Goal: Task Accomplishment & Management: Manage account settings

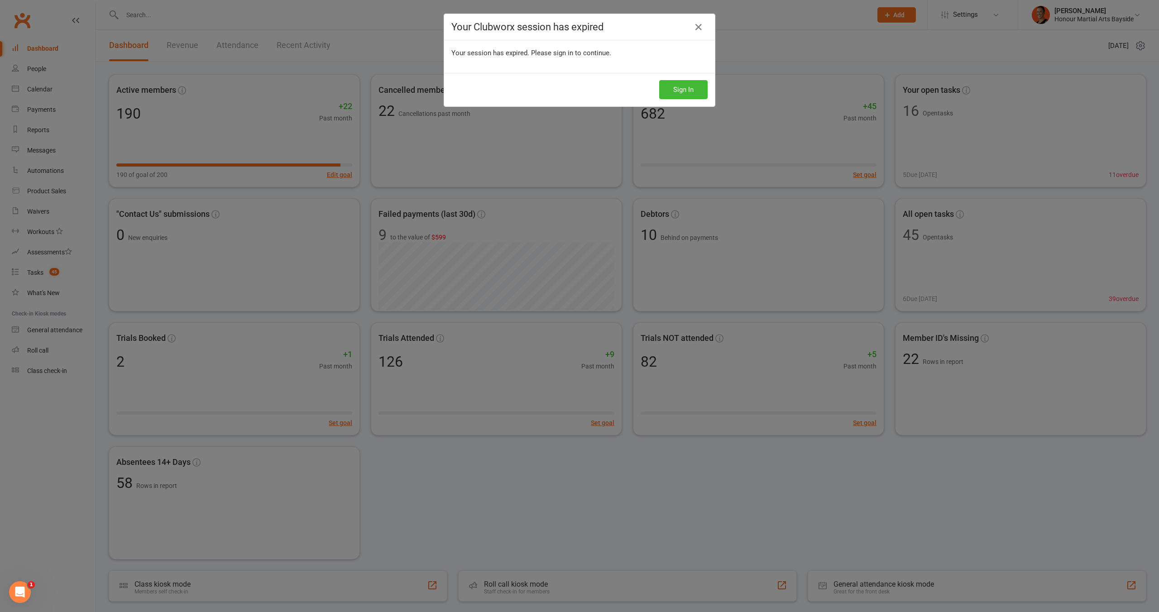
drag, startPoint x: 648, startPoint y: 43, endPoint x: 643, endPoint y: 45, distance: 5.2
click at [647, 45] on div "Your session has expired. Please sign in to continue." at bounding box center [579, 56] width 271 height 33
click at [686, 86] on button "Sign In" at bounding box center [683, 89] width 48 height 19
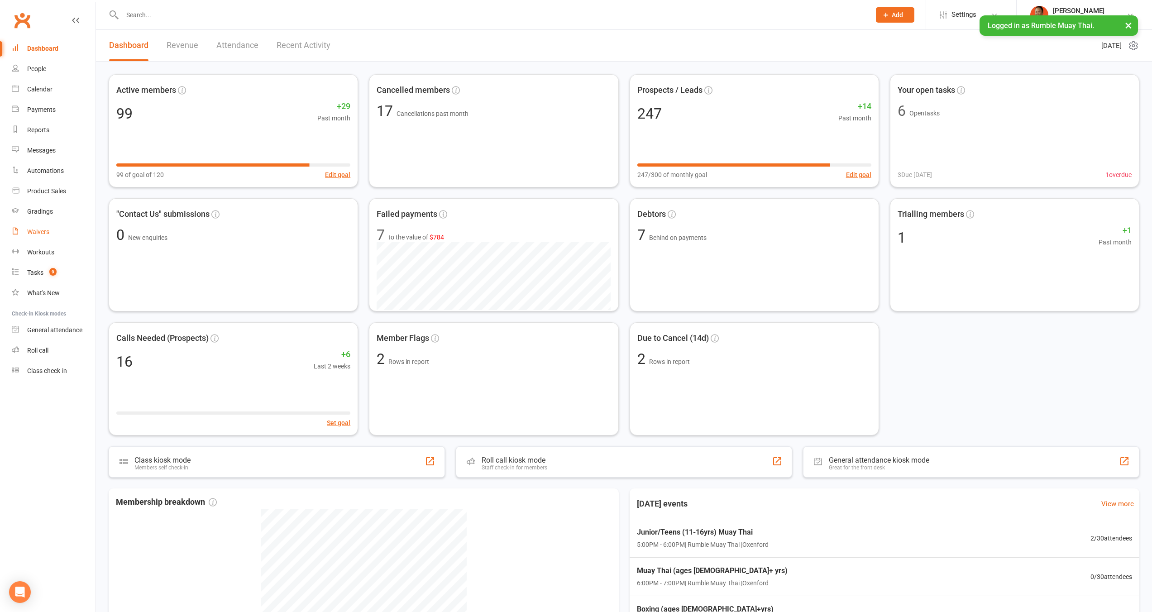
click at [33, 234] on div "Waivers" at bounding box center [38, 231] width 22 height 7
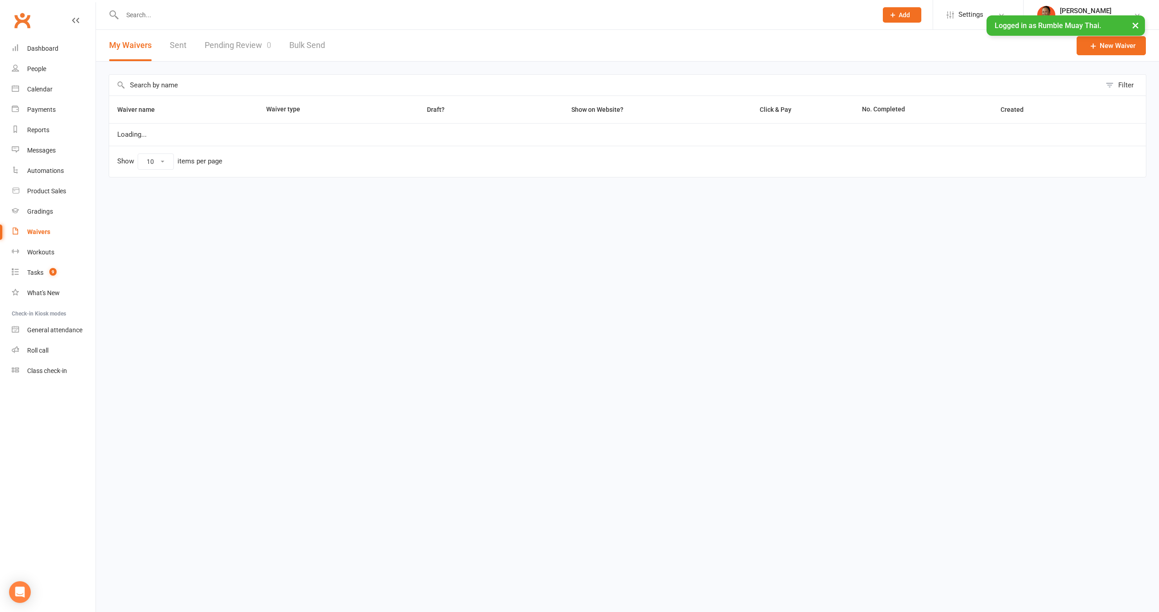
select select "100"
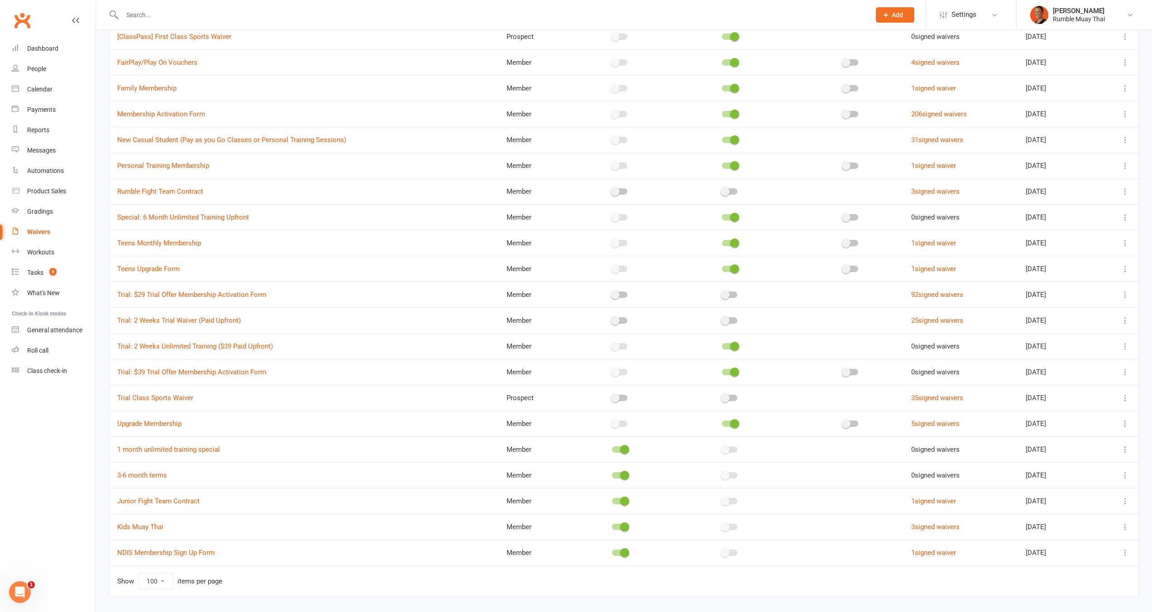
scroll to position [172, 0]
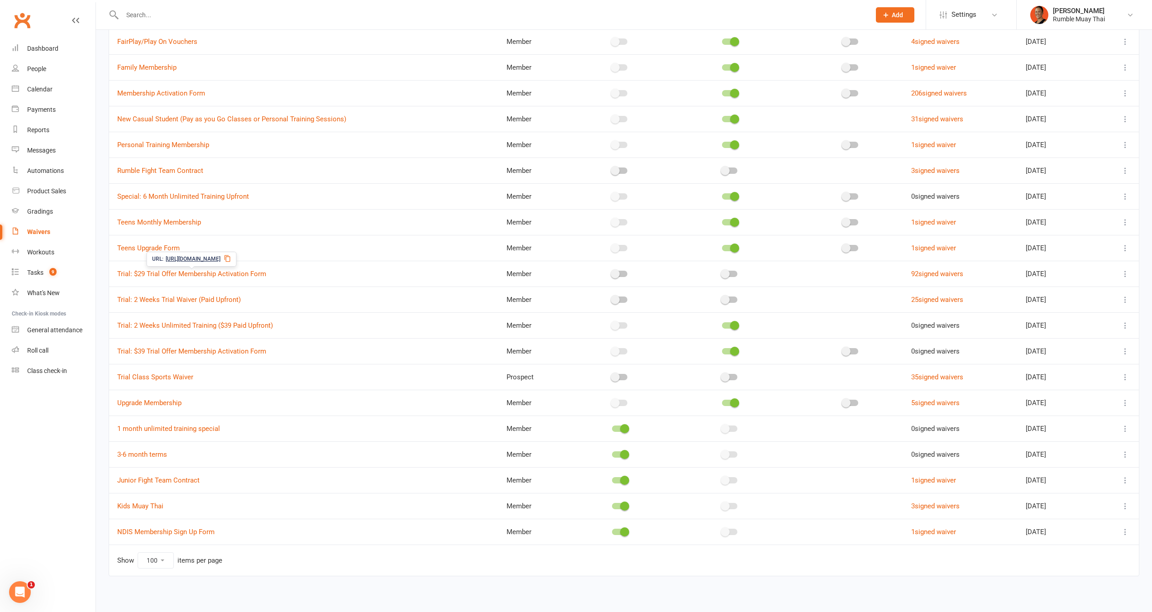
click at [231, 260] on icon at bounding box center [227, 258] width 7 height 7
click at [978, 14] on link "Settings" at bounding box center [971, 15] width 63 height 20
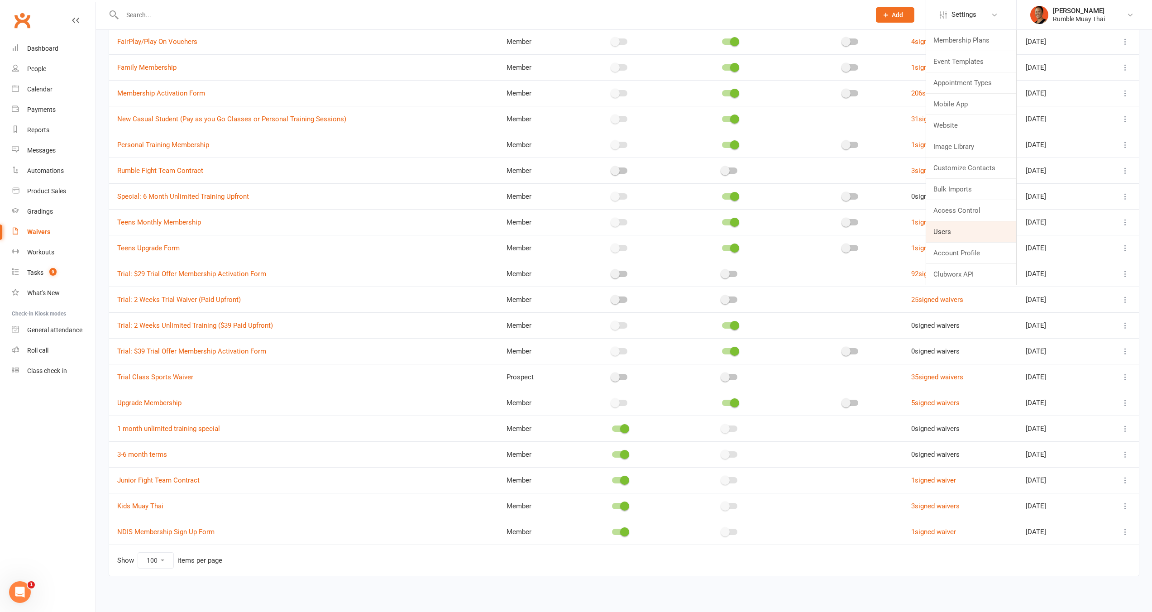
click at [939, 237] on link "Users" at bounding box center [971, 231] width 90 height 21
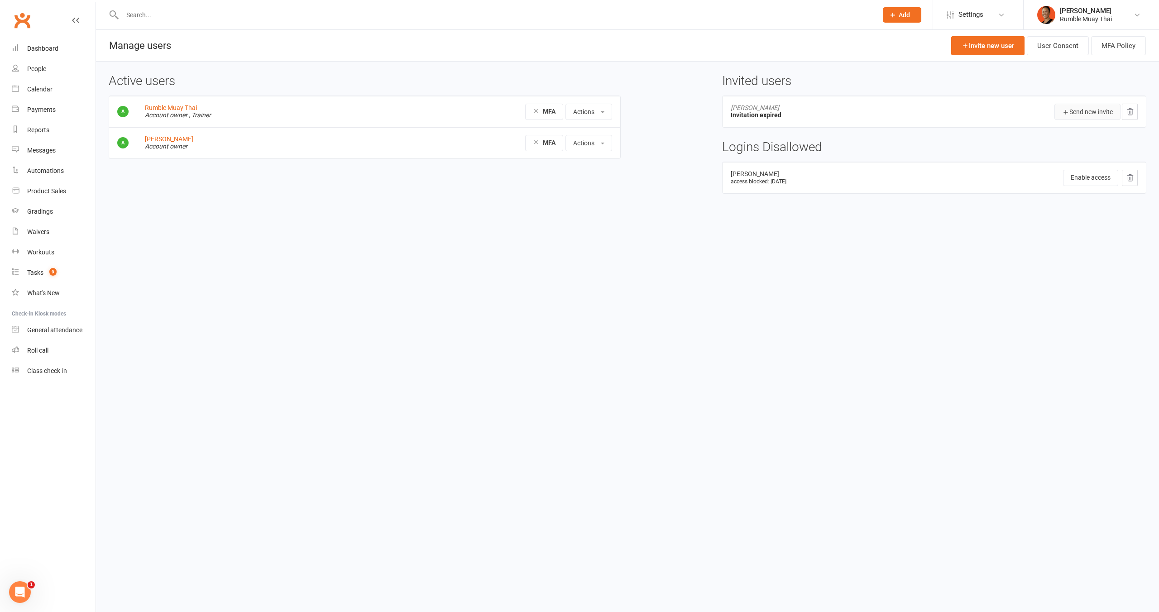
click at [1089, 115] on button "Send new invite" at bounding box center [1088, 112] width 66 height 16
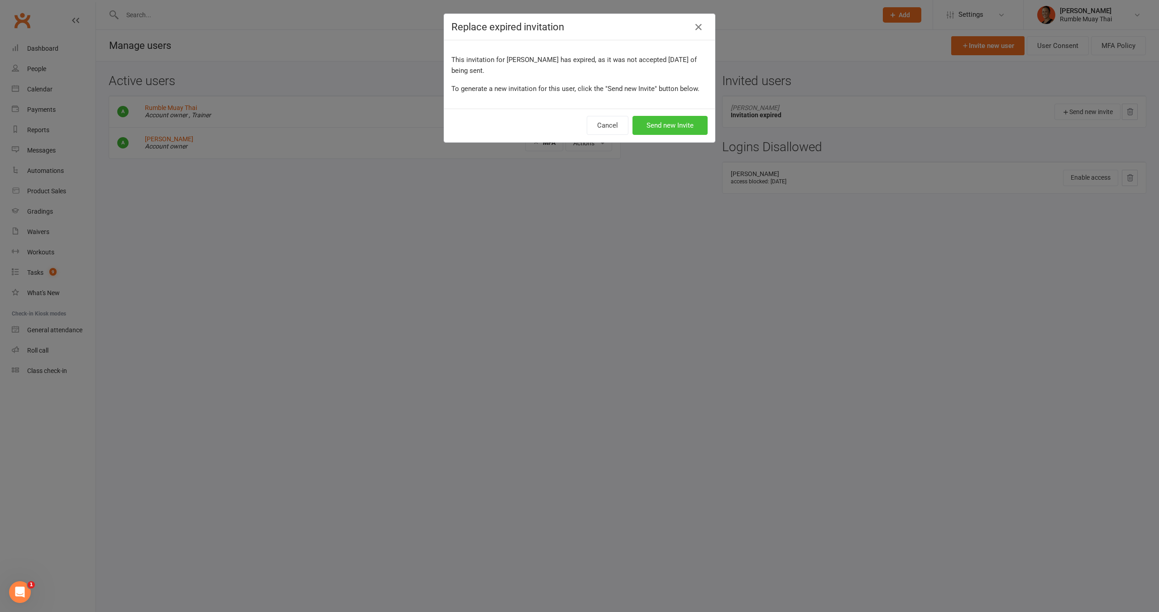
click at [659, 123] on button "Send new Invite" at bounding box center [670, 125] width 75 height 19
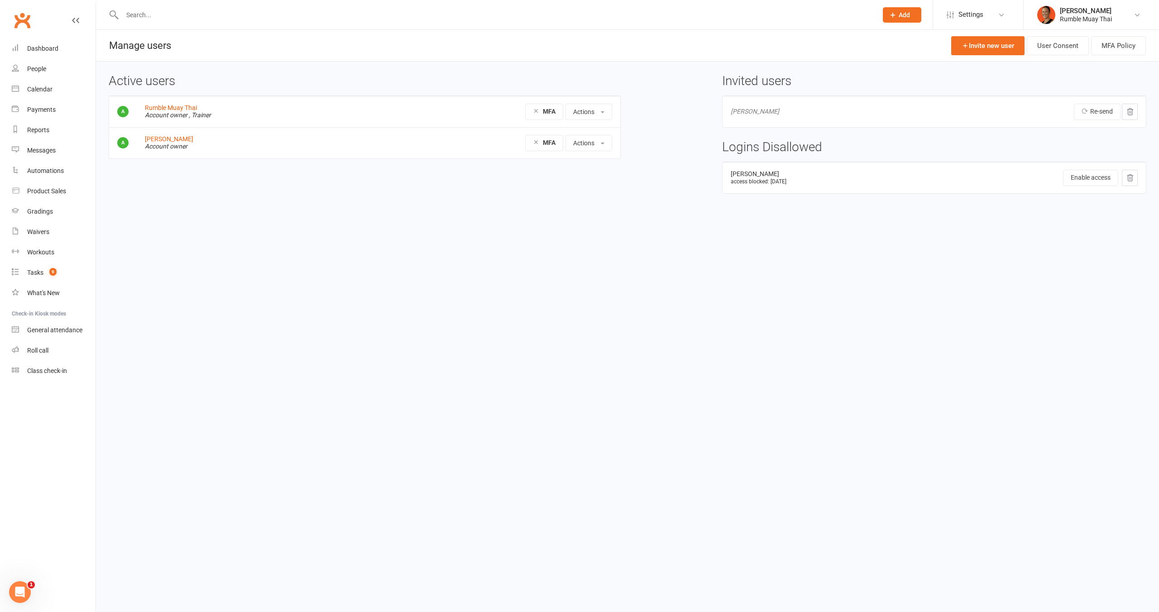
click at [768, 110] on span "[PERSON_NAME]" at bounding box center [755, 111] width 48 height 7
click at [768, 110] on span "Brooke Okeeffe" at bounding box center [755, 111] width 48 height 7
click at [810, 113] on td "Brooke Okeeffe" at bounding box center [817, 111] width 189 height 31
drag, startPoint x: 798, startPoint y: 262, endPoint x: 744, endPoint y: 215, distance: 71.2
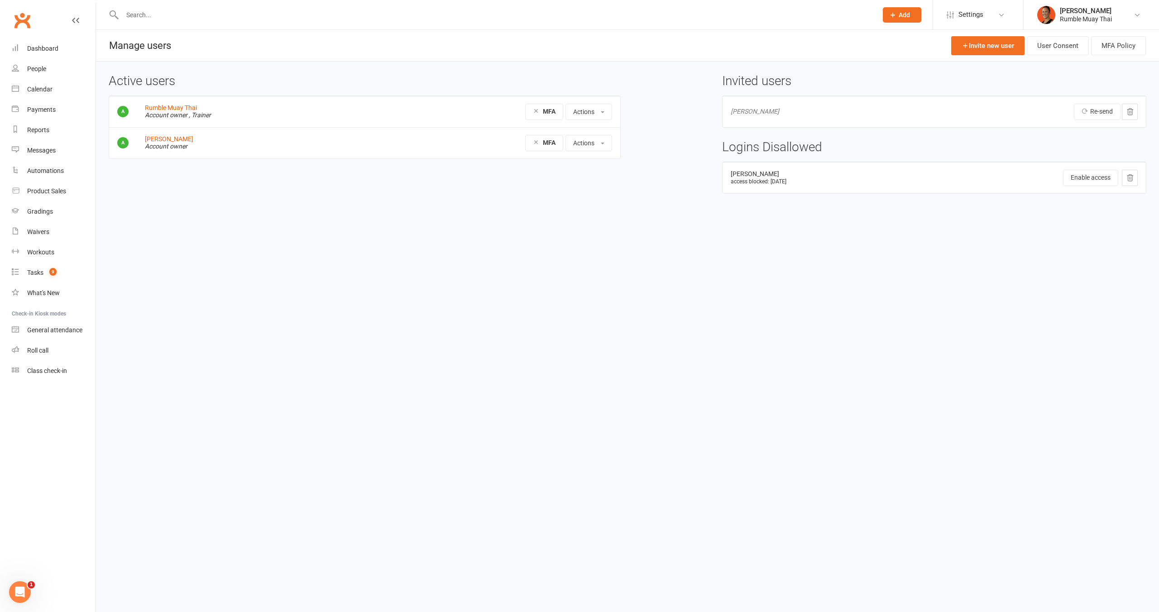
click at [797, 232] on html "Prospect Member Non-attending contact Class / event Appointment Grading event T…" at bounding box center [579, 116] width 1159 height 232
click at [348, 228] on html "Prospect Member Non-attending contact Class / event Appointment Grading event T…" at bounding box center [579, 114] width 1159 height 228
click at [45, 232] on div "Waivers" at bounding box center [38, 231] width 22 height 7
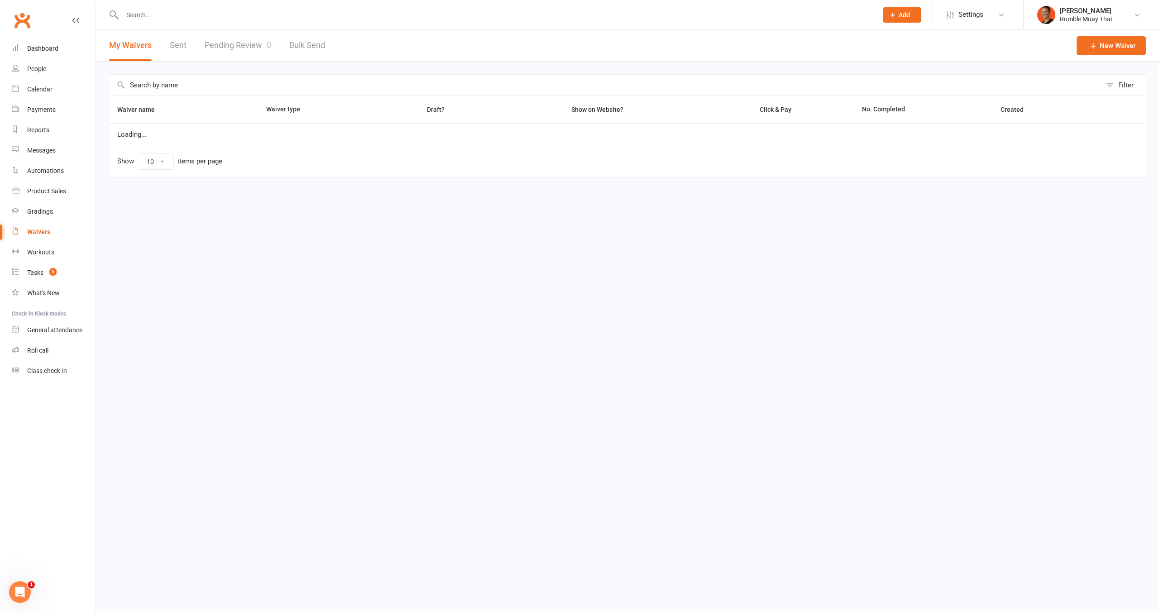
select select "100"
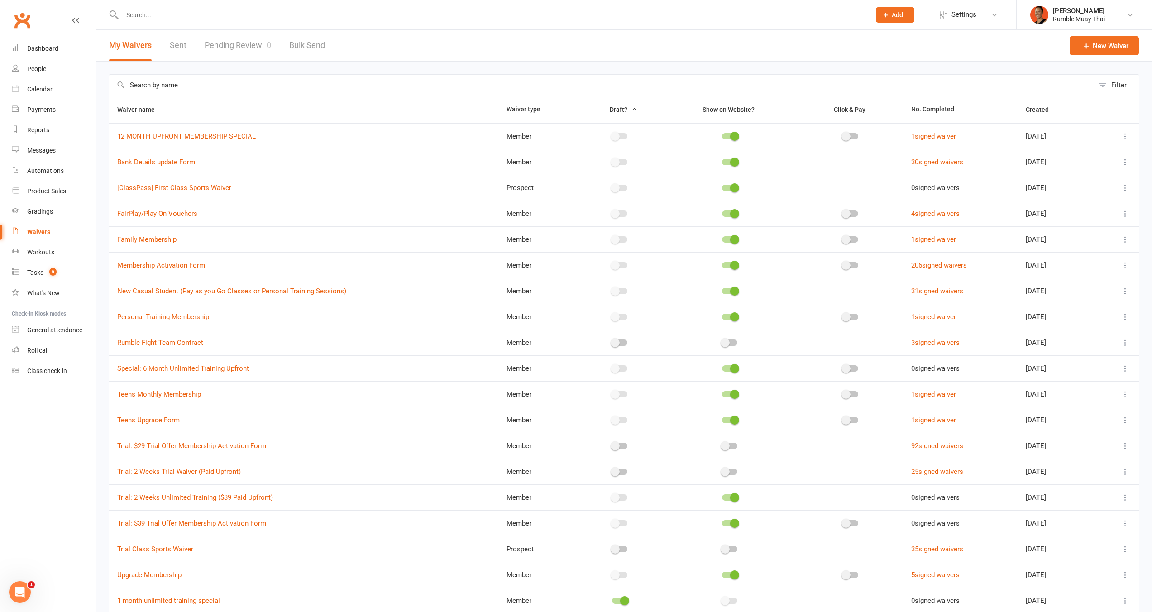
scroll to position [12, 0]
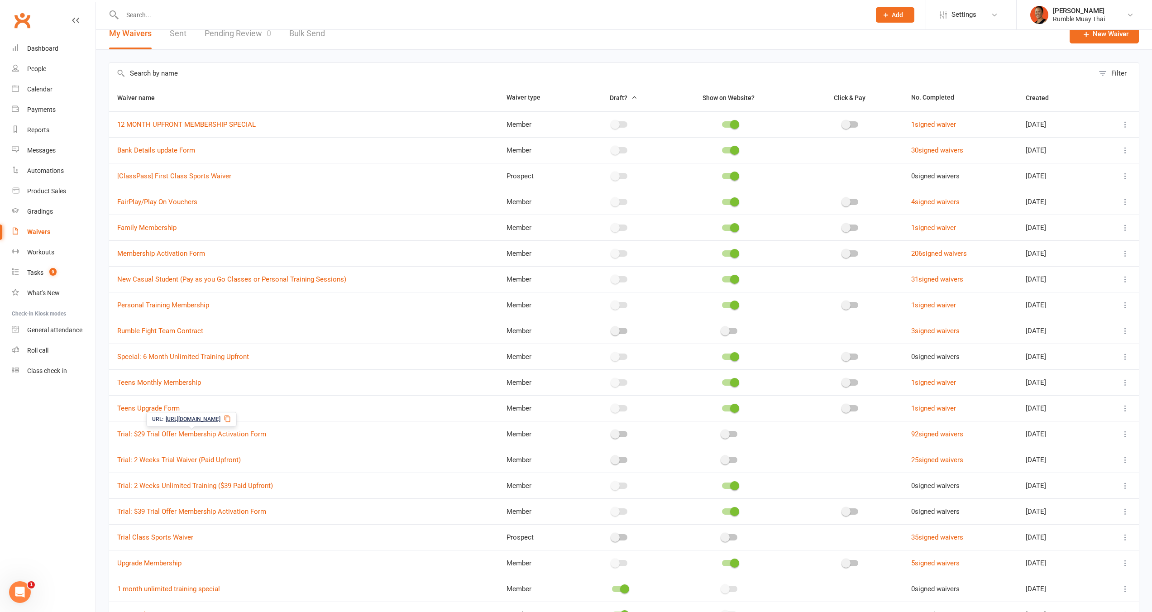
click at [113, 438] on td "Trial: $29 Trial Offer Membership Activation Form" at bounding box center [303, 434] width 389 height 26
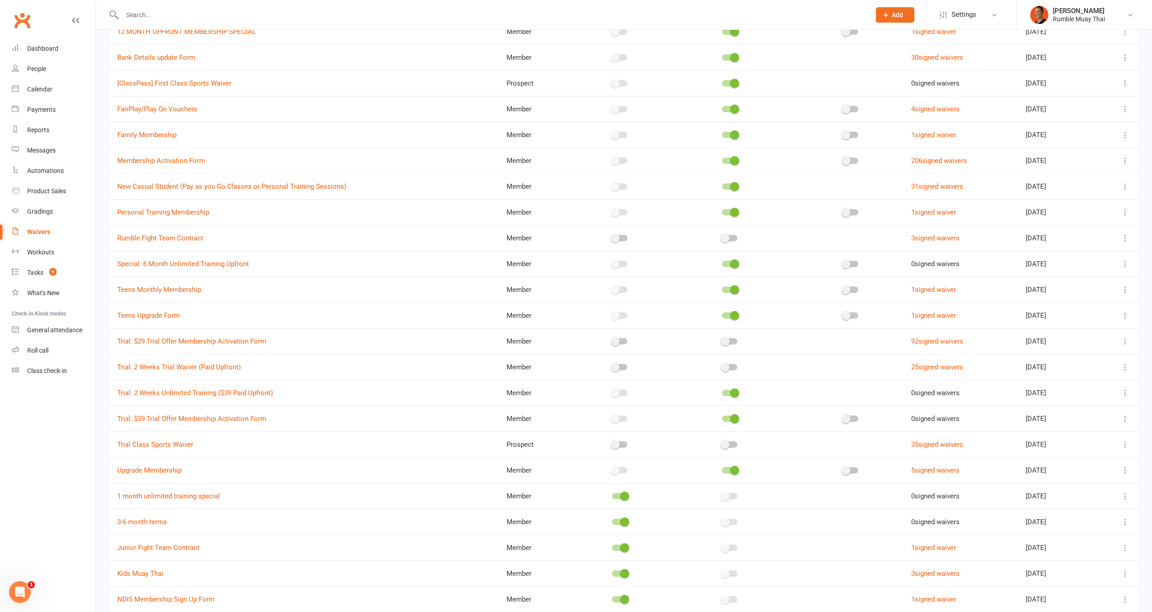
scroll to position [175, 0]
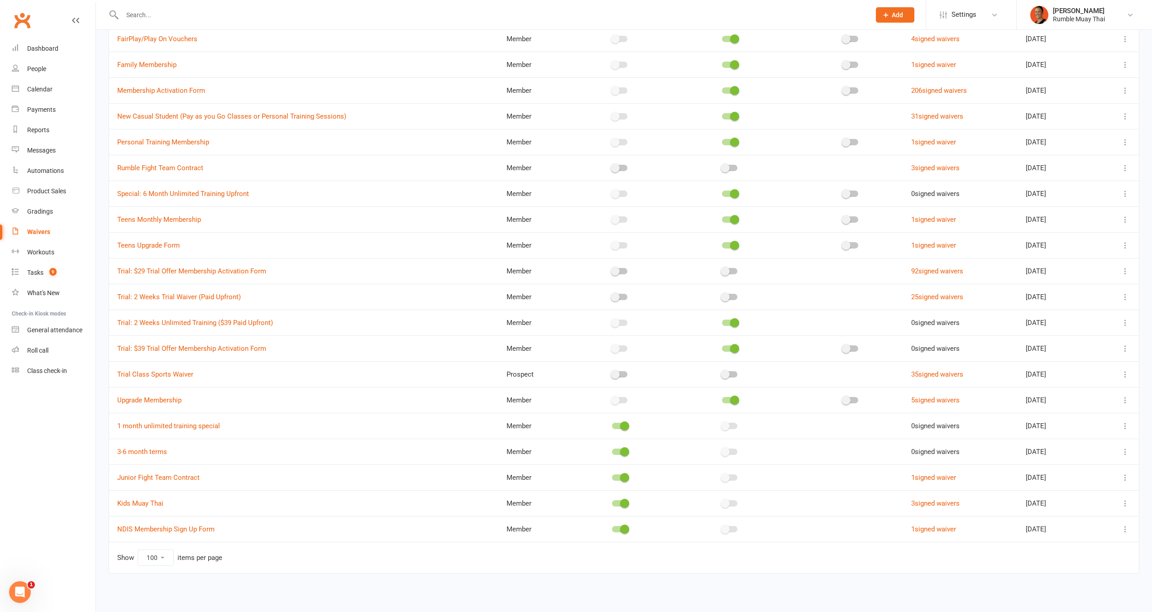
click at [127, 557] on div "Show 10 25 50 100 items per page" at bounding box center [169, 558] width 105 height 16
click at [170, 561] on select "10 25 50 100" at bounding box center [155, 557] width 35 height 15
click at [221, 255] on span "https://app.clubworx.com/s/4jU09Ga6" at bounding box center [193, 256] width 55 height 9
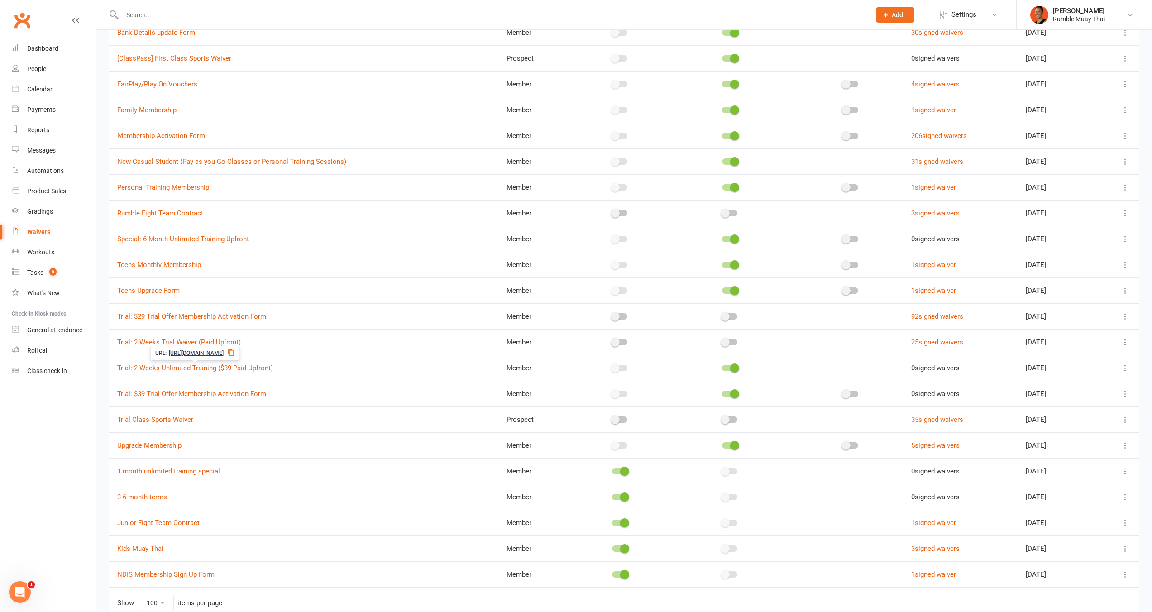
scroll to position [0, 0]
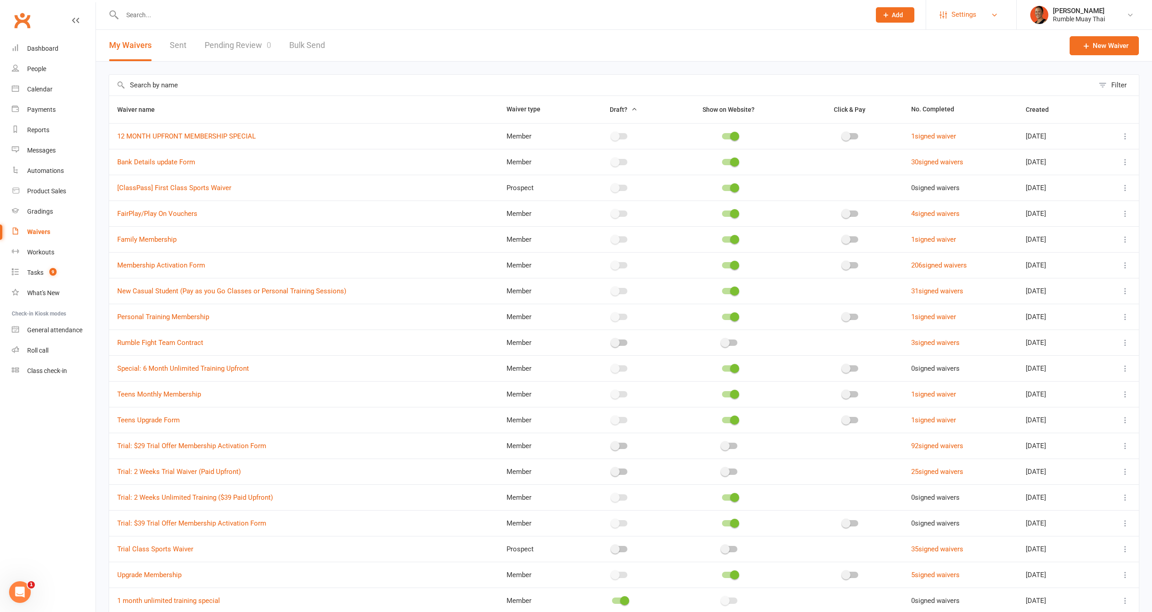
click at [963, 9] on span "Settings" at bounding box center [964, 15] width 25 height 20
click at [967, 44] on link "Membership Plans" at bounding box center [971, 40] width 90 height 21
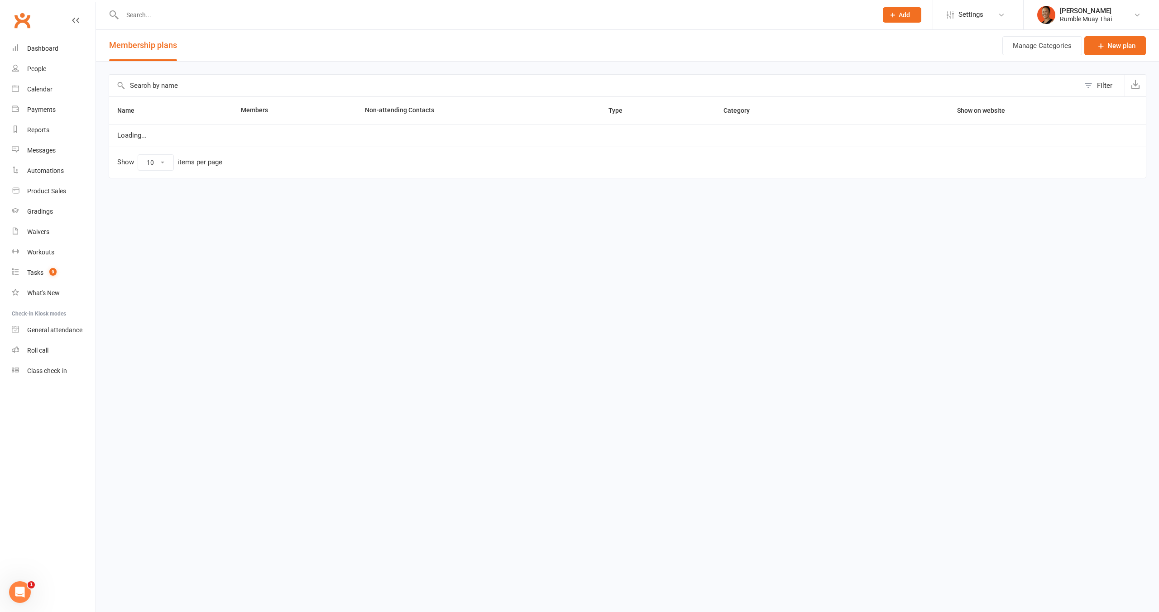
select select "100"
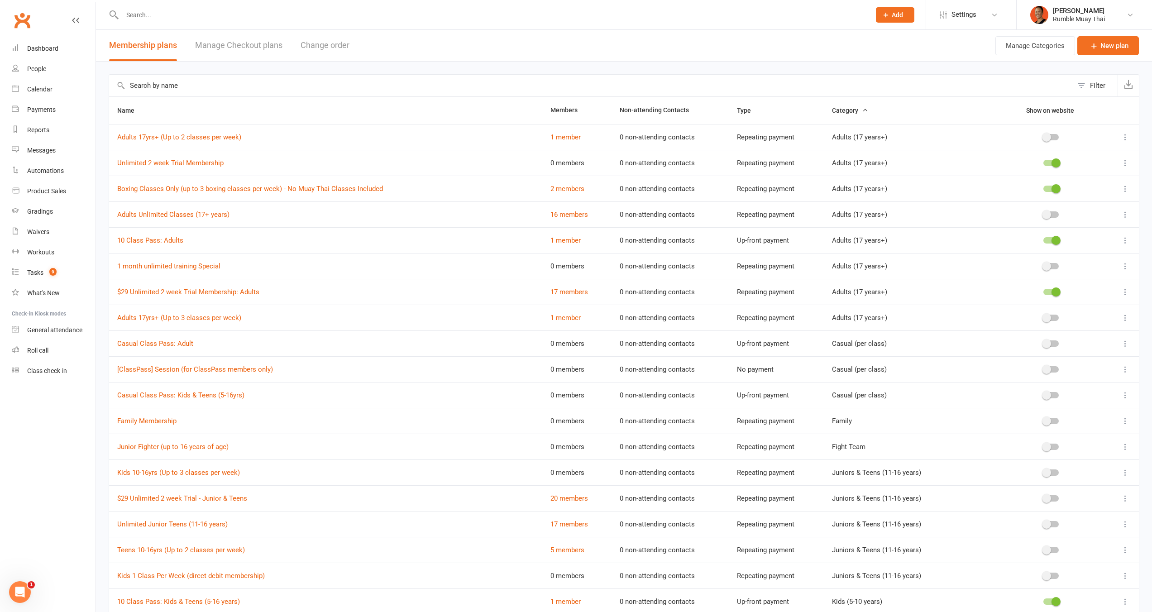
click at [1091, 82] on div "Filter" at bounding box center [1097, 85] width 15 height 11
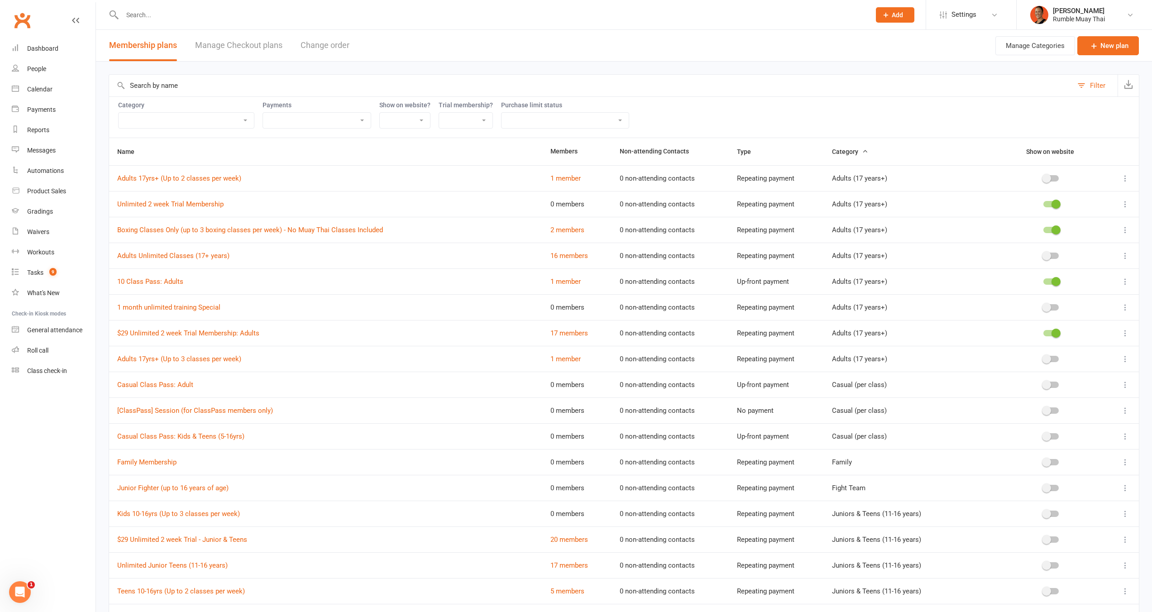
click at [231, 121] on select "Adults (17 years+) Casual (per class) Family Fight Team Juniors & Teens (11-16 …" at bounding box center [186, 120] width 135 height 15
click at [557, 115] on select "No purchase limit Purchase limit applies (still available) Purchase limit appli…" at bounding box center [565, 120] width 127 height 15
click at [480, 120] on select "Yes No" at bounding box center [465, 120] width 53 height 15
click at [290, 123] on select "Up-front + Recurring payment Recurring payment only Up-front payment only No pa…" at bounding box center [317, 120] width 108 height 15
select select "upfront_only"
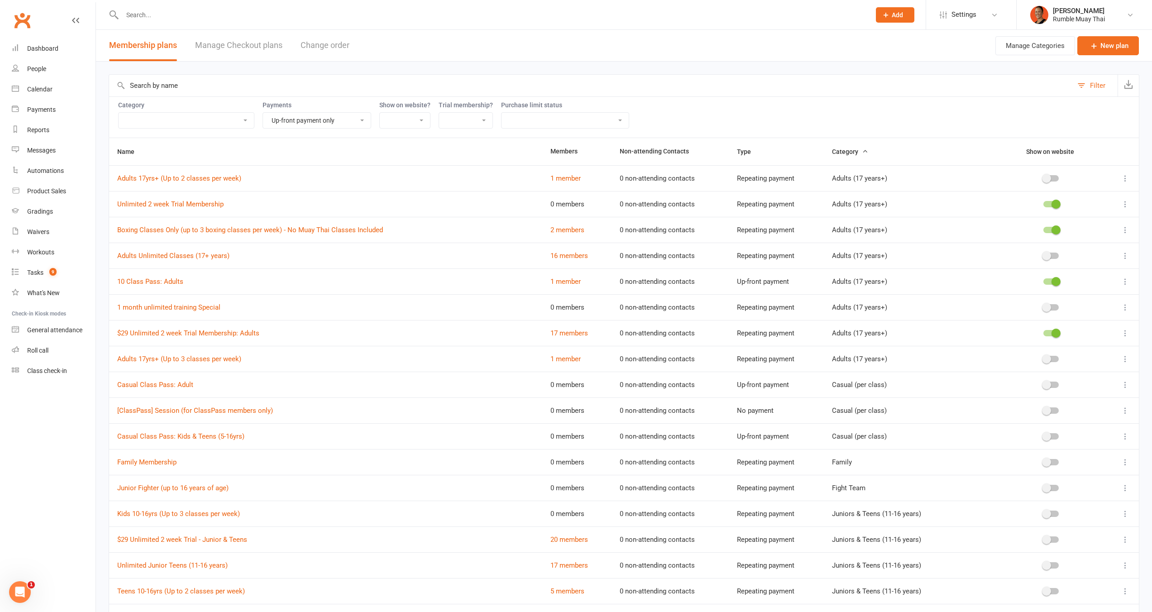
click at [264, 113] on select "Up-front + Recurring payment Recurring payment only Up-front payment only No pa…" at bounding box center [317, 120] width 108 height 15
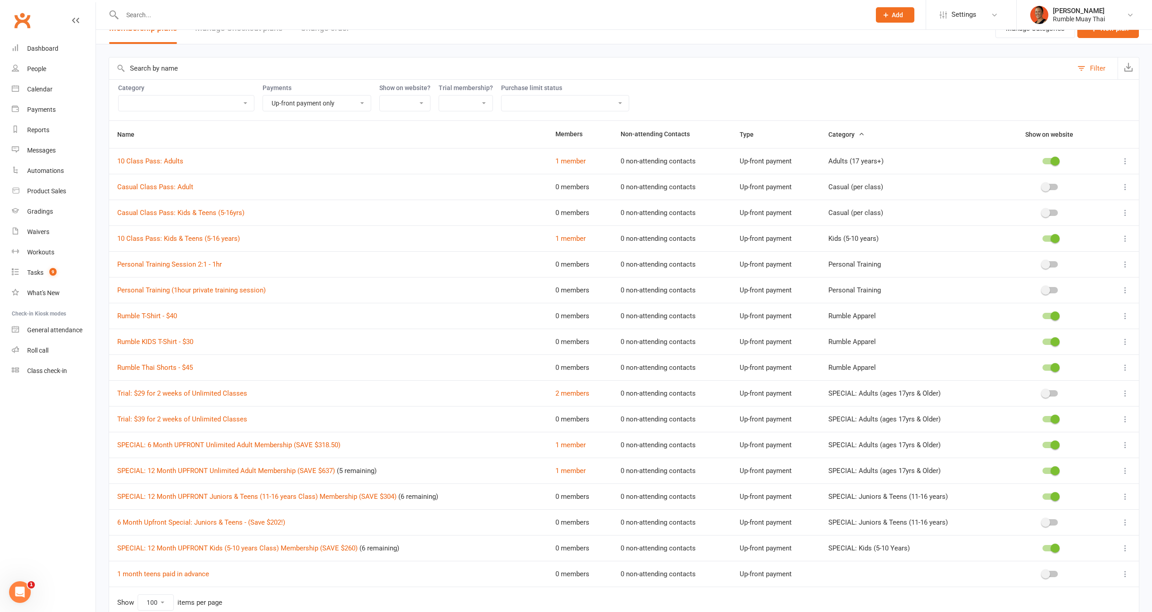
scroll to position [23, 0]
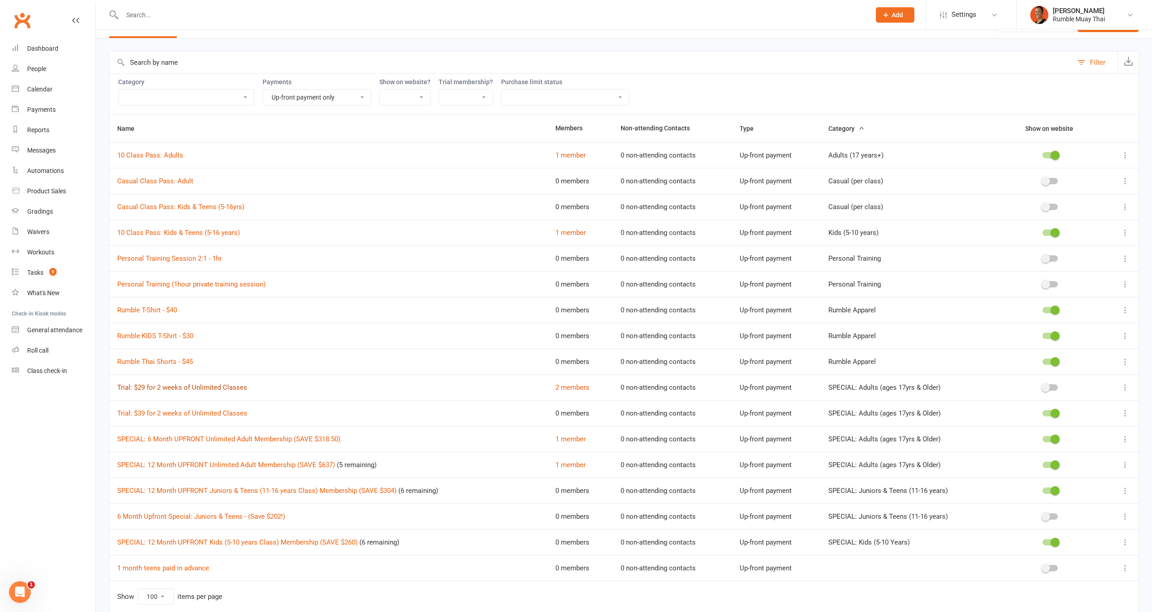
click at [212, 390] on link "Trial: $29 for 2 weeks of Unlimited Classes" at bounding box center [182, 388] width 130 height 8
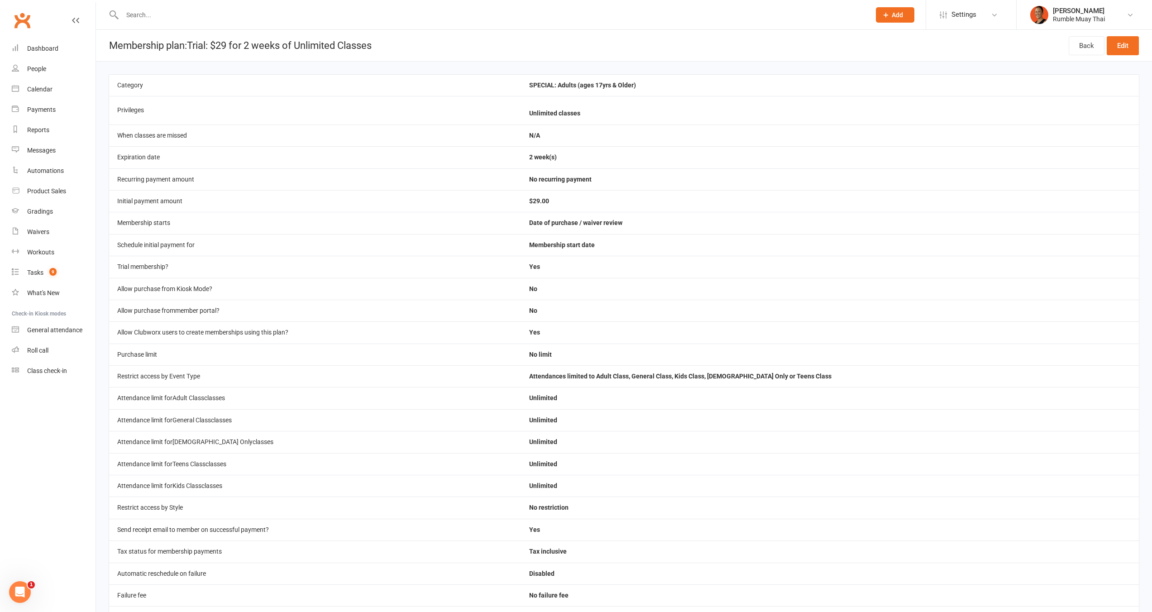
scroll to position [201, 0]
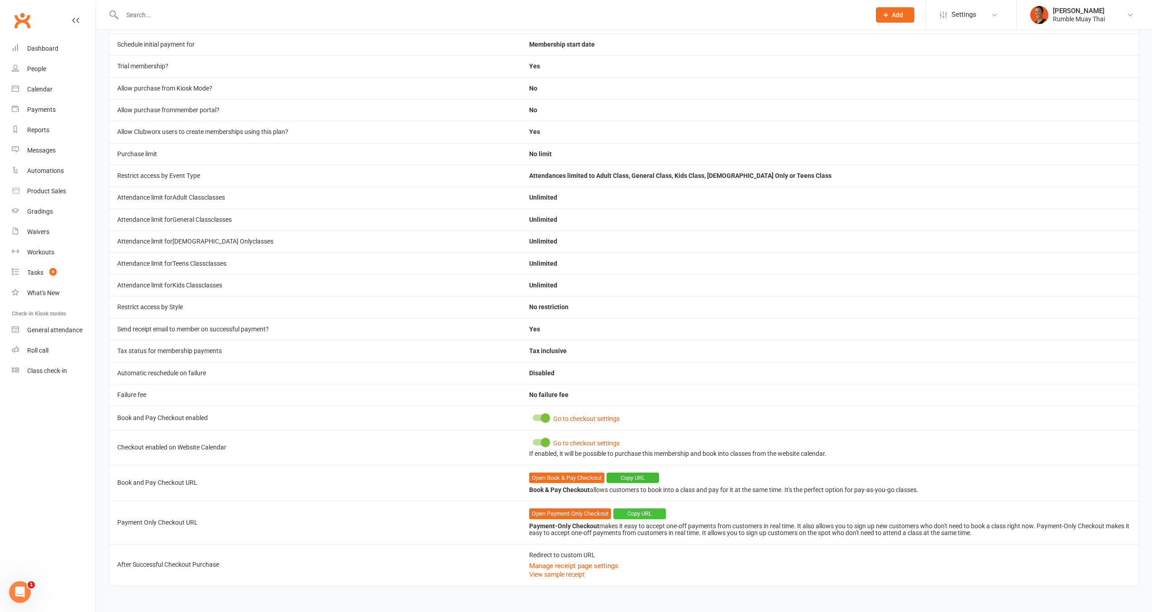
click at [646, 516] on button "Copy URL" at bounding box center [640, 514] width 53 height 11
click at [972, 16] on span "Settings" at bounding box center [964, 15] width 25 height 20
click at [964, 40] on link "Membership Plans" at bounding box center [971, 40] width 90 height 21
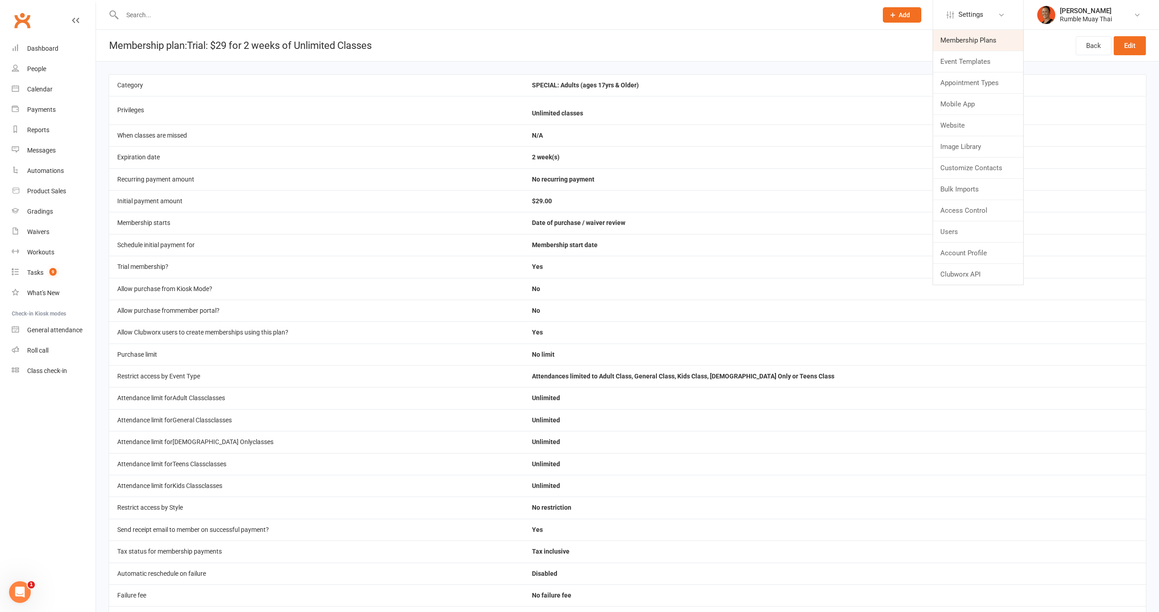
select select "upfront_only"
select select "100"
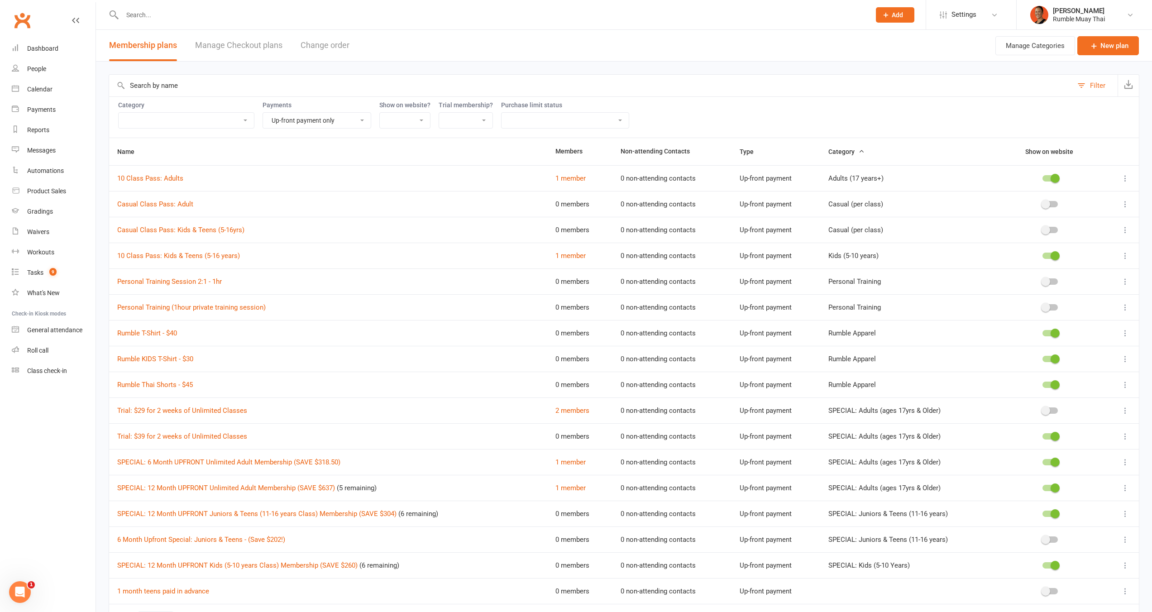
click at [207, 83] on input "text" at bounding box center [591, 86] width 964 height 22
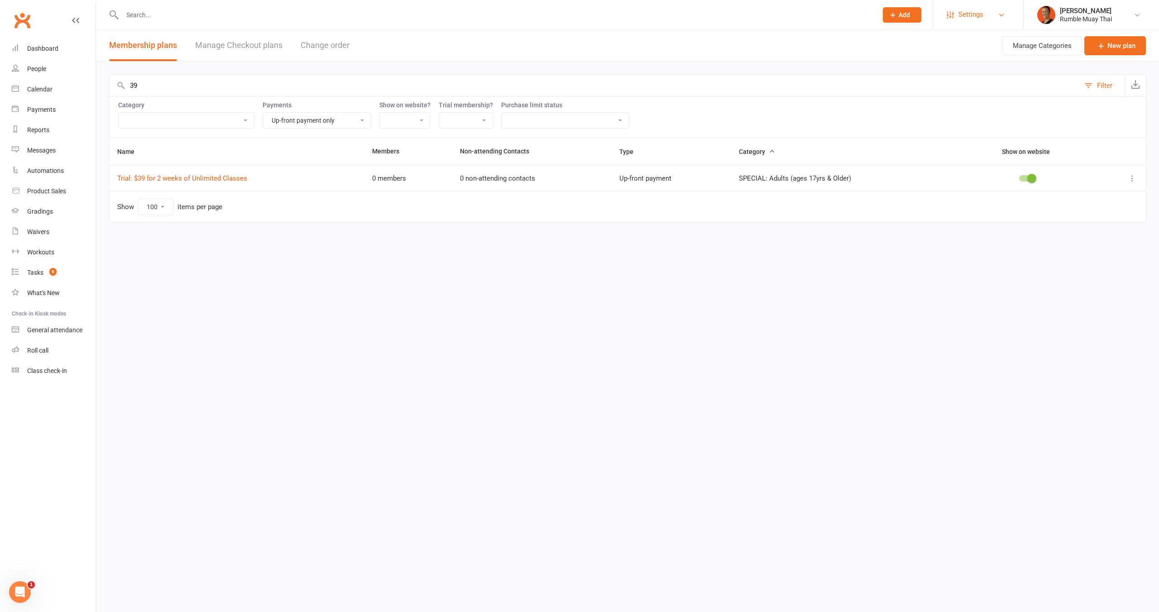
type input "39"
click at [974, 15] on span "Settings" at bounding box center [971, 15] width 25 height 20
click at [284, 88] on input "39" at bounding box center [594, 86] width 971 height 22
drag, startPoint x: 126, startPoint y: 86, endPoint x: 158, endPoint y: 81, distance: 31.6
click at [158, 81] on input "39" at bounding box center [594, 86] width 971 height 22
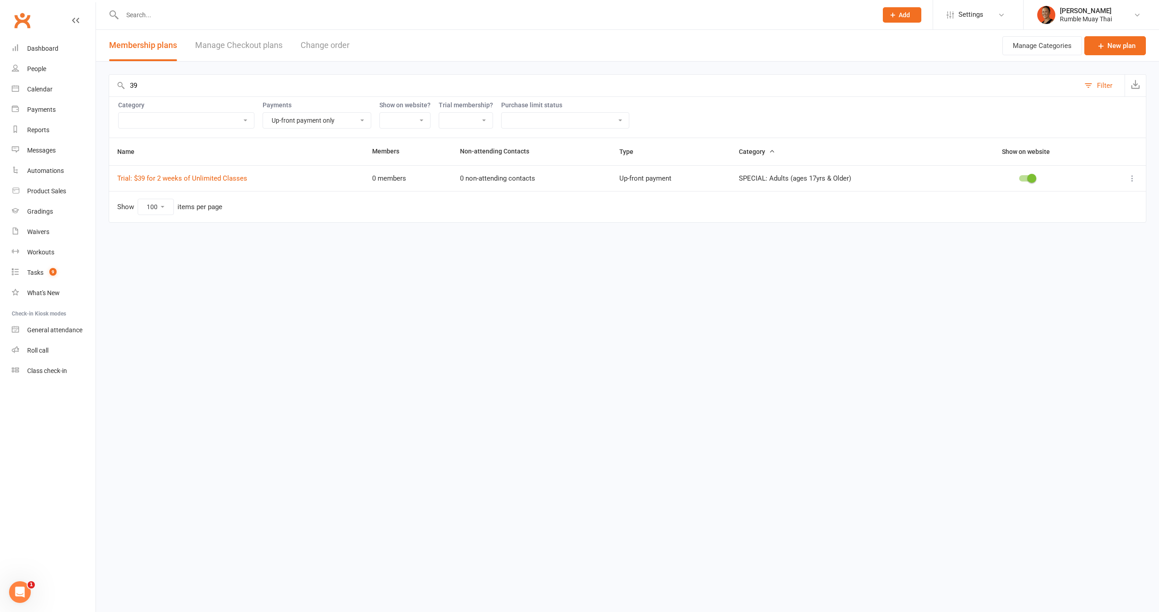
click at [158, 81] on input "39" at bounding box center [594, 86] width 971 height 22
drag, startPoint x: 130, startPoint y: 86, endPoint x: 157, endPoint y: 86, distance: 26.7
click at [157, 86] on input "39" at bounding box center [594, 86] width 971 height 22
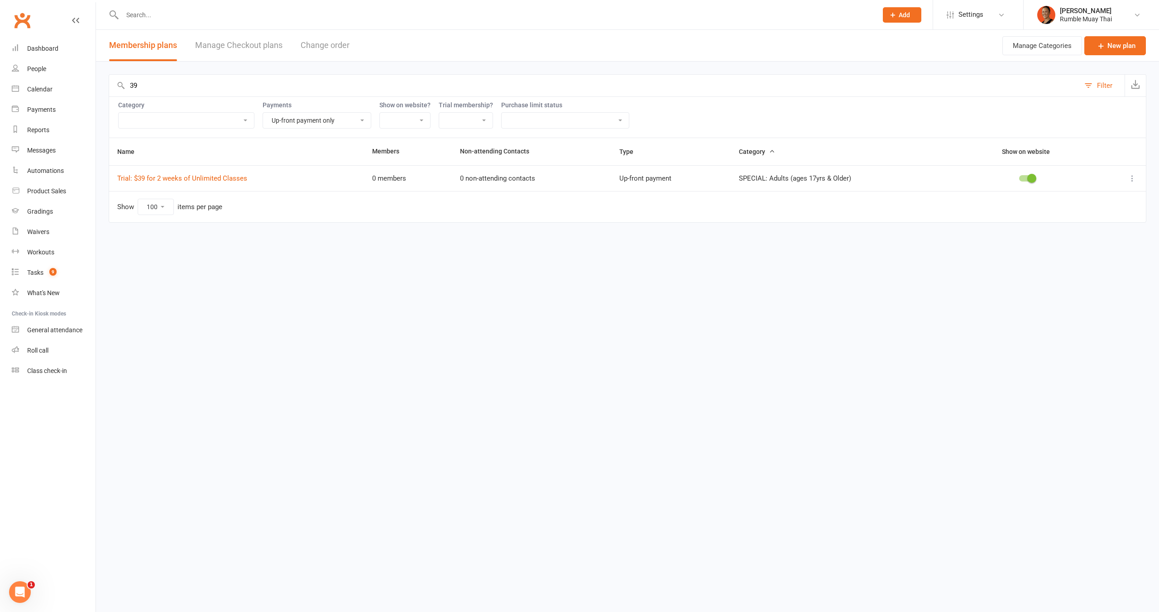
click at [243, 229] on div "Name Members Non-attending Contacts Type Category Show on website Trial: $39 fo…" at bounding box center [628, 187] width 1038 height 98
click at [359, 121] on select "Up-front + Recurring payment Recurring payment only Up-front payment only No pa…" at bounding box center [317, 120] width 108 height 15
select select
click at [264, 113] on select "Up-front + Recurring payment Recurring payment only Up-front payment only No pa…" at bounding box center [317, 120] width 108 height 15
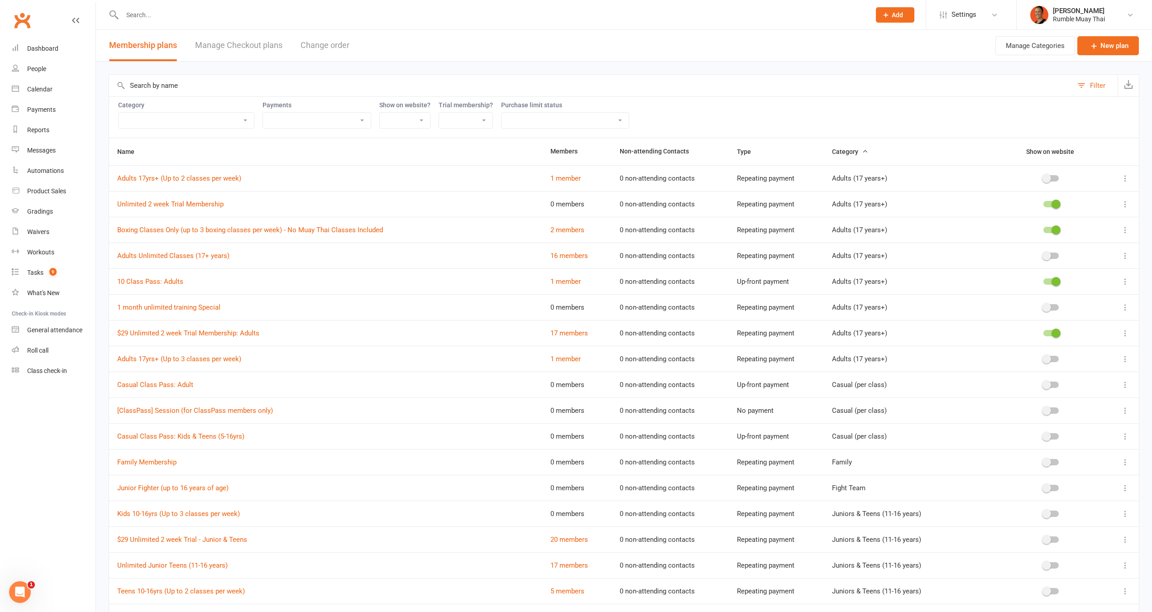
click at [144, 96] on div "Category Adults (17 years+) Casual (per class) Family Fight Team Juniors & Teen…" at bounding box center [624, 116] width 1031 height 41
click at [159, 82] on input "text" at bounding box center [591, 86] width 964 height 22
click at [134, 78] on input "39" at bounding box center [591, 86] width 964 height 22
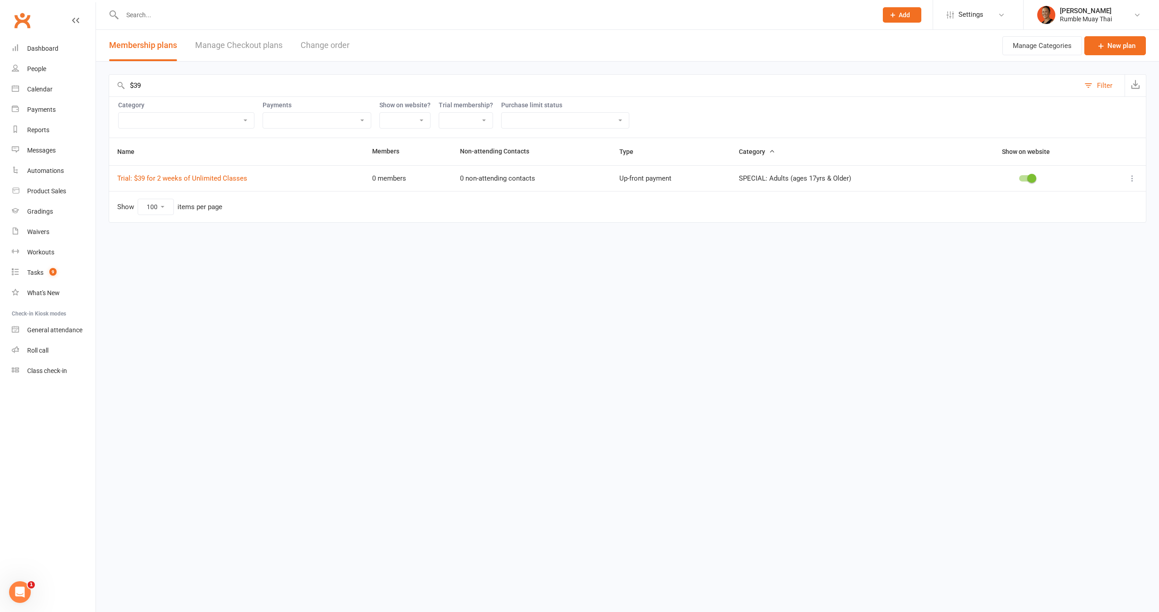
click at [168, 86] on input "$39" at bounding box center [594, 86] width 971 height 22
drag, startPoint x: 168, startPoint y: 86, endPoint x: 133, endPoint y: 86, distance: 34.9
click at [122, 79] on input "$39" at bounding box center [594, 86] width 971 height 22
click at [156, 83] on input "$39" at bounding box center [594, 86] width 971 height 22
type input "$39"
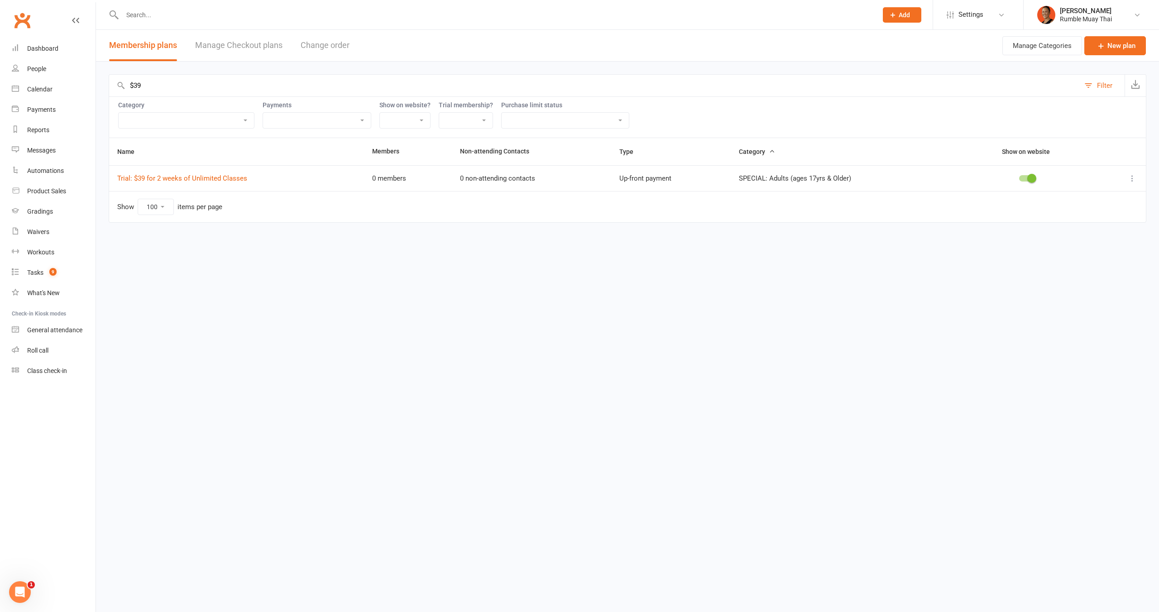
drag, startPoint x: 426, startPoint y: 234, endPoint x: 409, endPoint y: 225, distance: 18.8
click at [425, 232] on div "Name Members Non-attending Contacts Type Category Show on website Trial: $39 fo…" at bounding box center [628, 187] width 1038 height 98
click at [310, 177] on td "Trial: $39 for 2 weeks of Unlimited Classes" at bounding box center [236, 178] width 255 height 26
click at [314, 191] on td "Show 10 25 50 100 items per page" at bounding box center [627, 206] width 1037 height 31
click at [248, 206] on td "Show 10 25 50 100 items per page" at bounding box center [627, 206] width 1037 height 31
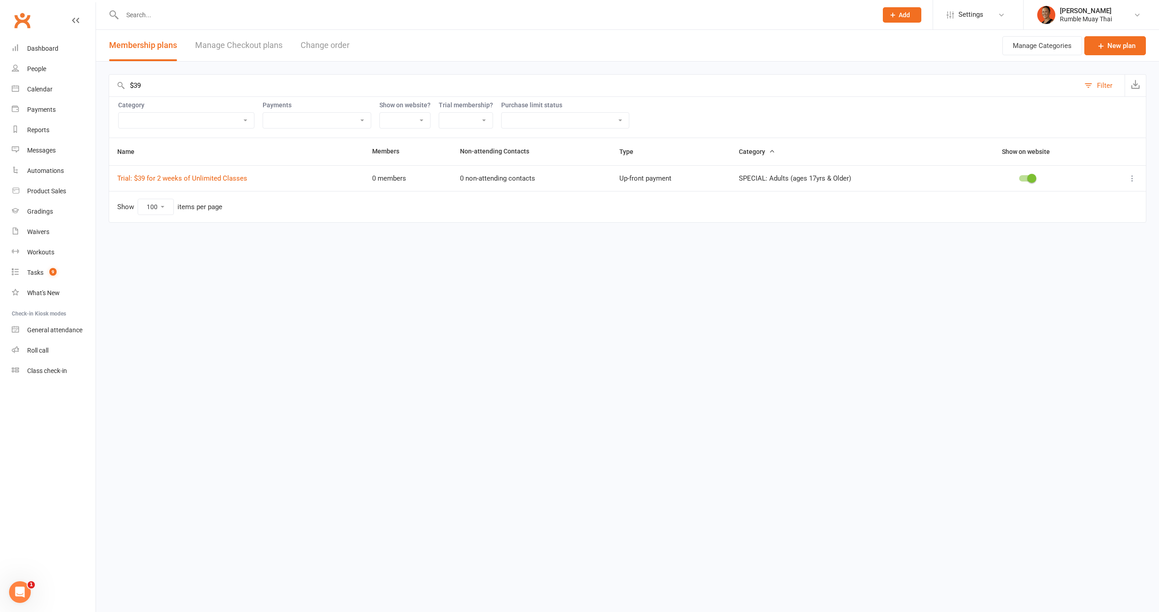
click at [317, 17] on input "text" at bounding box center [496, 15] width 752 height 13
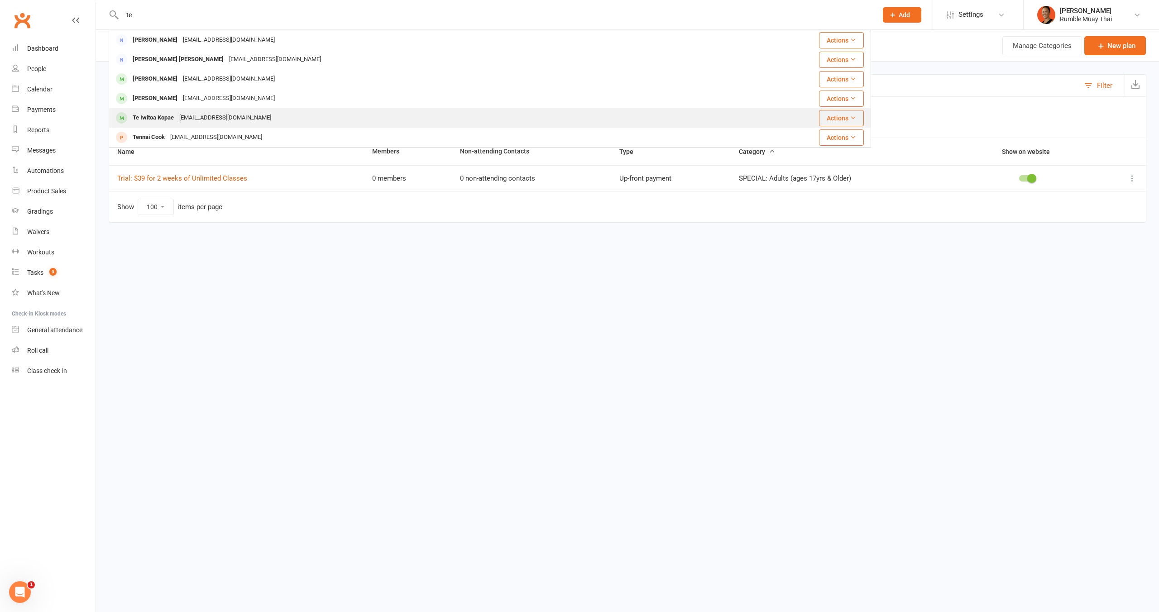
type input "te"
click at [299, 117] on div "Te Iwitoa Kopae kakopae77@gmail.com" at bounding box center [417, 118] width 614 height 19
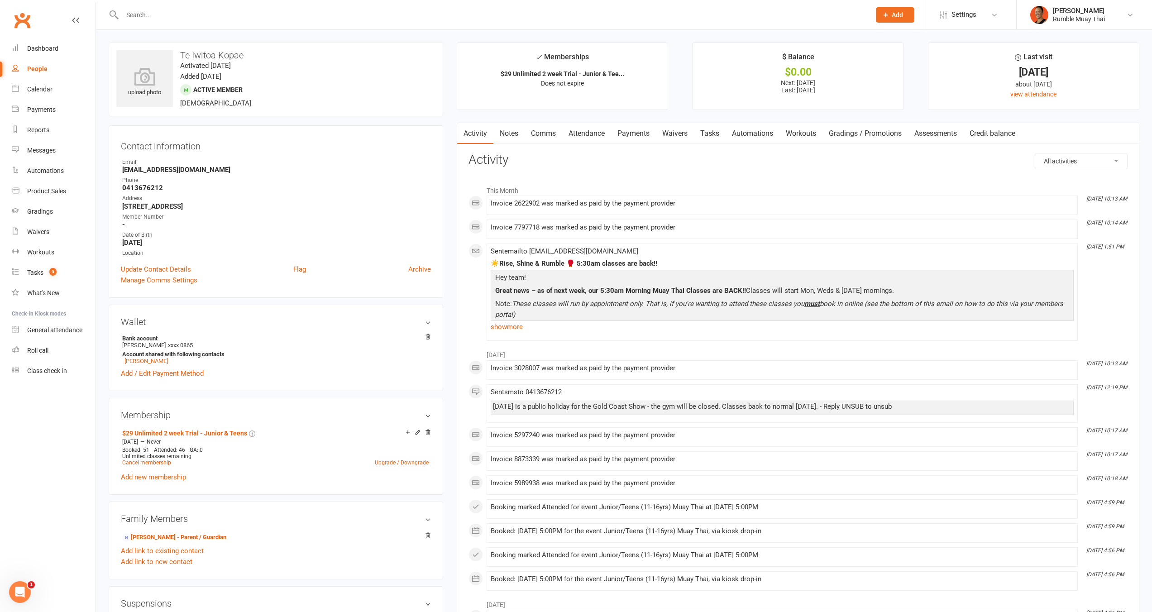
click at [648, 134] on link "Payments" at bounding box center [633, 133] width 45 height 21
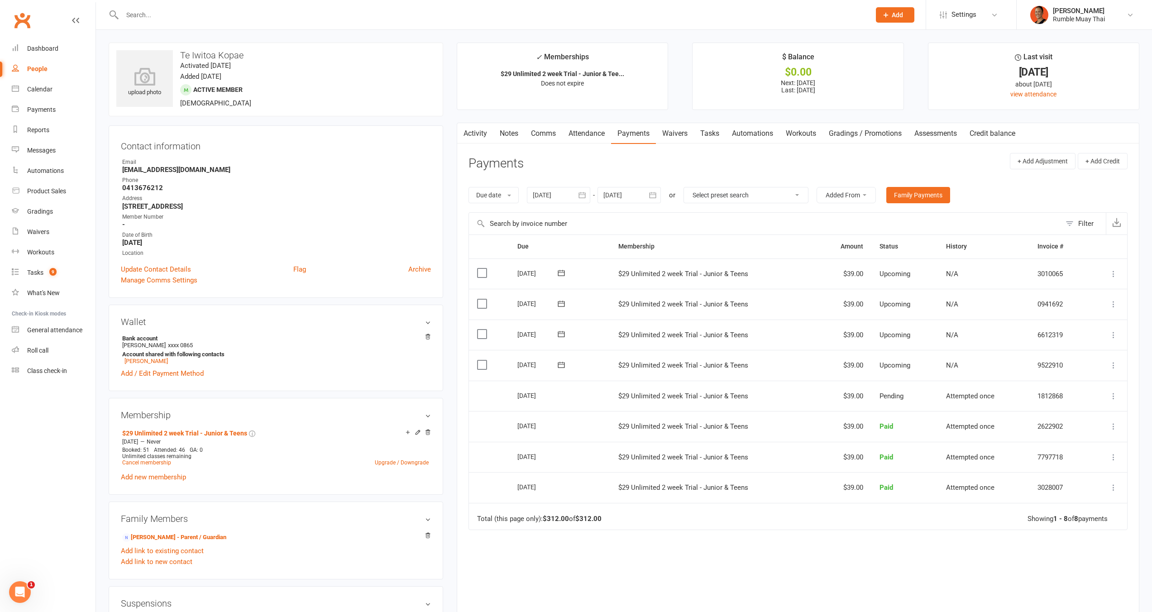
click at [205, 54] on h3 "Te Iwitoa Kopae" at bounding box center [275, 55] width 319 height 10
click at [170, 9] on input "text" at bounding box center [492, 15] width 745 height 13
type input "tee"
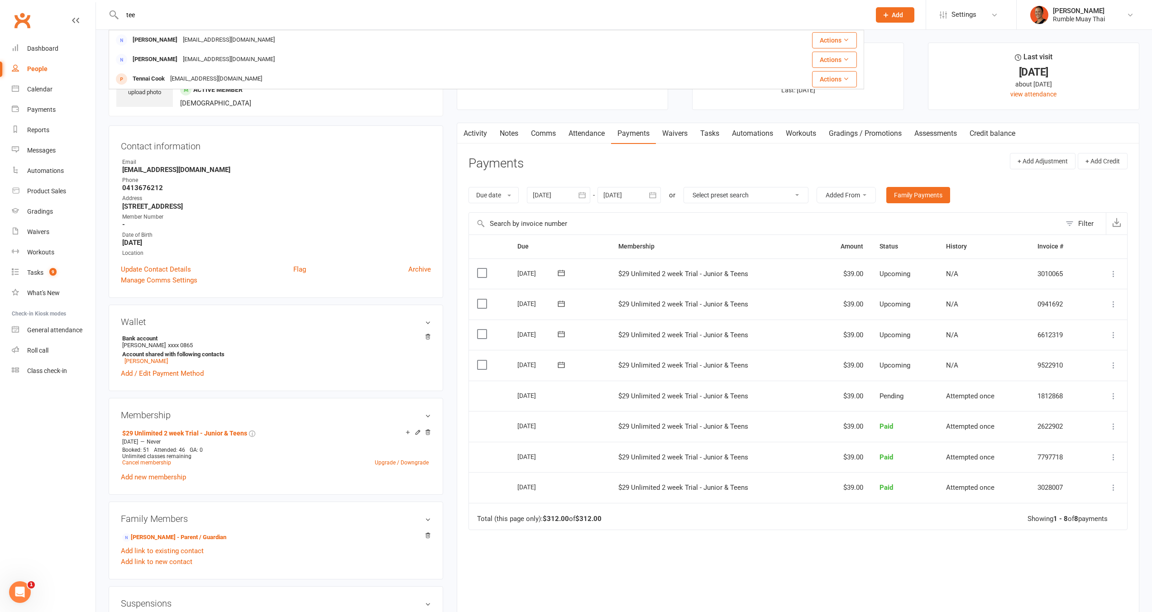
click at [207, 17] on input "tee" at bounding box center [492, 15] width 745 height 13
click at [206, 17] on input "tee" at bounding box center [492, 15] width 745 height 13
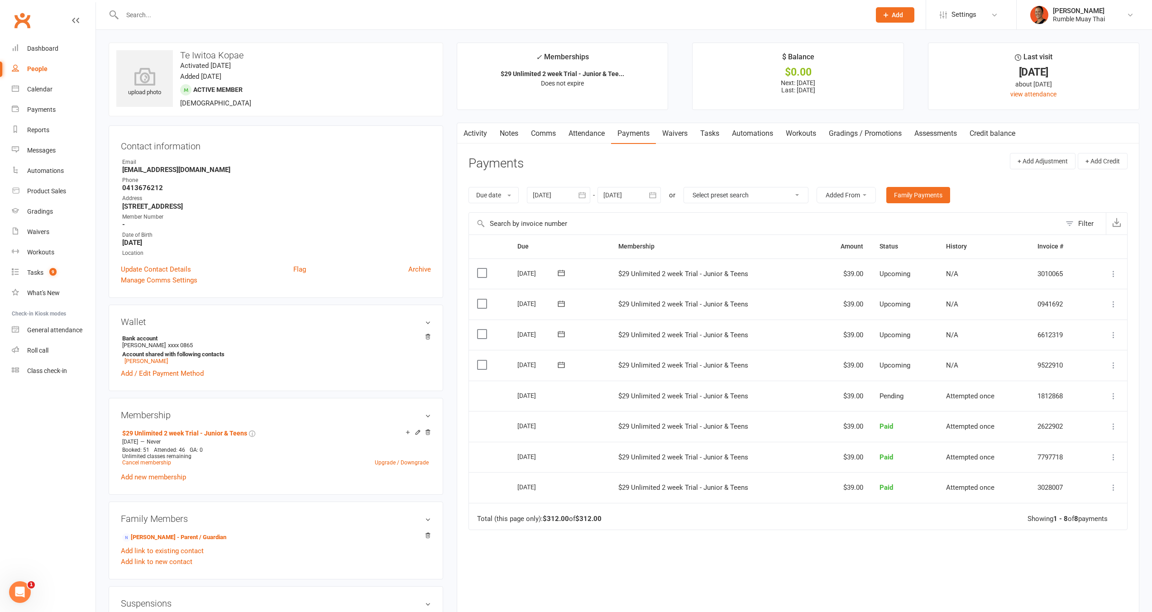
click at [329, 121] on contact-information "upload photo Te Iwitoa Kopae Activated 27 February, 2025 Added 27 February, 202…" at bounding box center [276, 170] width 335 height 255
click at [53, 56] on link "Dashboard" at bounding box center [54, 48] width 84 height 20
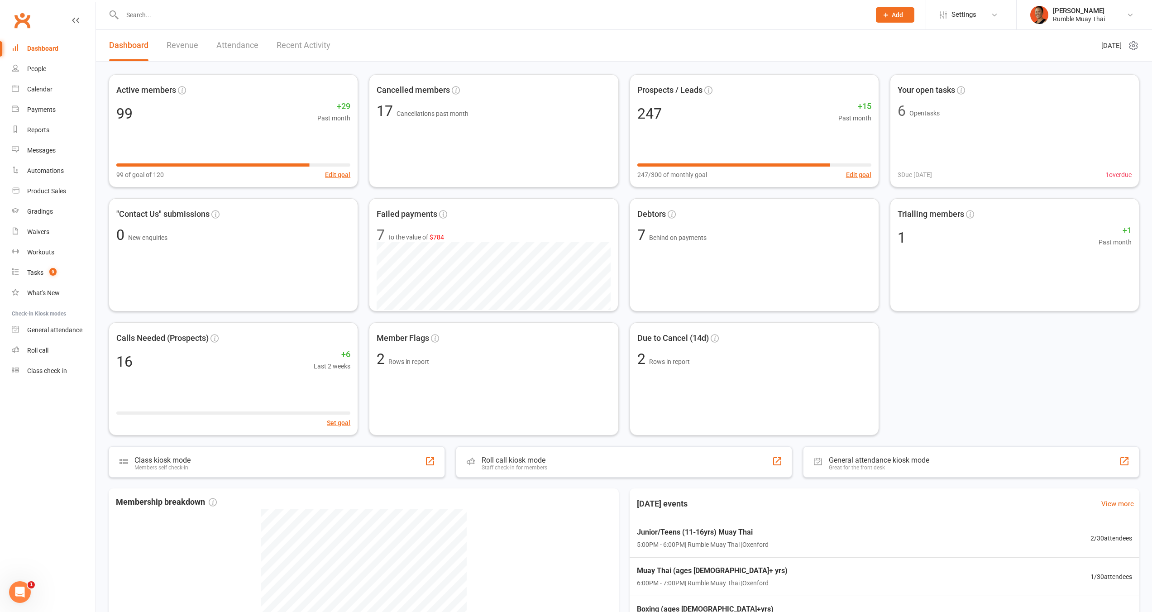
click at [953, 362] on div "Active members 99 +29 Past month 99 of goal of 120 Edit goal Cancelled members …" at bounding box center [624, 254] width 1031 height 361
click at [41, 267] on link "Tasks 9" at bounding box center [54, 273] width 84 height 20
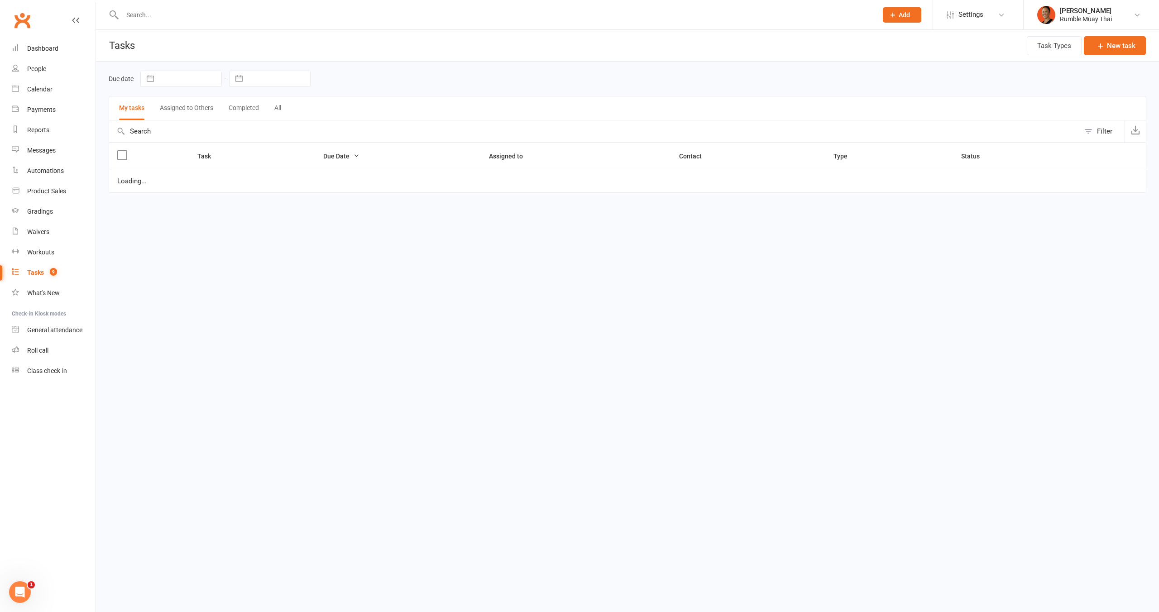
select select "started"
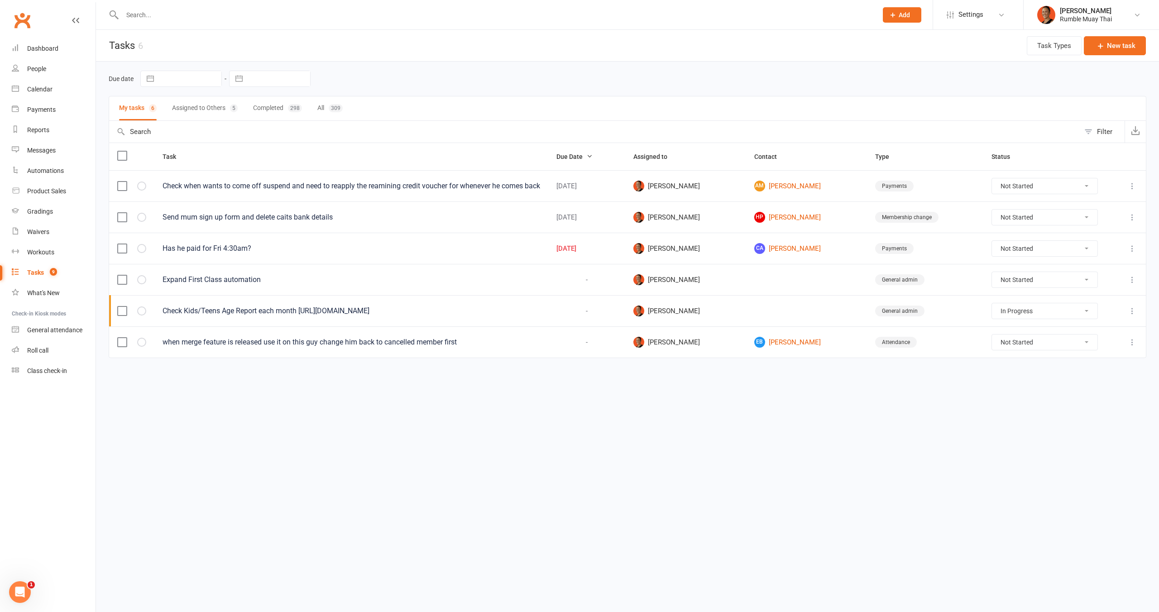
click at [209, 115] on button "Assigned to Others 5" at bounding box center [205, 108] width 66 height 24
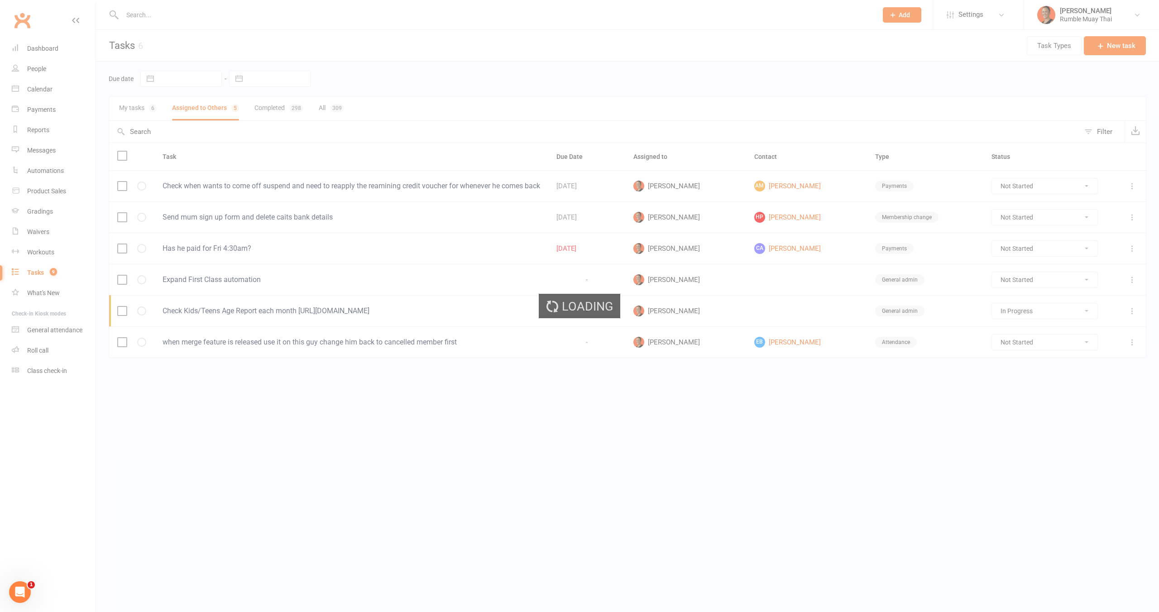
select select "started"
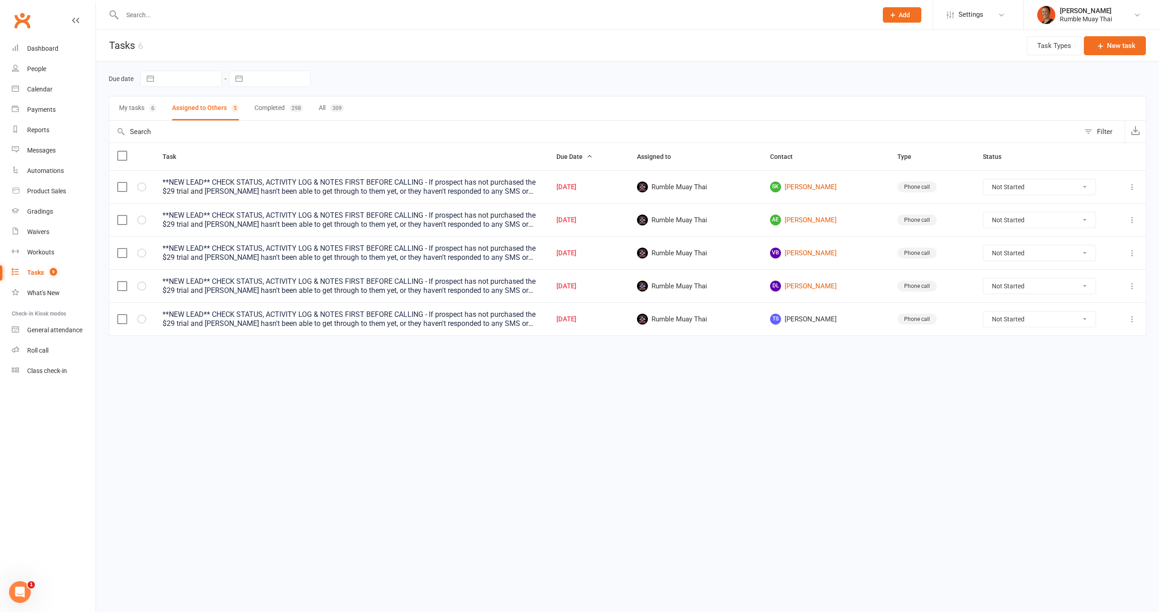
click at [737, 374] on html "Prospect Member Non-attending contact Class / event Appointment Grading event T…" at bounding box center [579, 187] width 1159 height 374
click at [989, 374] on html "Prospect Member Non-attending contact Class / event Appointment Grading event T…" at bounding box center [579, 187] width 1159 height 374
click at [798, 317] on span "TS Toots Sia" at bounding box center [825, 319] width 111 height 11
click at [1098, 314] on td "Not Started In Progress Waiting Complete" at bounding box center [1040, 318] width 130 height 33
click at [1083, 317] on select "Not Started In Progress Waiting Complete" at bounding box center [1040, 319] width 112 height 15
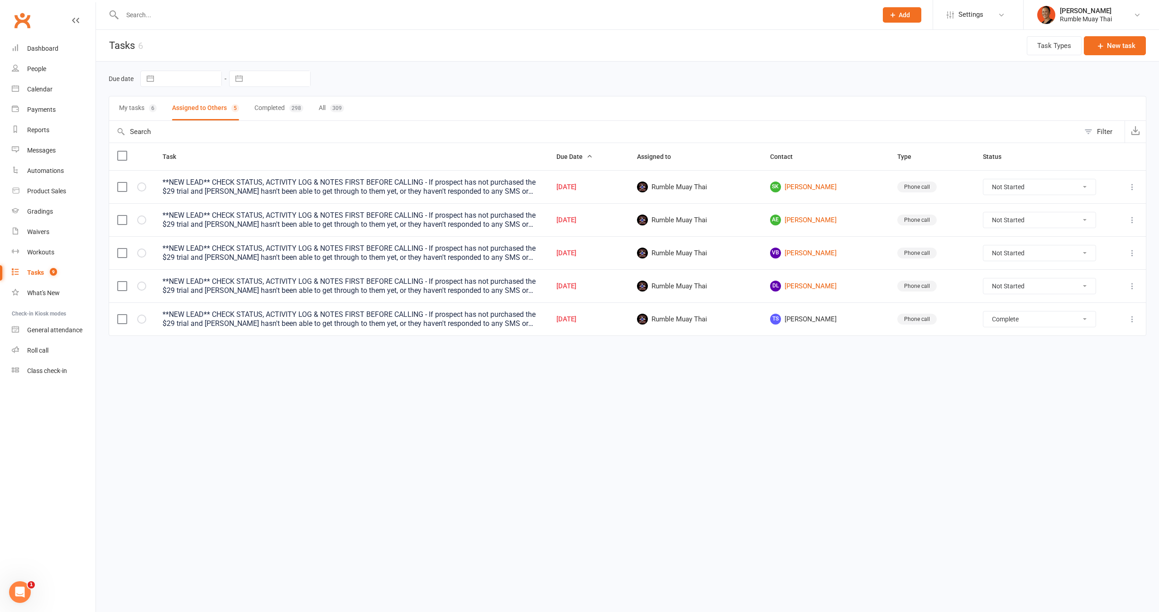
click at [984, 312] on select "Not Started In Progress Waiting Complete" at bounding box center [1040, 319] width 112 height 15
select select "unstarted"
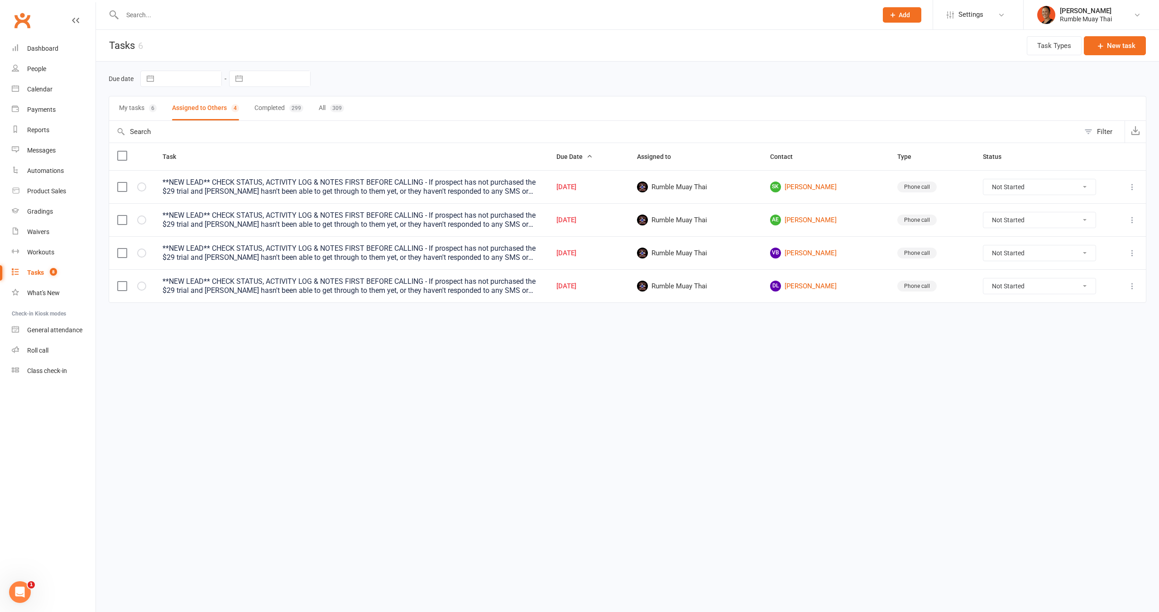
click at [856, 319] on div "Due date Navigate forward to interact with the calendar and select a date. Pres…" at bounding box center [627, 195] width 1063 height 267
click at [251, 183] on div "**NEW LEAD** CHECK STATUS, ACTIVITY LOG & NOTES FIRST BEFORE CALLING - If prosp…" at bounding box center [352, 187] width 378 height 18
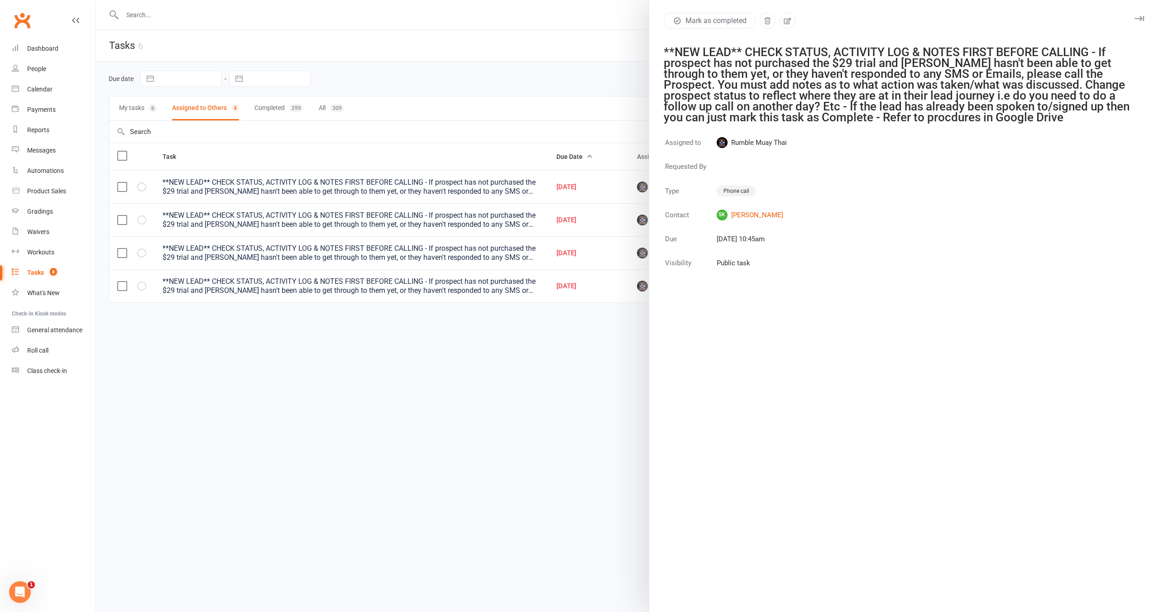
click at [1135, 17] on icon "button" at bounding box center [1140, 18] width 10 height 5
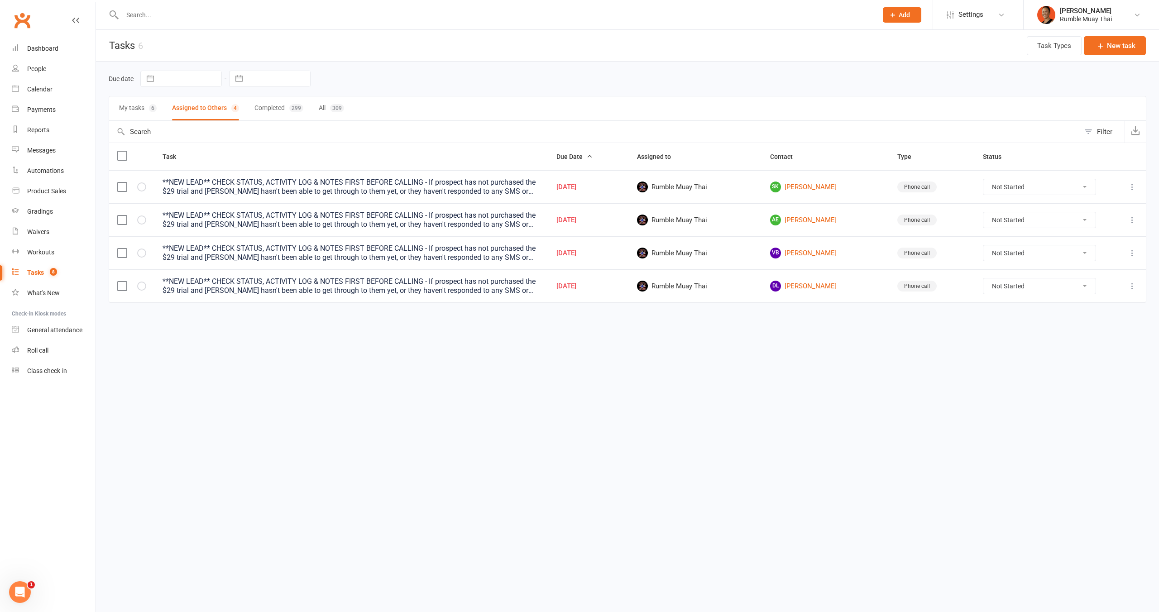
click at [602, 341] on html "Prospect Member Non-attending contact Class / event Appointment Grading event T…" at bounding box center [579, 170] width 1159 height 341
click at [56, 51] on div "Dashboard" at bounding box center [42, 48] width 31 height 7
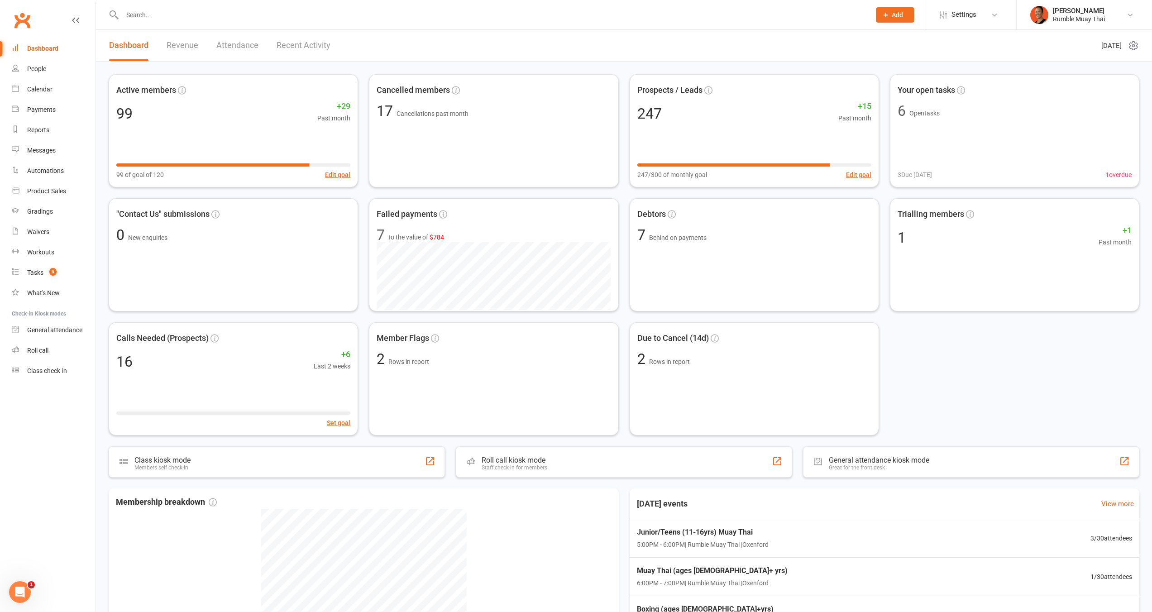
click at [1041, 376] on div "Active members 99 +29 Past month 99 of goal of 120 Edit goal Cancelled members …" at bounding box center [624, 254] width 1031 height 361
click at [643, 62] on div "Active members 99 +29 Past month 99 of goal of 120 Edit goal Cancelled members …" at bounding box center [624, 416] width 1056 height 709
click at [728, 68] on div "Active members 99 +29 Past month 99 of goal of 120 Edit goal Cancelled members …" at bounding box center [624, 416] width 1056 height 709
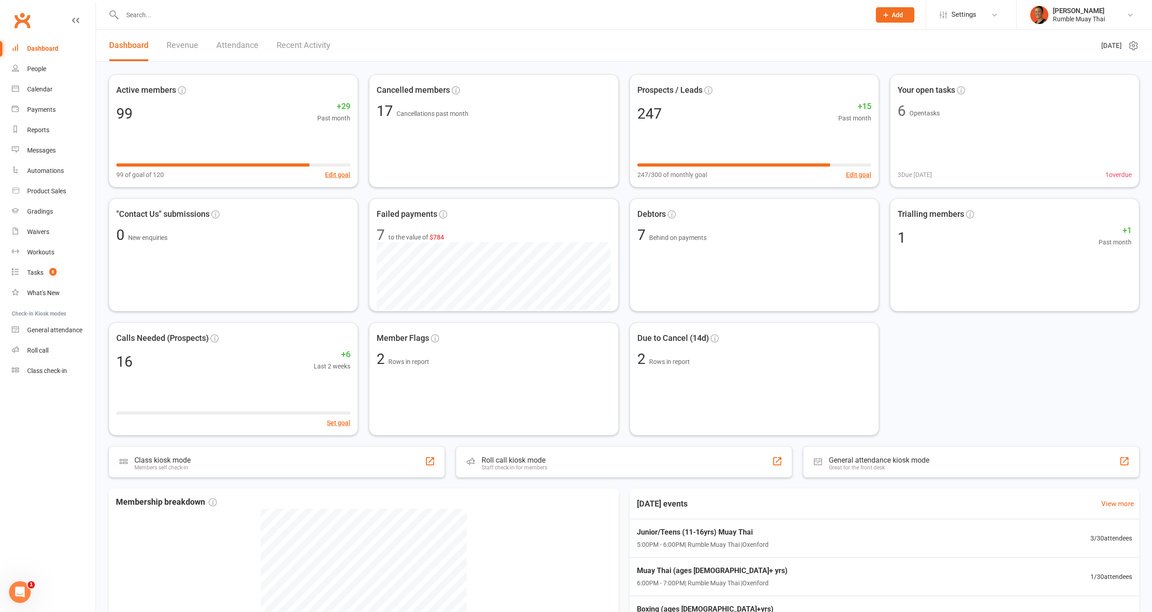
drag, startPoint x: 356, startPoint y: 68, endPoint x: 269, endPoint y: 68, distance: 86.9
click at [269, 68] on div "Active members 99 +29 Past month 99 of goal of 120 Edit goal Cancelled members …" at bounding box center [624, 416] width 1056 height 709
click at [950, 369] on div "Active members 99 +29 Past month 99 of goal of 120 Edit goal Cancelled members …" at bounding box center [624, 254] width 1031 height 361
drag, startPoint x: 1040, startPoint y: 359, endPoint x: 1013, endPoint y: 379, distance: 33.7
click at [1039, 359] on div "Active members 99 +29 Past month 99 of goal of 120 Edit goal Cancelled members …" at bounding box center [624, 254] width 1031 height 361
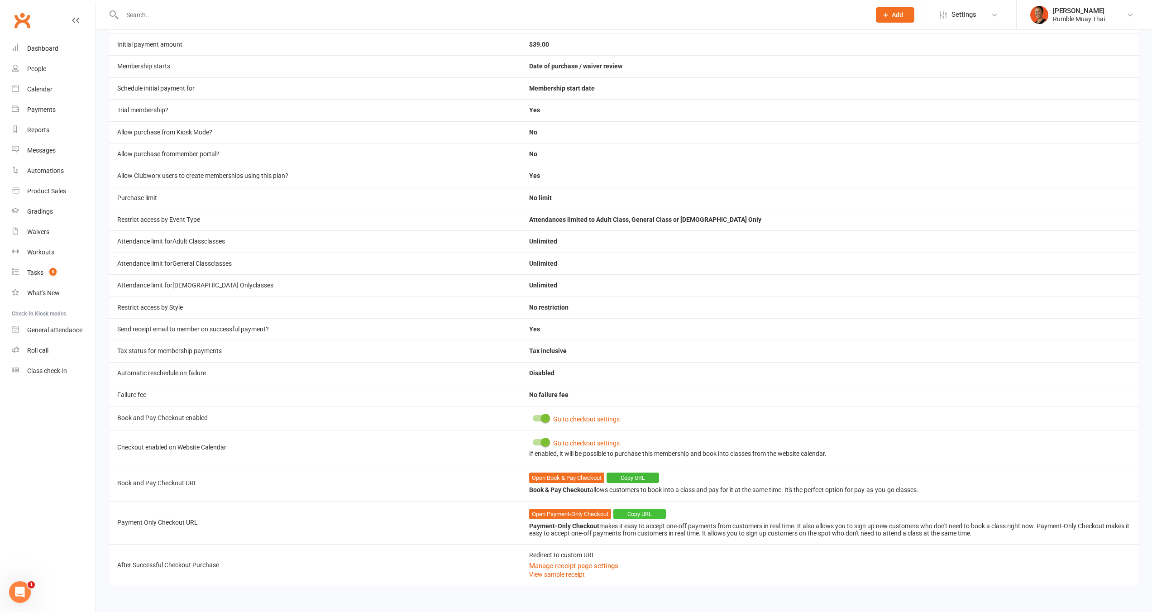
click at [652, 515] on button "Copy URL" at bounding box center [640, 514] width 53 height 11
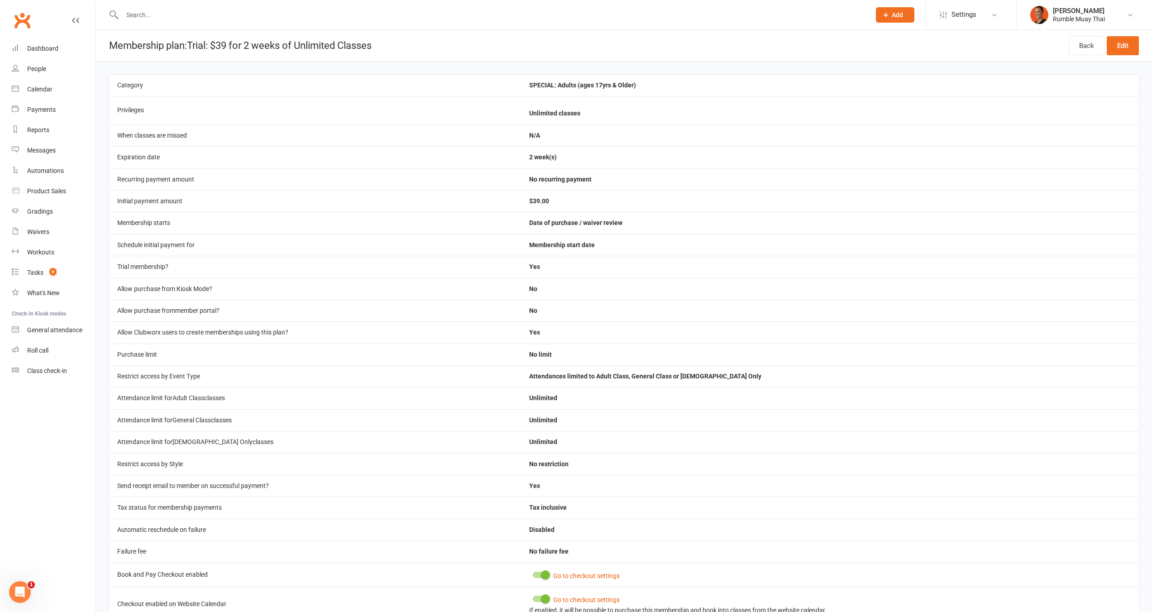
click at [230, 16] on input "text" at bounding box center [492, 15] width 745 height 13
click at [229, 17] on input "text" at bounding box center [492, 15] width 745 height 13
click at [230, 24] on div at bounding box center [487, 14] width 756 height 29
click at [292, 3] on div at bounding box center [487, 14] width 756 height 29
click at [282, 25] on div at bounding box center [487, 14] width 756 height 29
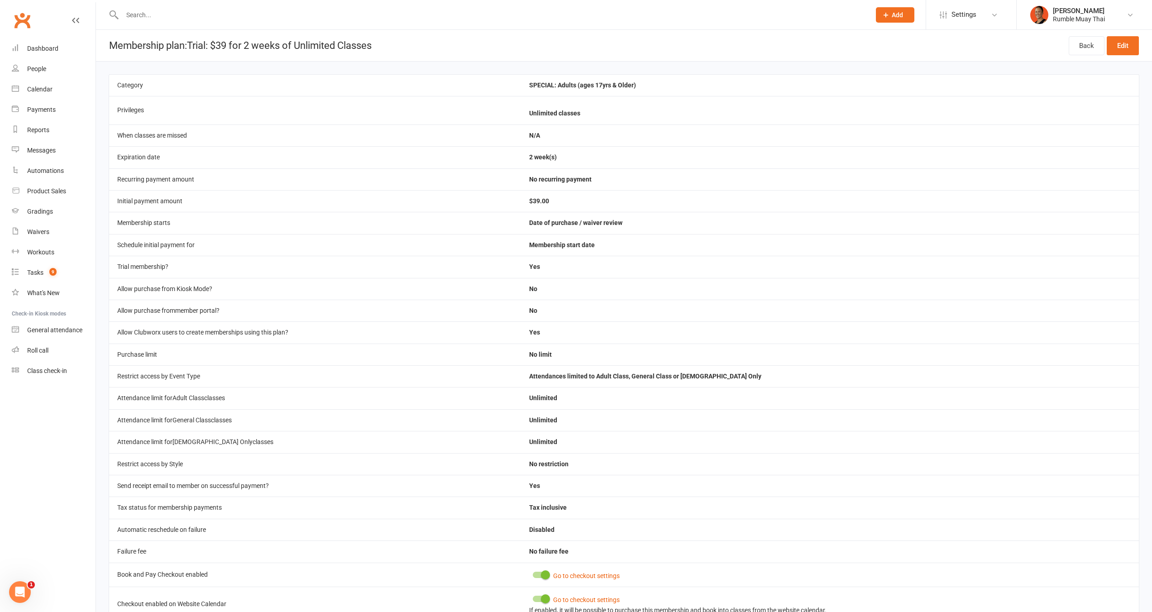
click at [295, 11] on input "text" at bounding box center [492, 15] width 745 height 13
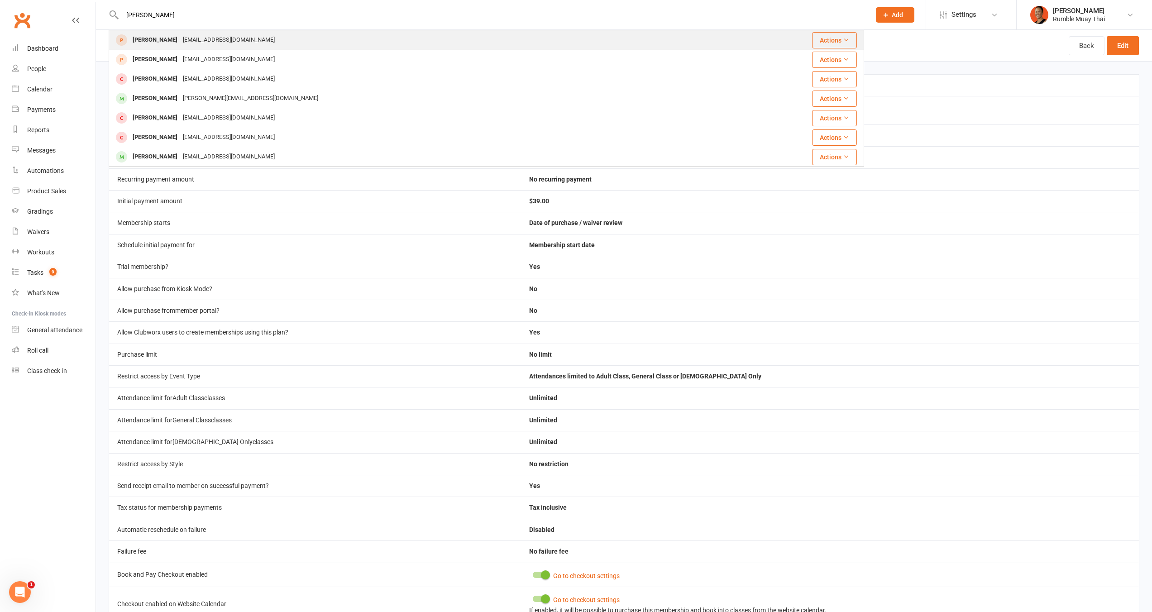
type input "matt gort"
click at [380, 35] on div "Matt Gort matty.gort@gmail.com" at bounding box center [424, 40] width 628 height 19
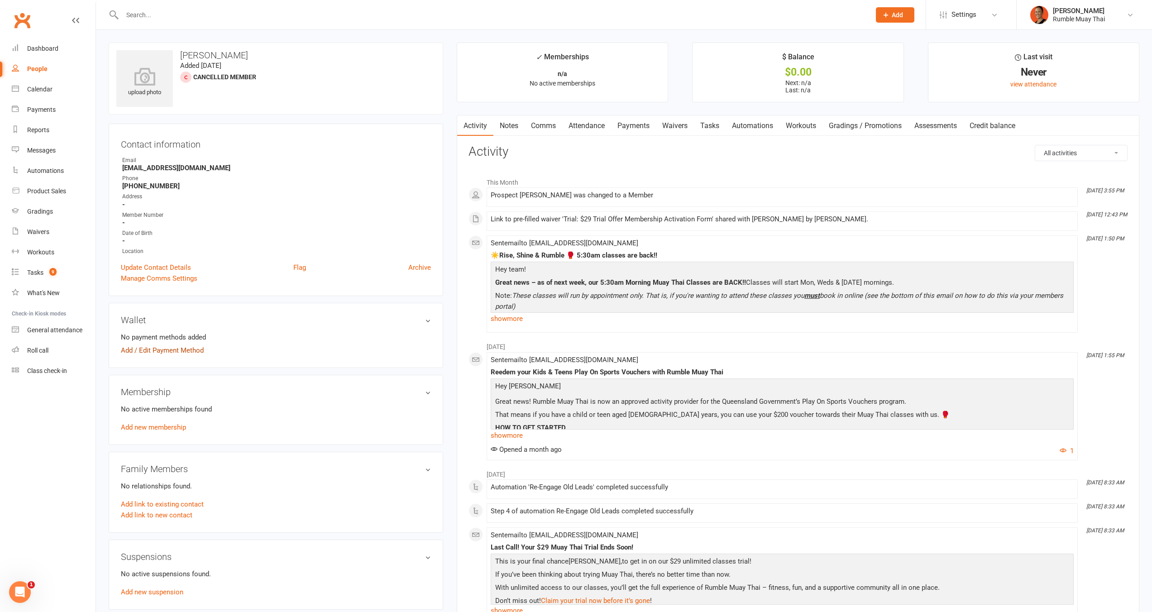
click at [164, 352] on link "Add / Edit Payment Method" at bounding box center [162, 350] width 83 height 11
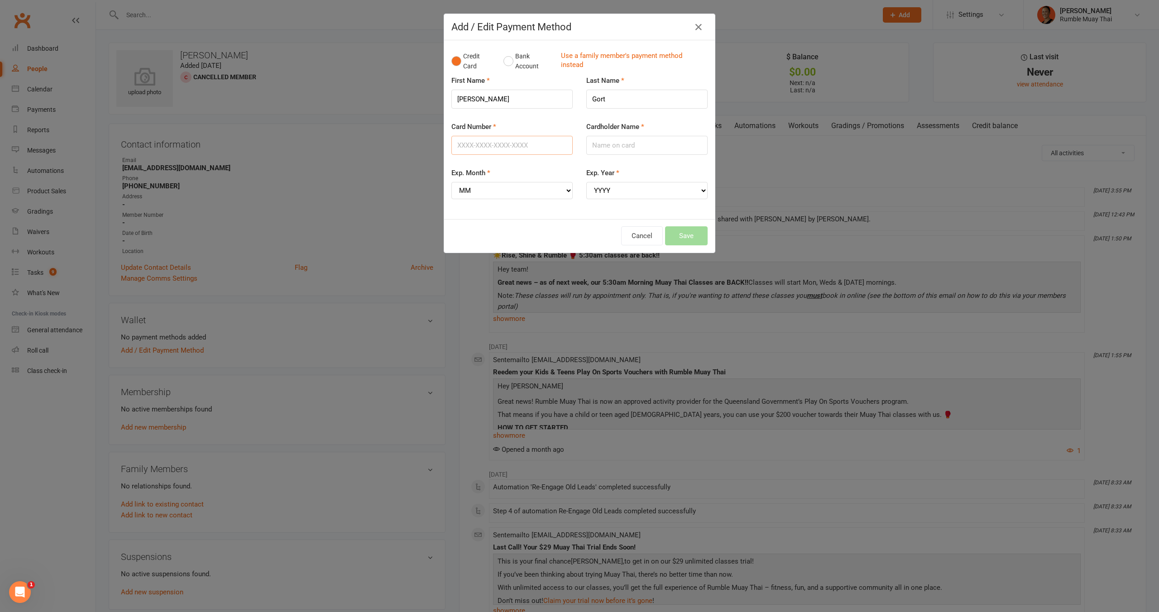
click at [523, 150] on input "Card Number" at bounding box center [511, 145] width 121 height 19
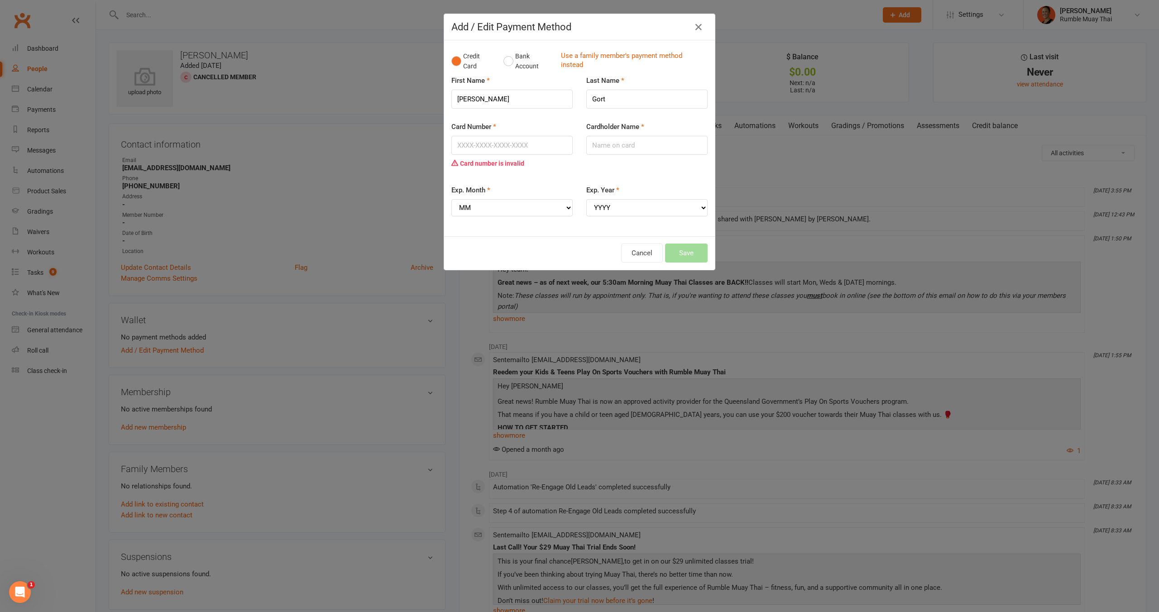
click at [650, 172] on fieldset "First Name Matt Last Name Gort Card Number Card number is invalid Cardholder Na…" at bounding box center [579, 152] width 256 height 154
click at [695, 32] on icon "button" at bounding box center [698, 27] width 11 height 11
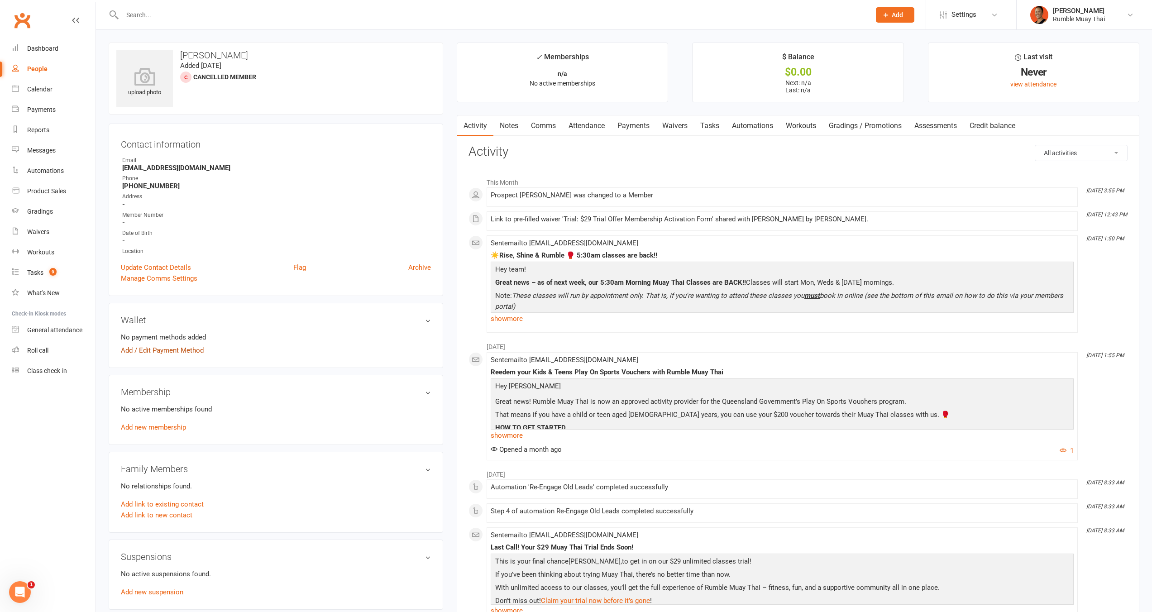
click at [186, 351] on link "Add / Edit Payment Method" at bounding box center [162, 350] width 83 height 11
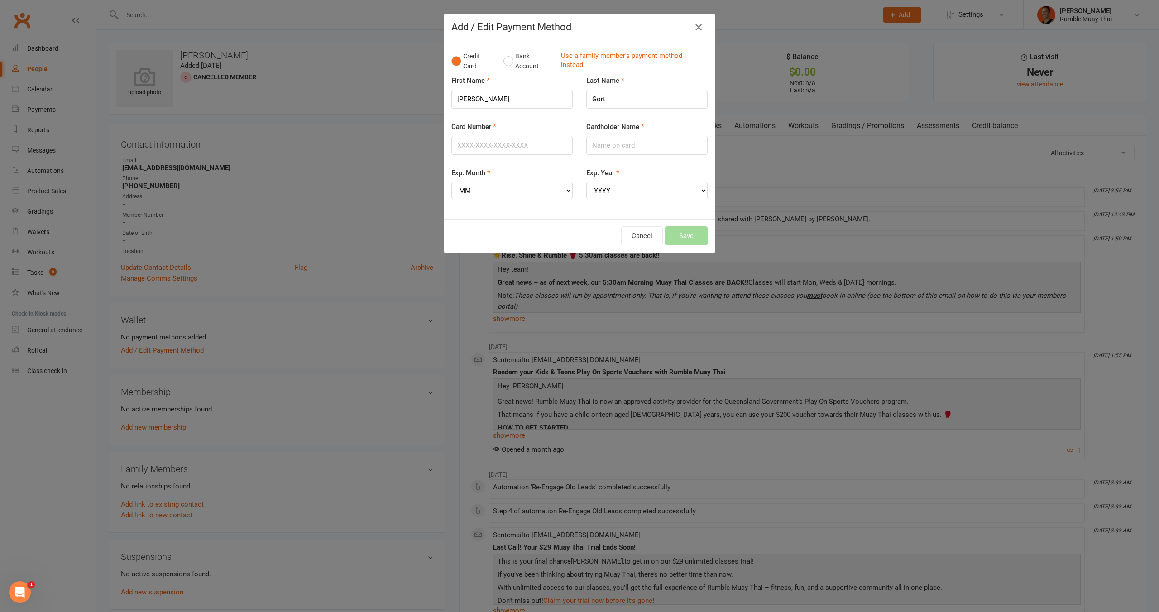
click at [698, 29] on icon "button" at bounding box center [698, 27] width 11 height 11
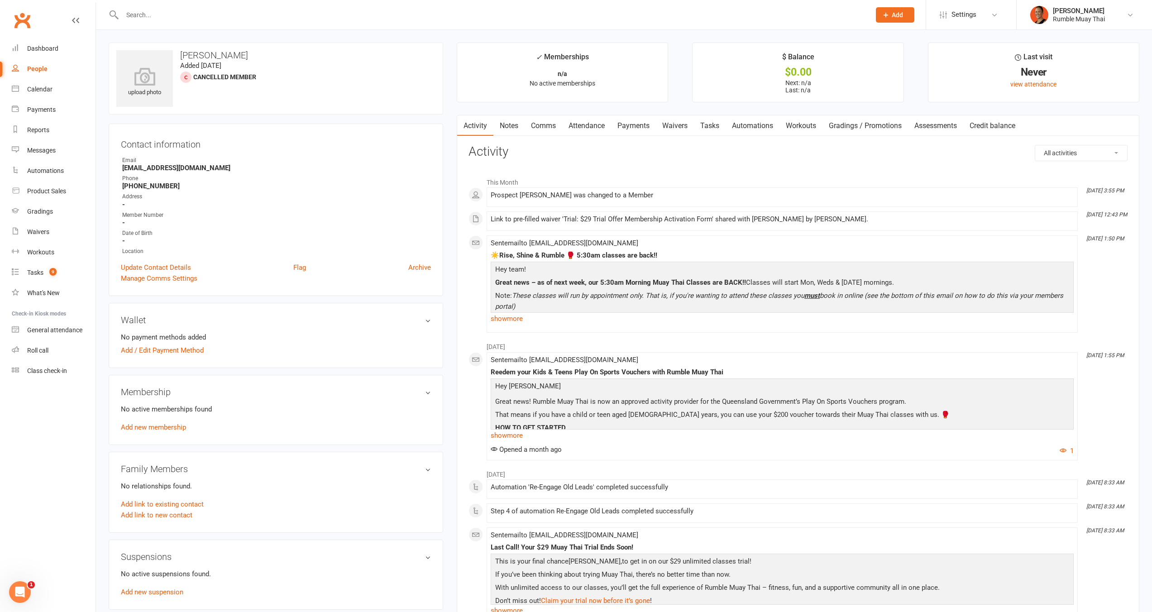
click at [635, 128] on link "Payments" at bounding box center [633, 125] width 45 height 21
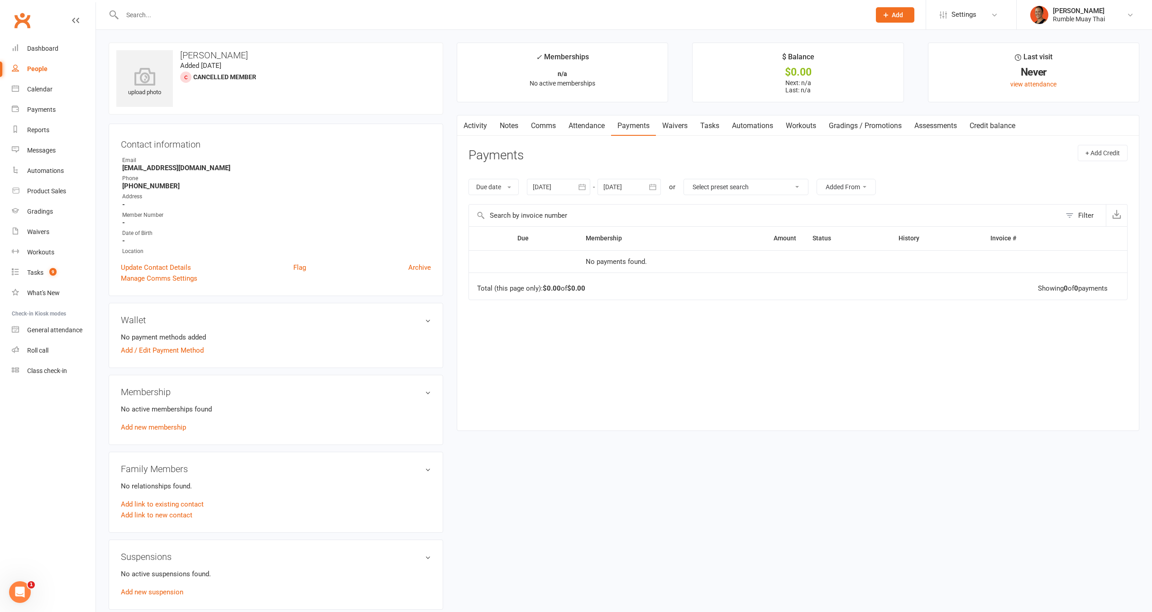
click at [680, 125] on link "Waivers" at bounding box center [675, 125] width 38 height 21
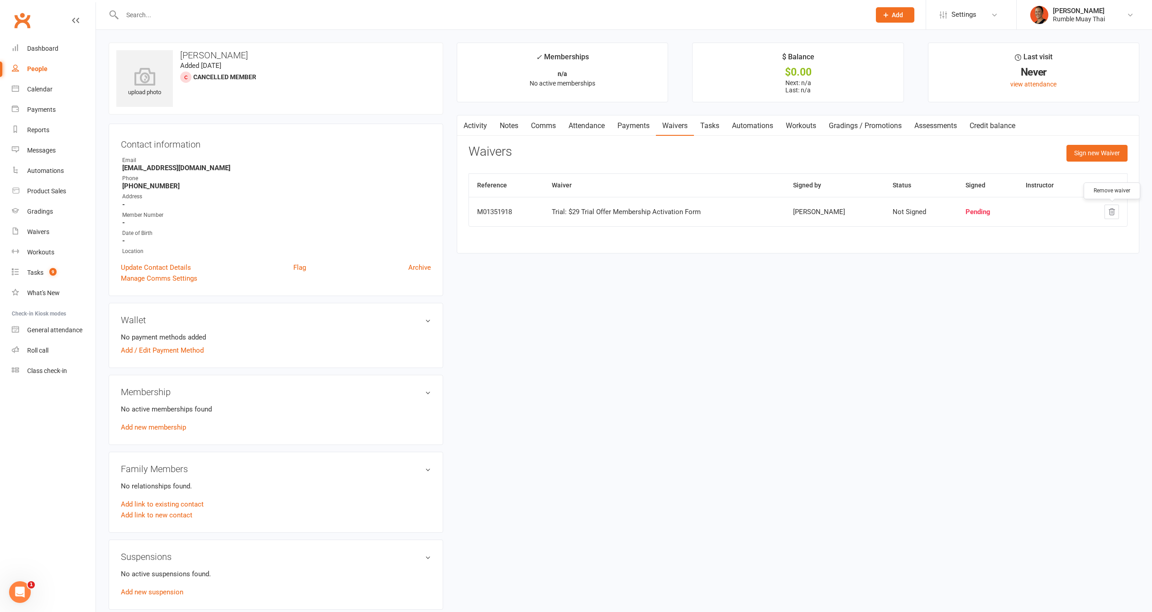
click at [1112, 215] on icon "button" at bounding box center [1112, 212] width 6 height 6
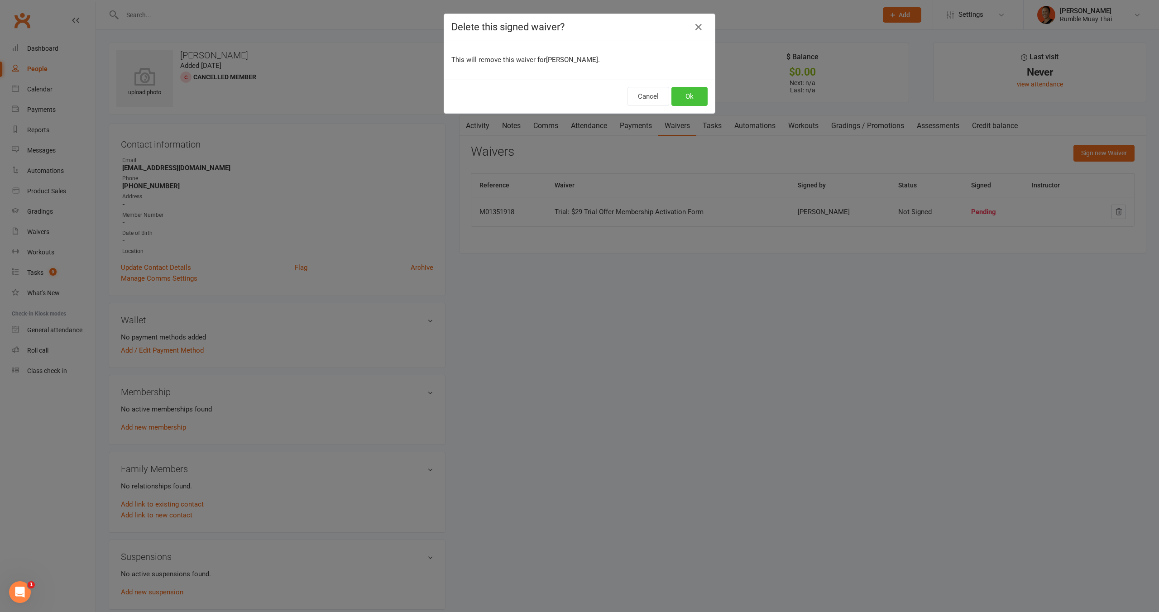
click at [685, 99] on button "Ok" at bounding box center [690, 96] width 36 height 19
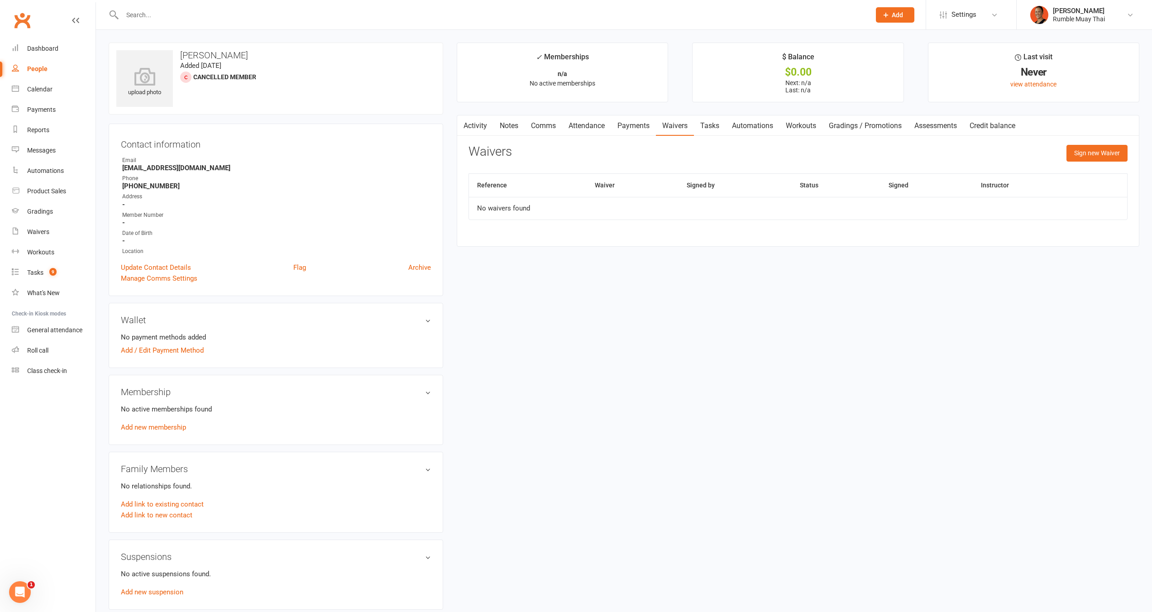
click at [677, 125] on link "Waivers" at bounding box center [675, 125] width 38 height 21
click at [677, 128] on link "Waivers" at bounding box center [675, 125] width 38 height 21
click at [470, 122] on link "Activity" at bounding box center [475, 125] width 36 height 21
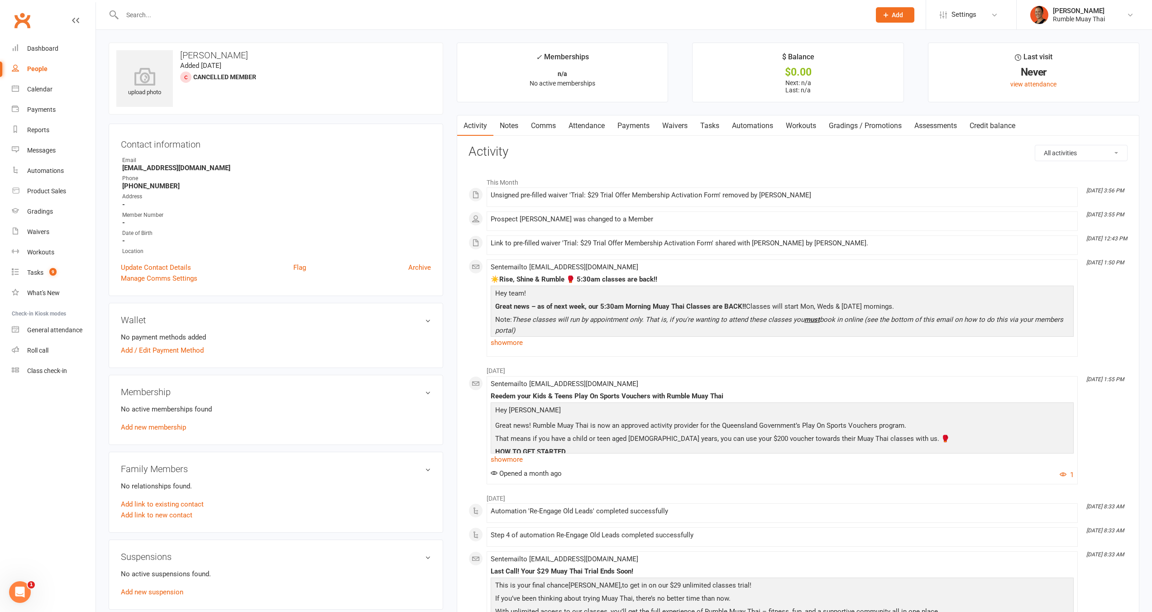
click at [561, 198] on div "Unsigned pre-filled waiver 'Trial: $29 Trial Offer Membership Activation Form' …" at bounding box center [782, 196] width 583 height 8
click at [726, 201] on div "Unsigned pre-filled waiver 'Trial: $29 Trial Offer Membership Activation Form' …" at bounding box center [782, 197] width 583 height 11
click at [713, 199] on div "Unsigned pre-filled waiver 'Trial: $29 Trial Offer Membership Activation Form' …" at bounding box center [782, 196] width 583 height 8
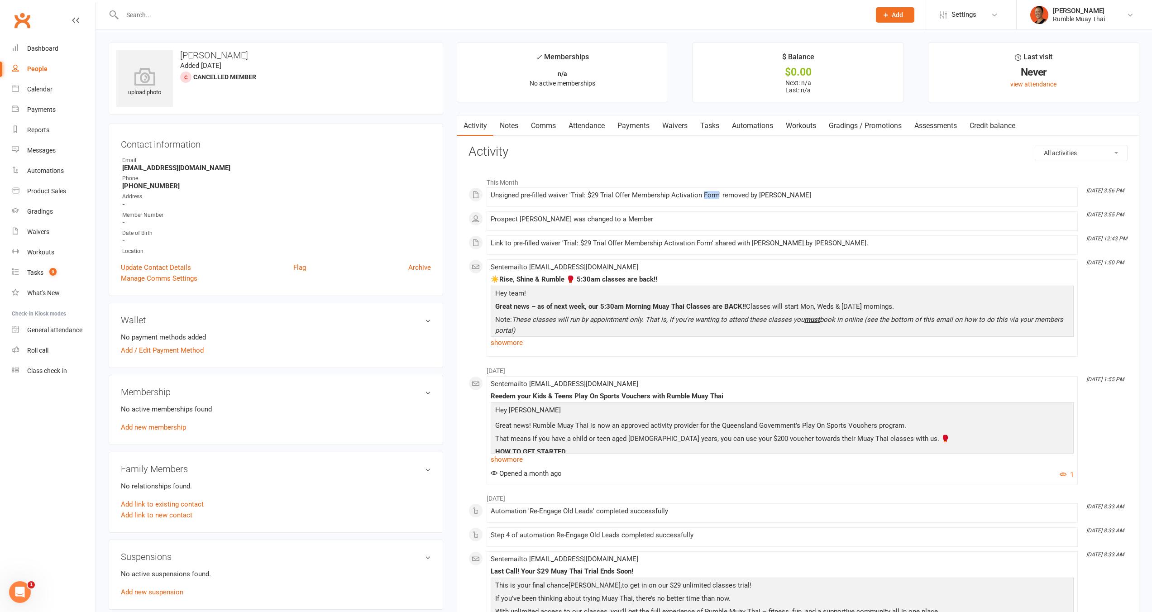
click at [713, 199] on div "Unsigned pre-filled waiver 'Trial: $29 Trial Offer Membership Activation Form' …" at bounding box center [782, 196] width 583 height 8
click at [678, 129] on link "Waivers" at bounding box center [675, 125] width 38 height 21
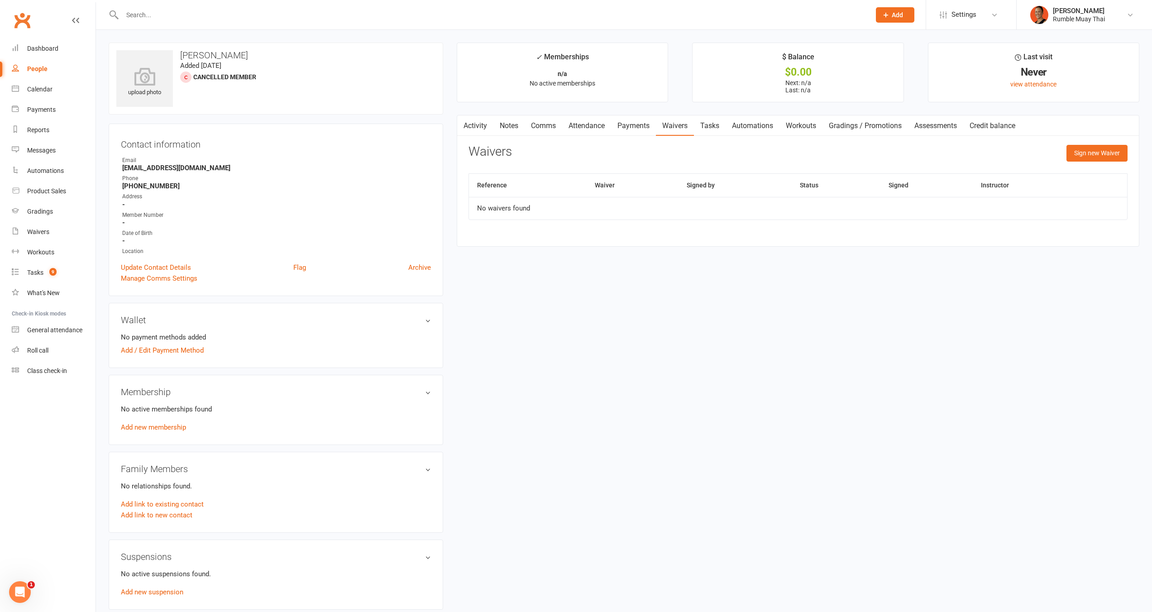
click at [715, 164] on div "Waivers Sign new Waiver" at bounding box center [798, 155] width 659 height 21
click at [304, 20] on div at bounding box center [487, 14] width 756 height 29
click at [306, 13] on input "text" at bounding box center [492, 15] width 745 height 13
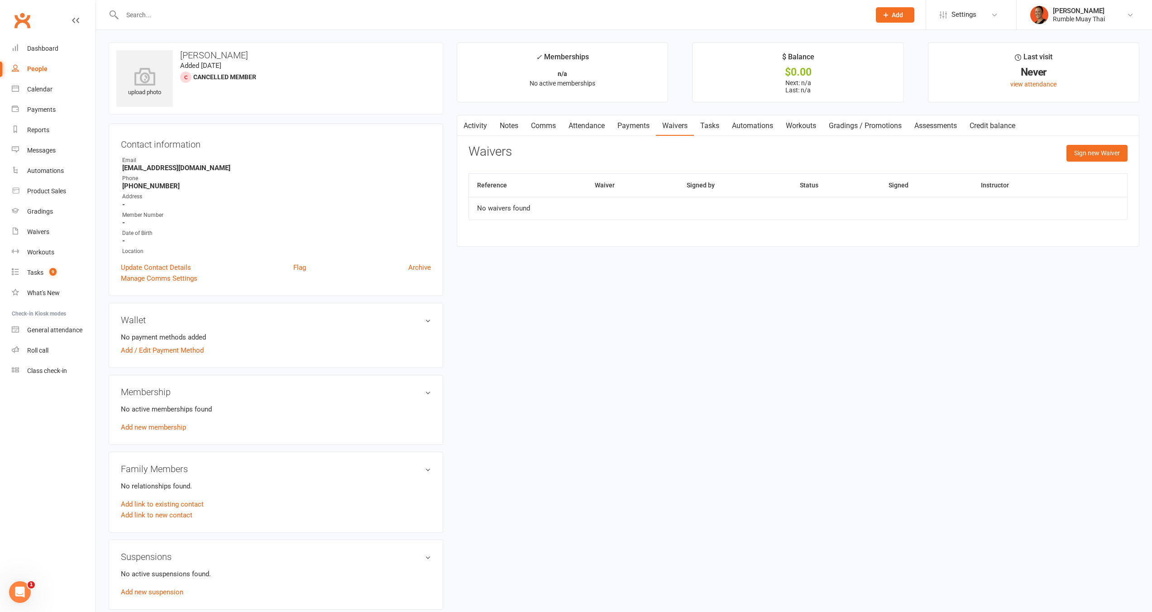
drag, startPoint x: 729, startPoint y: 337, endPoint x: 730, endPoint y: 324, distance: 12.7
click at [729, 336] on div "upload photo Matt Gort Added 1 October, 2024 Cancelled member Contact informati…" at bounding box center [624, 502] width 1045 height 918
click at [155, 350] on link "Add / Edit Payment Method" at bounding box center [162, 350] width 83 height 11
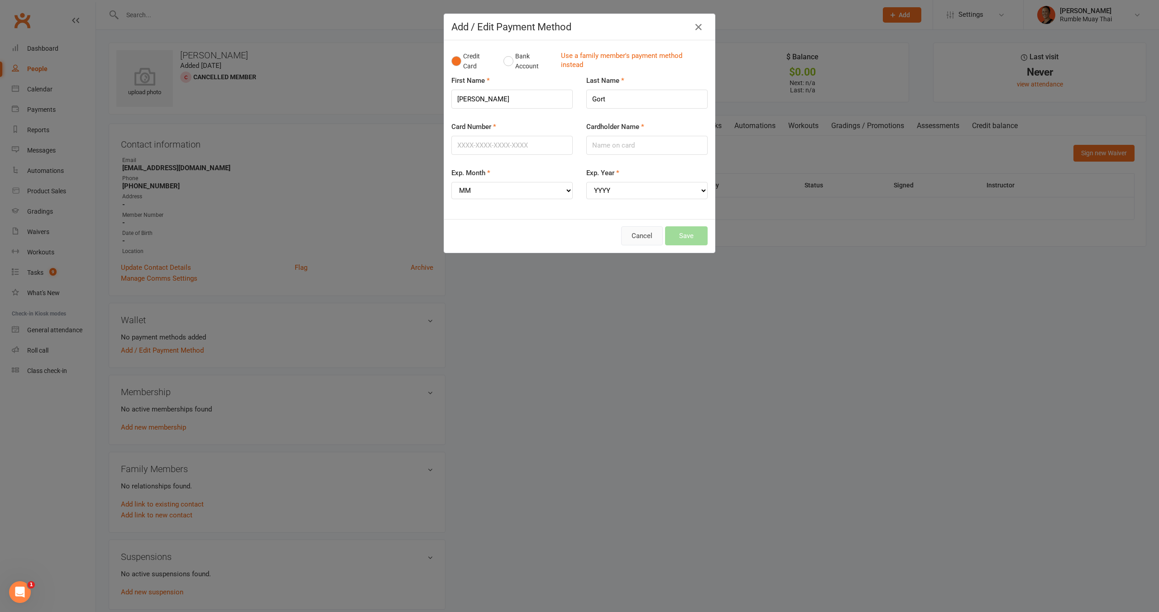
click at [638, 239] on button "Cancel" at bounding box center [642, 235] width 42 height 19
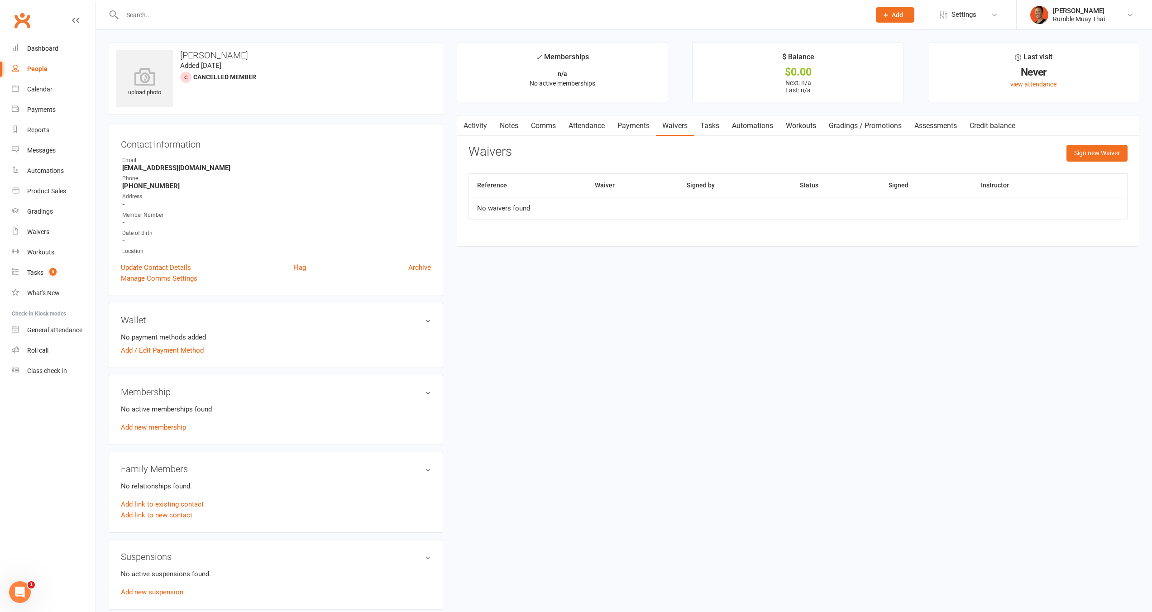
click at [821, 287] on div "upload photo Matt Gort Added 1 October, 2024 Cancelled member Contact informati…" at bounding box center [624, 502] width 1045 height 918
click at [678, 130] on link "Waivers" at bounding box center [675, 125] width 38 height 21
click at [1103, 158] on button "Sign new Waiver" at bounding box center [1097, 153] width 61 height 16
click at [586, 173] on select "12 MONTH UPFRONT MEMBERSHIP SPECIAL Bank Details update Form [ClassPass] First …" at bounding box center [686, 176] width 434 height 18
click at [624, 167] on select "12 MONTH UPFRONT MEMBERSHIP SPECIAL Bank Details update Form [ClassPass] First …" at bounding box center [686, 176] width 434 height 18
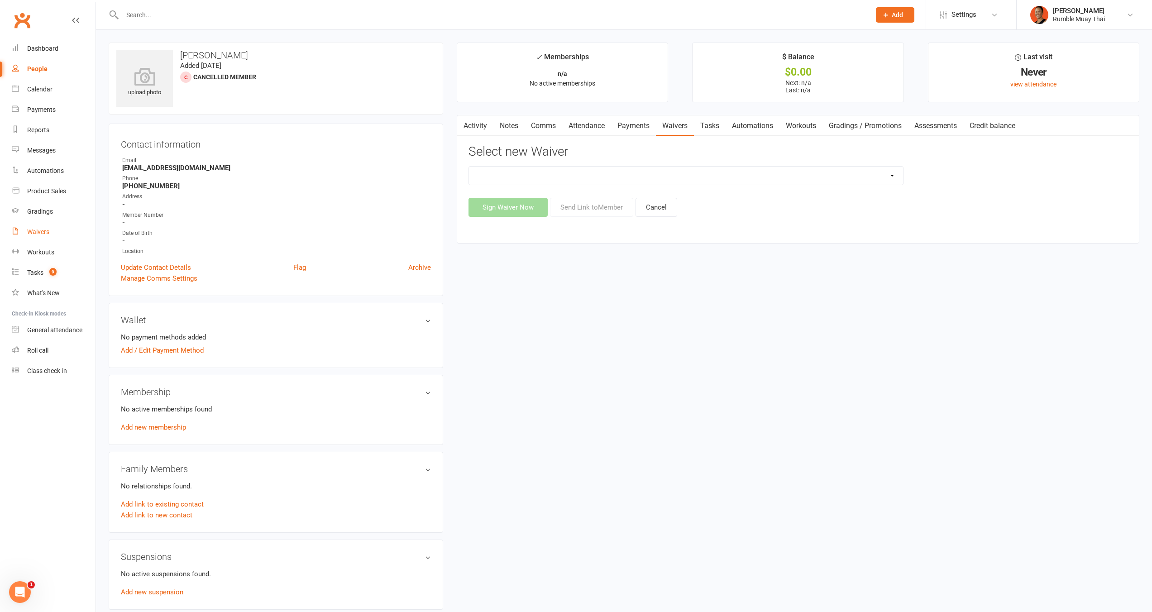
click at [37, 237] on link "Waivers" at bounding box center [54, 232] width 84 height 20
click at [709, 275] on div "upload photo Matt Gort Added 1 October, 2024 Cancelled member Contact informati…" at bounding box center [624, 502] width 1045 height 918
click at [601, 175] on select "12 MONTH UPFRONT MEMBERSHIP SPECIAL Bank Details update Form [ClassPass] First …" at bounding box center [686, 176] width 434 height 18
select select "14802"
click at [469, 167] on select "12 MONTH UPFRONT MEMBERSHIP SPECIAL Bank Details update Form [ClassPass] First …" at bounding box center [686, 176] width 434 height 18
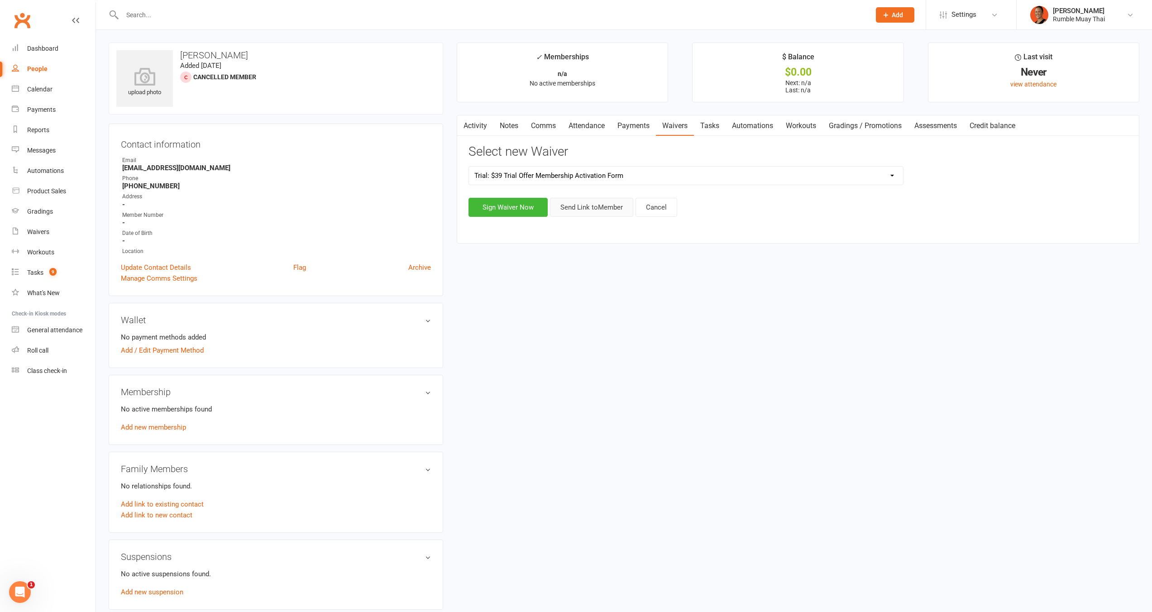
click at [595, 205] on button "Send Link to Member" at bounding box center [591, 207] width 83 height 19
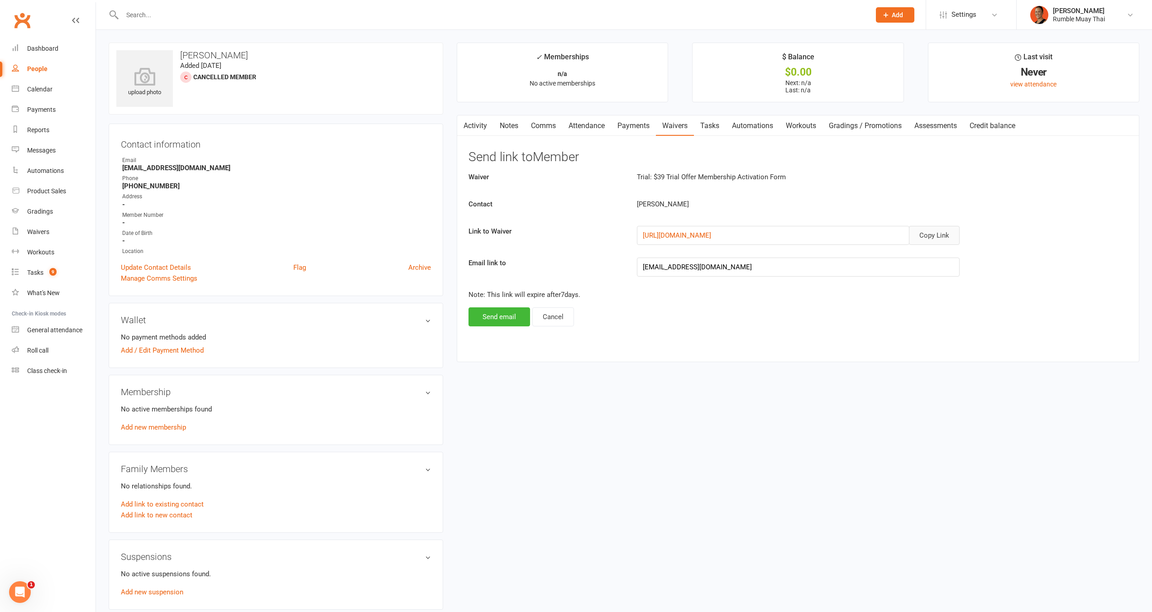
click at [933, 239] on button "Copy Link" at bounding box center [934, 235] width 51 height 19
click at [478, 120] on link "Activity" at bounding box center [475, 125] width 36 height 21
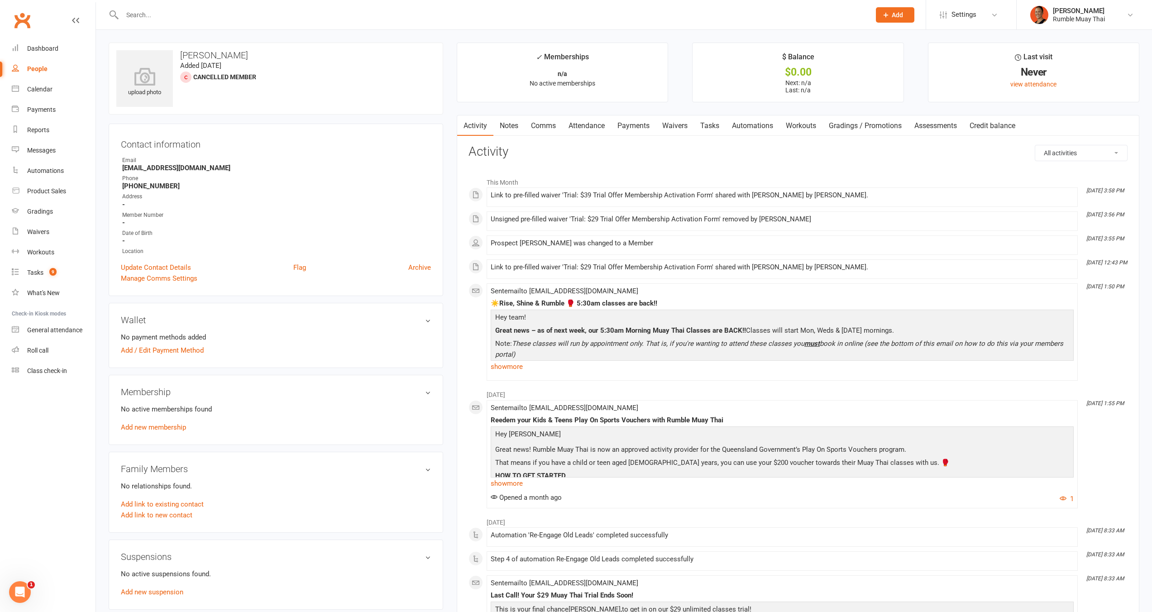
click at [672, 128] on link "Waivers" at bounding box center [675, 125] width 38 height 21
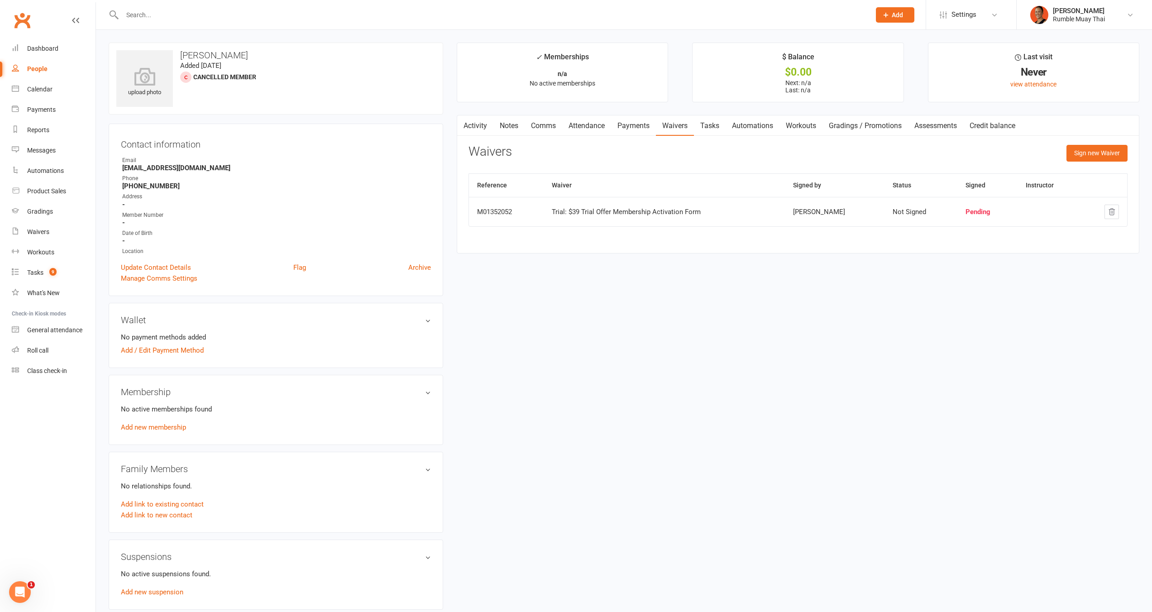
click at [469, 127] on link "Activity" at bounding box center [475, 125] width 36 height 21
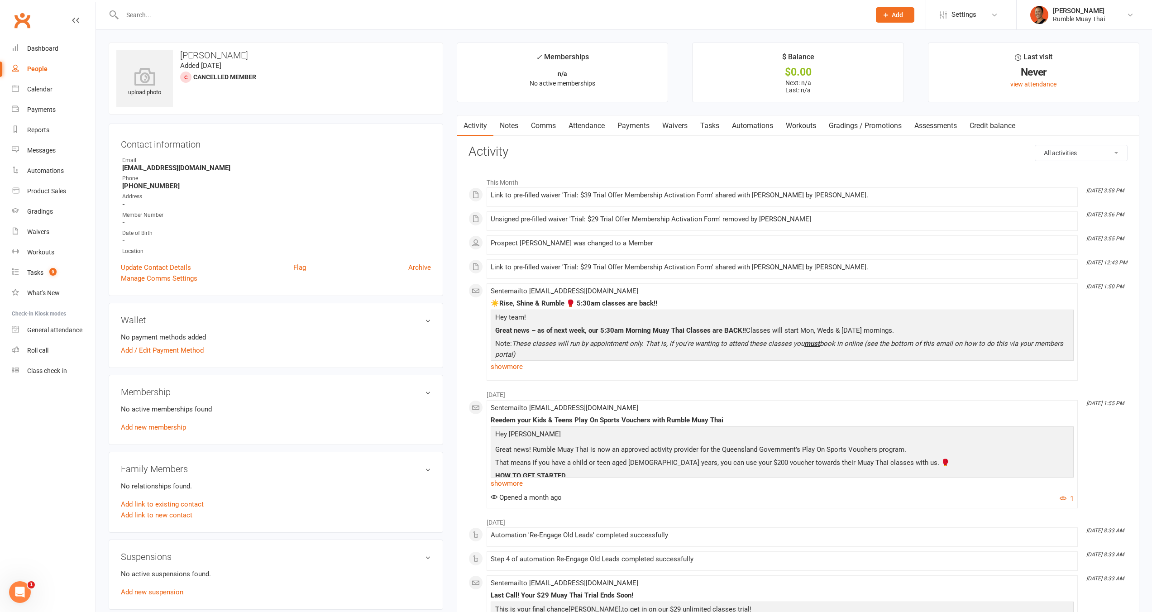
click at [594, 126] on link "Attendance" at bounding box center [586, 125] width 49 height 21
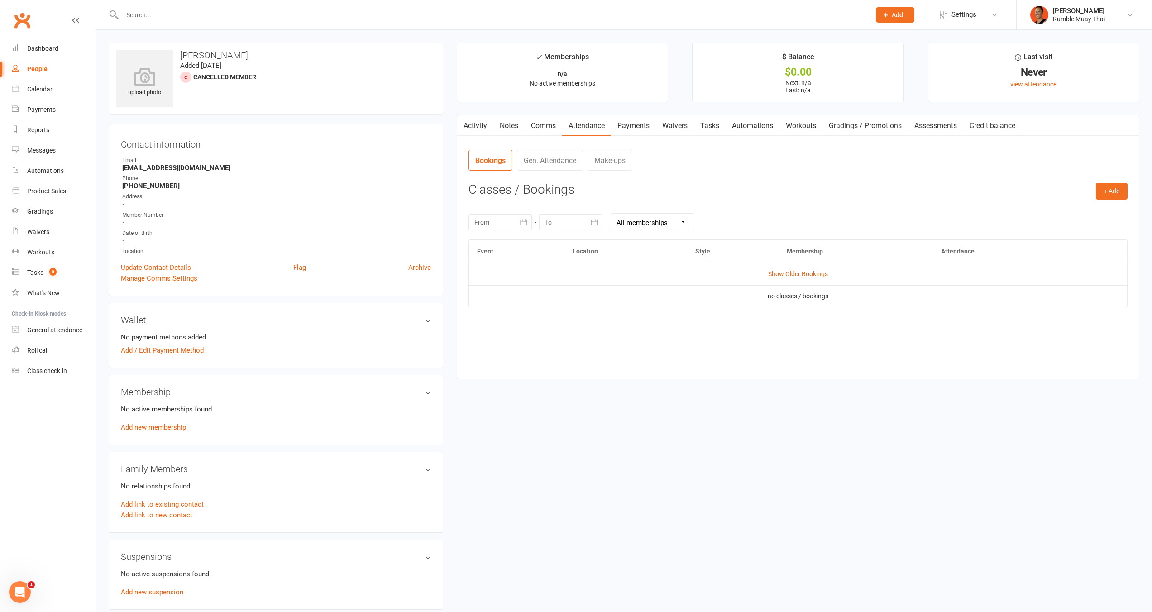
click at [767, 177] on contact-attendance "Attendance Number of visits past 12 months Jan Month Oct Sep 0 Export CSV Total…" at bounding box center [798, 257] width 659 height 216
click at [461, 117] on button "button" at bounding box center [462, 125] width 11 height 20
click at [477, 133] on link "Activity" at bounding box center [475, 125] width 36 height 21
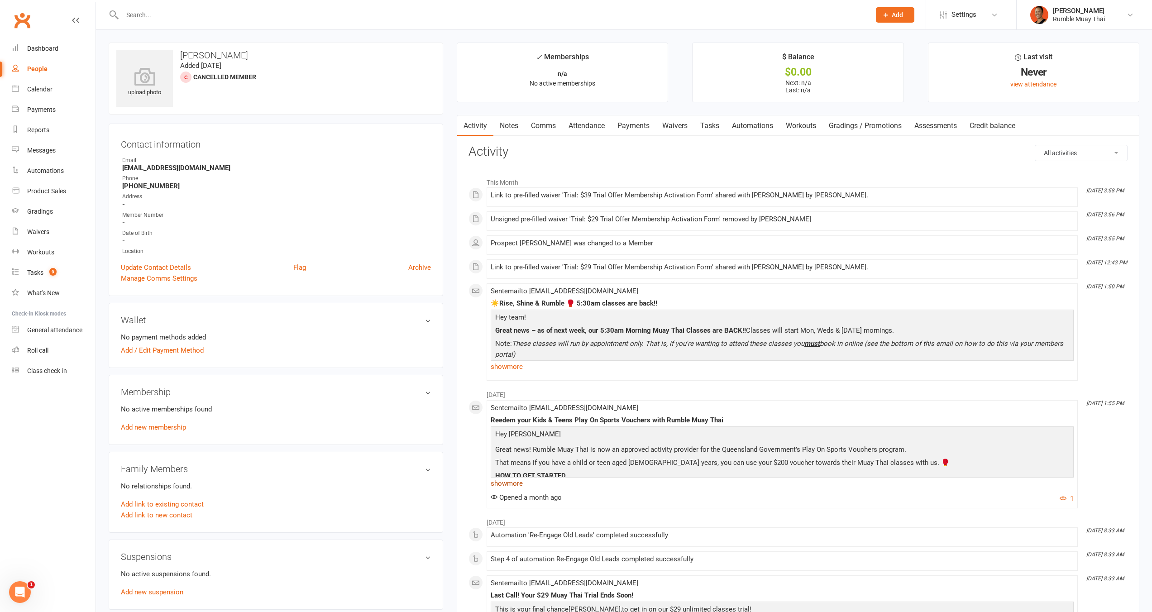
click at [513, 485] on link "show more" at bounding box center [782, 483] width 583 height 13
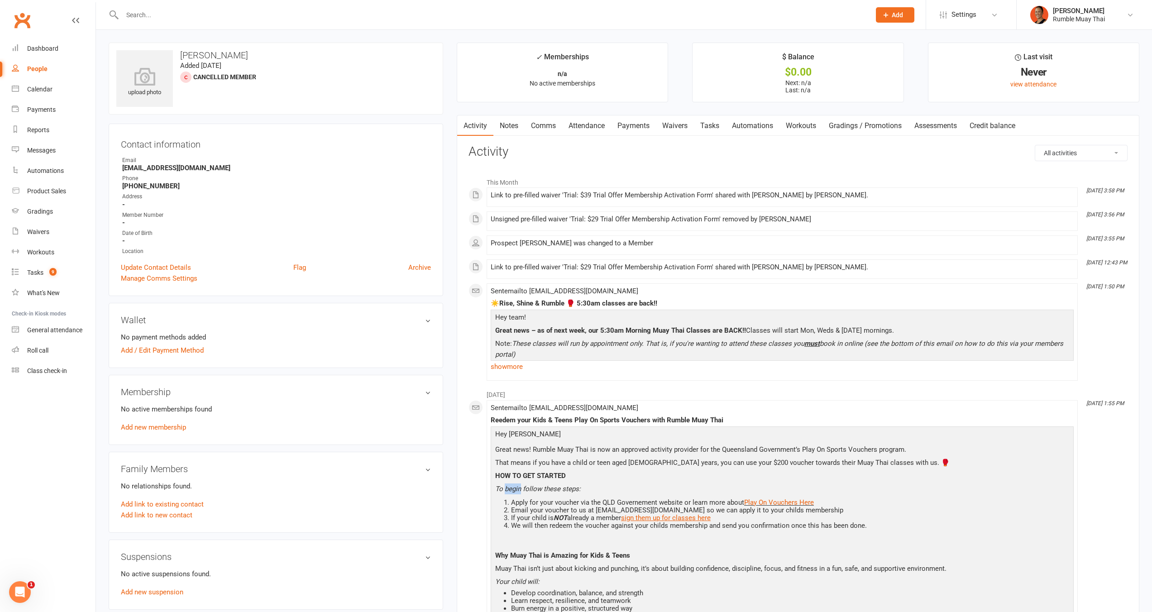
click at [513, 485] on p "To begin follow these steps:" at bounding box center [782, 490] width 579 height 13
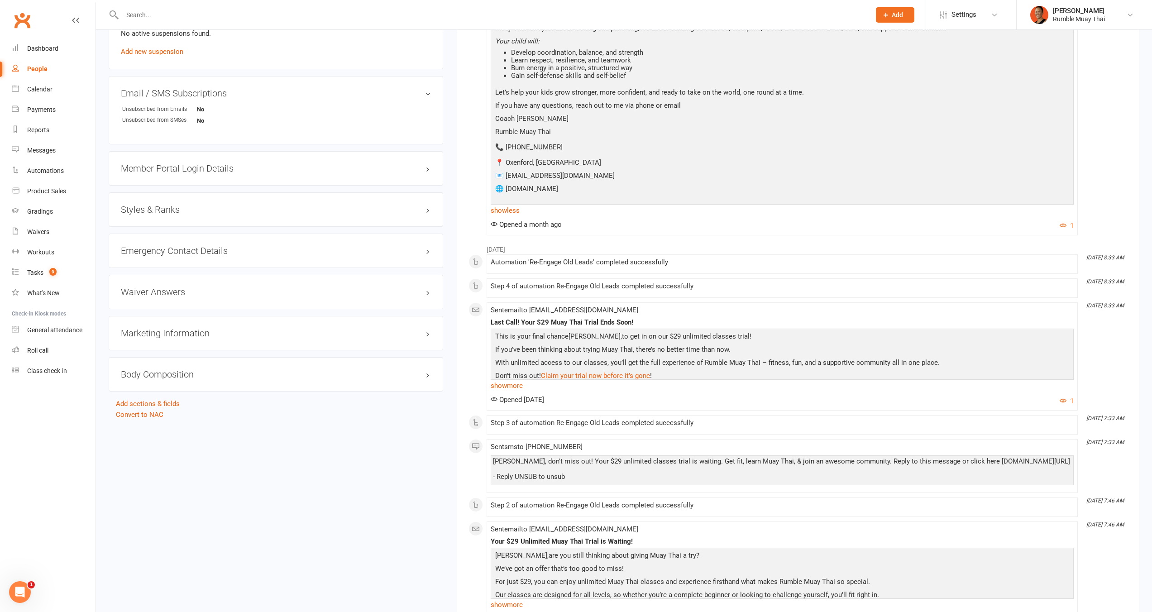
scroll to position [308, 0]
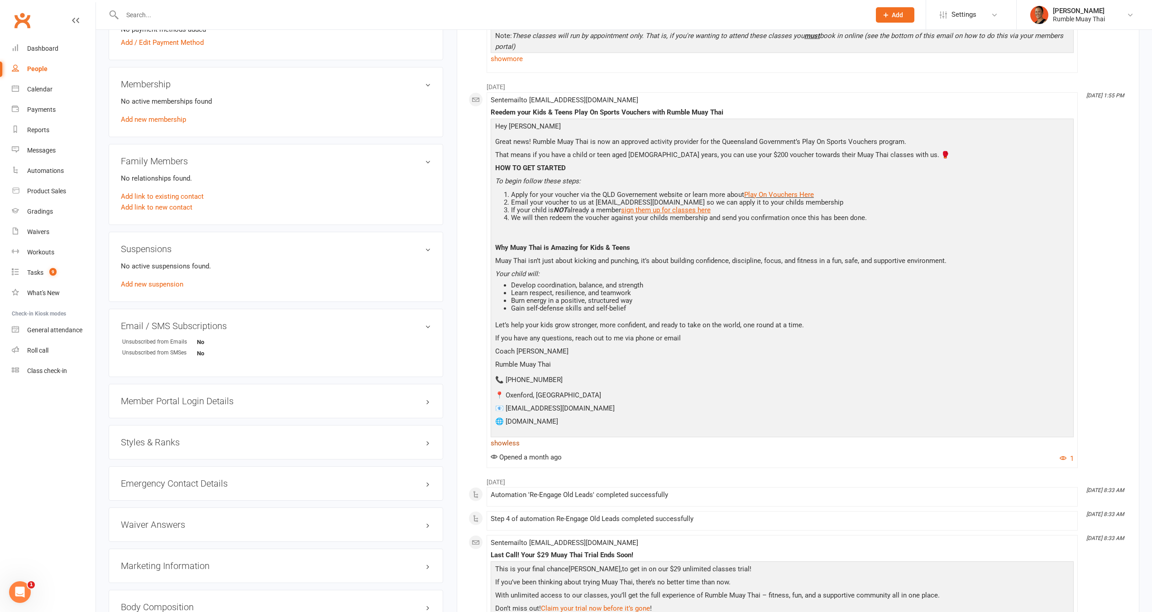
click at [517, 444] on link "show less" at bounding box center [782, 443] width 583 height 13
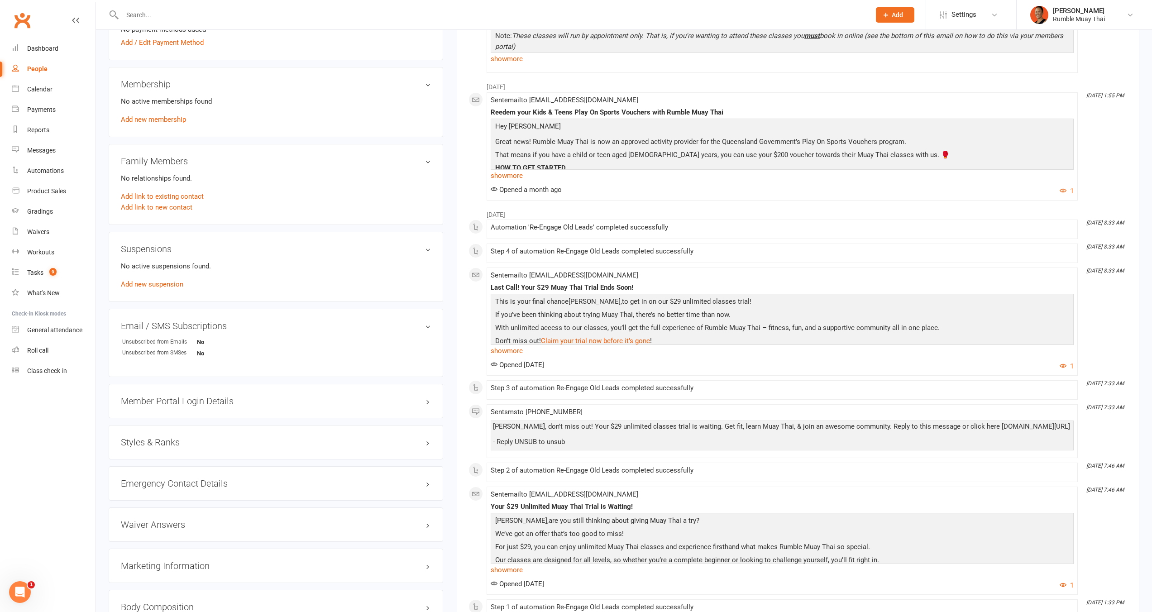
scroll to position [110, 0]
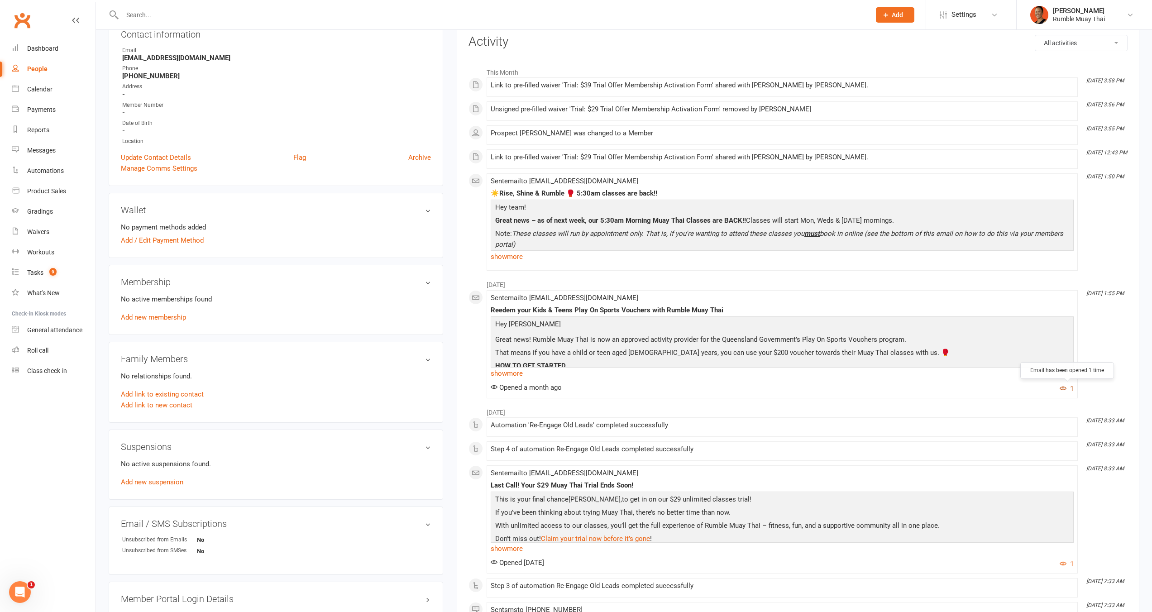
click at [1067, 386] on button "1" at bounding box center [1067, 389] width 14 height 11
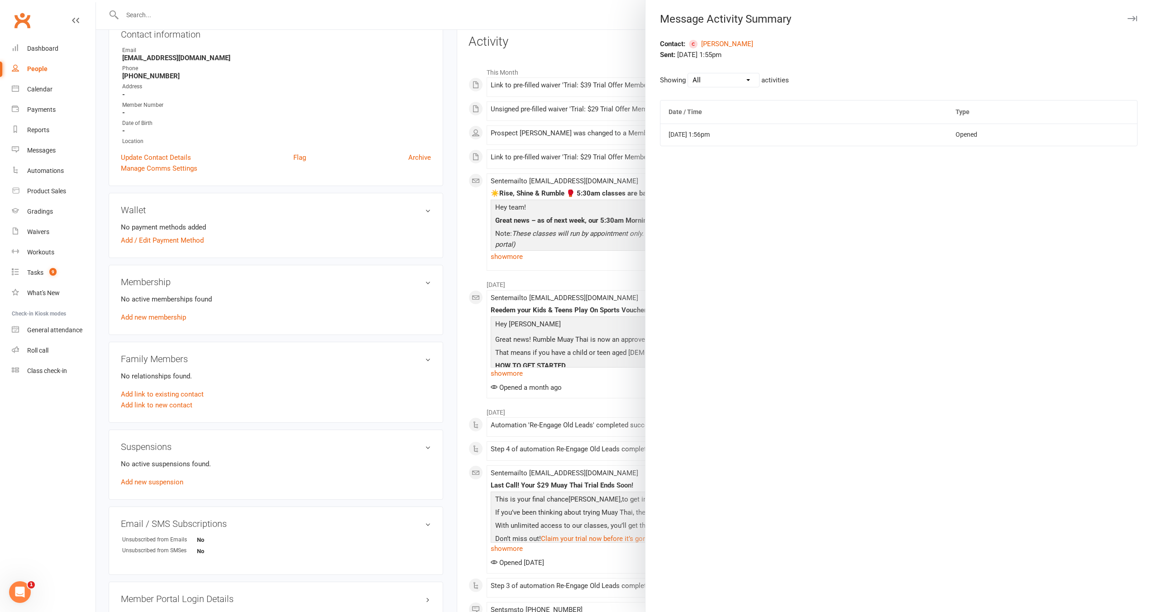
click at [601, 283] on div at bounding box center [624, 306] width 1056 height 612
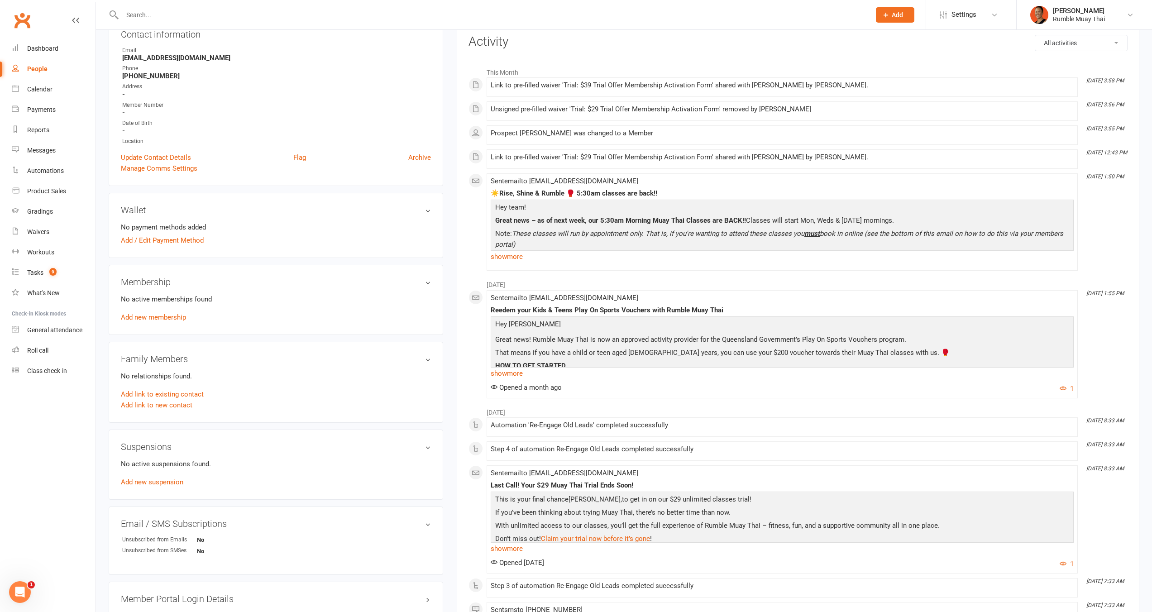
scroll to position [0, 0]
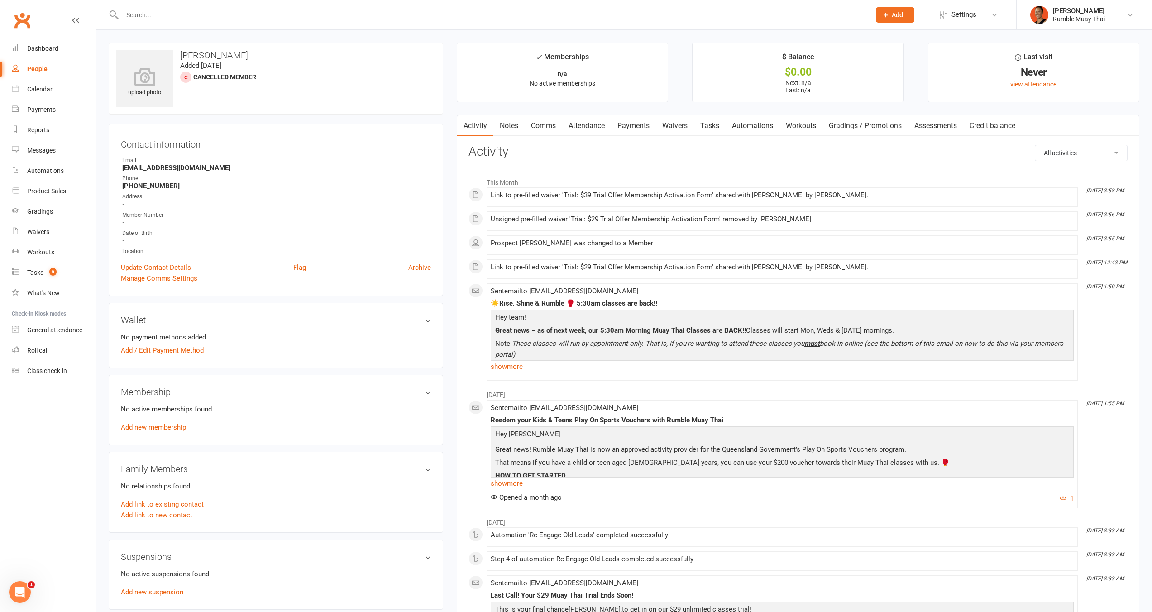
click at [602, 197] on div "Link to pre-filled waiver 'Trial: $39 Trial Offer Membership Activation Form' s…" at bounding box center [782, 196] width 583 height 8
click at [913, 191] on li "Sep 16, 3:58 PM Link to pre-filled waiver 'Trial: $39 Trial Offer Membership Ac…" at bounding box center [782, 196] width 591 height 19
click at [717, 194] on div "Link to pre-filled waiver 'Trial: $39 Trial Offer Membership Activation Form' s…" at bounding box center [782, 196] width 583 height 8
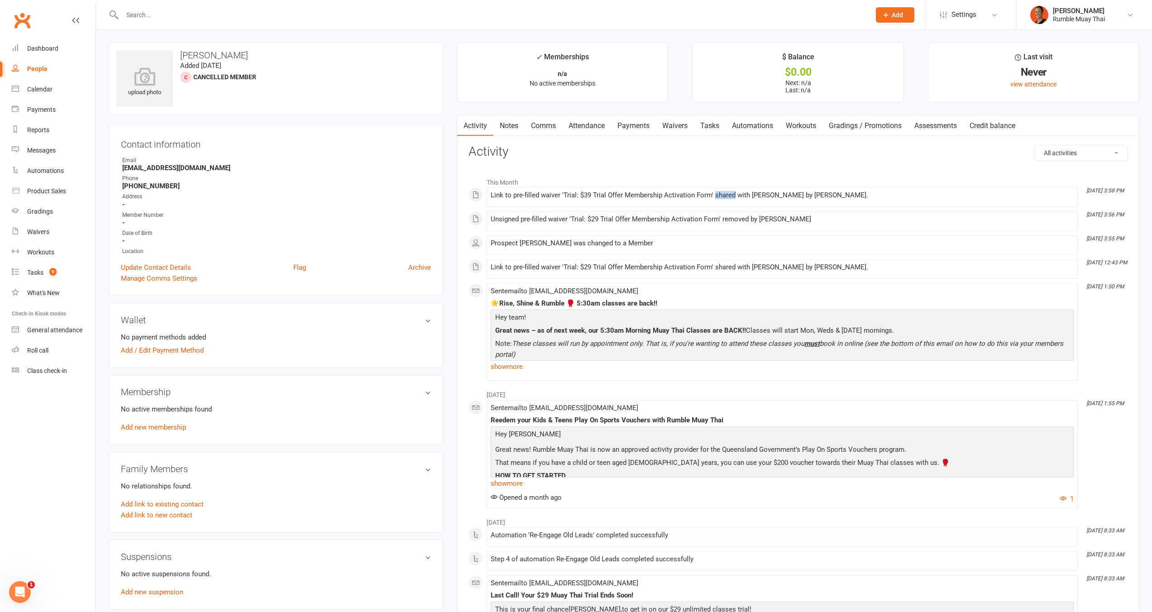
click at [717, 194] on div "Link to pre-filled waiver 'Trial: $39 Trial Offer Membership Activation Form' s…" at bounding box center [782, 196] width 583 height 8
click at [584, 191] on li "Sep 16, 3:58 PM Link to pre-filled waiver 'Trial: $39 Trial Offer Membership Ac…" at bounding box center [782, 196] width 591 height 19
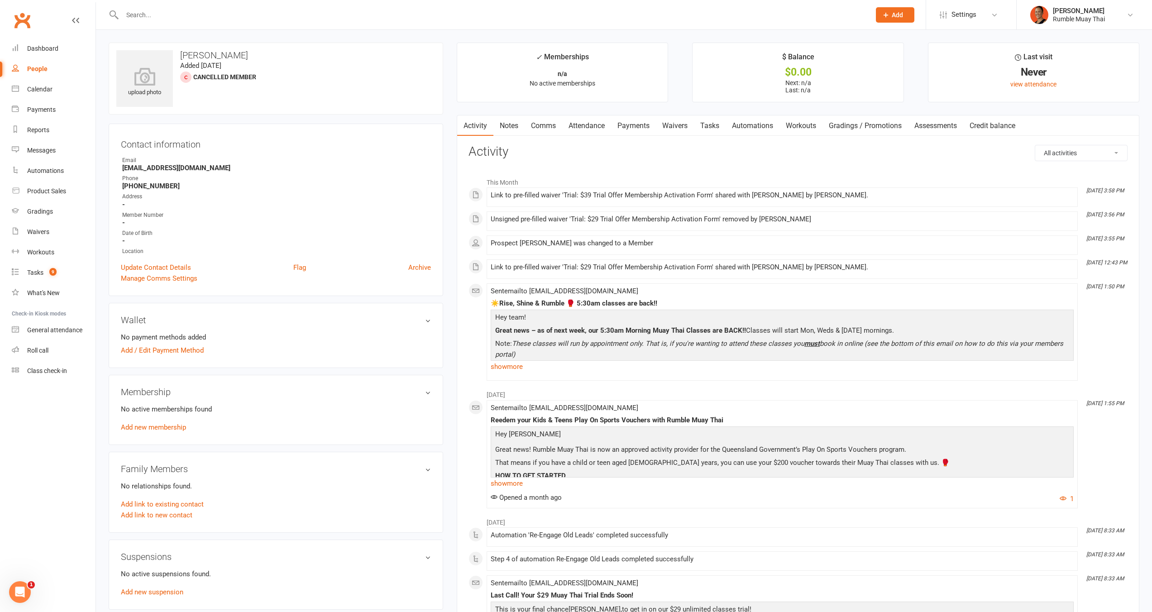
click at [614, 213] on li "Sep 16, 3:56 PM Unsigned pre-filled waiver 'Trial: $29 Trial Offer Membership A…" at bounding box center [782, 220] width 591 height 19
click at [430, 326] on div "Wallet No payment methods added Add / Edit Payment Method" at bounding box center [276, 335] width 335 height 65
click at [311, 421] on div "No active memberships found Add new membership" at bounding box center [276, 418] width 310 height 29
click at [197, 352] on link "Add / Edit Payment Method" at bounding box center [162, 350] width 83 height 11
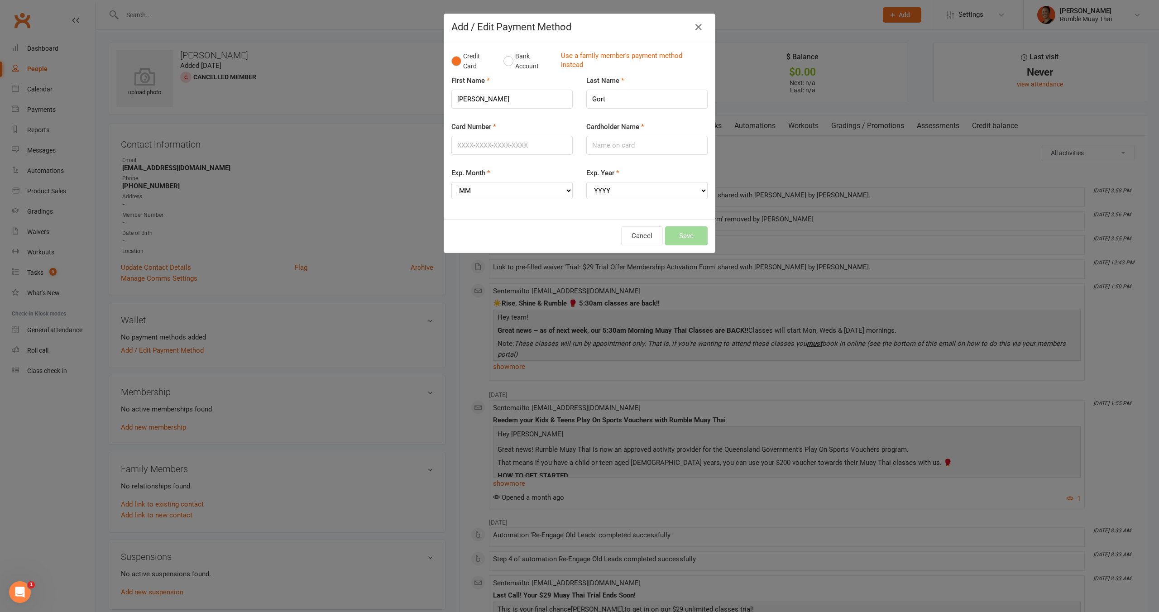
click at [665, 73] on div "Credit Card Bank Account Use a family member's payment method instead" at bounding box center [579, 62] width 256 height 28
click at [521, 148] on input "Card Number" at bounding box center [511, 145] width 121 height 19
click at [522, 250] on div "Cancel Save" at bounding box center [579, 236] width 271 height 34
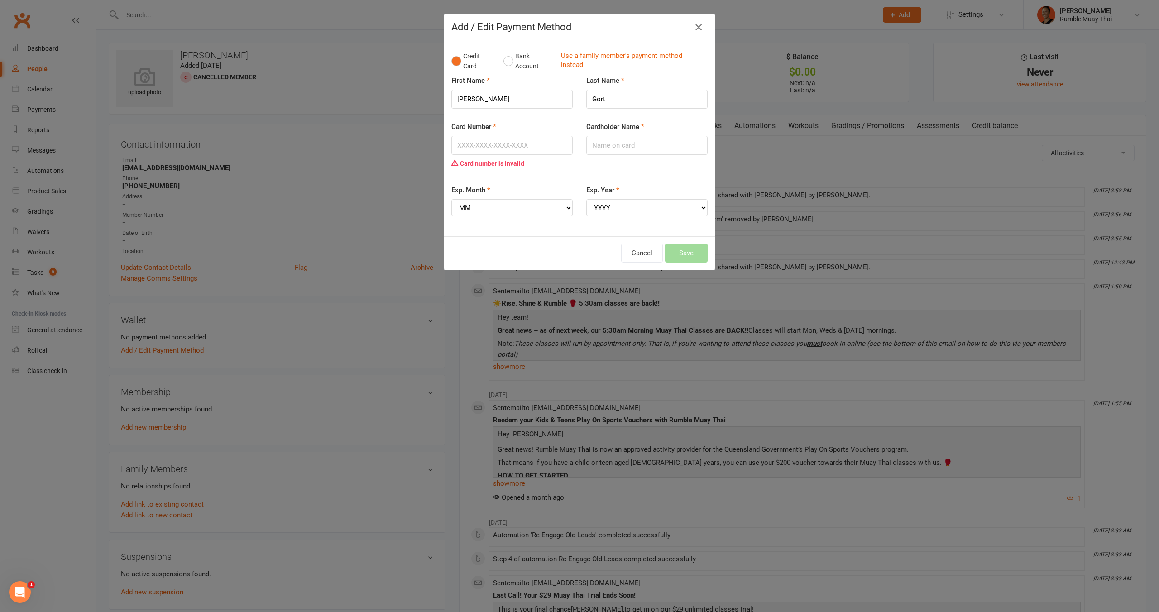
click at [693, 23] on icon "button" at bounding box center [698, 27] width 11 height 11
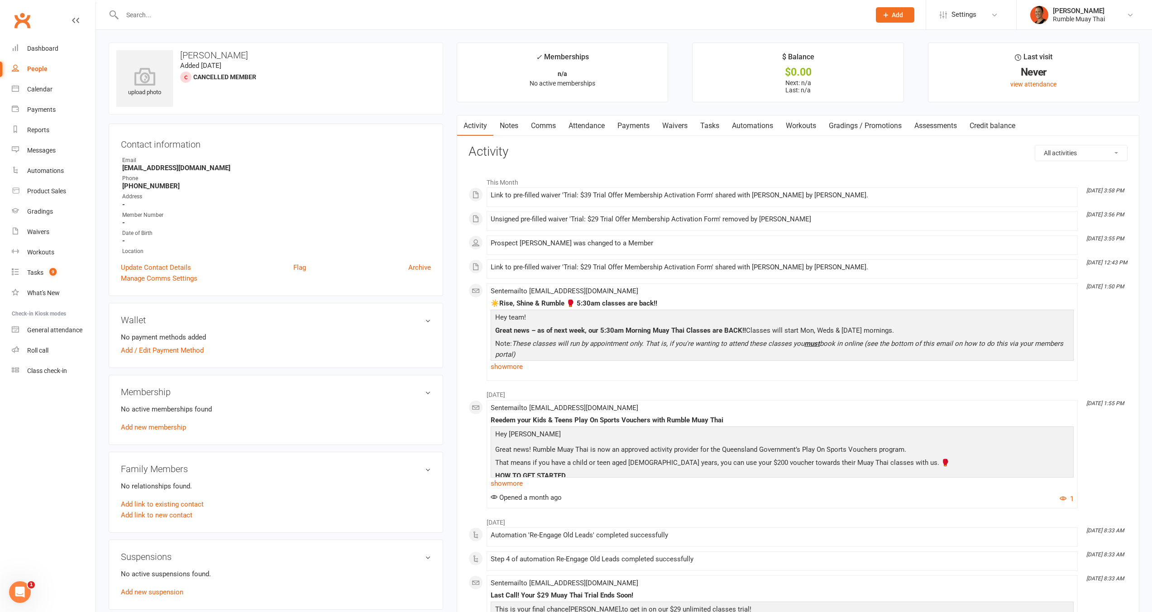
click at [622, 149] on h3 "Activity" at bounding box center [798, 152] width 659 height 14
click at [359, 11] on input "text" at bounding box center [492, 15] width 745 height 13
click at [889, 20] on button "Add" at bounding box center [895, 14] width 38 height 15
click at [888, 37] on link "Prospect" at bounding box center [885, 40] width 81 height 21
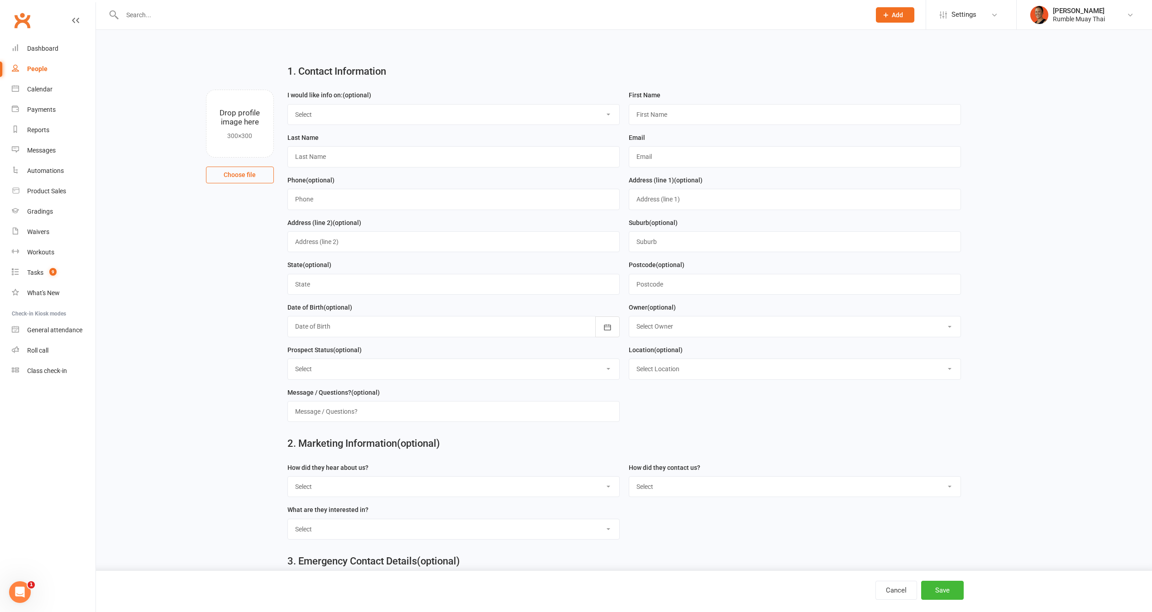
click at [428, 120] on select "Select Adult Classes (17yrs +) Teenage Classes (11-16yrs) Kids Classes (5-10yrs…" at bounding box center [453, 115] width 331 height 20
click at [256, 245] on main "1. Contact Information Drop profile image here 300×300 Choose file I would like…" at bounding box center [624, 318] width 1031 height 523
drag, startPoint x: 207, startPoint y: 239, endPoint x: 101, endPoint y: 224, distance: 107.0
click at [206, 238] on main "1. Contact Information Drop profile image here 300×300 Choose file I would like…" at bounding box center [624, 318] width 1031 height 523
click at [967, 9] on span "Settings" at bounding box center [964, 15] width 25 height 20
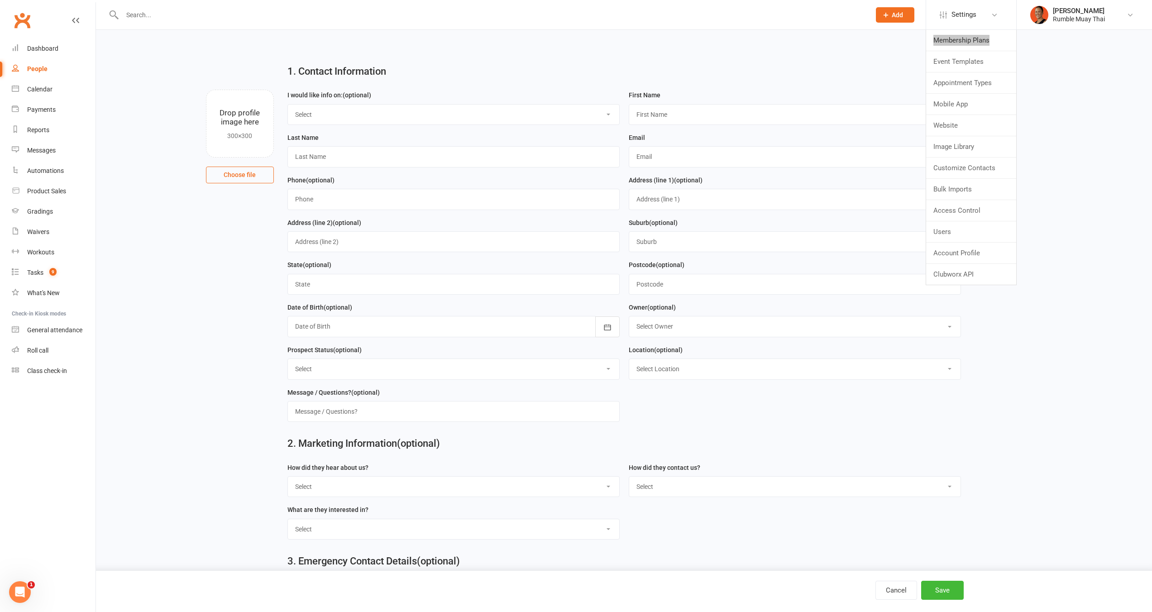
drag, startPoint x: 959, startPoint y: 37, endPoint x: 461, endPoint y: 3, distance: 498.8
click at [0, 0] on div "Prospect Member Non-attending contact Class / event Appointment Grading event T…" at bounding box center [576, 15] width 1152 height 30
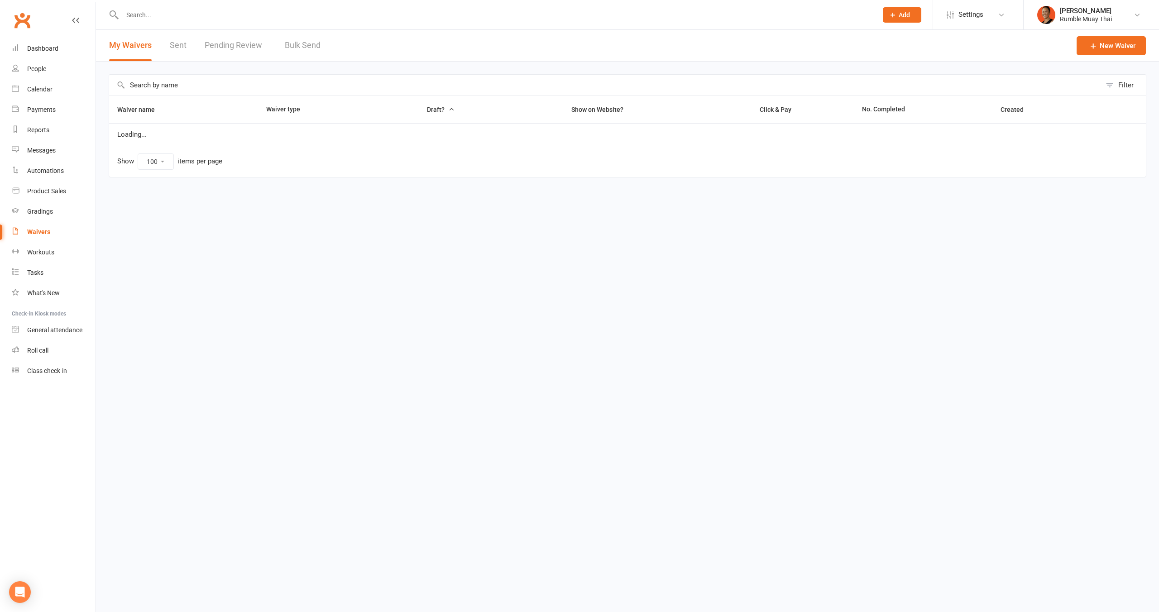
select select "100"
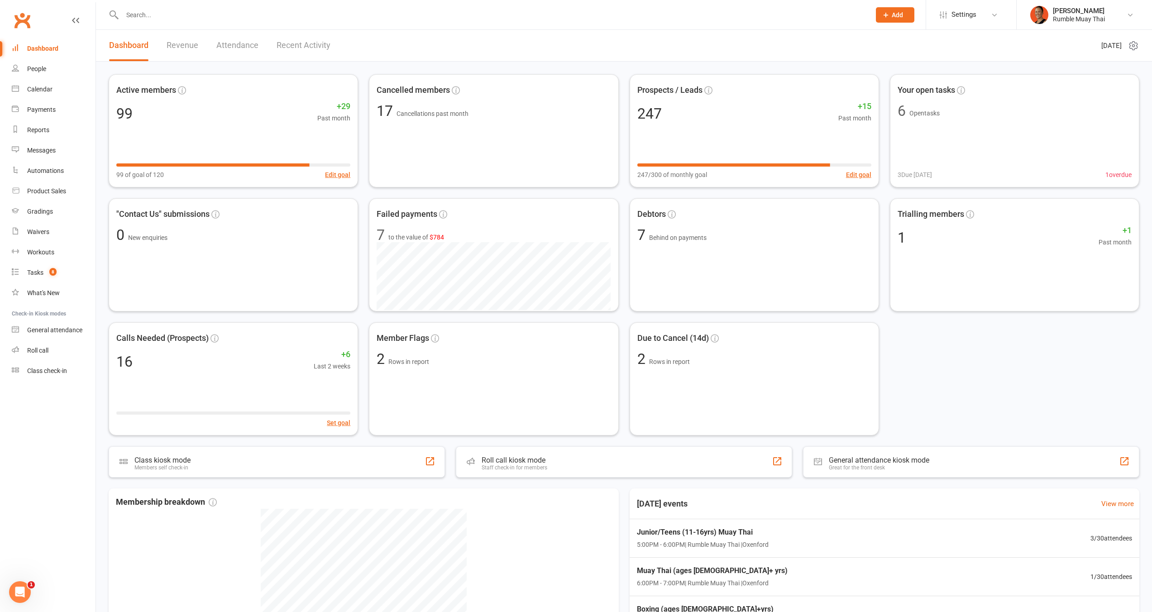
click at [187, 7] on div at bounding box center [487, 14] width 756 height 29
drag, startPoint x: 173, startPoint y: 0, endPoint x: 178, endPoint y: 7, distance: 8.7
click at [173, 0] on div at bounding box center [487, 14] width 756 height 29
click at [178, 7] on div at bounding box center [487, 14] width 756 height 29
click at [186, 16] on input "text" at bounding box center [492, 15] width 745 height 13
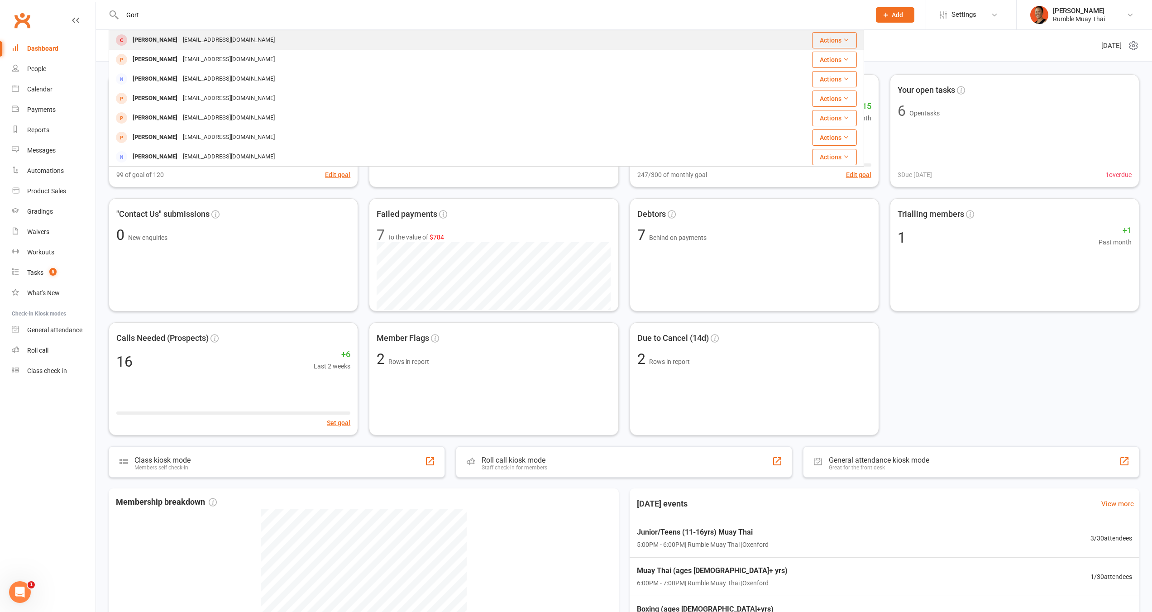
type input "Gort"
click at [209, 41] on div "matty.gort@gmail.com" at bounding box center [228, 40] width 97 height 13
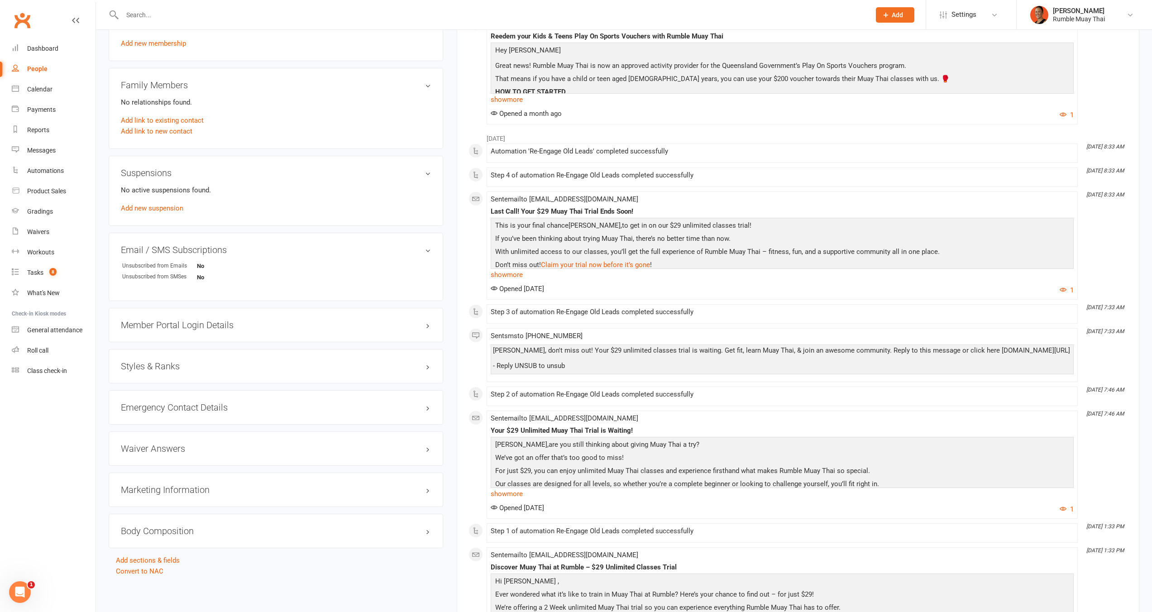
scroll to position [781, 0]
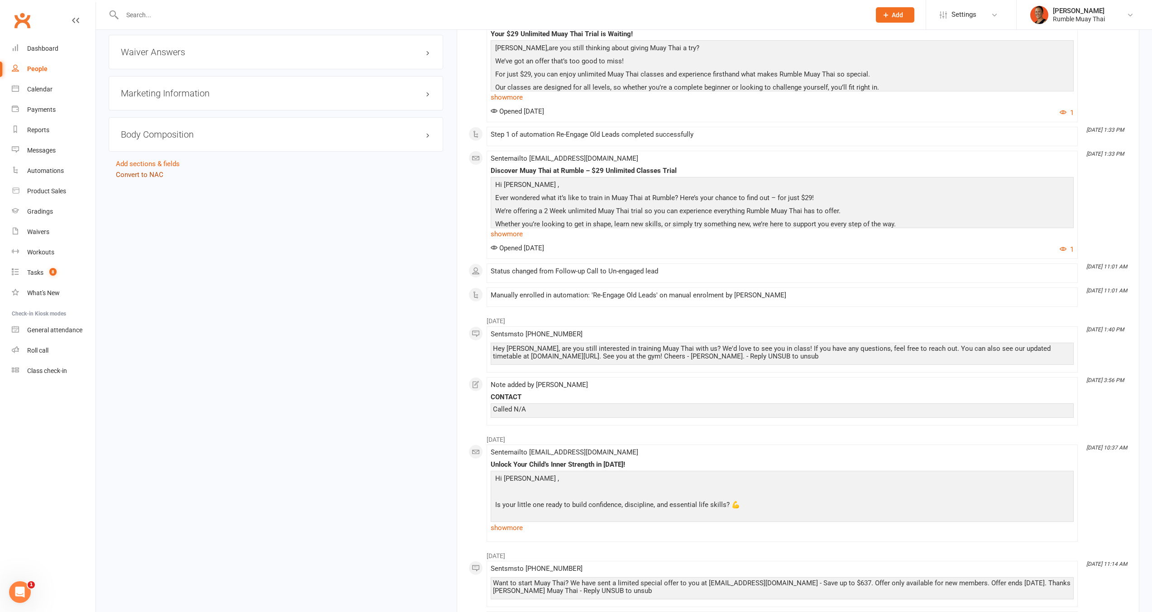
click at [154, 173] on link "Convert to NAC" at bounding box center [140, 175] width 48 height 8
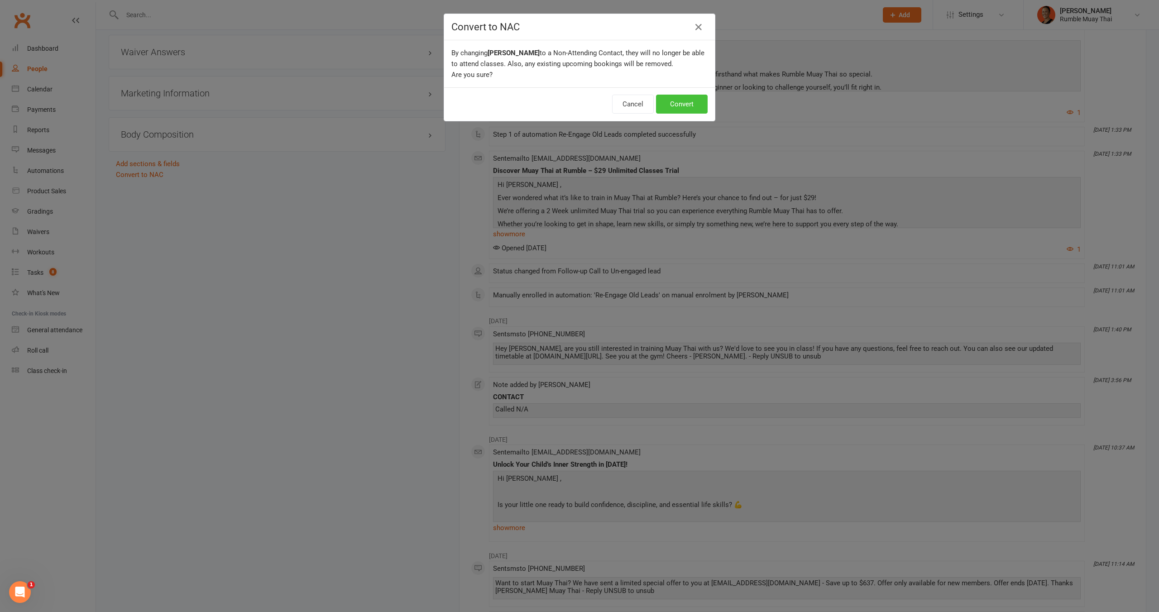
click at [686, 101] on button "Convert" at bounding box center [682, 104] width 52 height 19
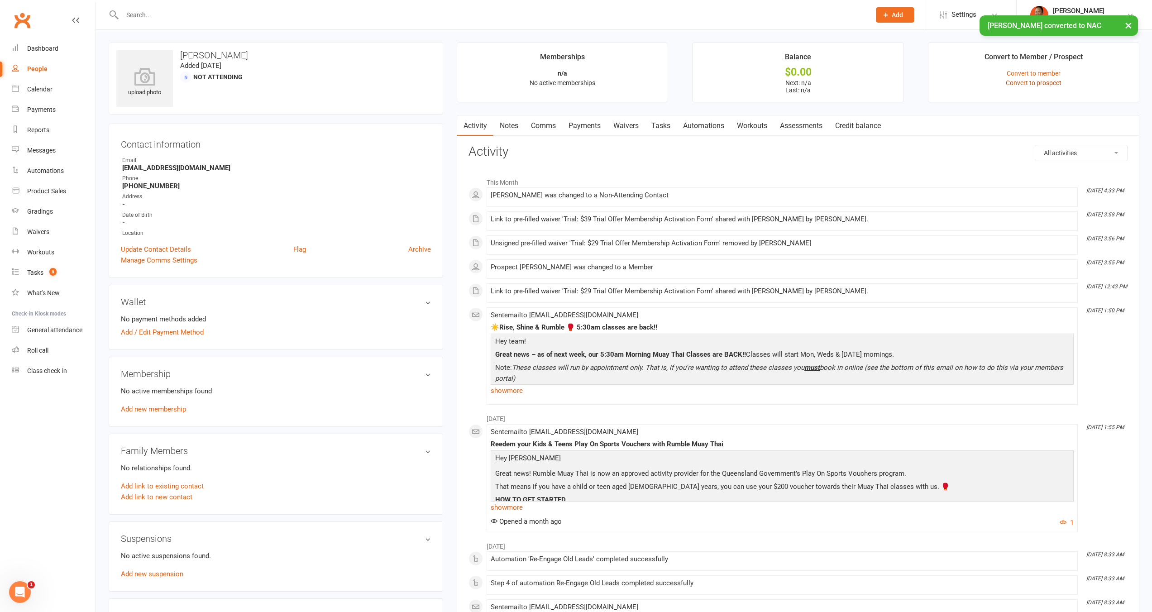
click at [1056, 82] on link "Convert to prospect" at bounding box center [1034, 82] width 56 height 7
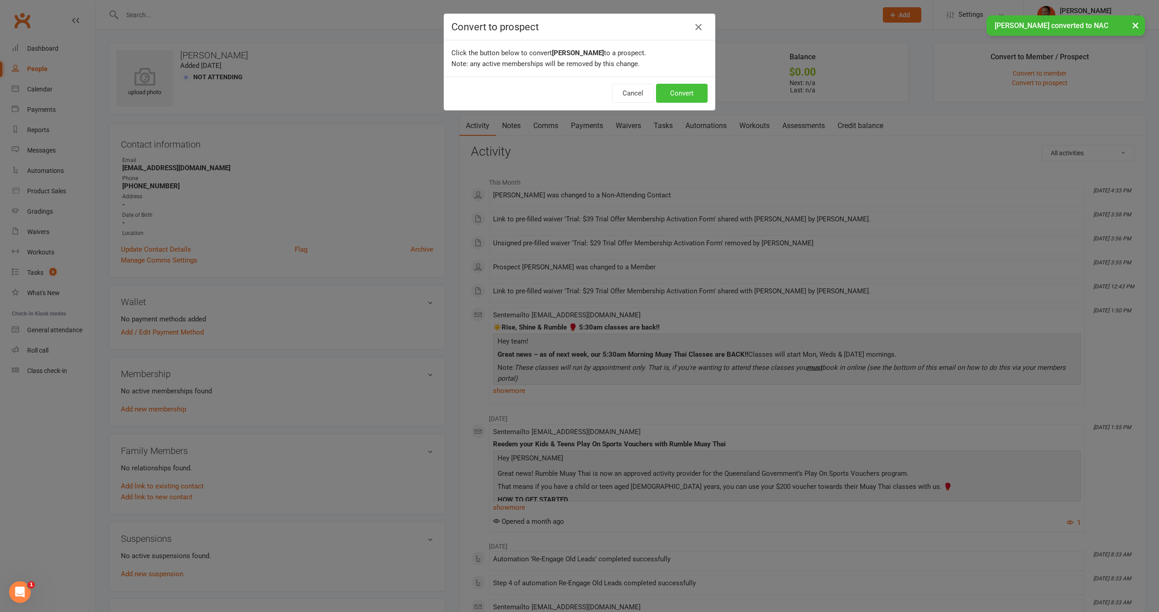
click at [694, 94] on button "Convert" at bounding box center [682, 93] width 52 height 19
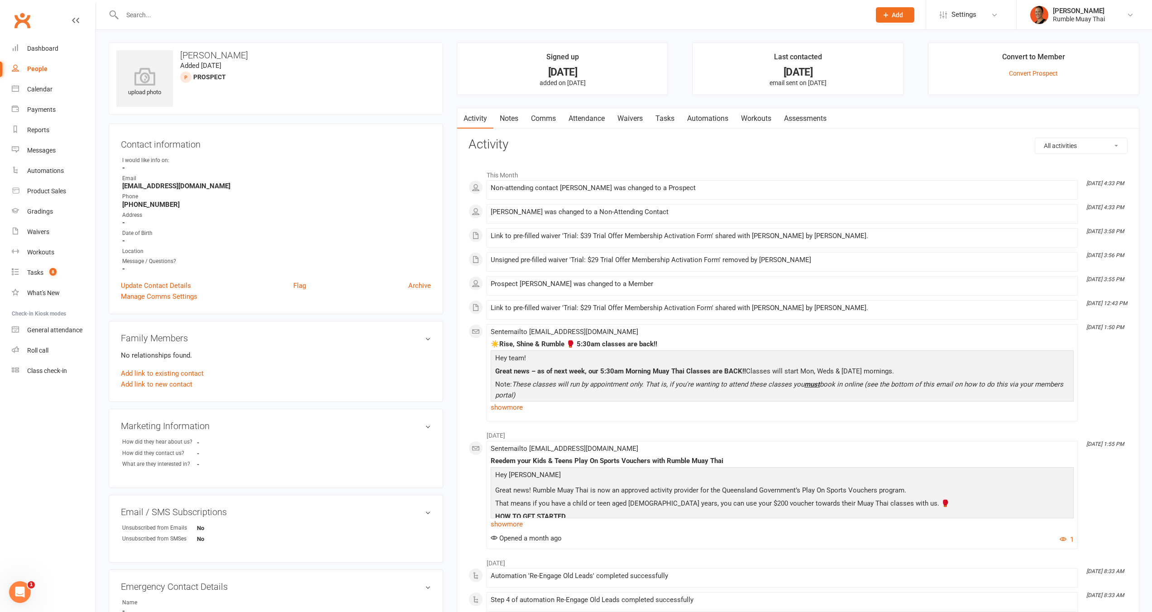
scroll to position [603, 0]
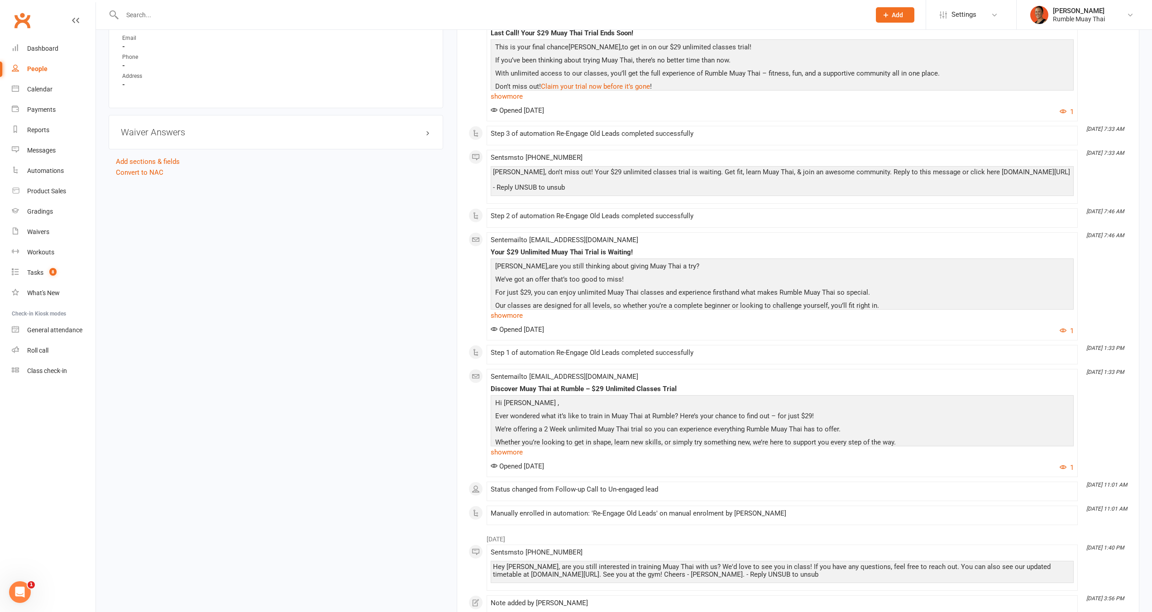
click at [37, 72] on div "People" at bounding box center [37, 68] width 20 height 7
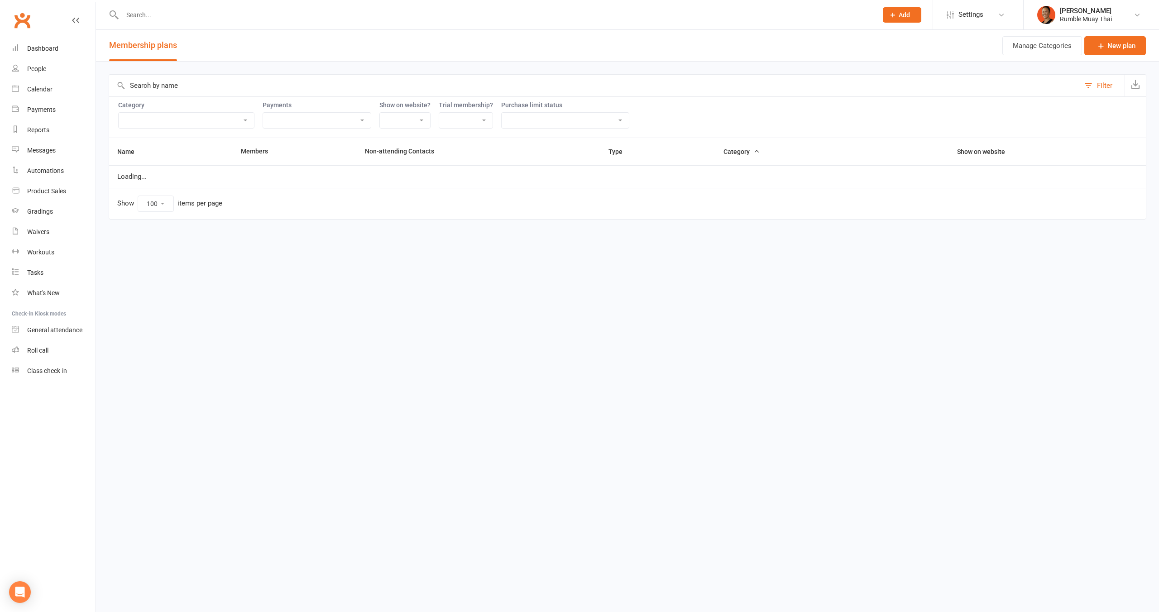
select select "100"
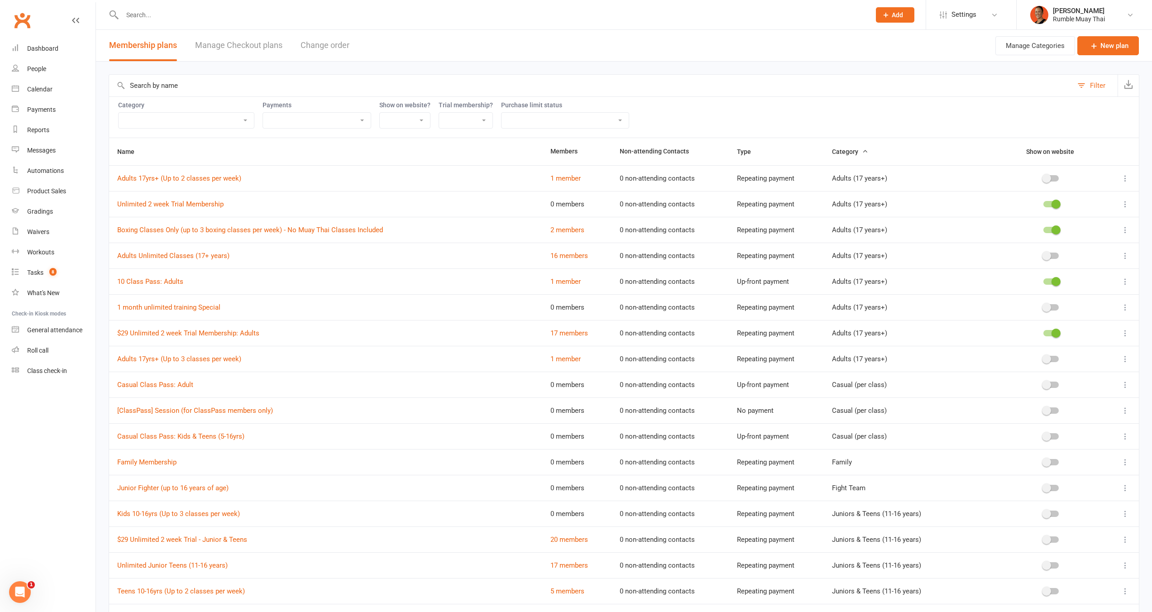
click at [227, 83] on input "text" at bounding box center [591, 86] width 964 height 22
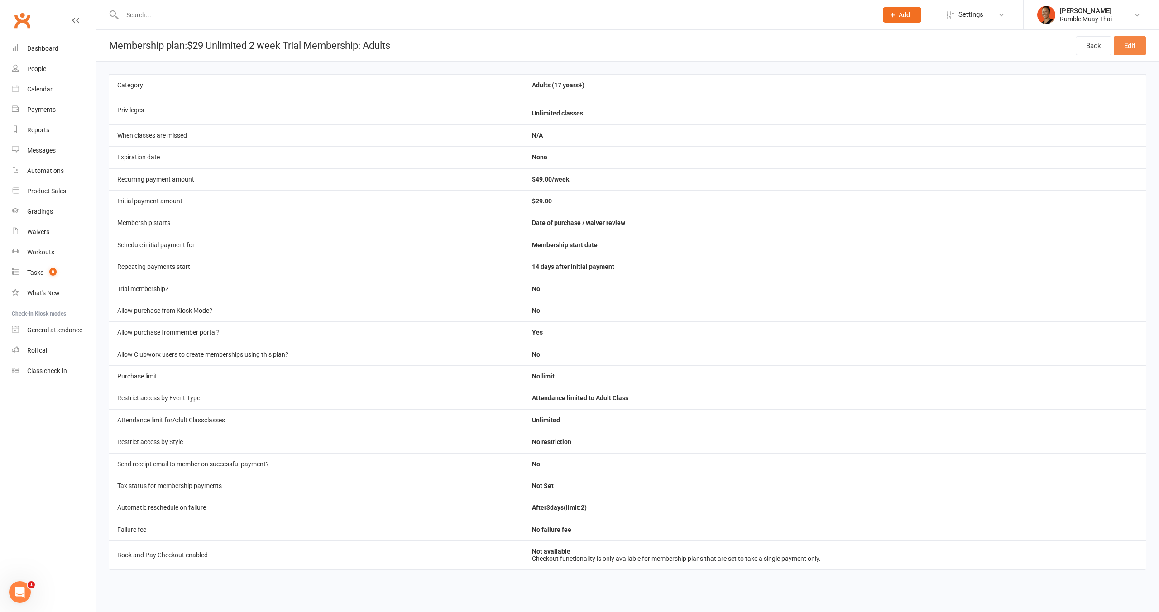
click at [1139, 47] on link "Edit" at bounding box center [1130, 45] width 32 height 19
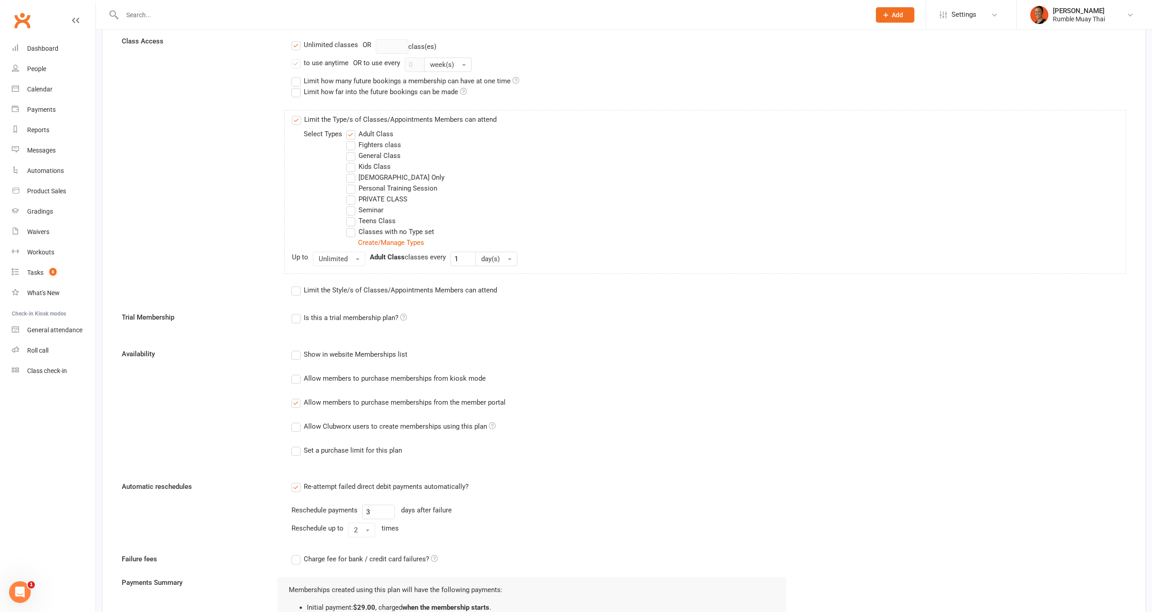
scroll to position [484, 0]
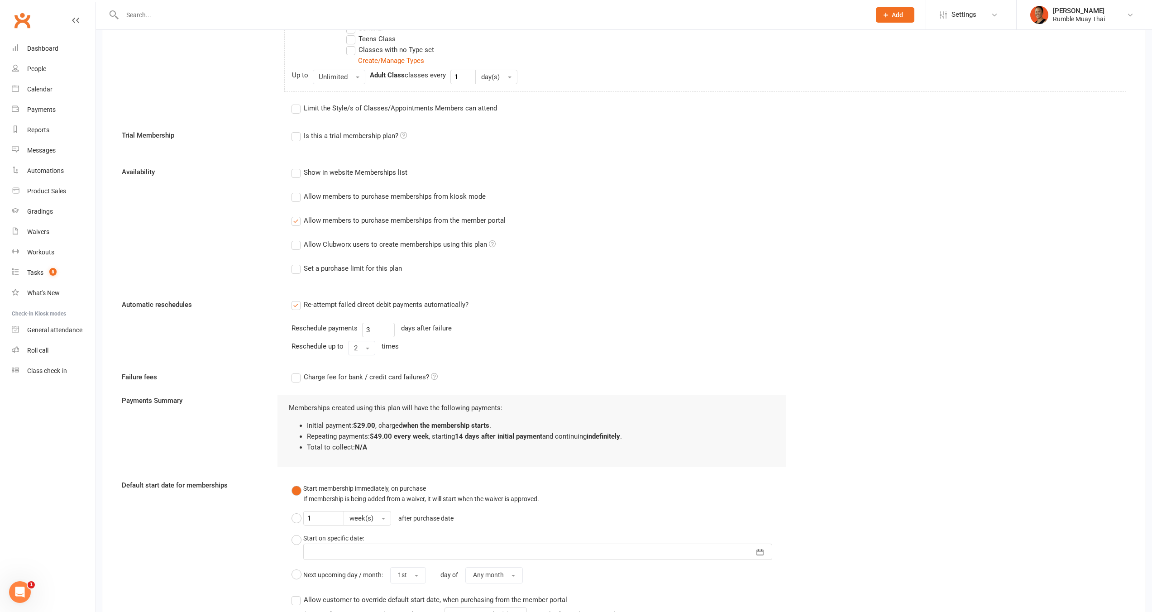
click at [457, 218] on div "Allow members to purchase memberships from the member portal" at bounding box center [405, 220] width 202 height 10
click at [298, 215] on input "Allow members to purchase memberships from the member portal" at bounding box center [295, 215] width 6 height 0
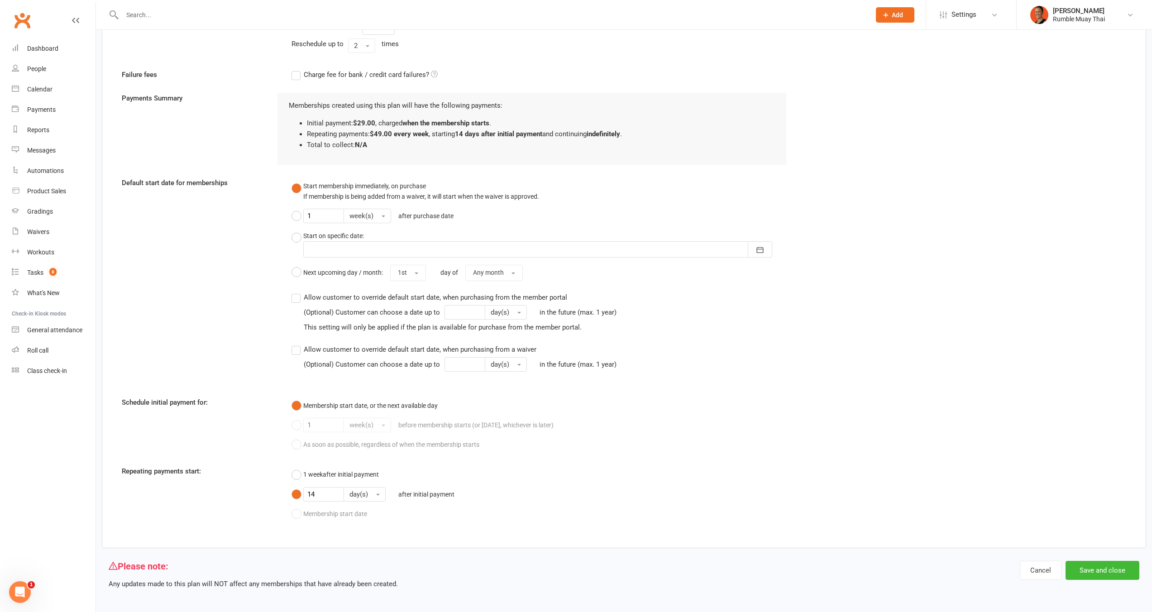
scroll to position [789, 0]
click at [1106, 567] on button "Save and close" at bounding box center [1103, 568] width 74 height 19
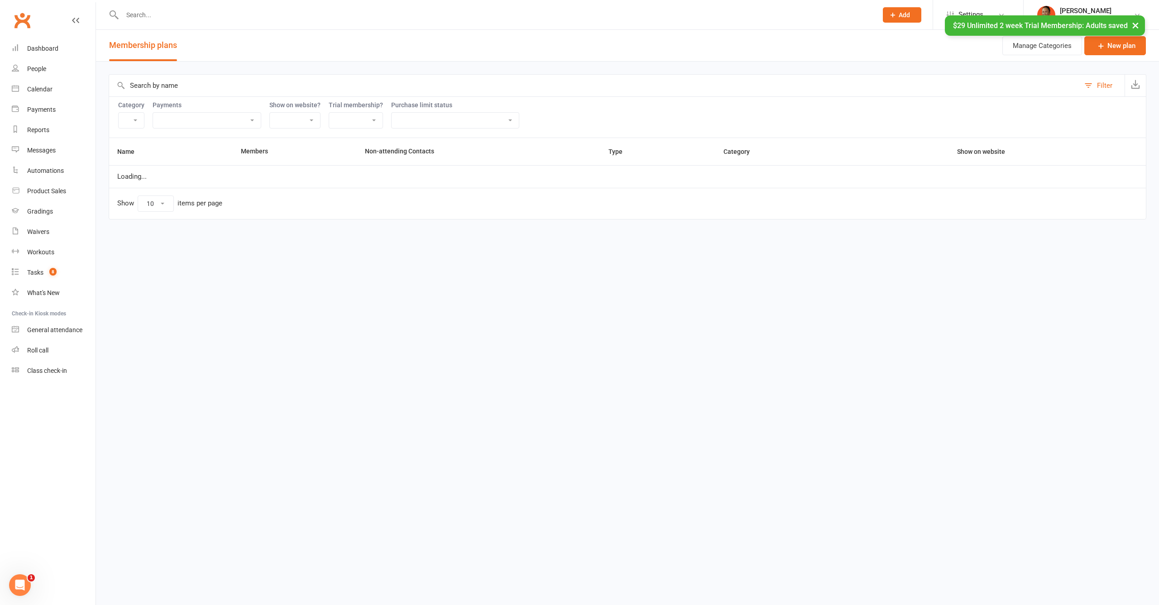
select select "100"
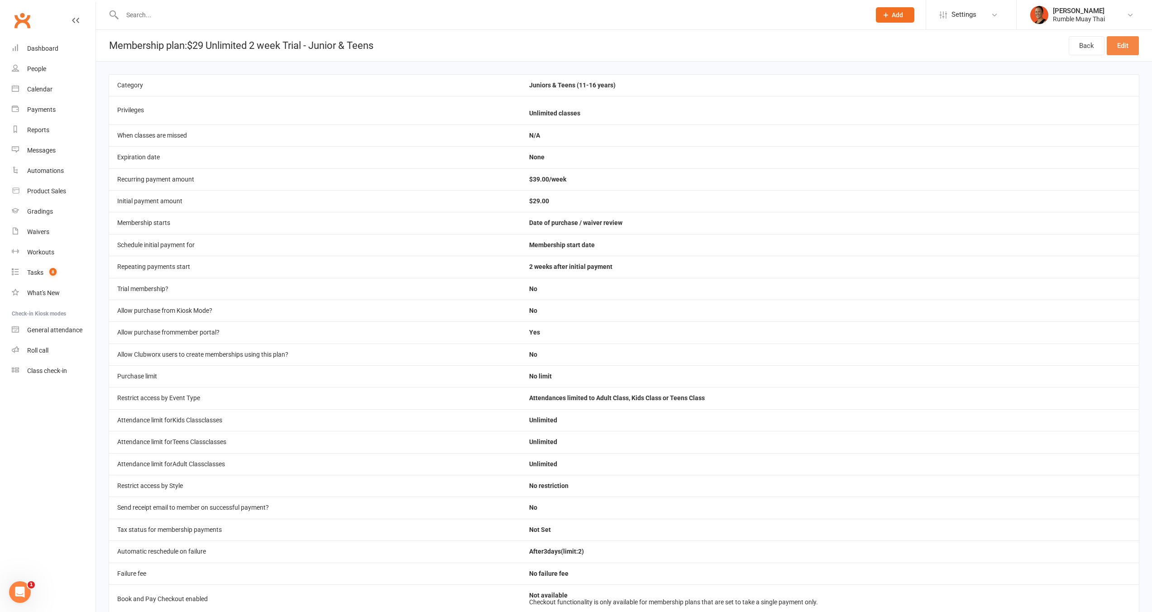
click at [1133, 40] on link "Edit" at bounding box center [1123, 45] width 32 height 19
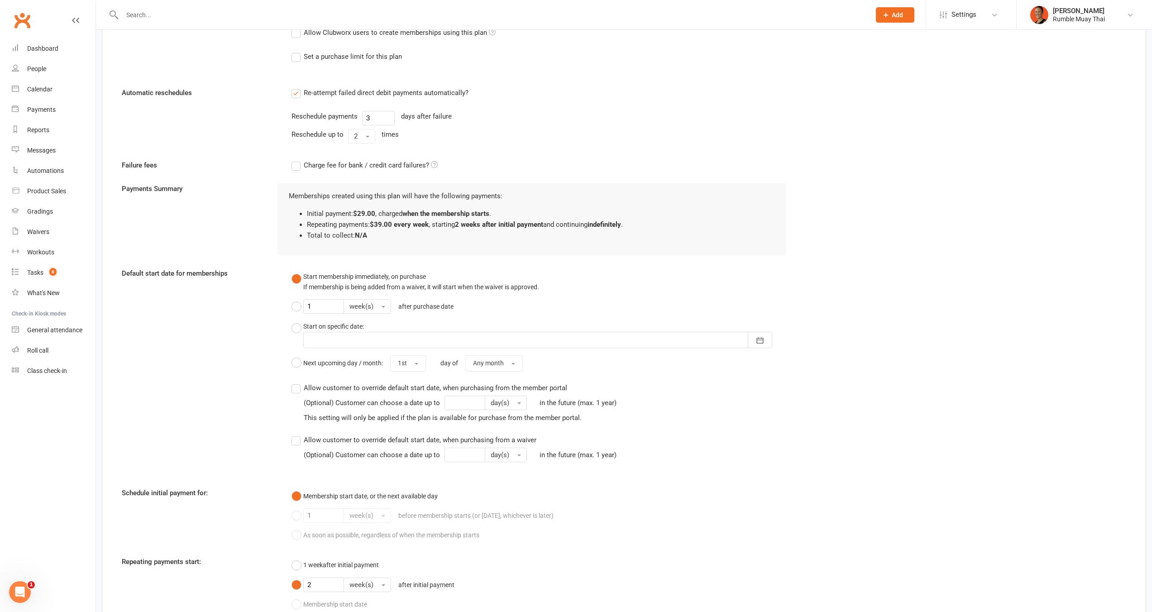
scroll to position [417, 0]
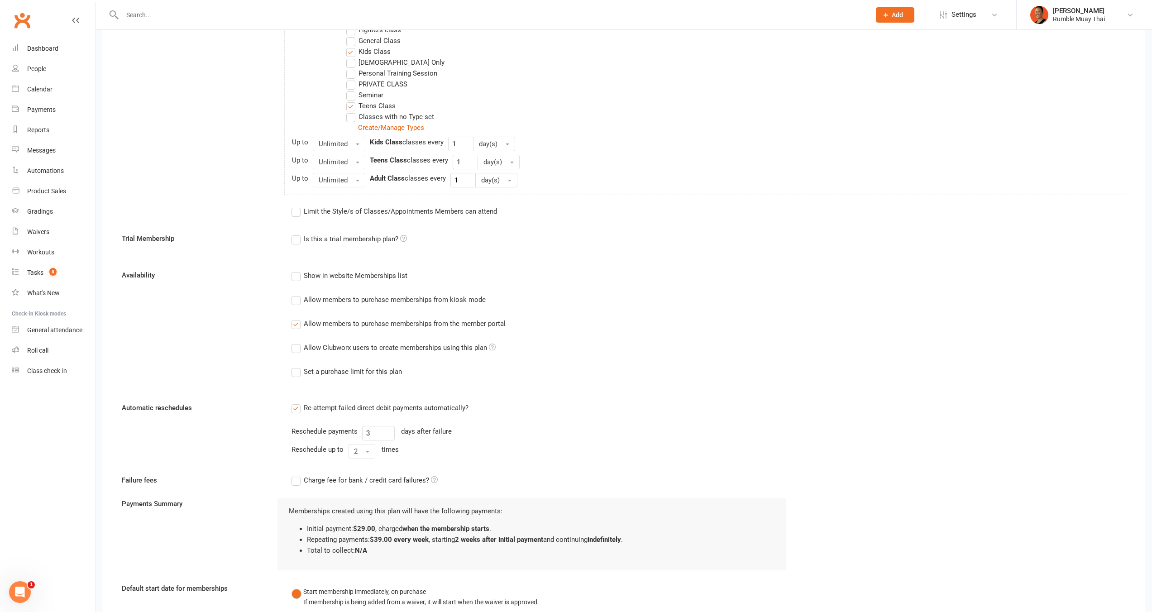
click at [415, 325] on div "Allow members to purchase memberships from the member portal" at bounding box center [405, 323] width 202 height 10
click at [298, 318] on input "Allow members to purchase memberships from the member portal" at bounding box center [295, 318] width 6 height 0
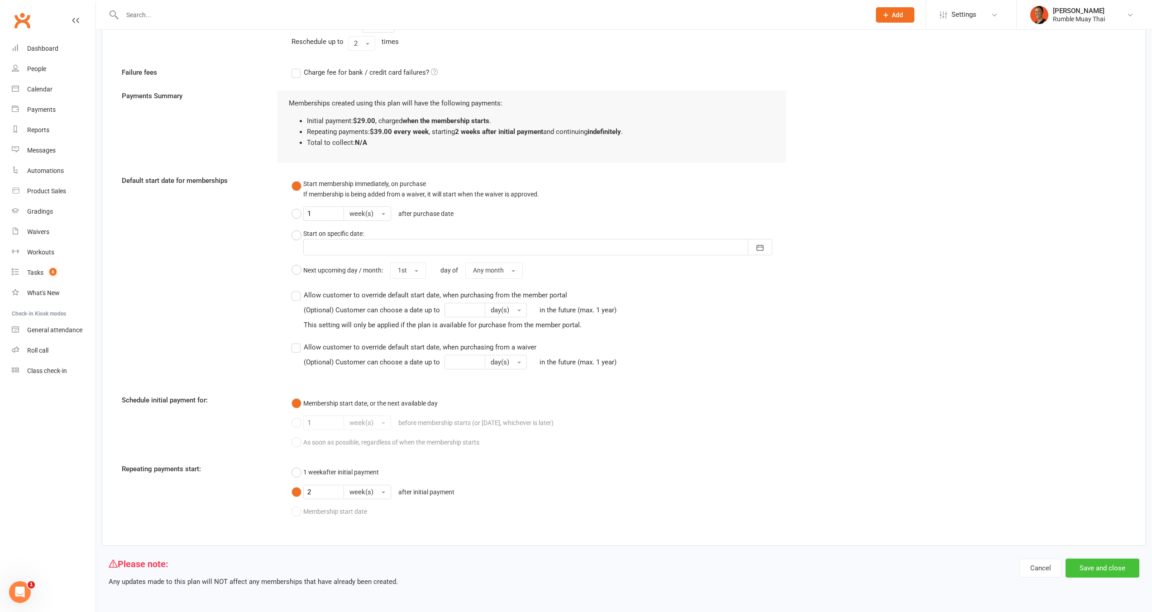
click at [1105, 565] on button "Save and close" at bounding box center [1103, 568] width 74 height 19
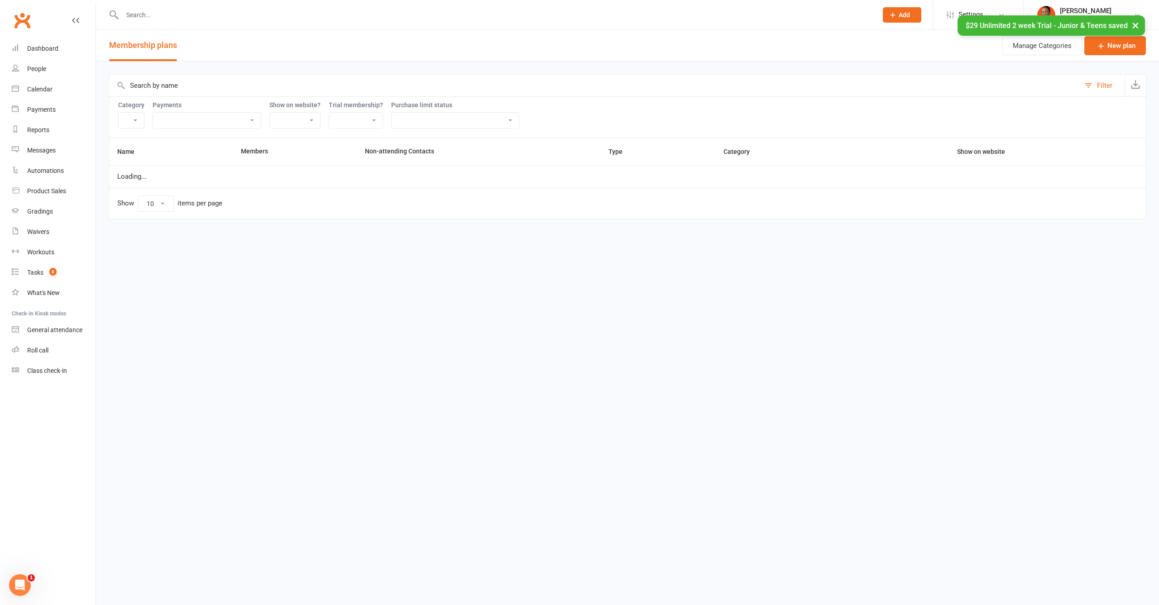
select select "100"
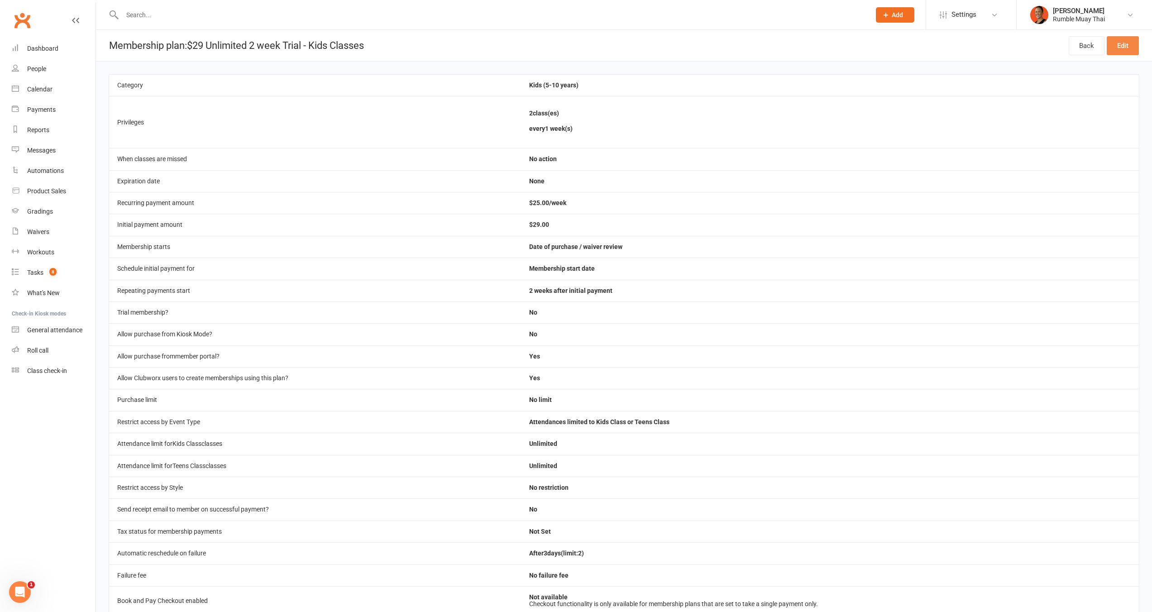
click at [1124, 40] on link "Edit" at bounding box center [1123, 45] width 32 height 19
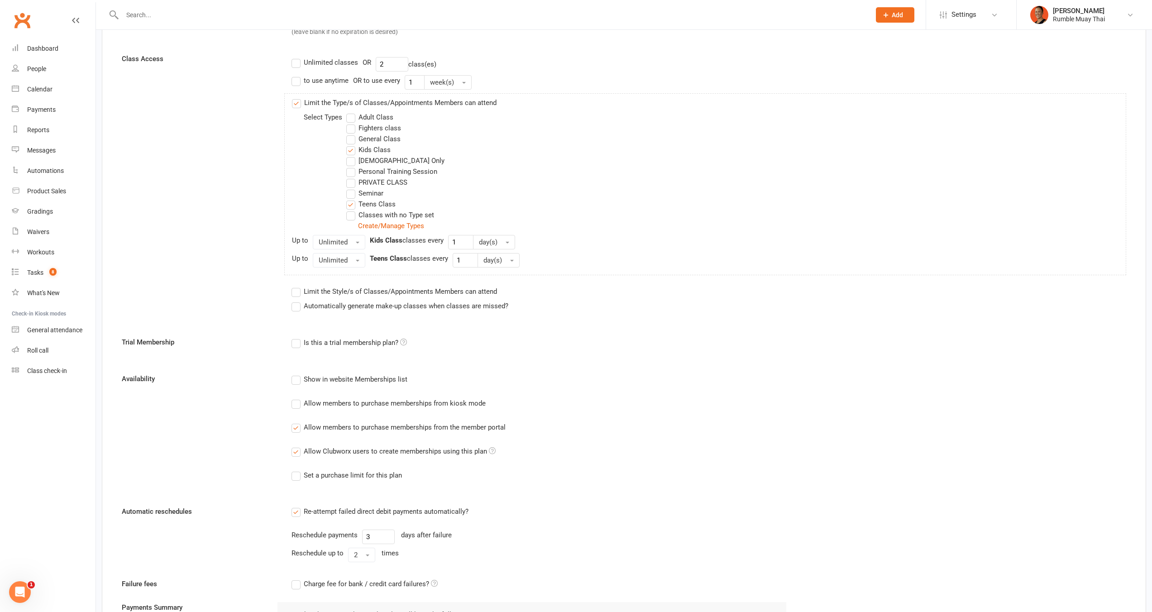
scroll to position [663, 0]
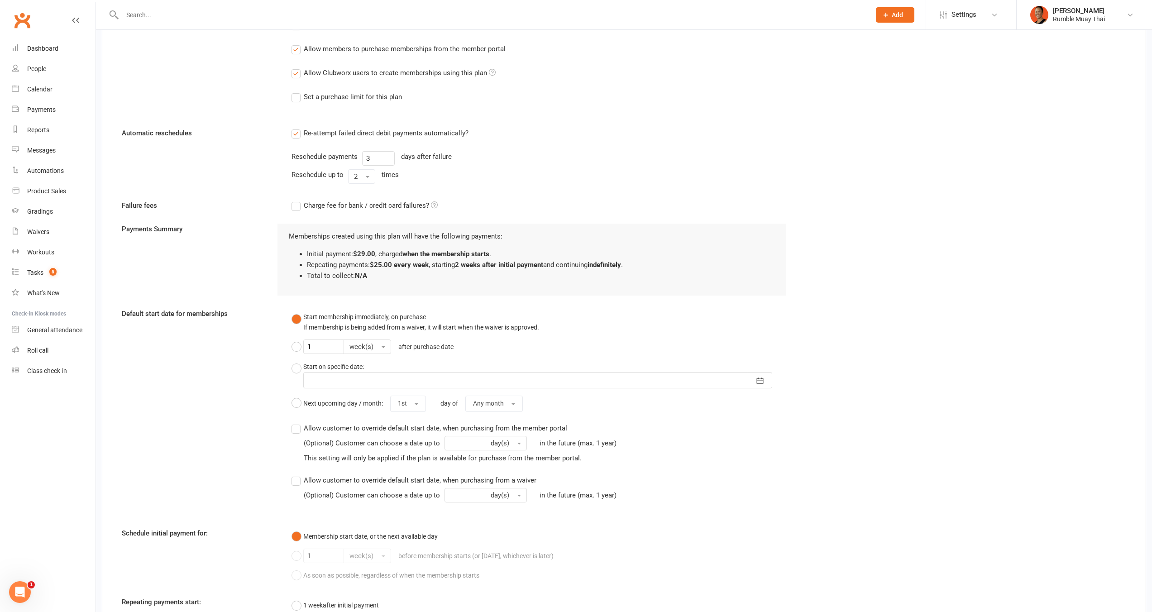
click at [413, 74] on div "Allow Clubworx users to create memberships using this plan" at bounding box center [400, 72] width 192 height 10
click at [298, 67] on input "Allow Clubworx users to create memberships using this plan" at bounding box center [295, 67] width 6 height 0
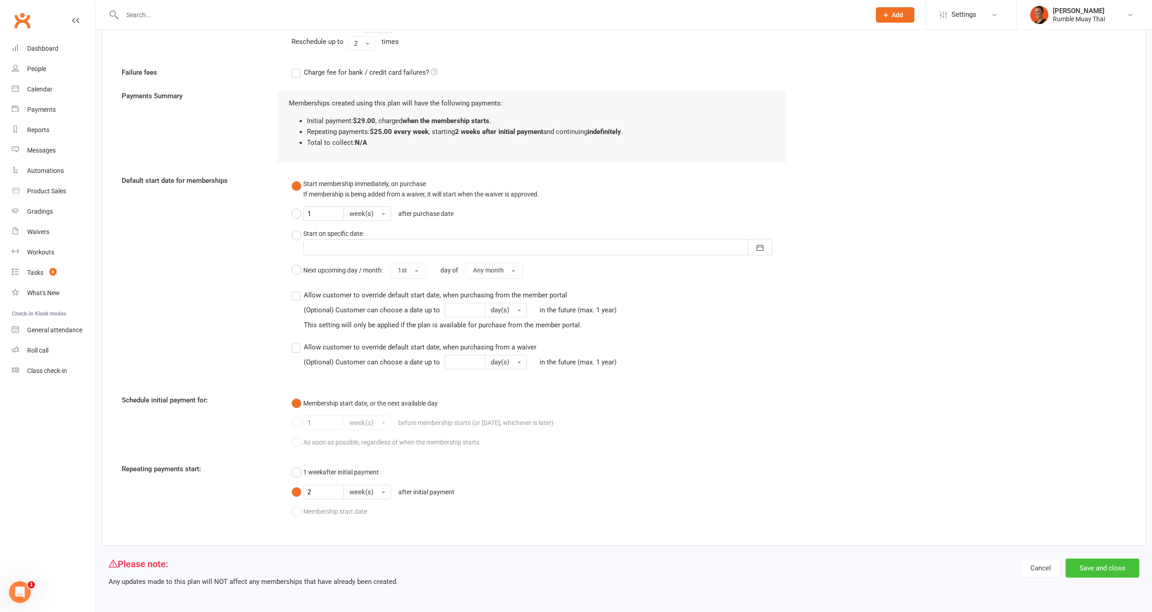
click at [1115, 562] on button "Save and close" at bounding box center [1103, 568] width 74 height 19
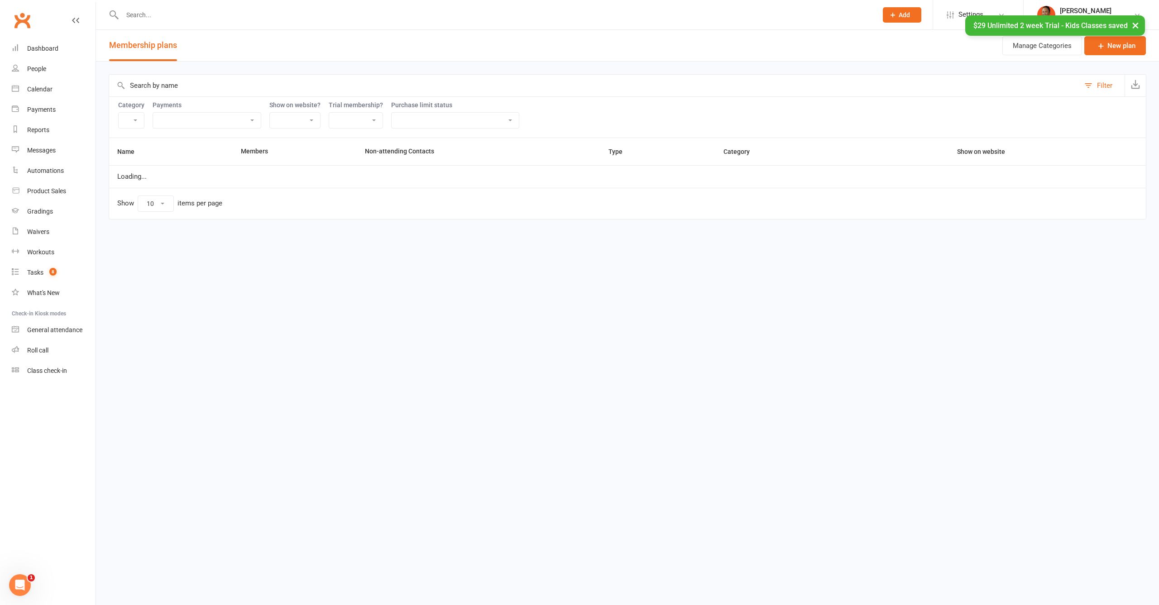
select select "100"
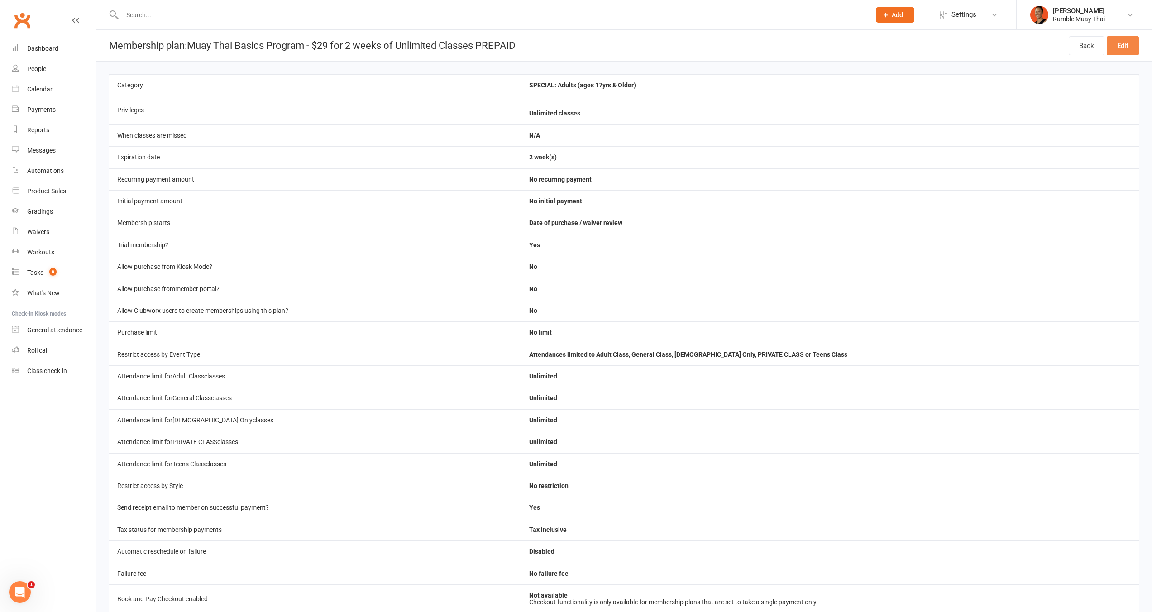
click at [1120, 42] on link "Edit" at bounding box center [1123, 45] width 32 height 19
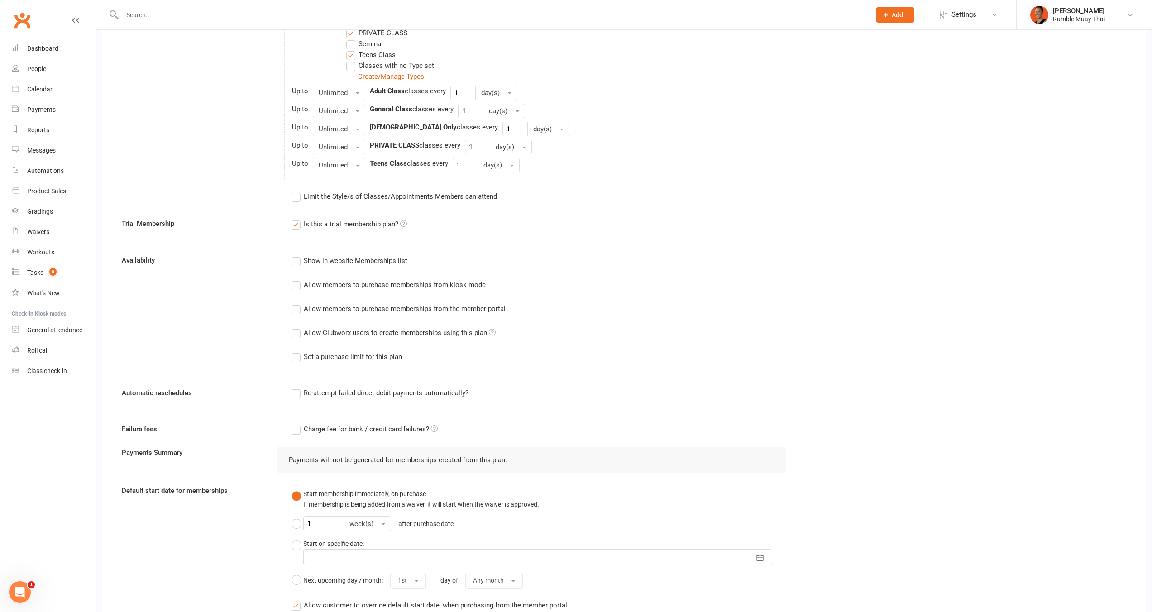
scroll to position [644, 0]
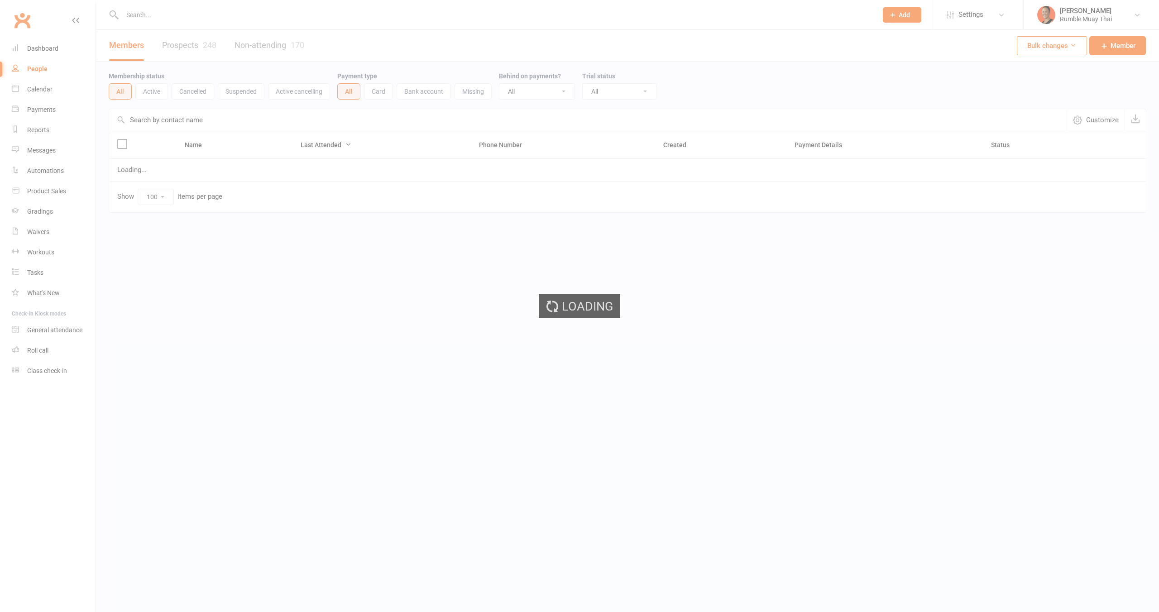
select select "100"
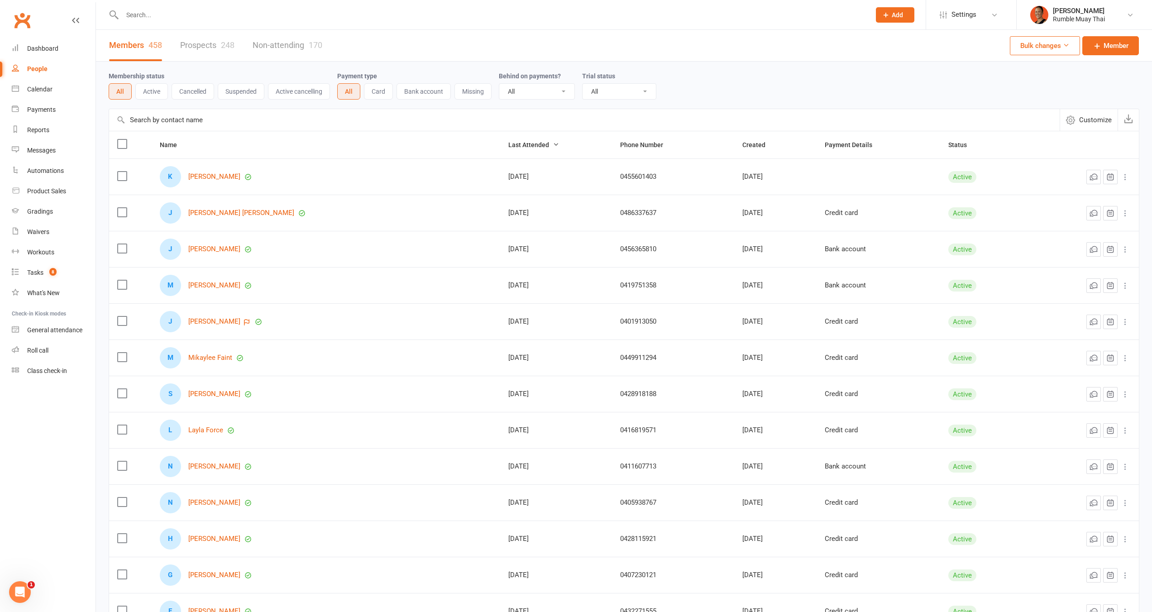
click at [201, 44] on link "Prospects 248" at bounding box center [207, 45] width 54 height 31
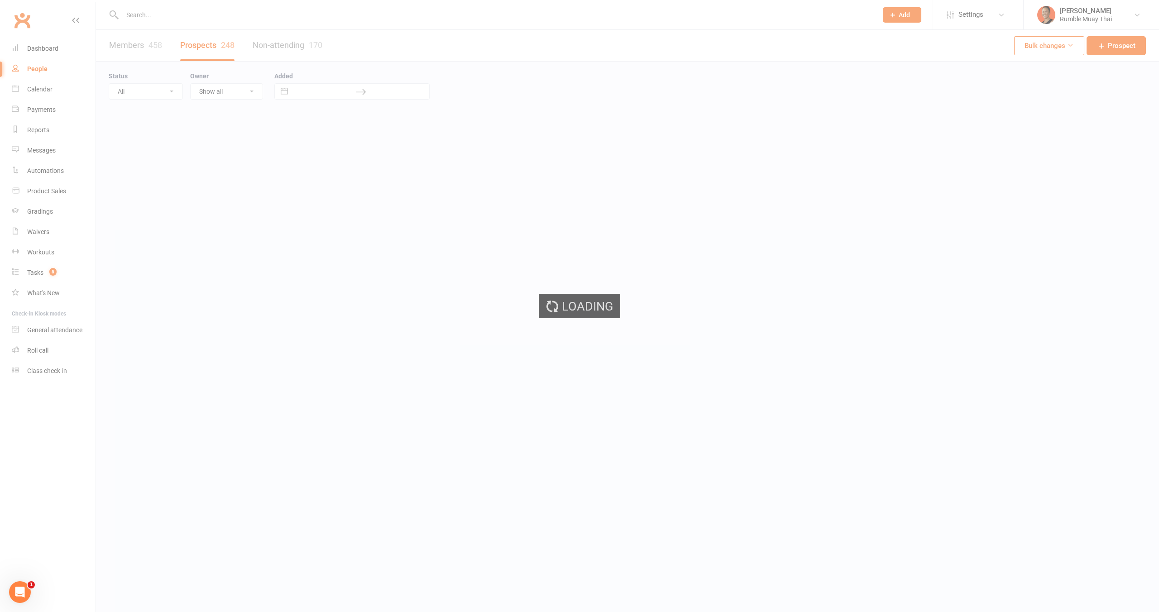
select select "100"
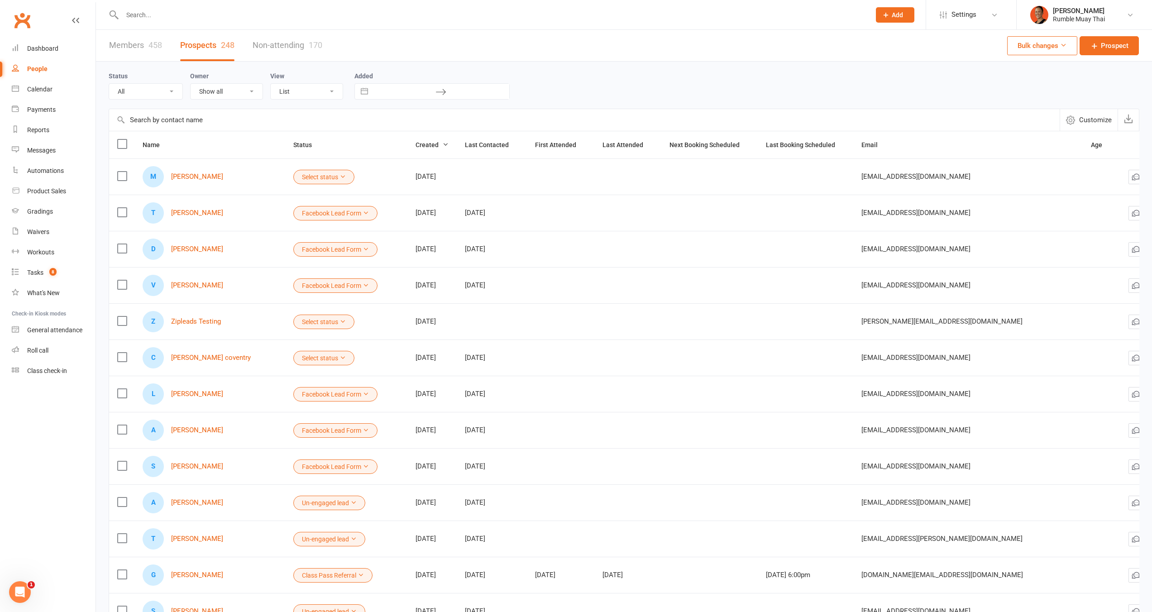
click at [637, 71] on div "Status All (No status set) (Invalid status) Website Enquiry Form Initial Contac…" at bounding box center [624, 85] width 1031 height 29
click at [201, 128] on input "text" at bounding box center [584, 120] width 951 height 22
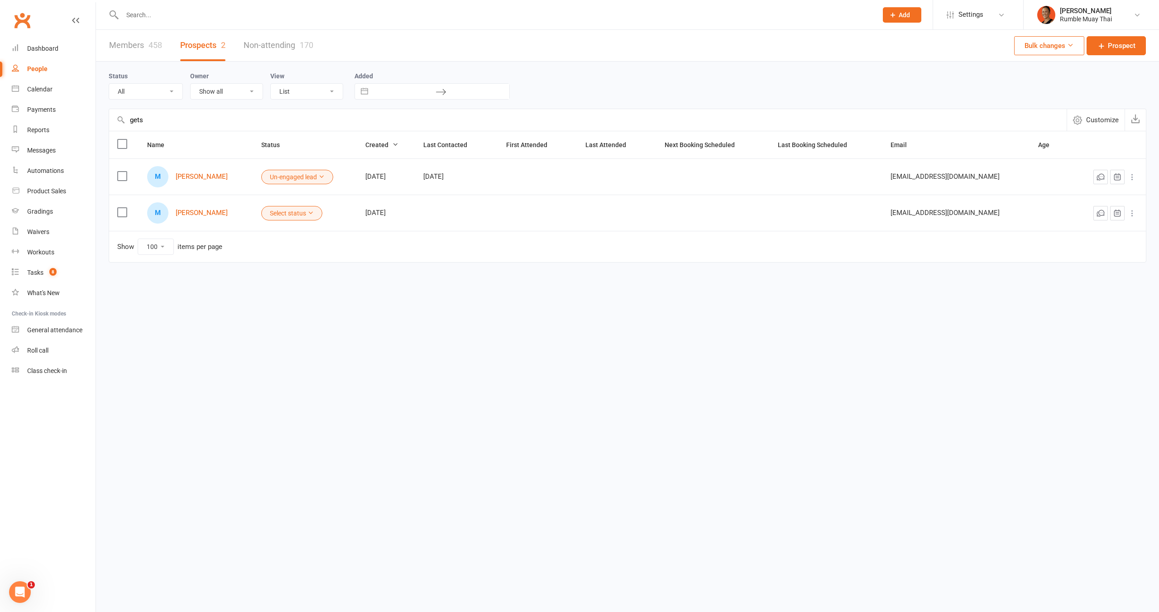
type input "gets"
click at [469, 304] on html "Prospect Member Non-attending contact Class / event Appointment Grading event T…" at bounding box center [579, 155] width 1159 height 311
click at [261, 216] on button "Select status" at bounding box center [291, 213] width 61 height 14
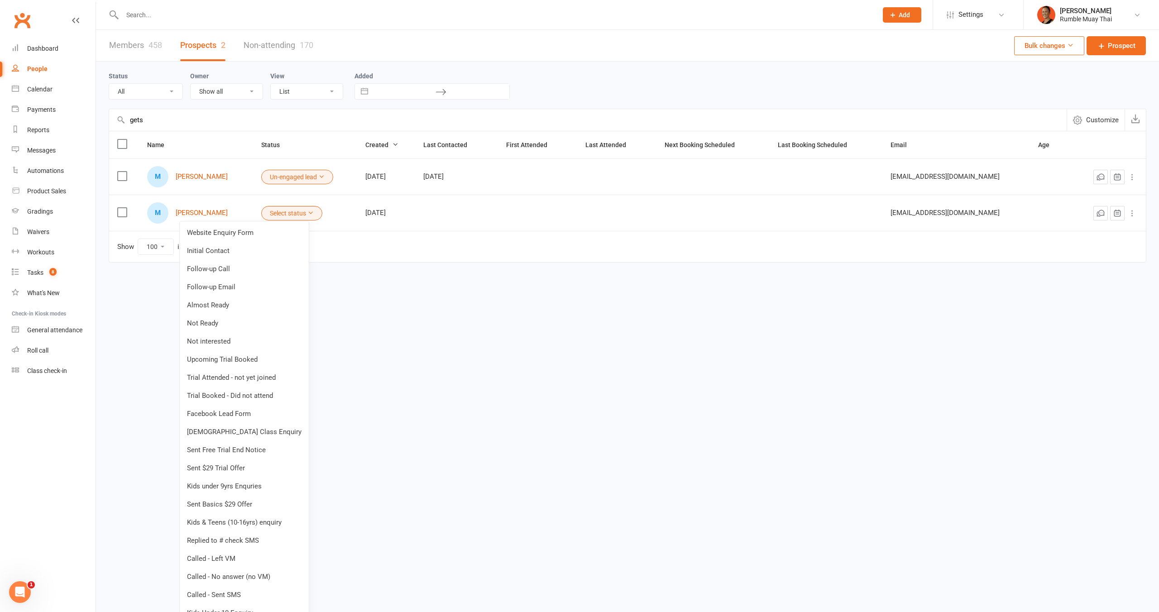
click at [497, 257] on td "Show 10 25 50 100 items per page" at bounding box center [627, 246] width 1037 height 31
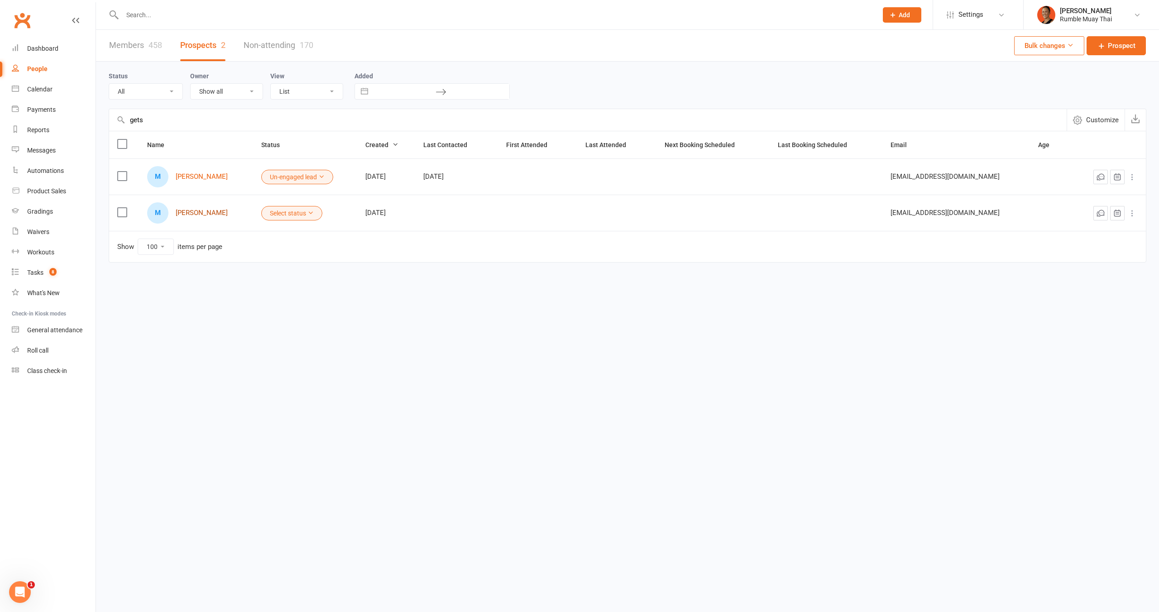
click at [180, 216] on link "[PERSON_NAME]" at bounding box center [202, 213] width 52 height 8
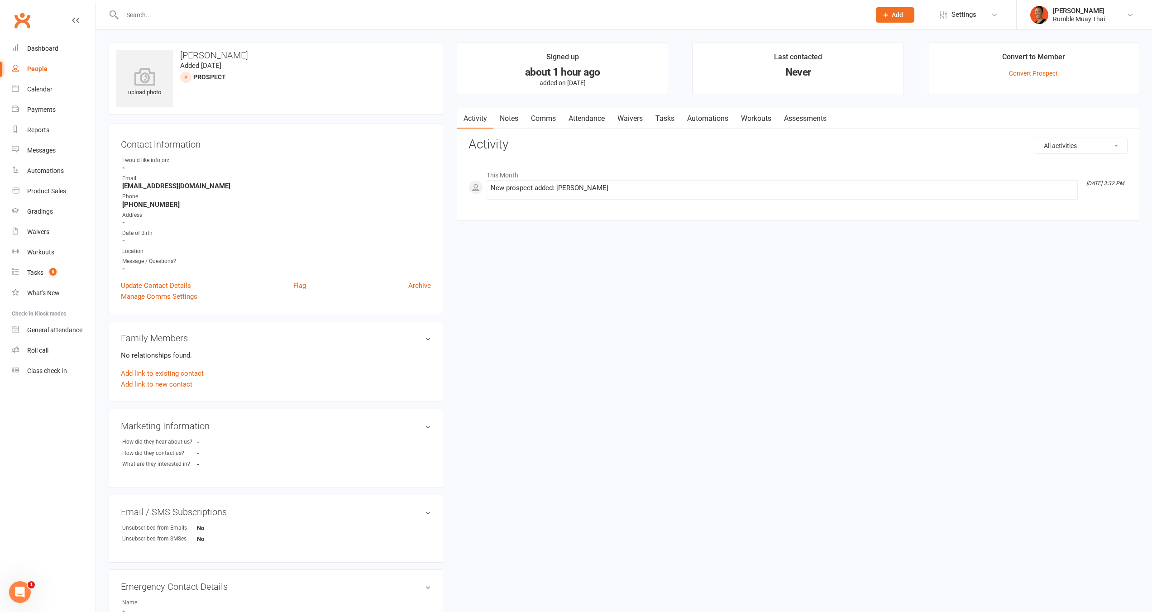
click at [593, 119] on link "Attendance" at bounding box center [586, 118] width 49 height 21
click at [597, 77] on div "about 1 hour ago" at bounding box center [562, 72] width 194 height 10
click at [597, 76] on div "about 1 hour ago" at bounding box center [562, 72] width 194 height 10
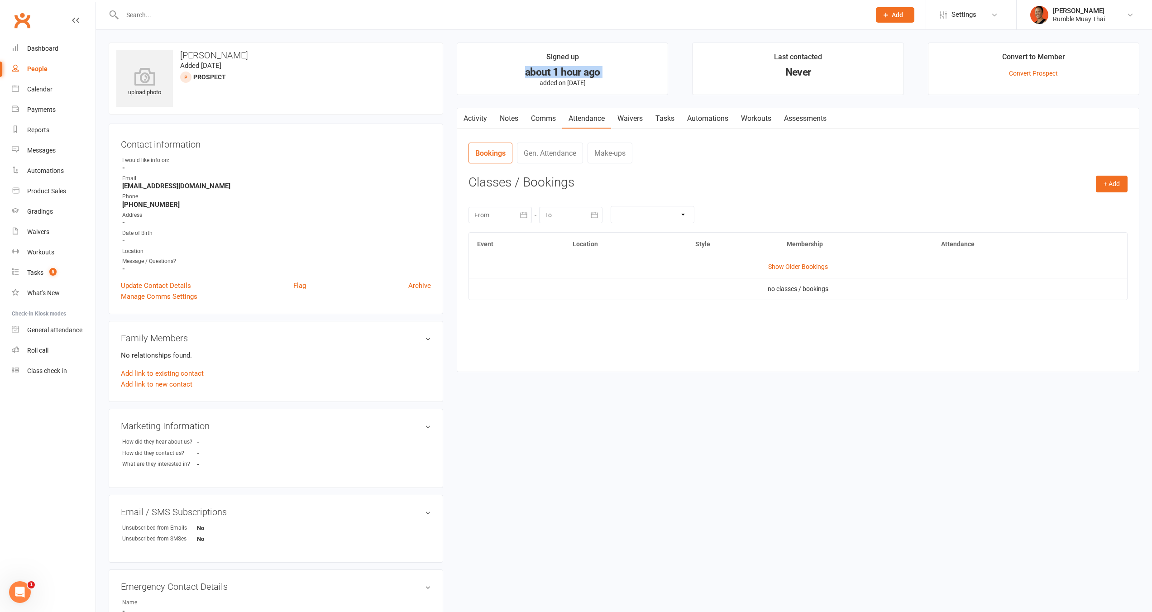
click at [597, 76] on div "about 1 hour ago" at bounding box center [562, 72] width 194 height 10
click at [596, 76] on div "about 1 hour ago" at bounding box center [562, 72] width 194 height 10
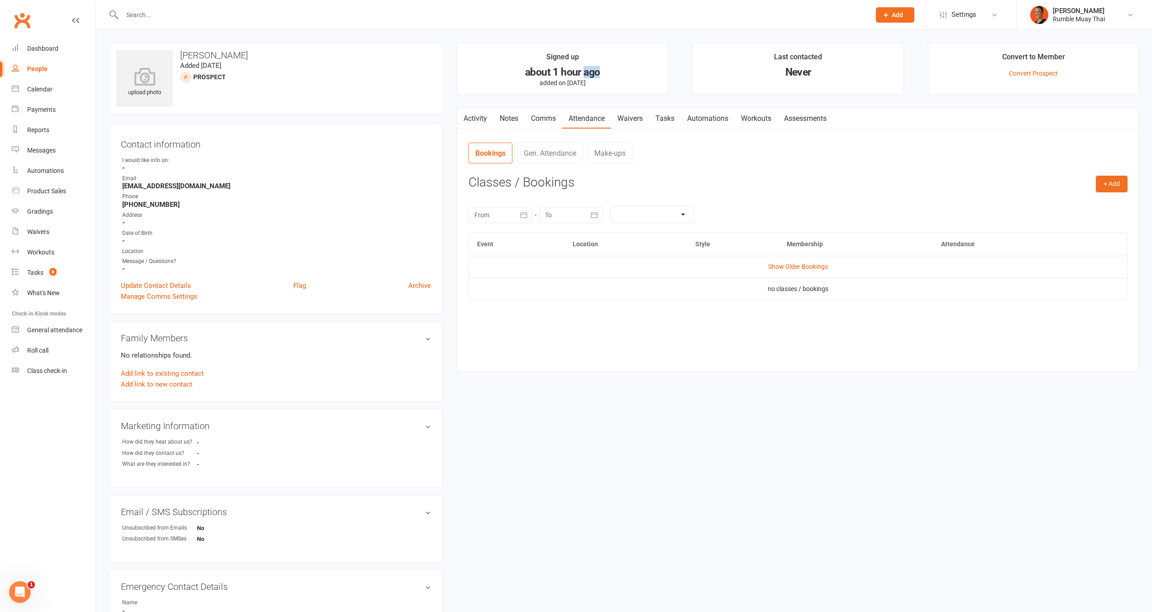
click at [596, 76] on div "about 1 hour ago" at bounding box center [562, 72] width 194 height 10
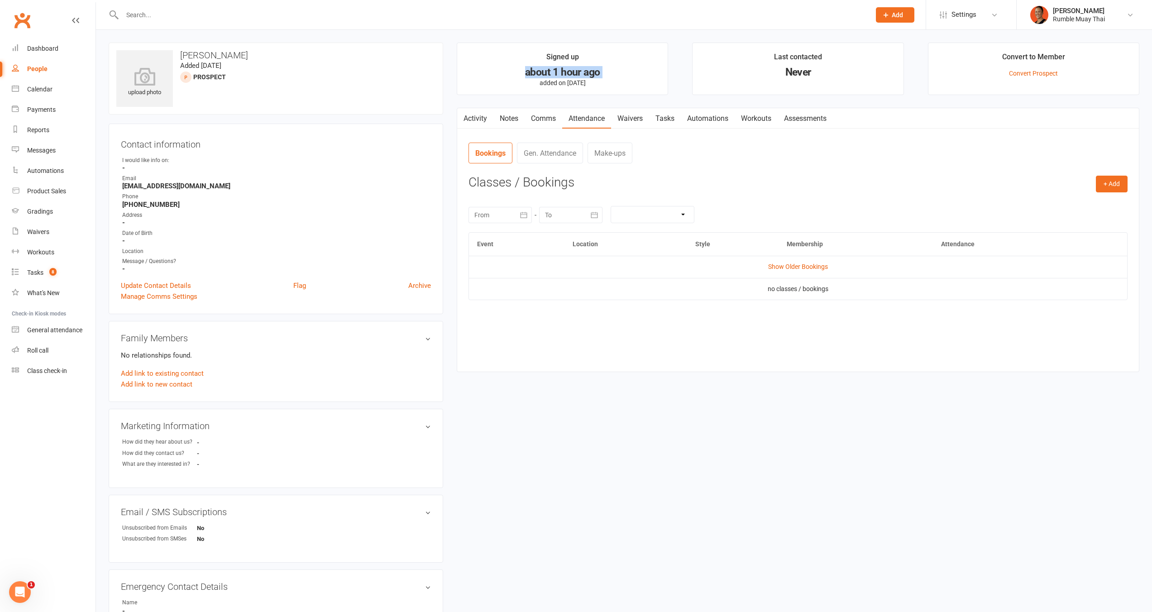
click at [596, 76] on div "about 1 hour ago" at bounding box center [562, 72] width 194 height 10
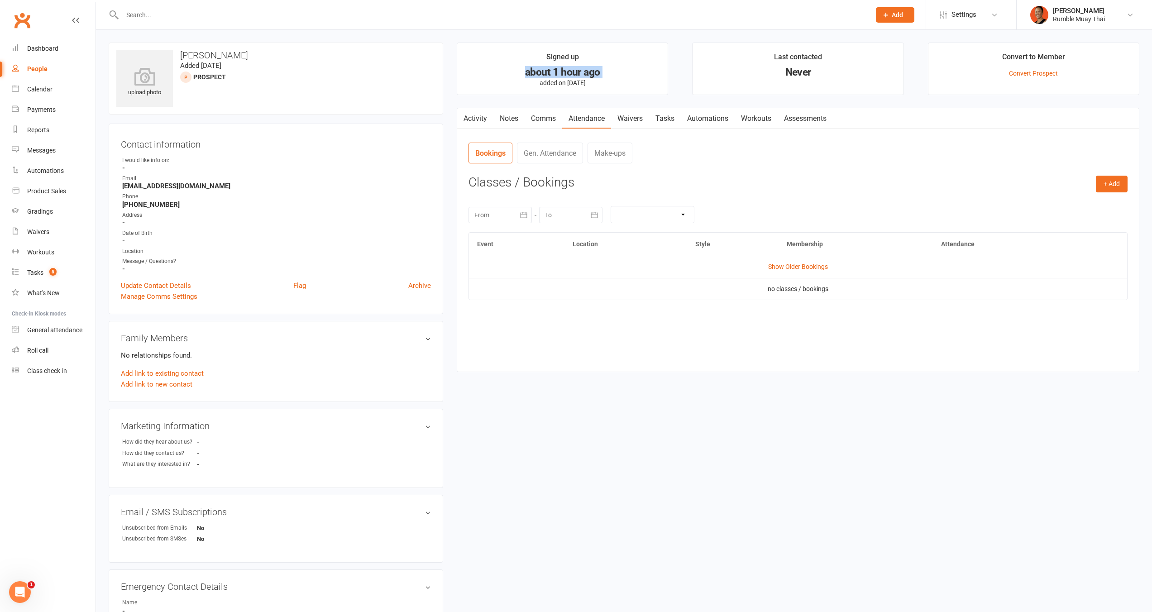
click at [596, 76] on div "about 1 hour ago" at bounding box center [562, 72] width 194 height 10
click at [892, 181] on h3 "Classes / Bookings" at bounding box center [798, 183] width 659 height 14
click at [46, 236] on link "Waivers" at bounding box center [54, 232] width 84 height 20
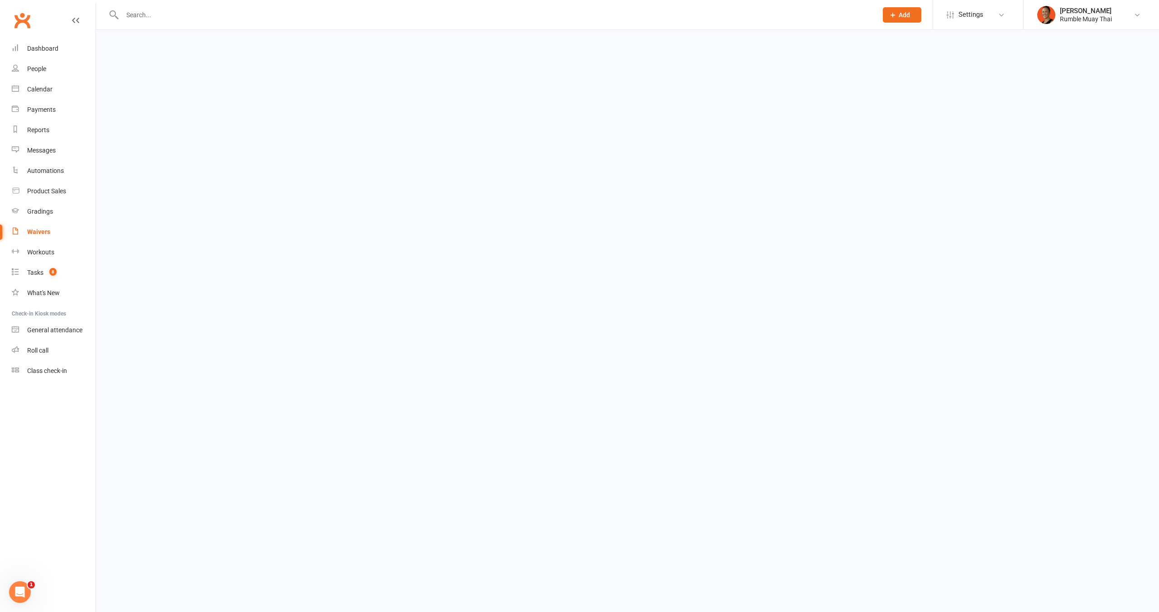
select select "100"
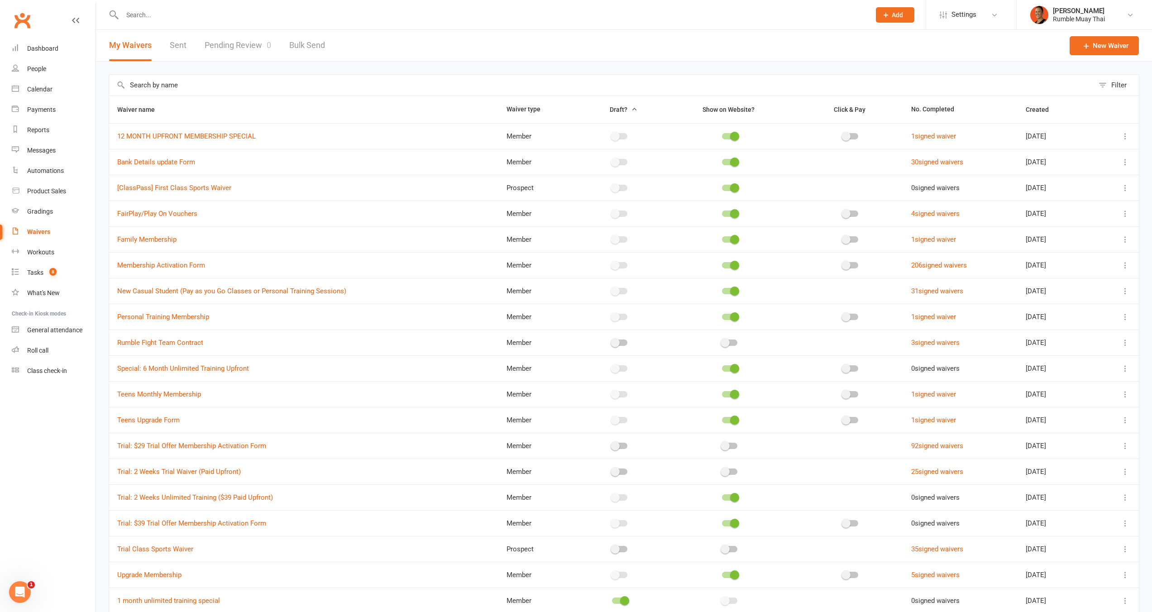
click at [182, 82] on input "text" at bounding box center [601, 85] width 985 height 21
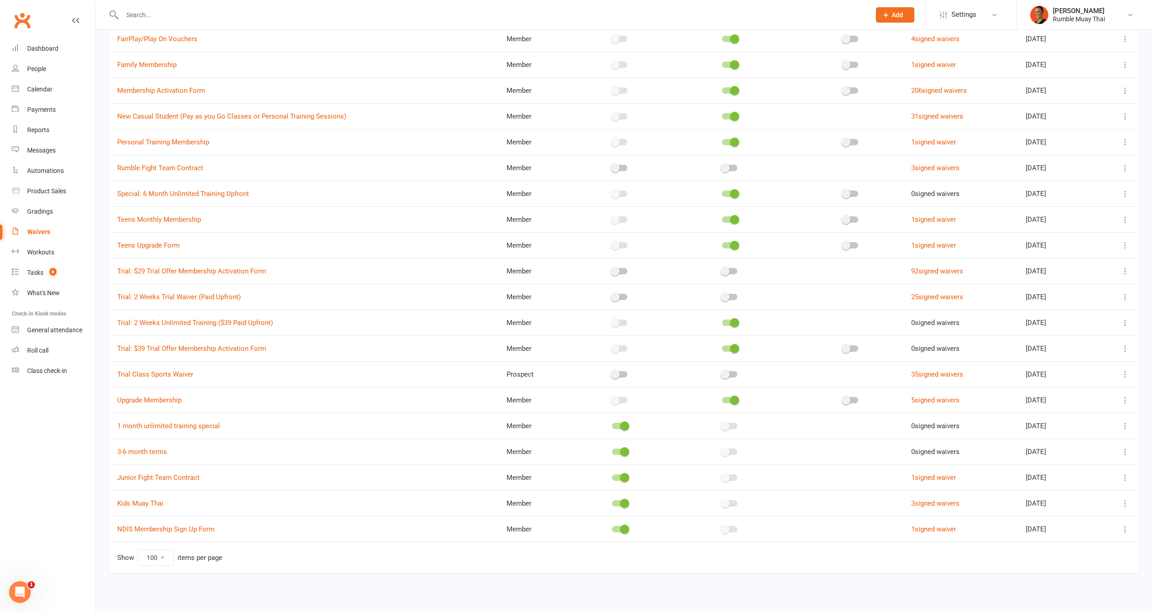
click at [611, 298] on span at bounding box center [615, 297] width 9 height 9
click at [612, 296] on input "checkbox" at bounding box center [612, 296] width 0 height 0
click at [611, 272] on span at bounding box center [615, 271] width 9 height 9
click at [612, 270] on input "checkbox" at bounding box center [612, 270] width 0 height 0
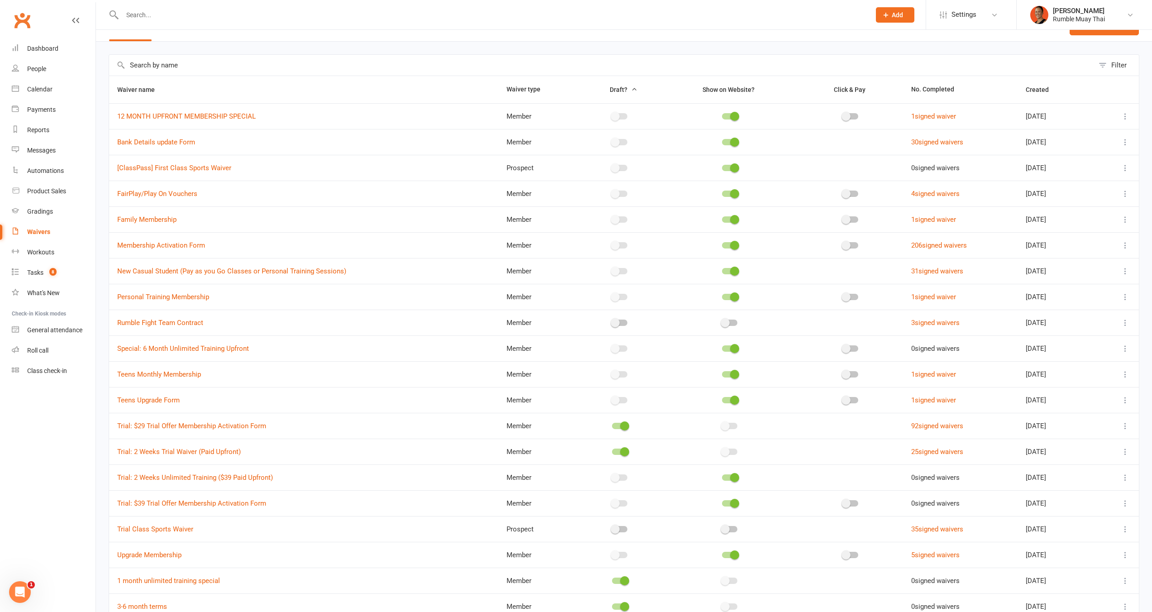
scroll to position [32, 0]
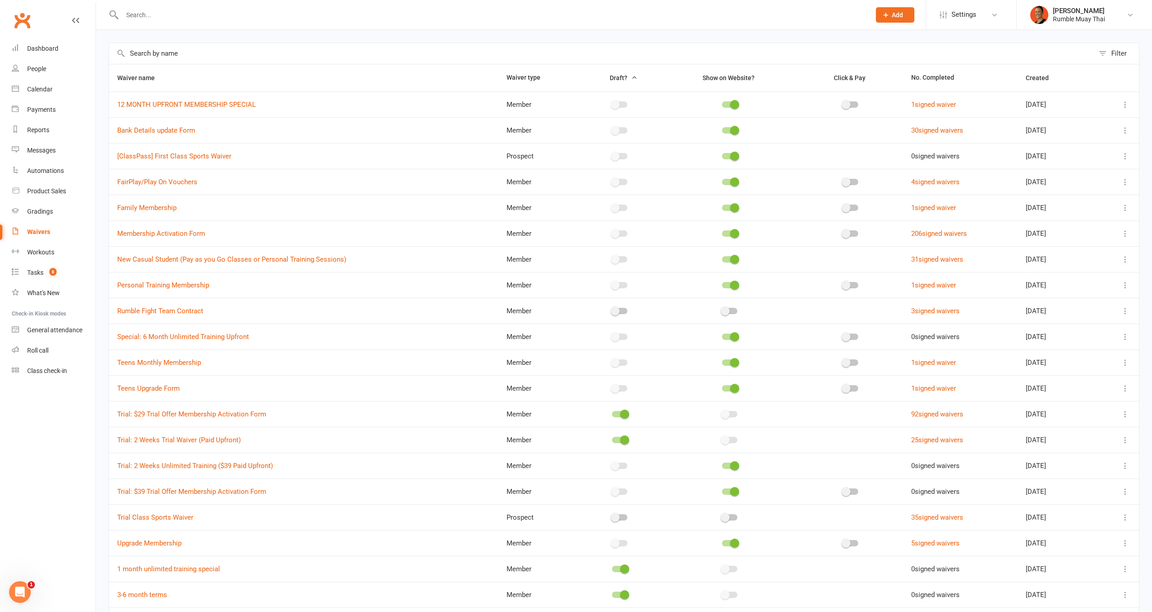
click at [607, 410] on div at bounding box center [620, 415] width 67 height 10
click at [612, 412] on label at bounding box center [619, 414] width 15 height 6
click at [612, 413] on input "checkbox" at bounding box center [612, 413] width 0 height 0
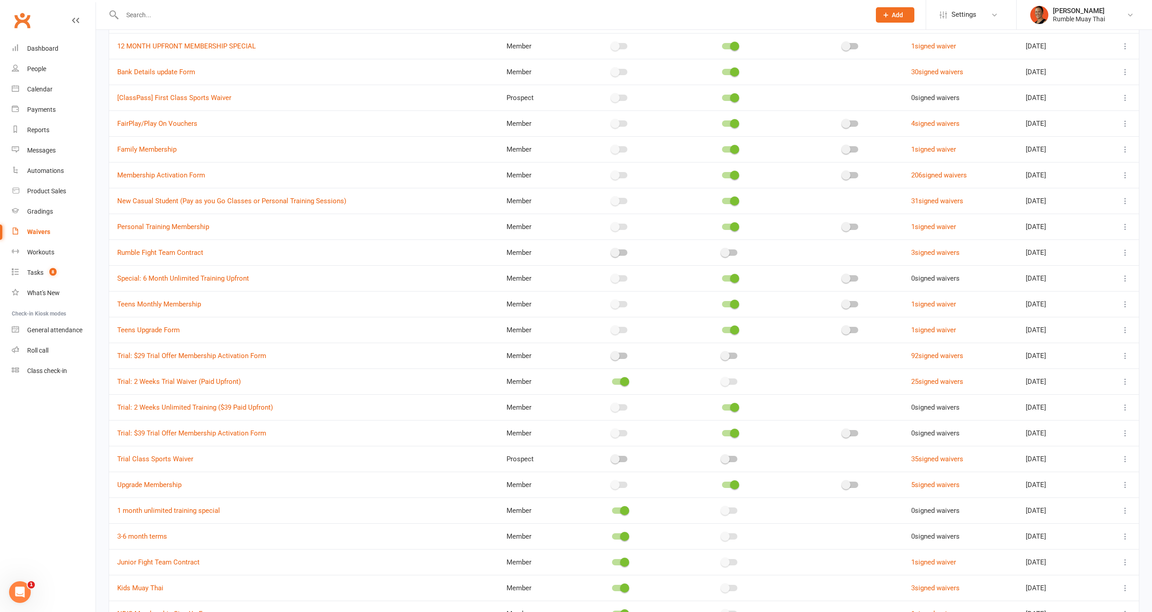
scroll to position [107, 0]
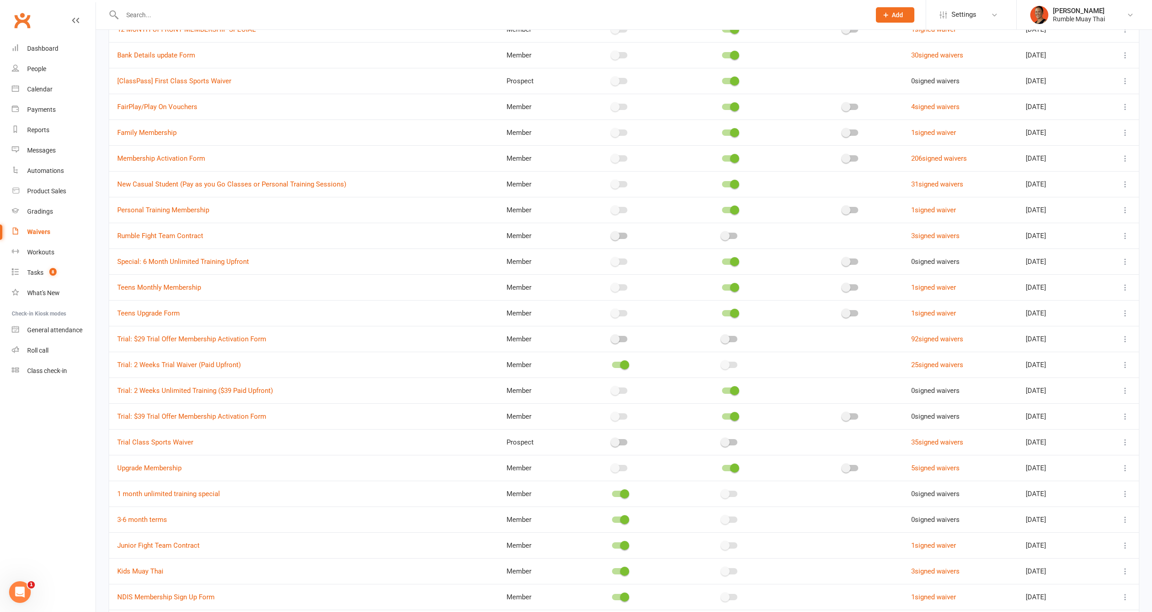
click at [611, 391] on span at bounding box center [615, 390] width 9 height 9
click at [612, 389] on input "checkbox" at bounding box center [612, 389] width 0 height 0
click at [617, 394] on div at bounding box center [620, 391] width 67 height 10
click at [611, 389] on span at bounding box center [615, 390] width 9 height 9
click at [612, 389] on input "checkbox" at bounding box center [612, 389] width 0 height 0
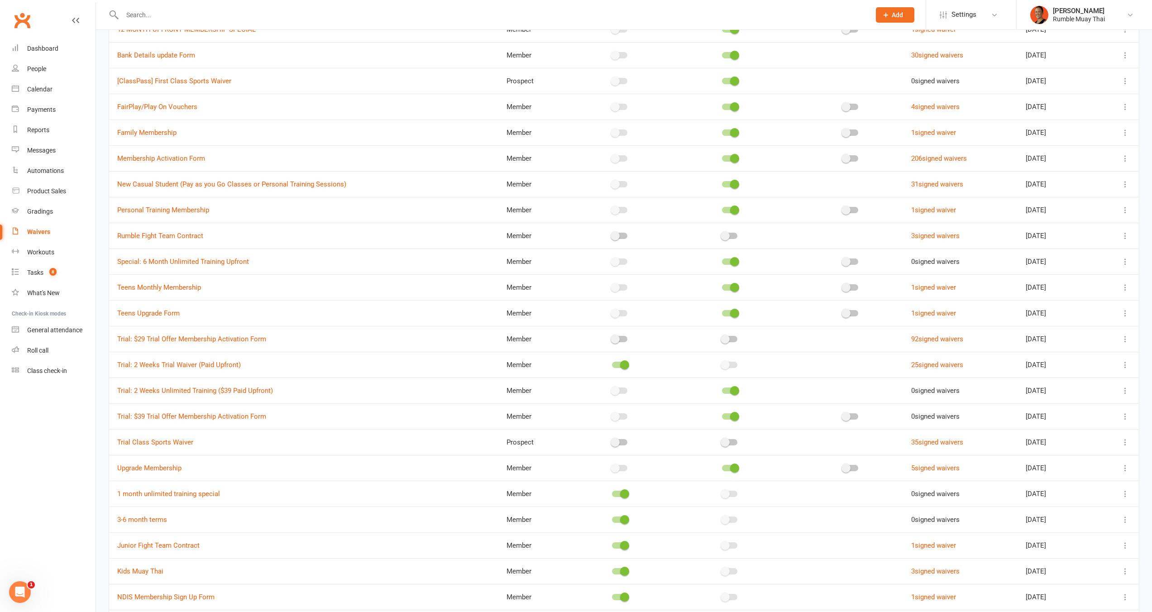
click at [611, 389] on span at bounding box center [615, 390] width 9 height 9
click at [612, 389] on input "checkbox" at bounding box center [612, 389] width 0 height 0
click at [611, 389] on span at bounding box center [615, 390] width 9 height 9
click at [612, 389] on input "checkbox" at bounding box center [612, 389] width 0 height 0
click at [730, 390] on span at bounding box center [734, 390] width 9 height 9
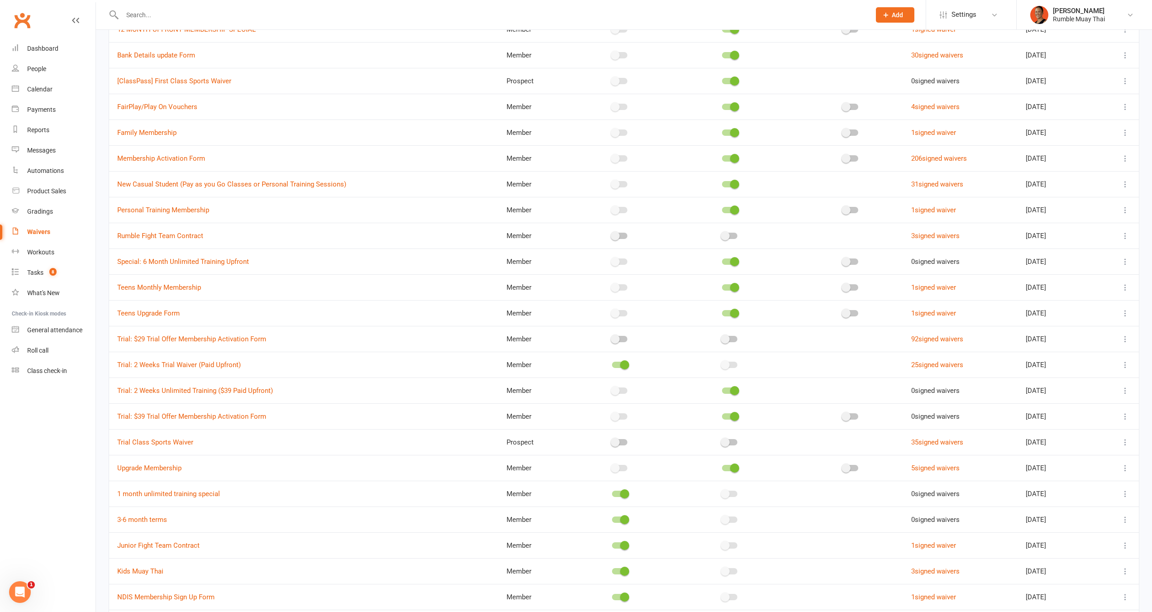
click at [722, 389] on input "checkbox" at bounding box center [722, 389] width 0 height 0
click at [730, 416] on span at bounding box center [734, 416] width 9 height 9
click at [722, 415] on input "checkbox" at bounding box center [722, 415] width 0 height 0
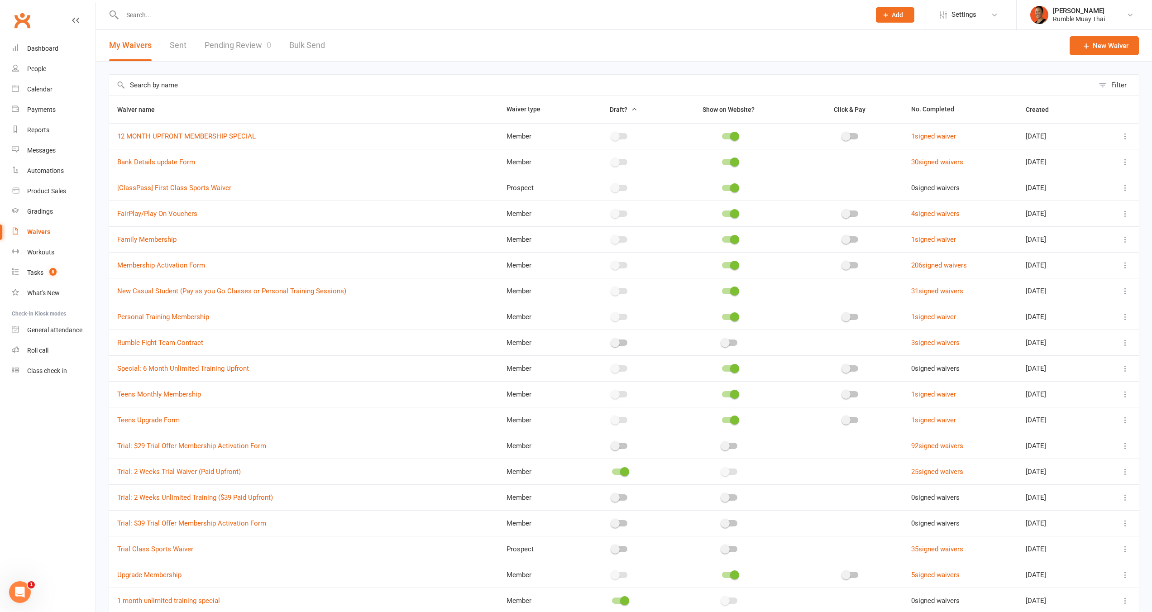
click at [608, 104] on button "Draft?" at bounding box center [620, 109] width 36 height 11
click at [613, 110] on span "Draft?" at bounding box center [619, 109] width 18 height 7
click at [133, 115] on th "Waiver name" at bounding box center [303, 109] width 389 height 27
click at [138, 108] on span "Waiver name" at bounding box center [141, 109] width 48 height 7
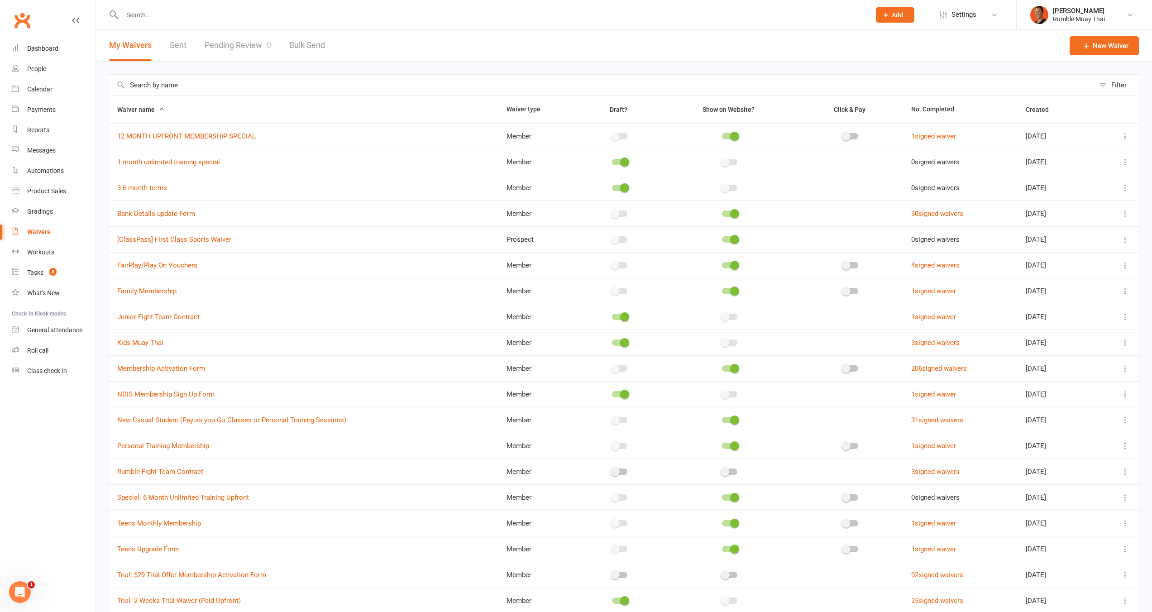
click at [136, 108] on span "Waiver name" at bounding box center [141, 109] width 48 height 7
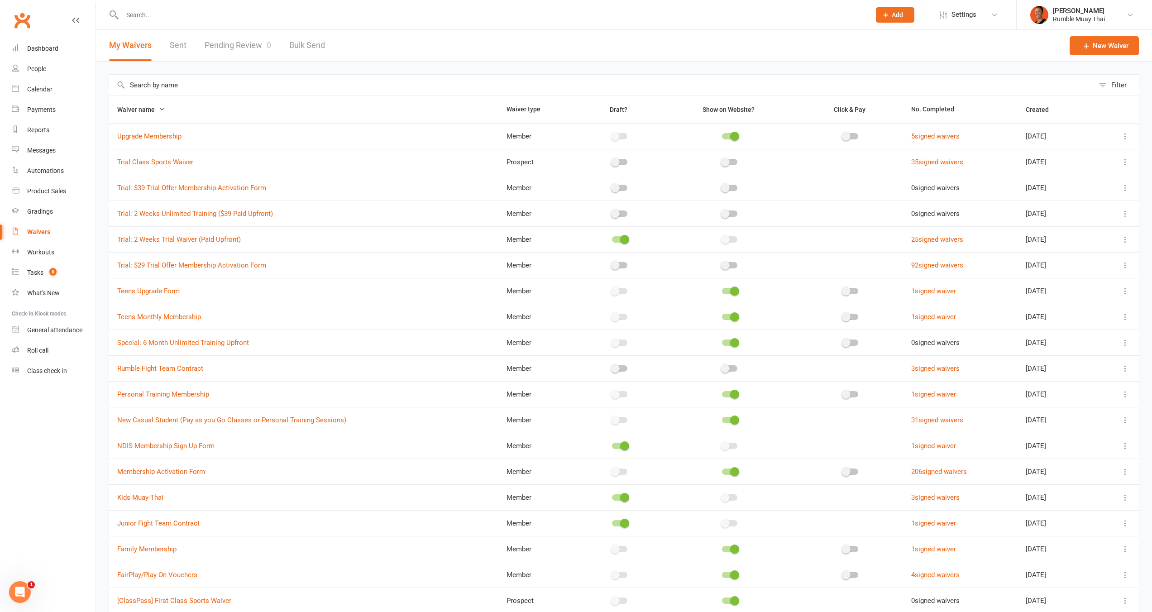
click at [611, 266] on span at bounding box center [615, 265] width 9 height 9
click at [612, 264] on input "checkbox" at bounding box center [612, 264] width 0 height 0
click at [620, 266] on span at bounding box center [624, 265] width 9 height 9
click at [612, 264] on input "checkbox" at bounding box center [612, 264] width 0 height 0
click at [289, 188] on td "Trial: $39 Trial Offer Membership Activation Form" at bounding box center [303, 188] width 389 height 26
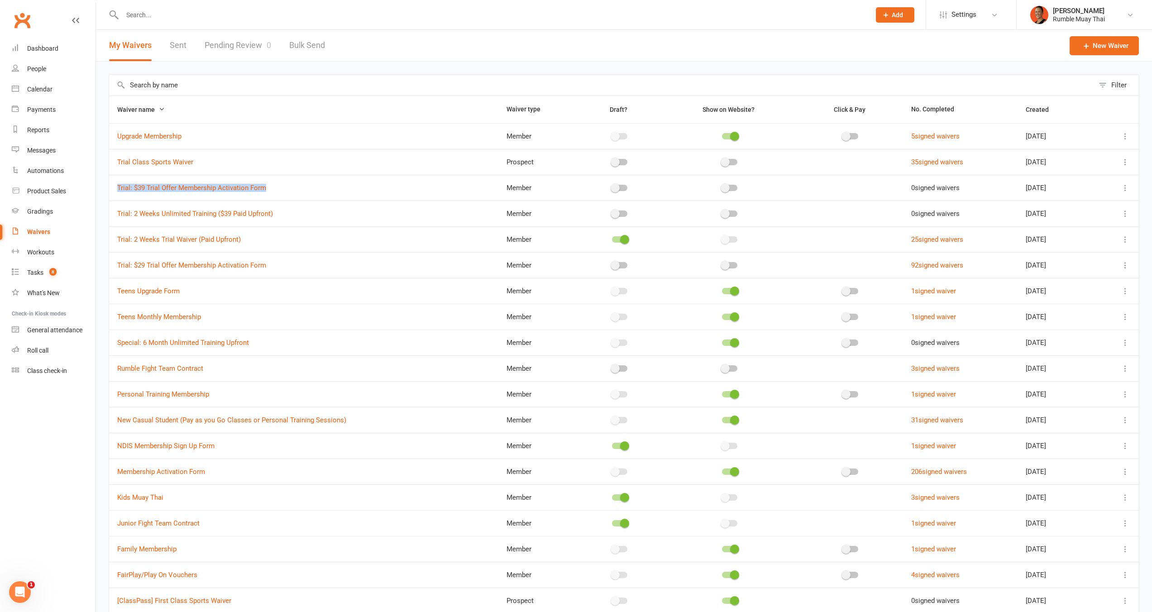
drag, startPoint x: 268, startPoint y: 187, endPoint x: 113, endPoint y: 187, distance: 155.3
click at [112, 187] on td "Trial: $39 Trial Offer Membership Activation Form" at bounding box center [303, 188] width 389 height 26
copy link "Trial: $39 Trial Offer Membership Activation Form"
click at [229, 215] on link "Trial: 2 Weeks Unlimited Training ($39 Paid Upfront)" at bounding box center [195, 214] width 156 height 8
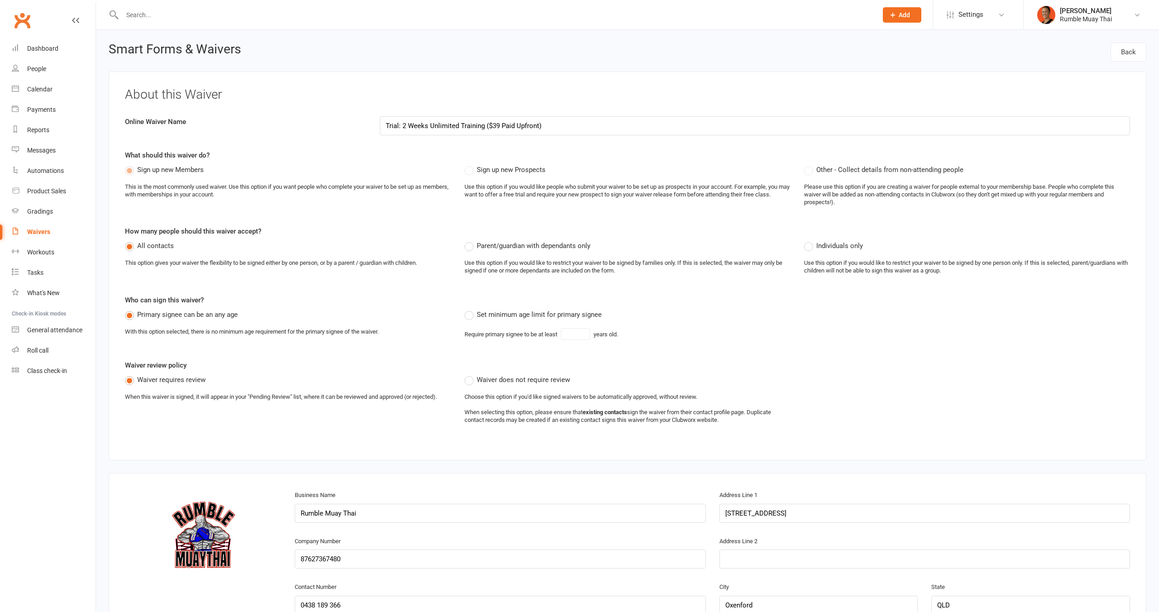
select select "applies_to_all_signees"
select select "checkbox"
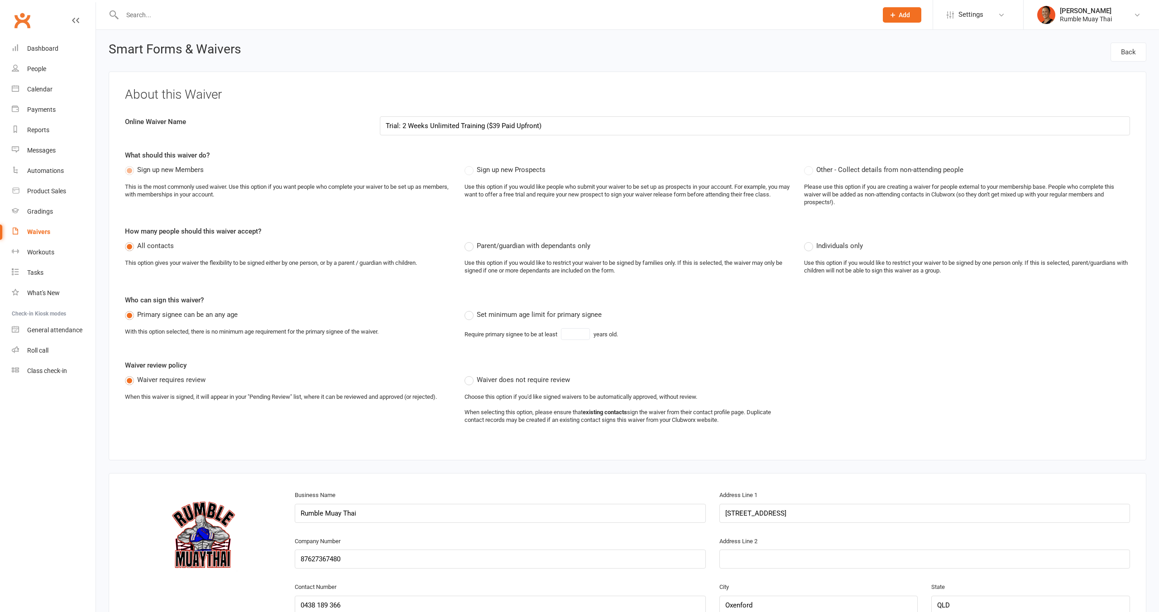
select select "checkbox"
click at [40, 49] on div "Dashboard" at bounding box center [42, 48] width 31 height 7
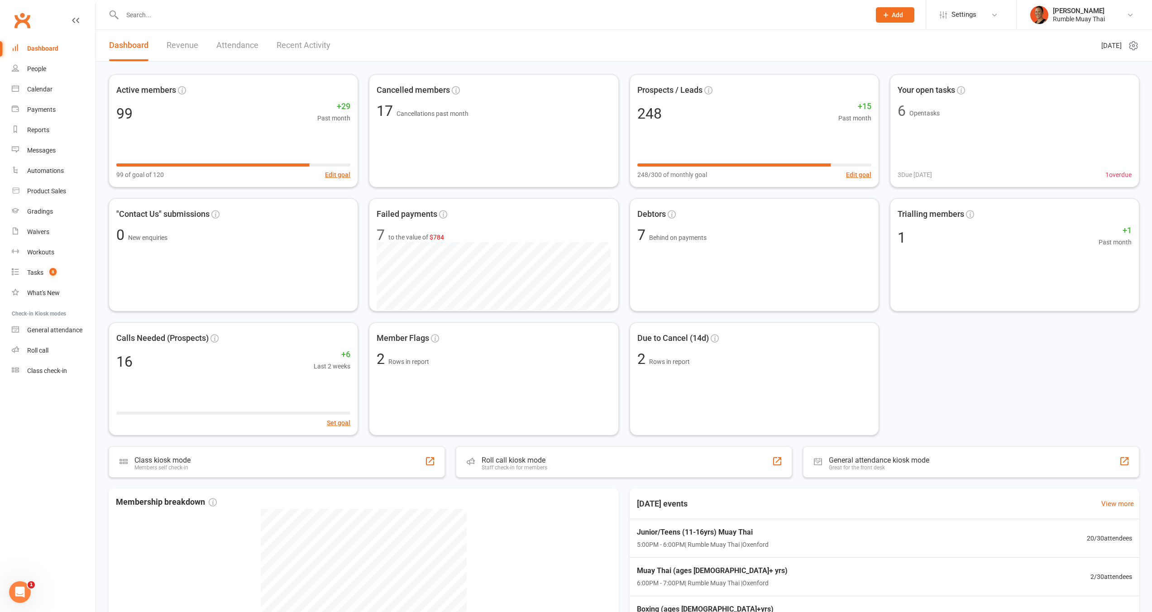
drag, startPoint x: 243, startPoint y: 29, endPoint x: 253, endPoint y: 13, distance: 18.3
click at [243, 28] on div at bounding box center [487, 14] width 756 height 29
click at [253, 13] on input "text" at bounding box center [492, 15] width 745 height 13
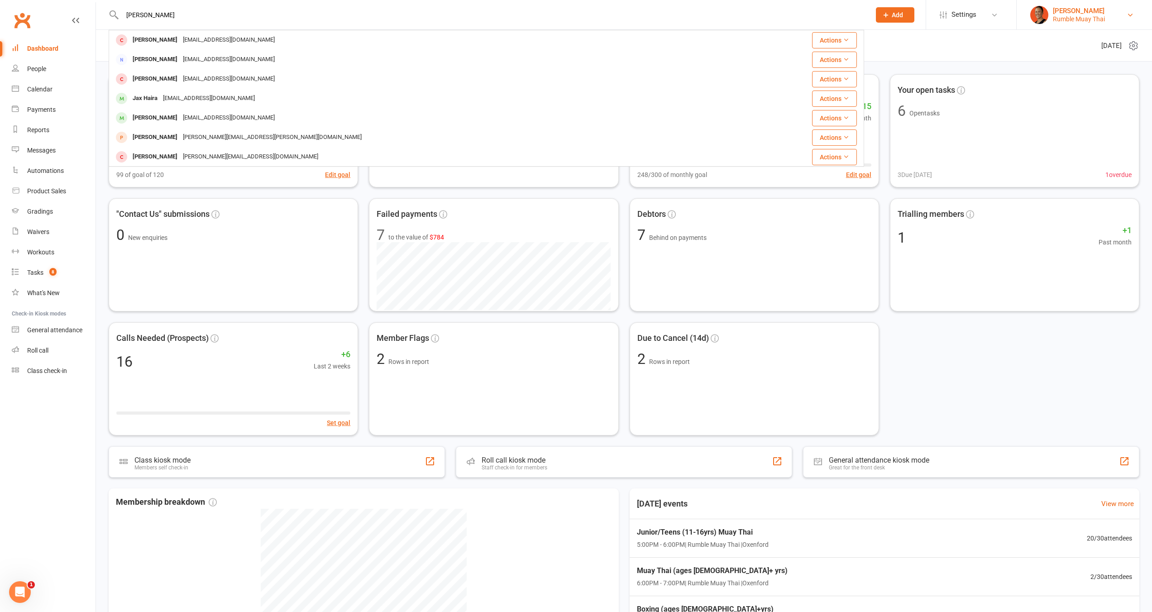
type input "[PERSON_NAME]"
click at [1107, 17] on link "[PERSON_NAME] Rumble Muay Thai" at bounding box center [1085, 15] width 108 height 18
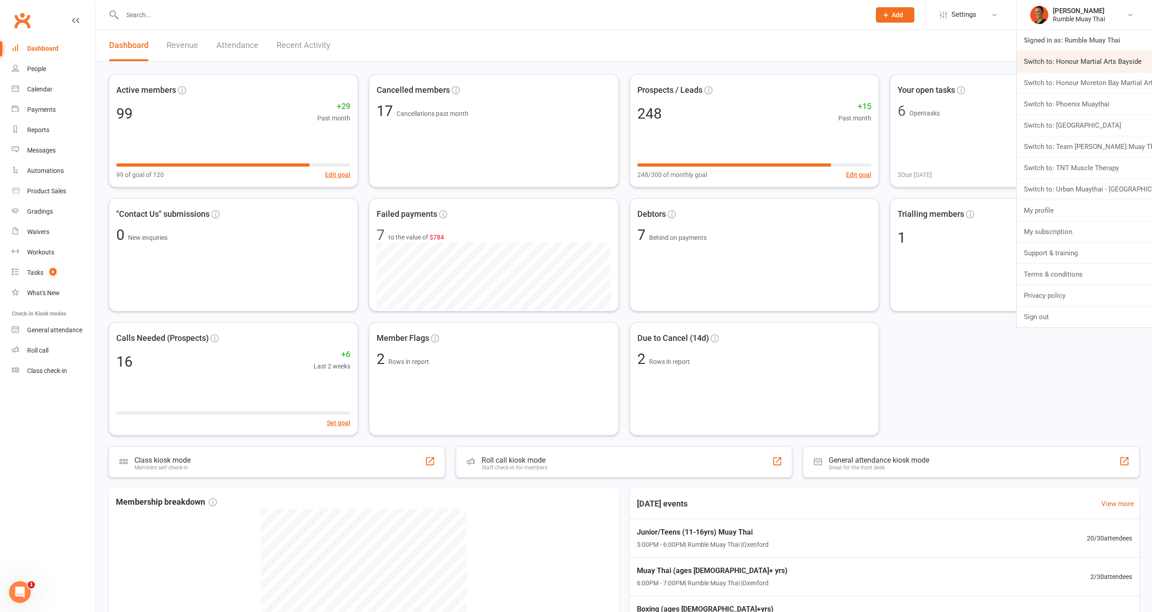
click at [1079, 62] on link "Switch to: Honour Martial Arts Bayside" at bounding box center [1084, 61] width 135 height 21
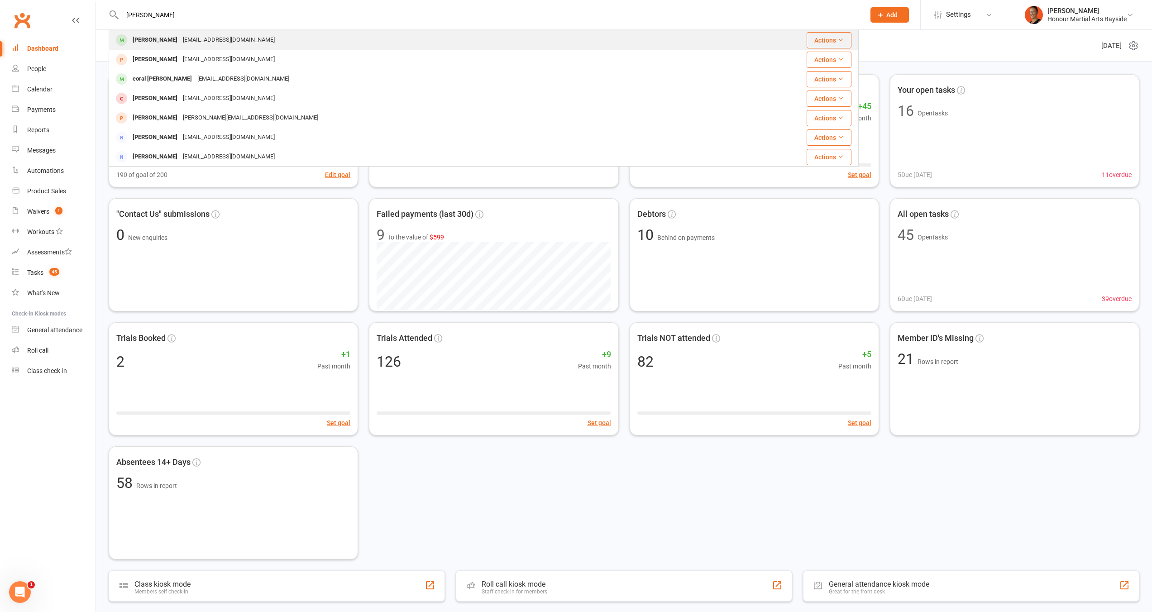
type input "Cora"
click at [158, 39] on div "Cora Hardy" at bounding box center [155, 40] width 50 height 13
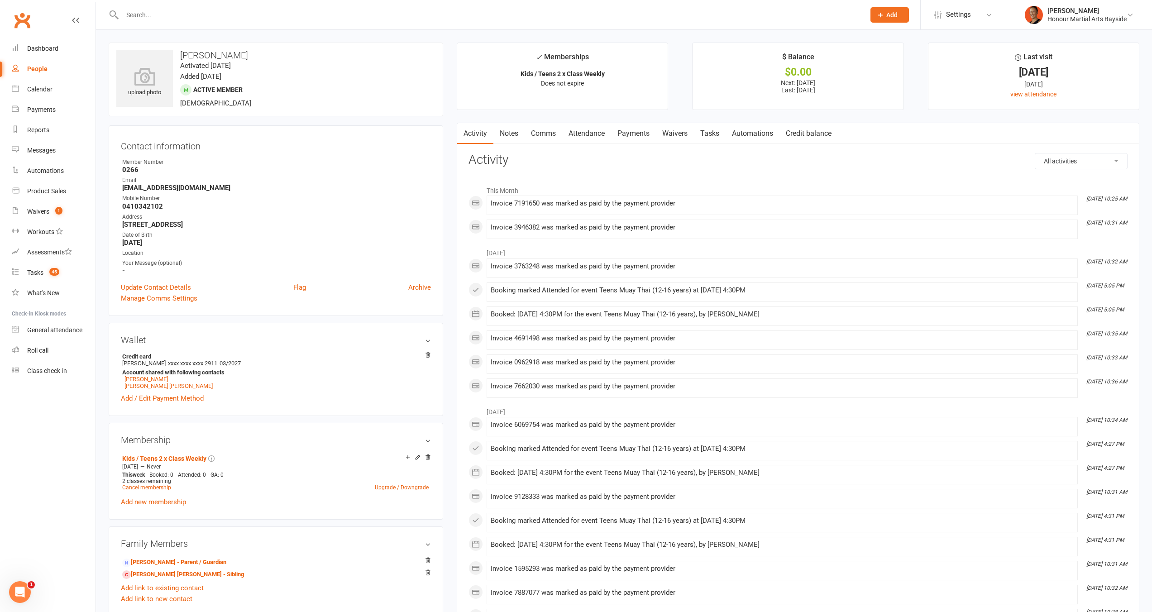
click at [633, 138] on link "Payments" at bounding box center [633, 133] width 45 height 21
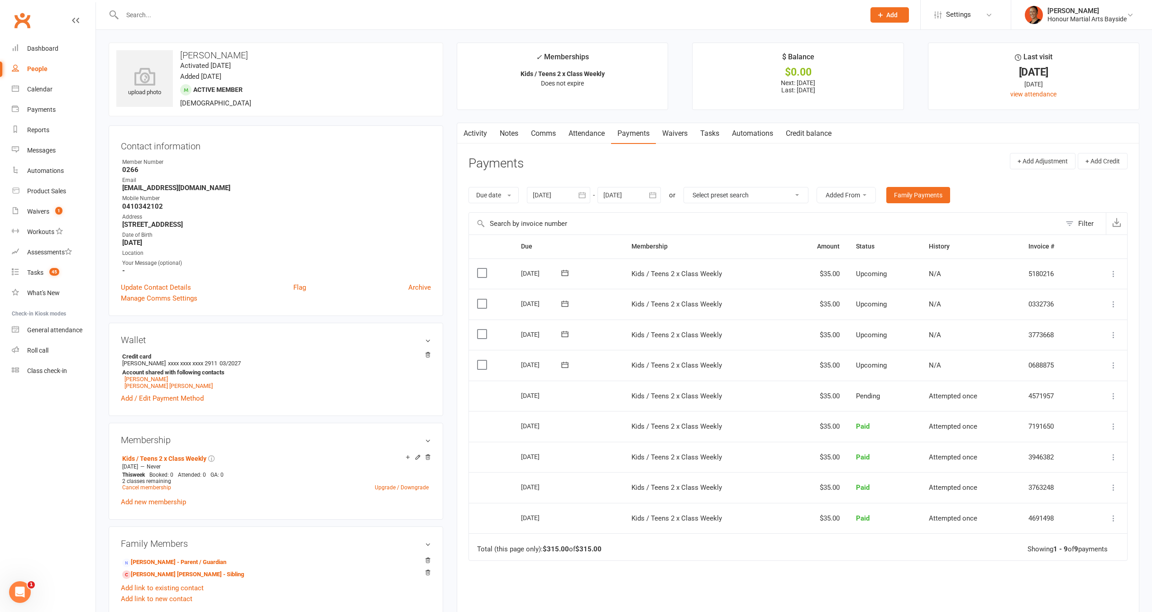
click at [509, 134] on link "Notes" at bounding box center [509, 133] width 31 height 21
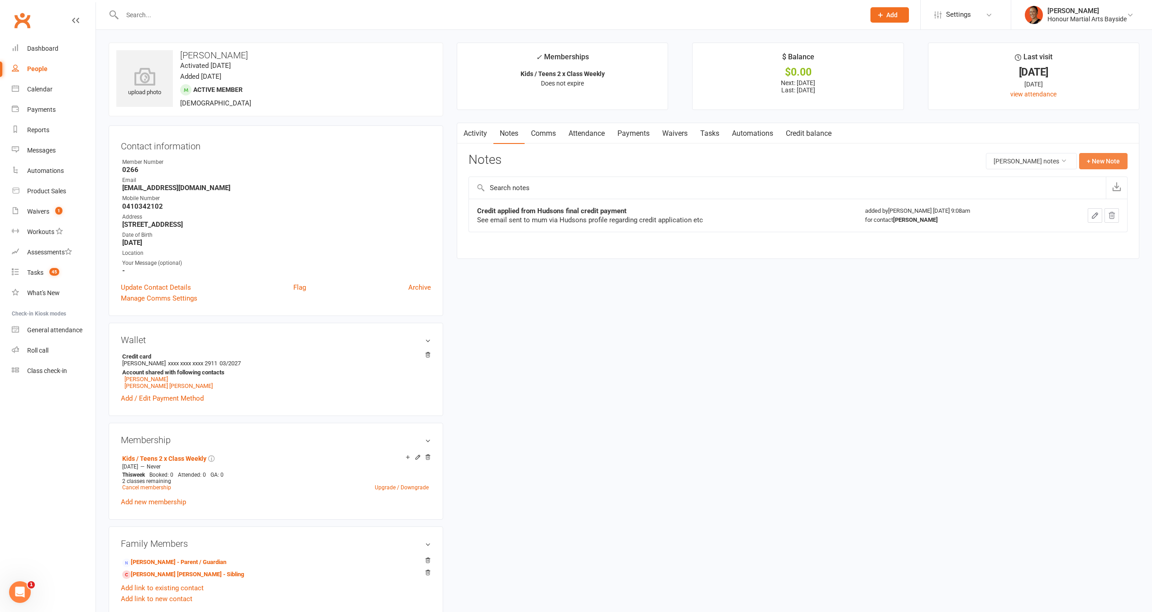
click at [1093, 155] on button "+ New Note" at bounding box center [1104, 161] width 48 height 16
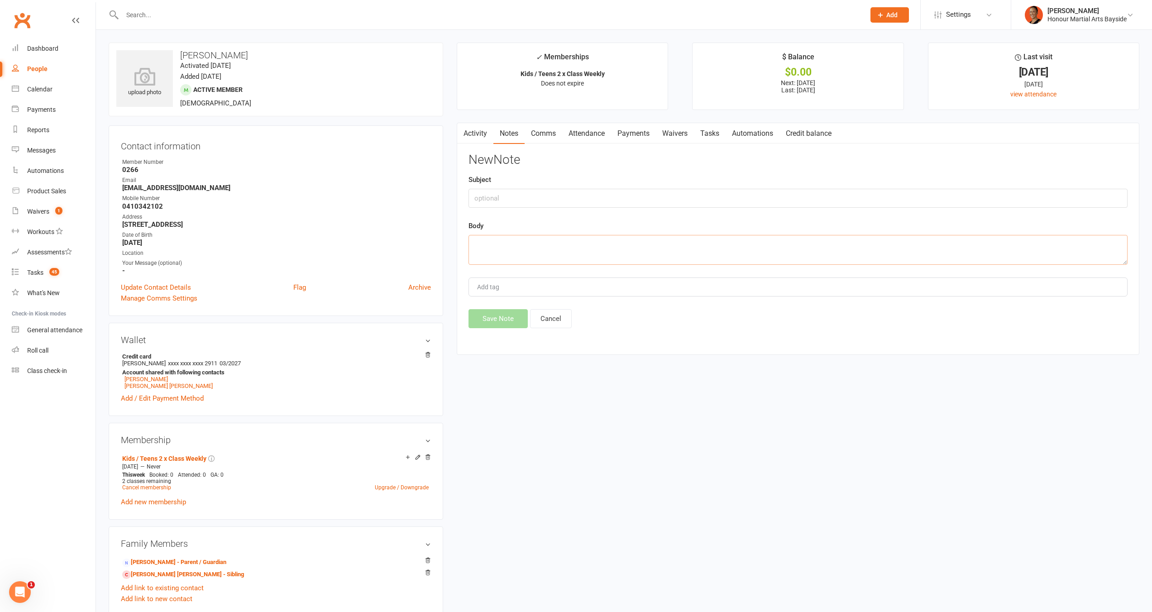
click at [557, 244] on textarea at bounding box center [798, 250] width 659 height 30
paste textarea "Begin forwarded message: From: Siona Hardy <siona.hardy@gmail.com> Subject: Cor…"
type textarea "Begin forwarded message: From: Siona Hardy <siona.hardy@gmail.com> Subject: Cor…"
click at [544, 211] on div "New Note Subject Body Begin forwarded message: From: Siona Hardy <siona.hardy@g…" at bounding box center [798, 240] width 659 height 175
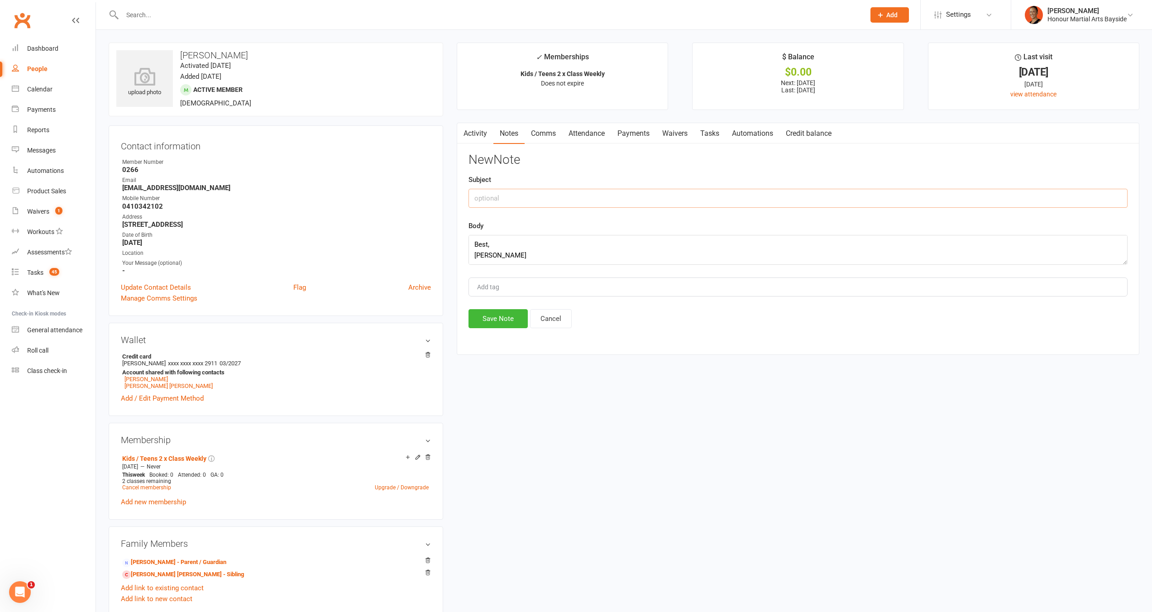
click at [546, 206] on input "text" at bounding box center [798, 198] width 659 height 19
type input "Suspend"
click at [500, 325] on button "Save Note" at bounding box center [498, 318] width 59 height 19
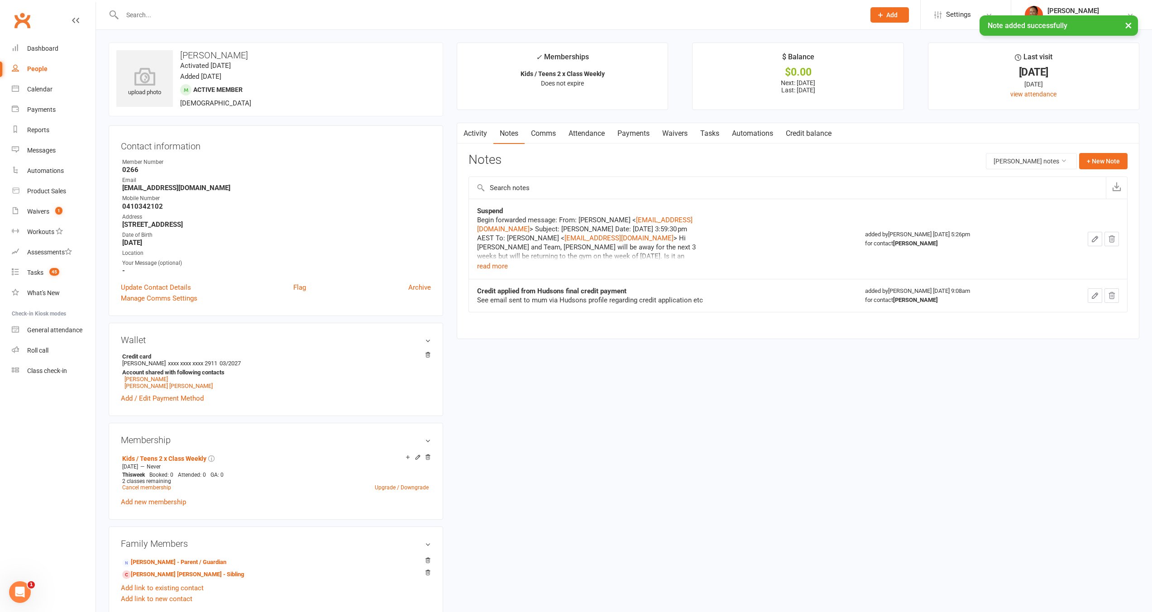
click at [647, 133] on link "Payments" at bounding box center [633, 133] width 45 height 21
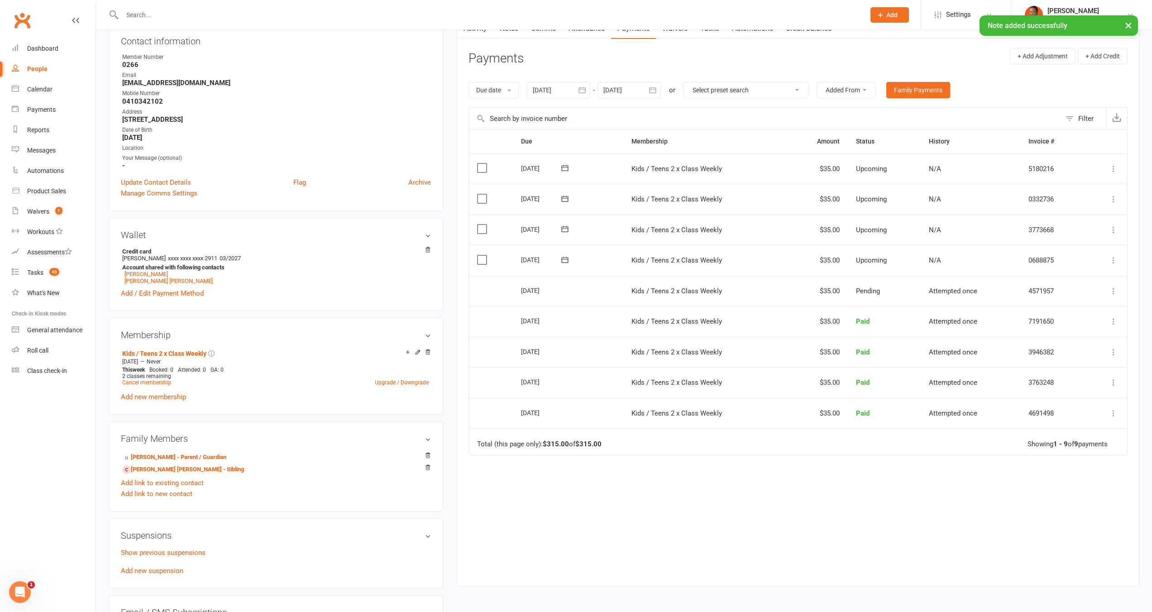
scroll to position [291, 0]
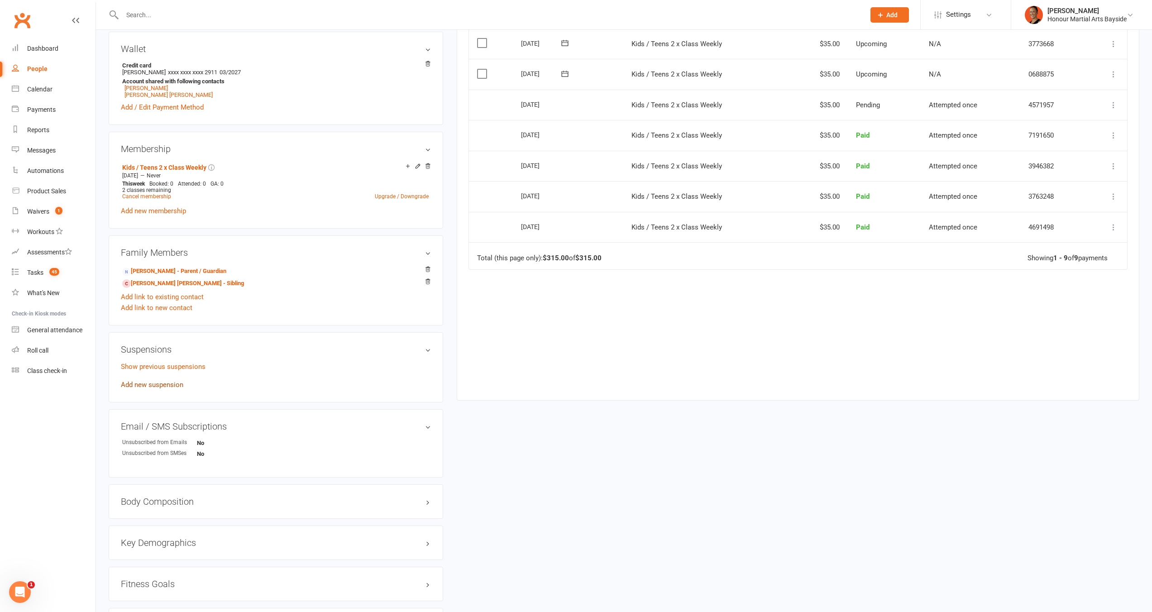
click at [158, 385] on link "Add new suspension" at bounding box center [152, 385] width 62 height 8
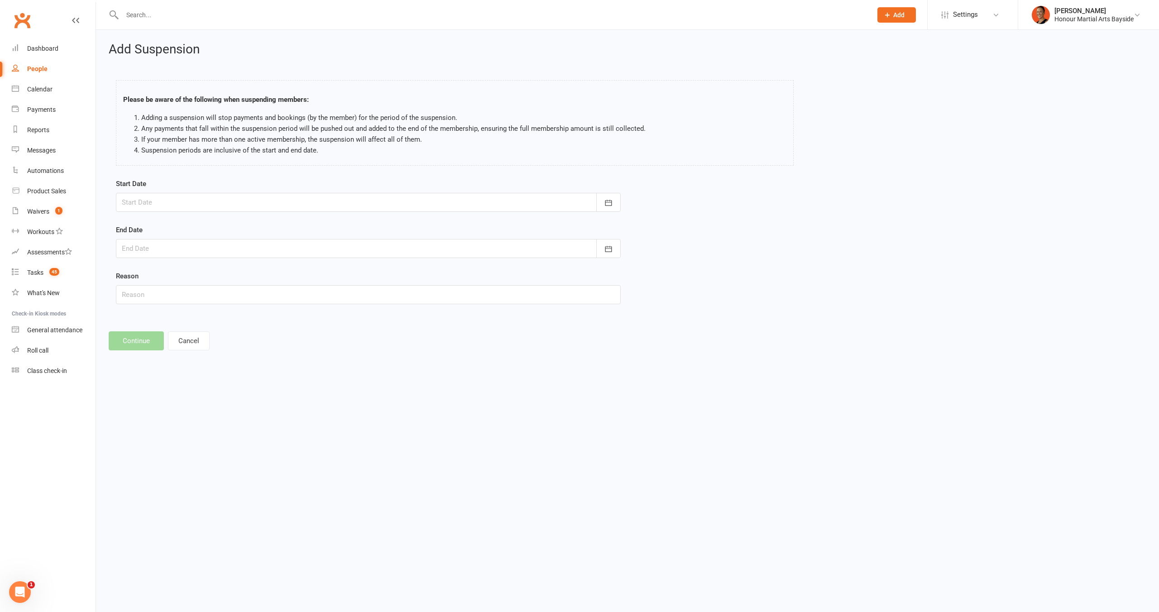
click at [187, 193] on div at bounding box center [368, 202] width 505 height 19
click at [187, 294] on button "16" at bounding box center [192, 294] width 19 height 16
type input "16 Sep 2025"
click at [185, 249] on div at bounding box center [368, 248] width 505 height 19
click at [166, 393] on button "06" at bounding box center [172, 392] width 19 height 16
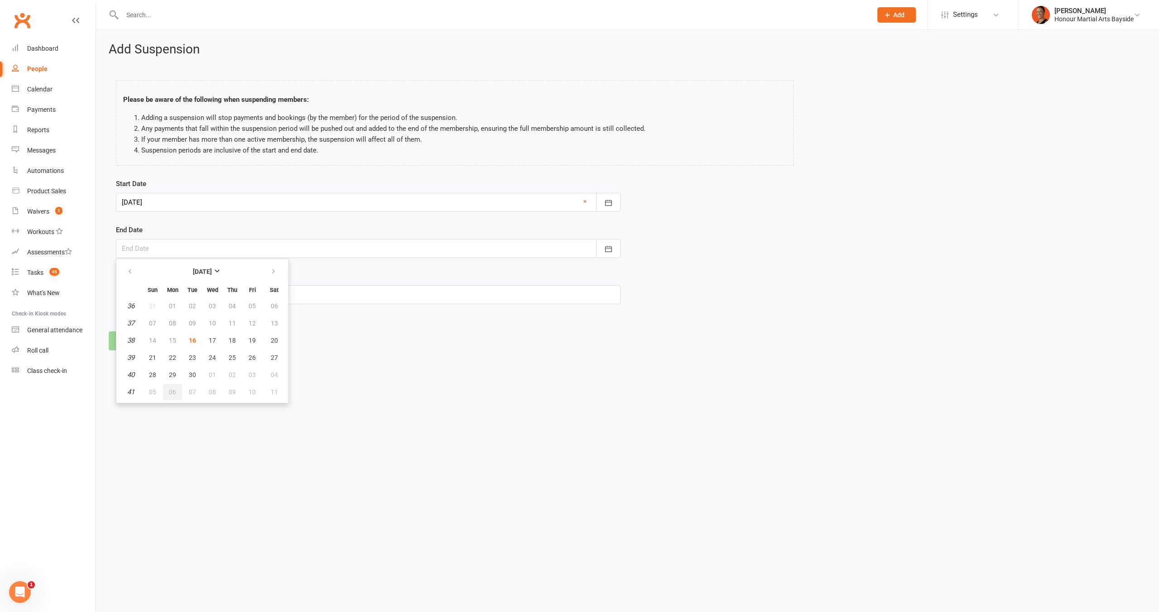
type input "06 Oct 2025"
click at [123, 340] on button "Continue" at bounding box center [136, 340] width 55 height 19
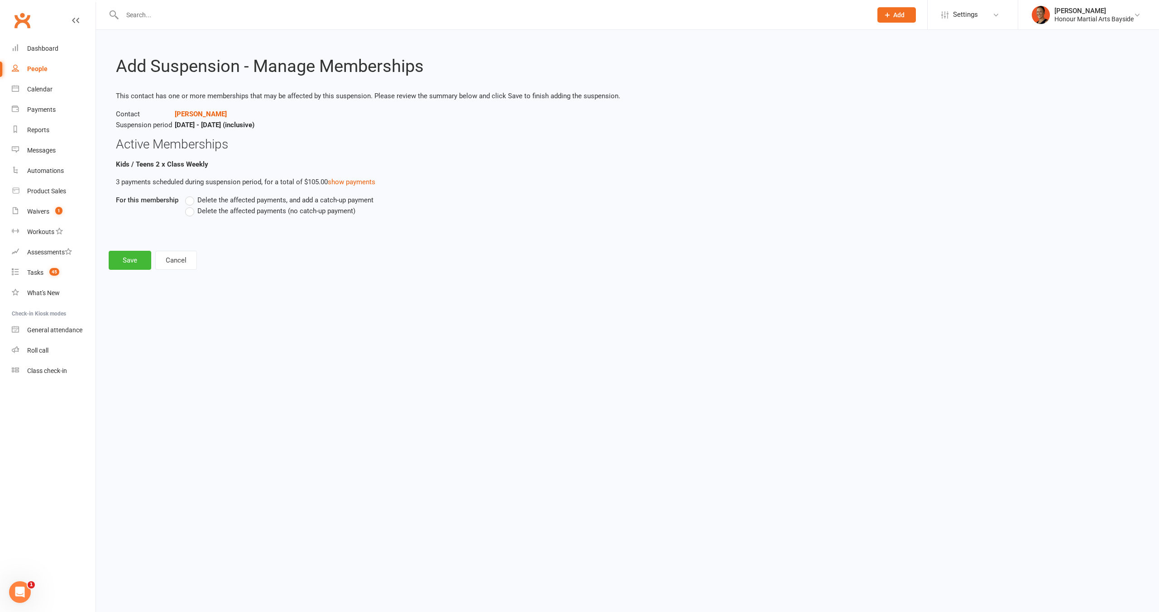
click at [195, 211] on label "Delete the affected payments (no catch-up payment)" at bounding box center [270, 211] width 170 height 11
click at [191, 206] on input "Delete the affected payments (no catch-up payment)" at bounding box center [188, 206] width 6 height 0
click at [130, 260] on button "Save" at bounding box center [130, 260] width 43 height 19
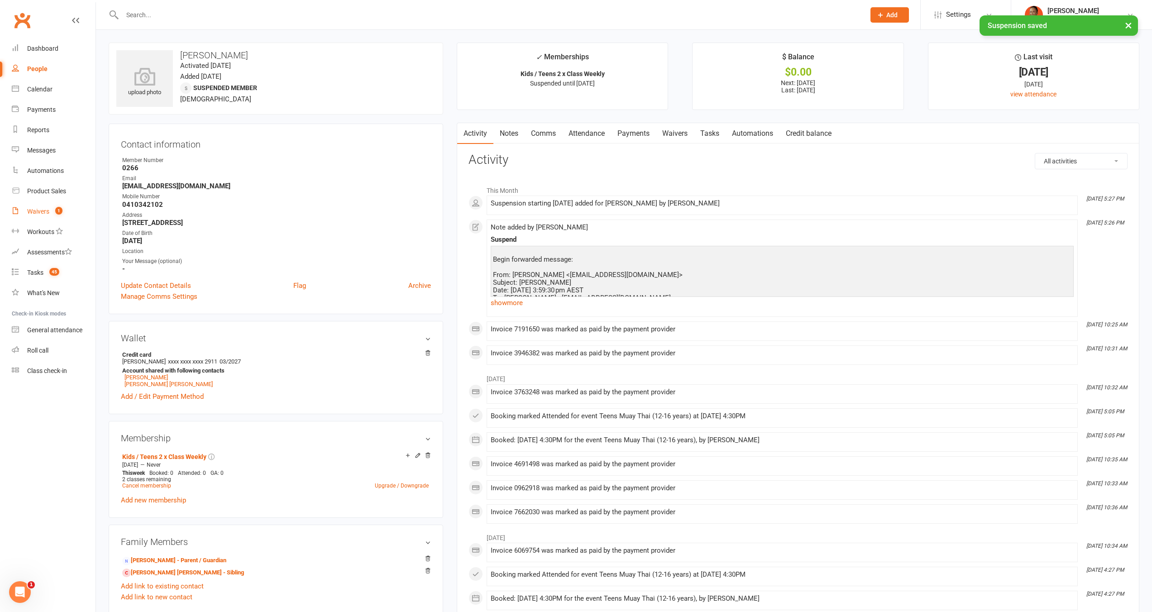
click at [30, 217] on link "Waivers 1" at bounding box center [54, 212] width 84 height 20
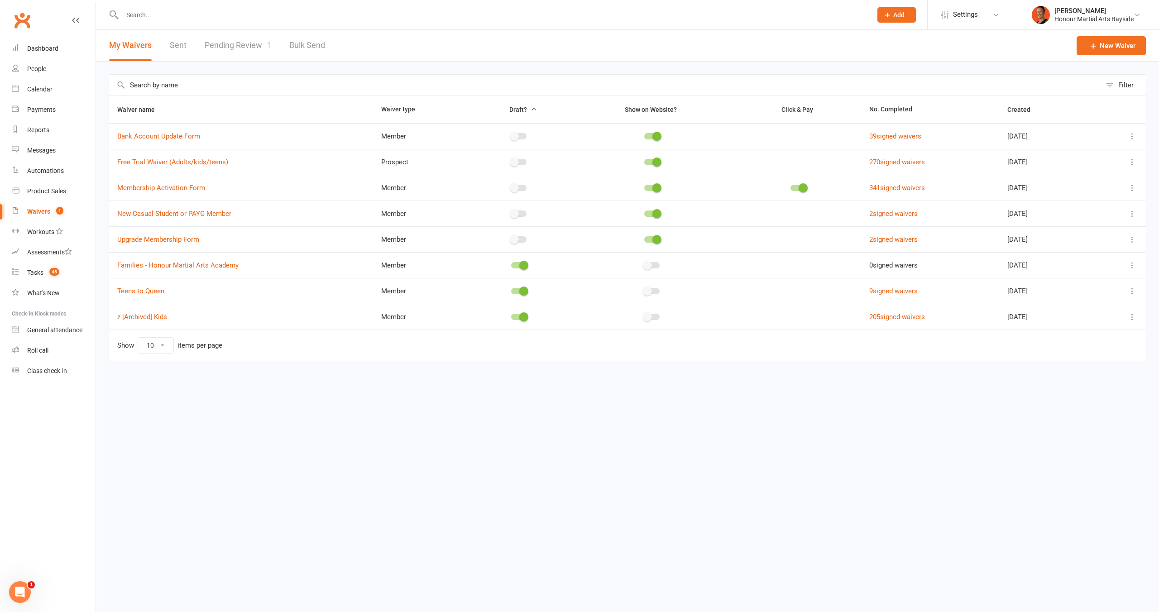
click at [39, 211] on div "Waivers" at bounding box center [38, 211] width 23 height 7
click at [258, 43] on link "Pending Review 1" at bounding box center [238, 45] width 67 height 31
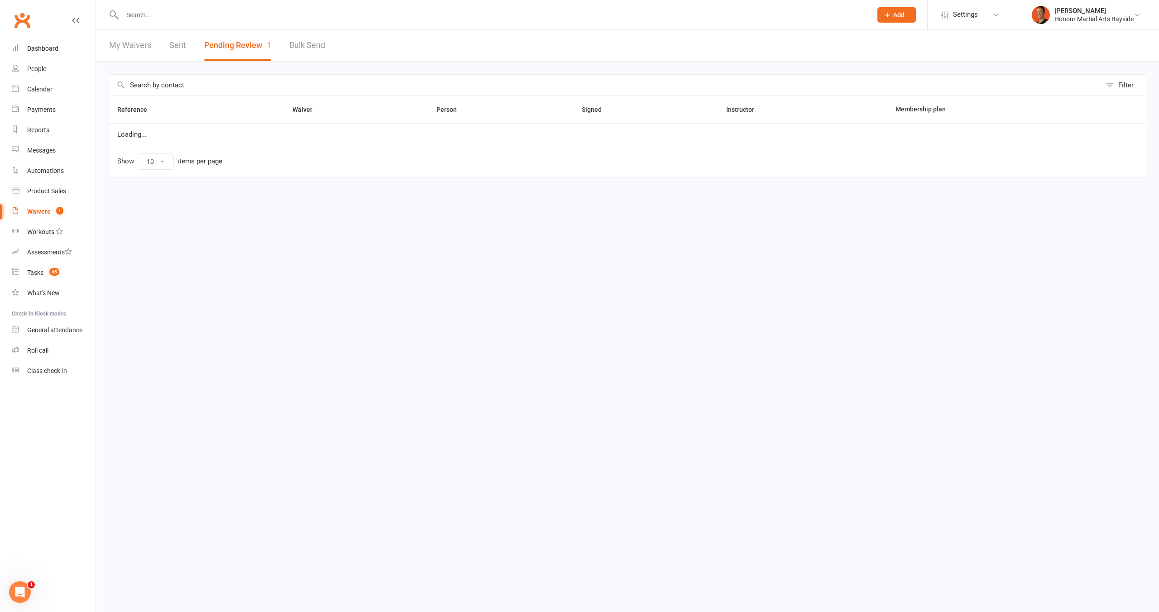
select select "100"
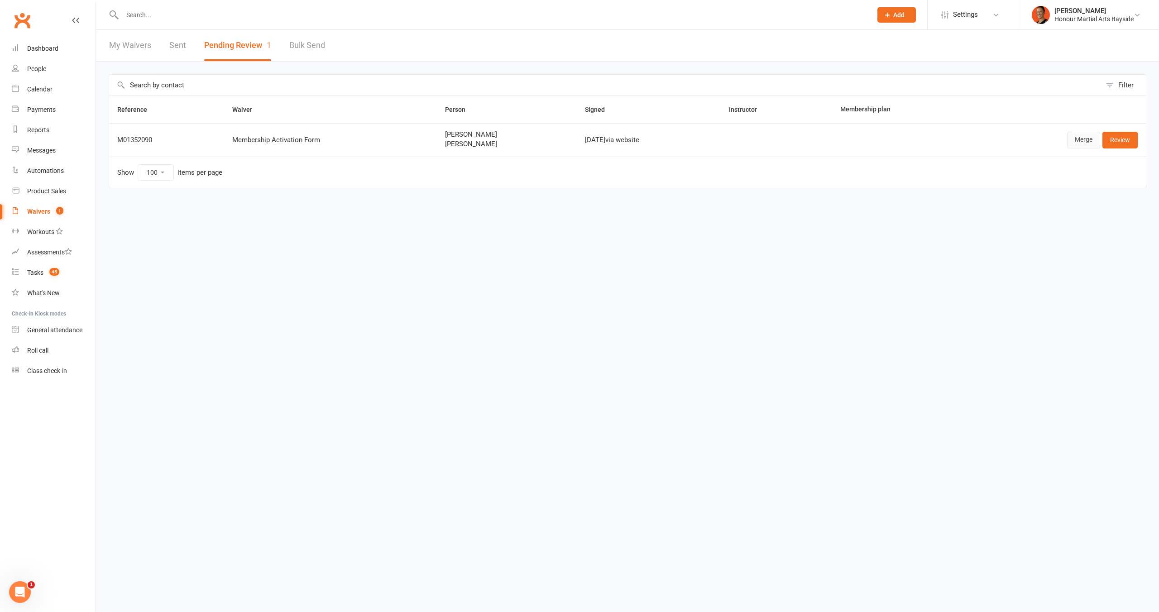
click at [1087, 139] on link "Merge" at bounding box center [1083, 140] width 33 height 16
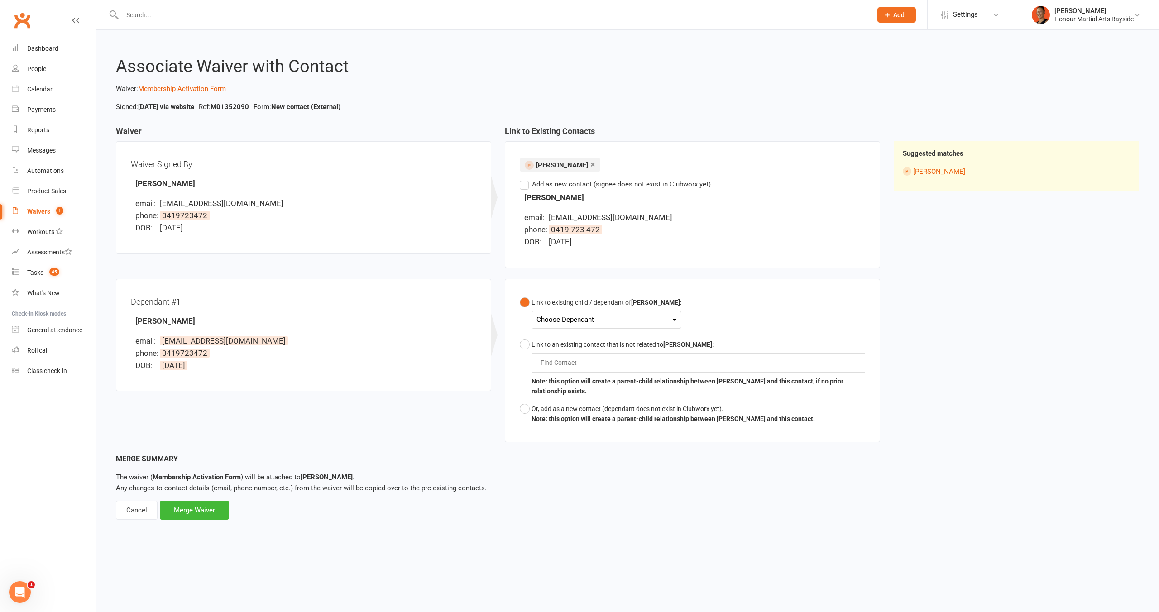
click at [595, 330] on button "Link to existing child / dependant of Emma Bailey : Choose Dependant Grayah Cam…" at bounding box center [601, 315] width 162 height 42
click at [597, 321] on div "Choose Dependant" at bounding box center [607, 320] width 140 height 12
click at [599, 341] on link "Grayah Campbell" at bounding box center [582, 340] width 90 height 19
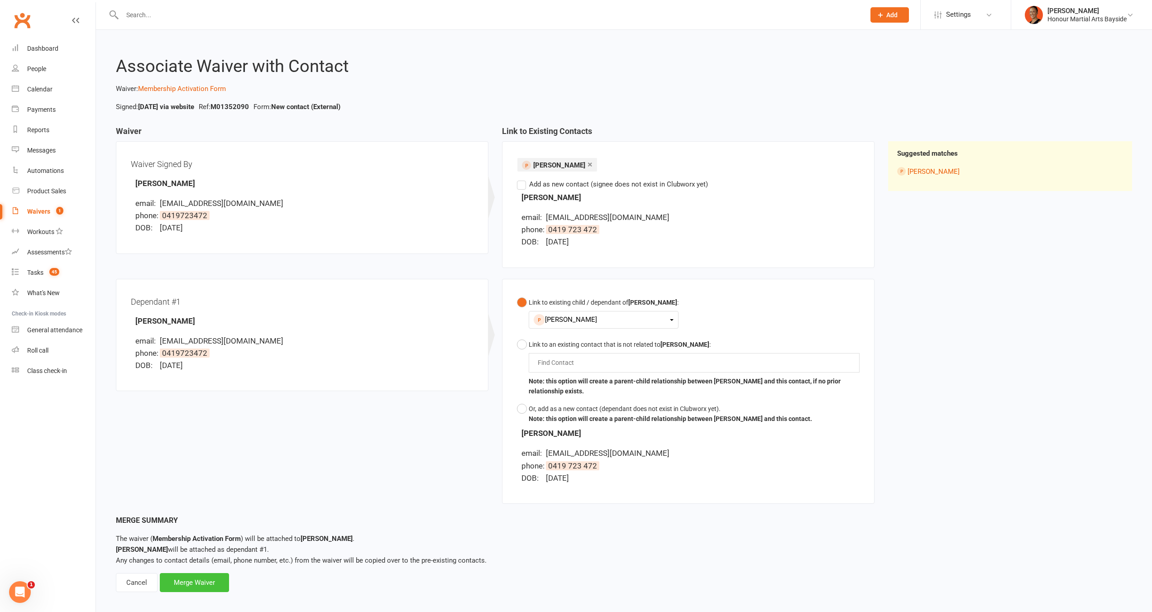
click at [211, 577] on div "Merge Waiver" at bounding box center [194, 582] width 69 height 19
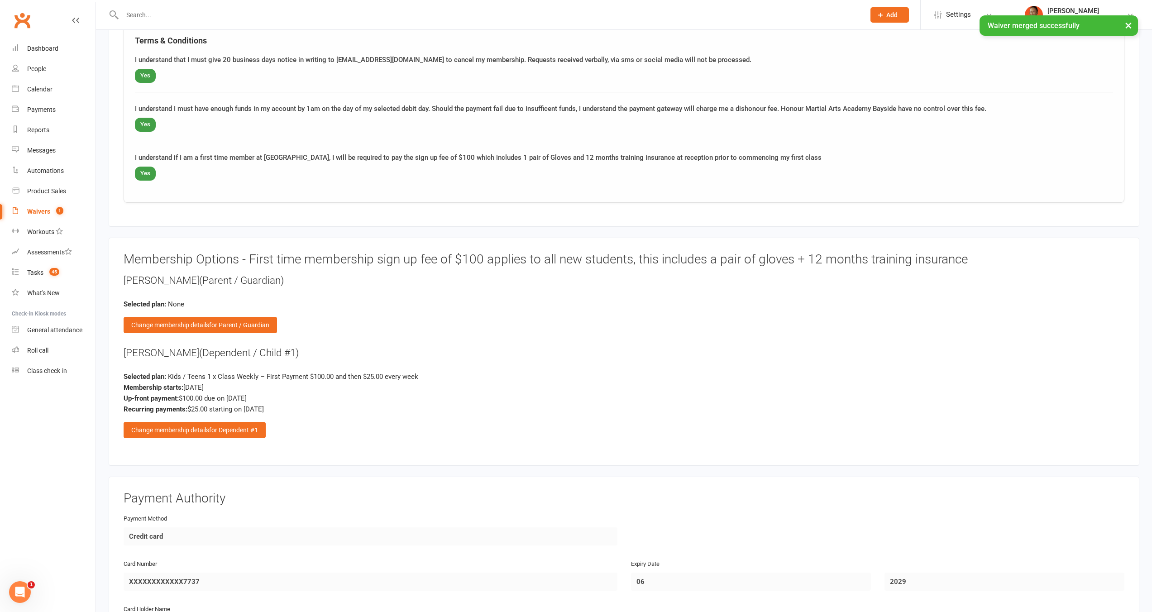
scroll to position [1004, 0]
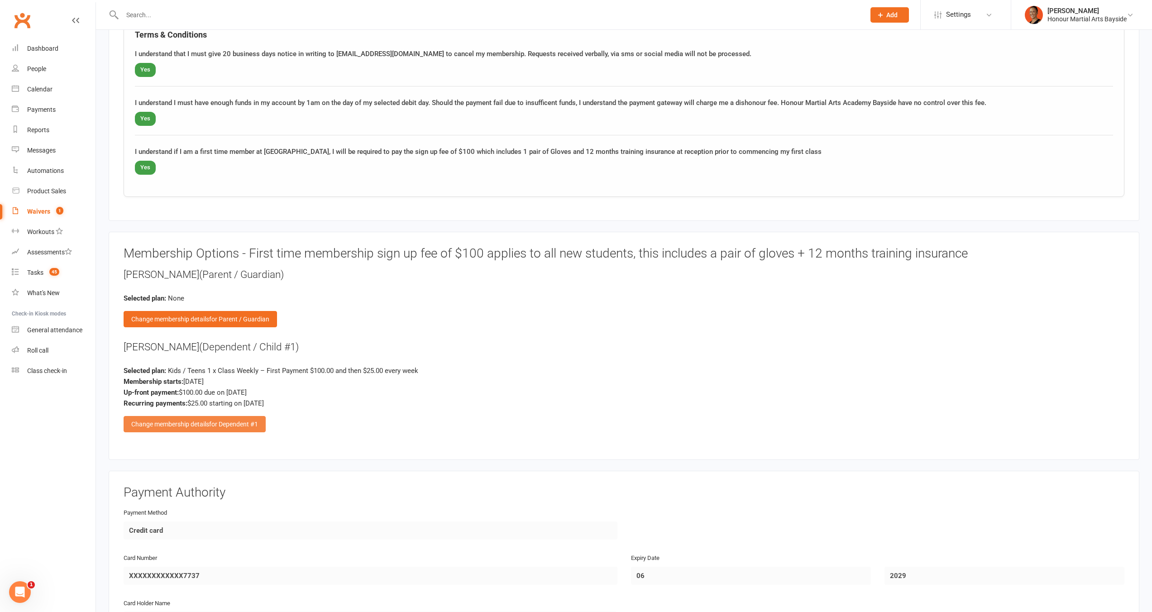
click at [252, 424] on span "for Dependent #1" at bounding box center [233, 424] width 49 height 7
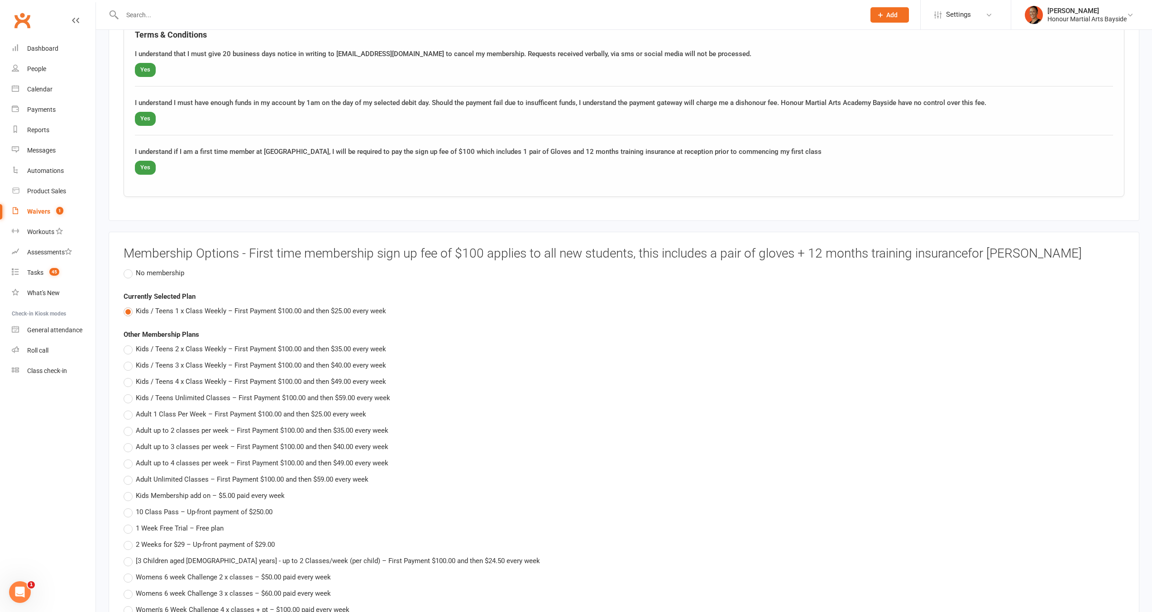
click at [302, 221] on main "Honour Martial Arts Academy Bayside p: 0405139005 team@honourbayside.com 5 Curr…" at bounding box center [624, 231] width 1031 height 2328
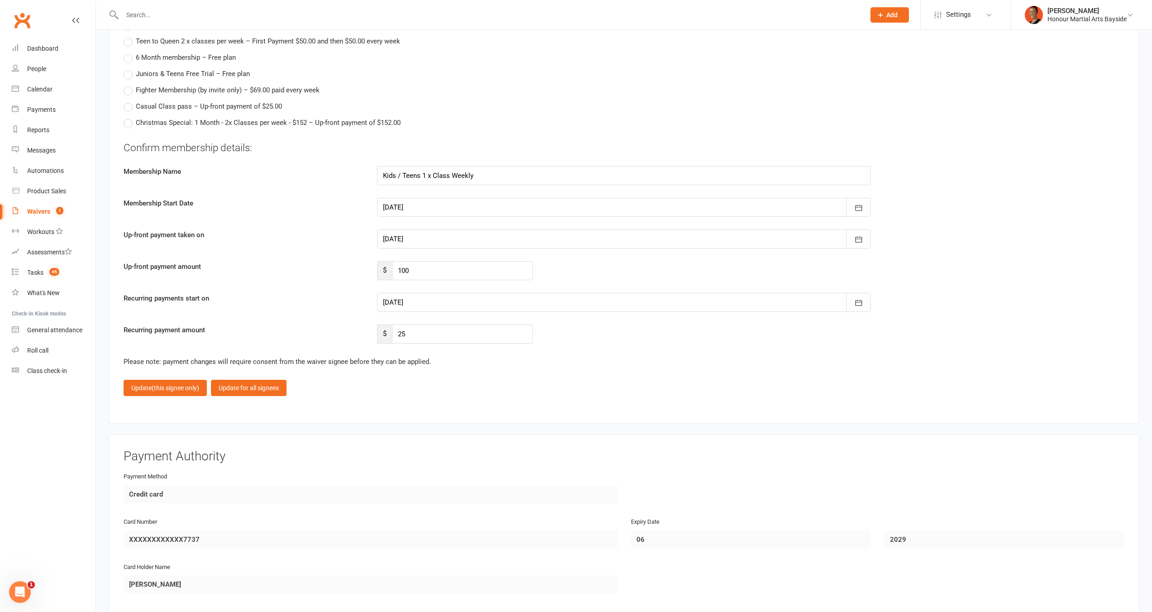
scroll to position [1628, 0]
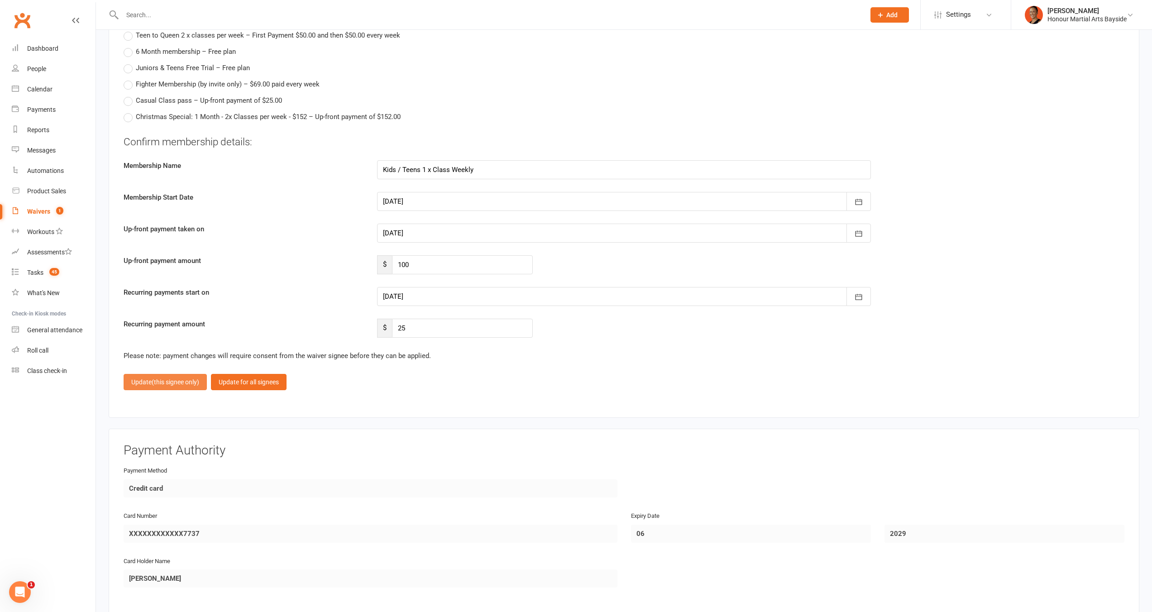
click at [180, 379] on span "(this signee only)" at bounding box center [176, 382] width 48 height 7
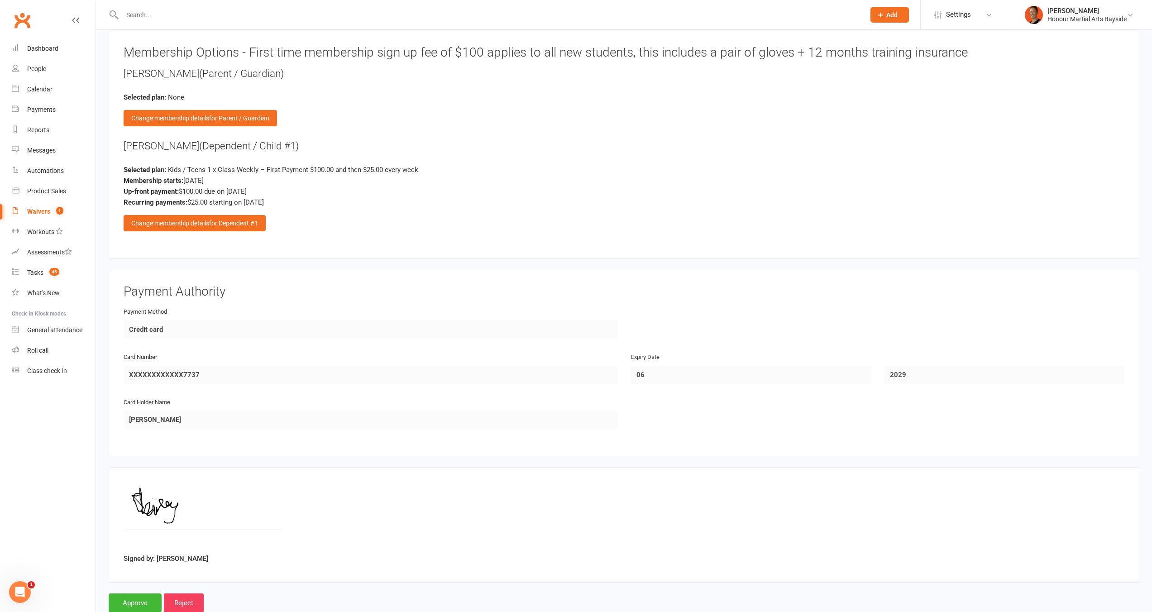
scroll to position [1228, 0]
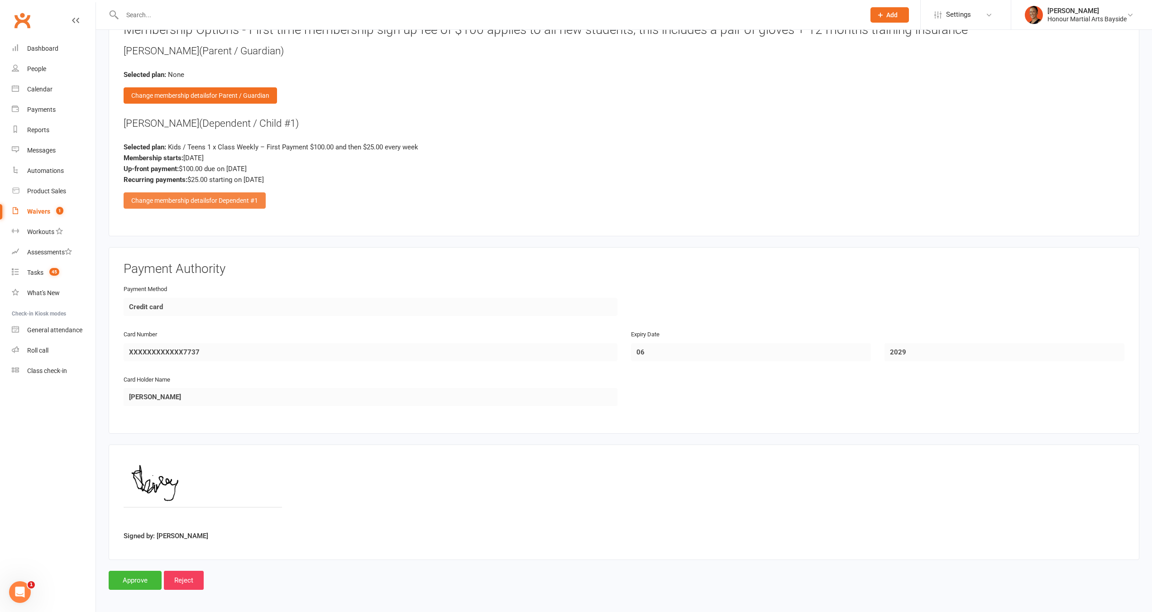
click at [199, 192] on div "Change membership details for Dependent #1" at bounding box center [195, 200] width 142 height 16
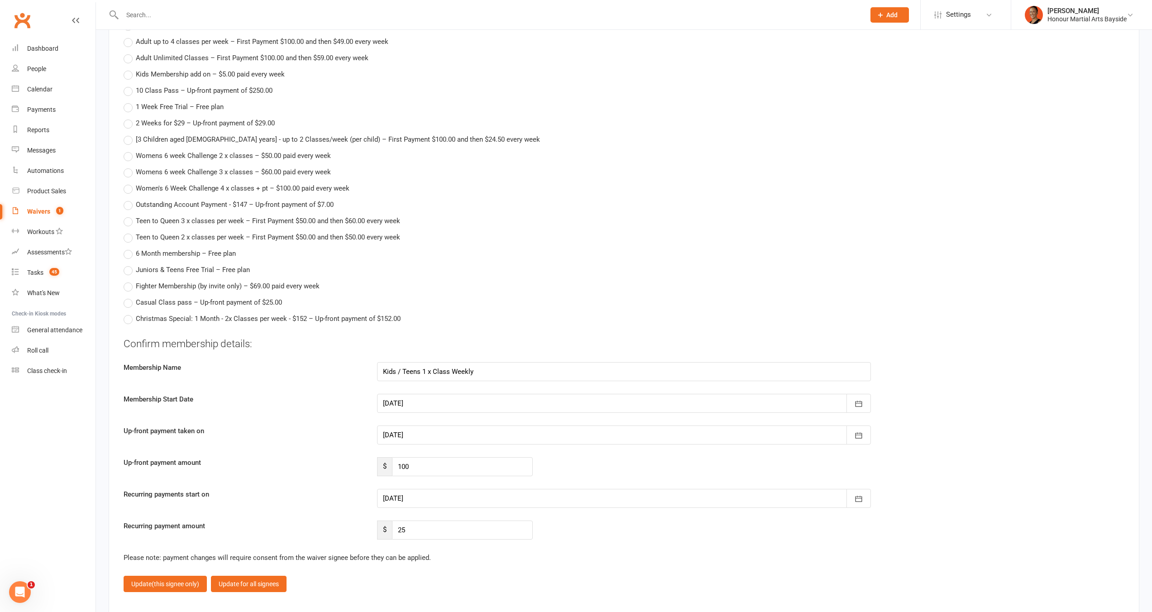
scroll to position [1473, 0]
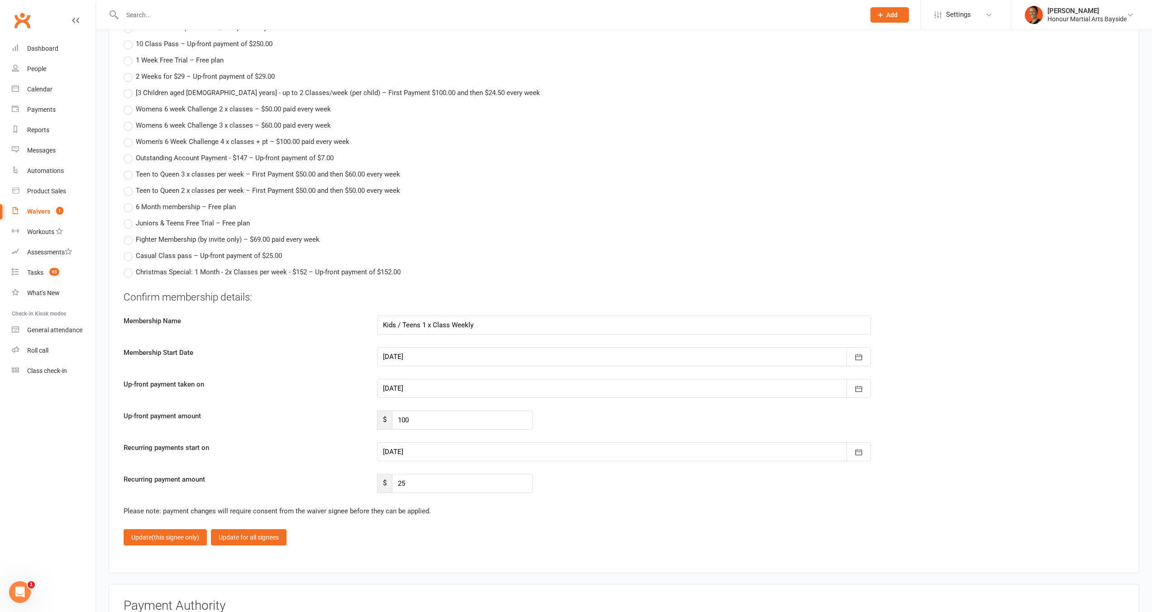
click at [421, 455] on div at bounding box center [624, 451] width 494 height 19
click at [307, 442] on label "Recurring payments start on" at bounding box center [244, 447] width 254 height 11
click at [448, 391] on div at bounding box center [624, 388] width 494 height 19
click at [472, 472] on button "17" at bounding box center [473, 480] width 19 height 16
type input "17 Sep 2025"
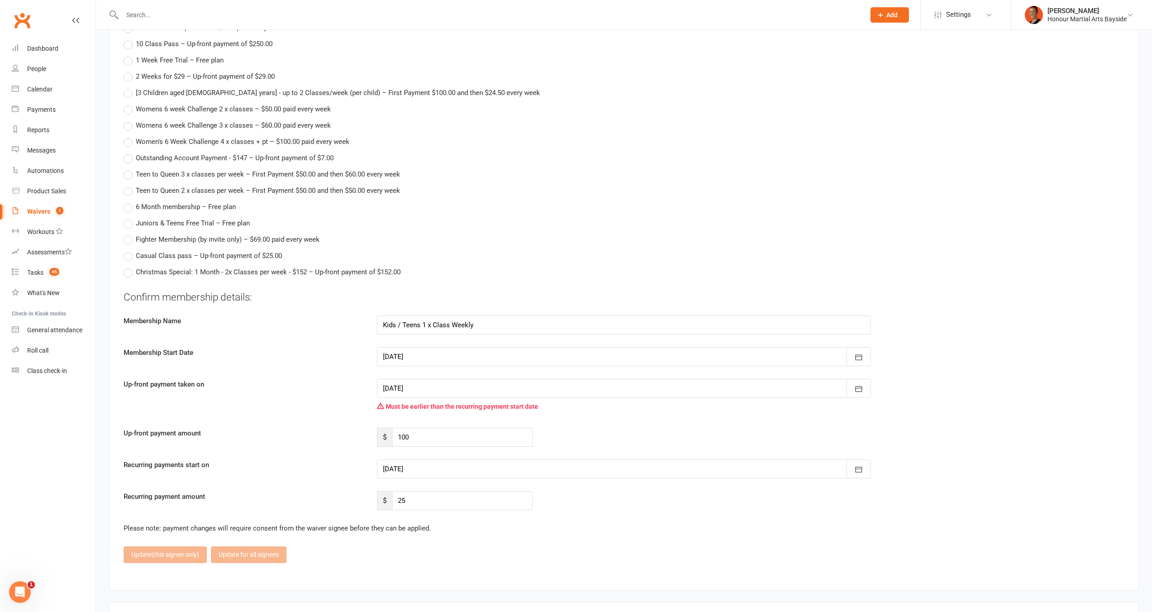
click at [441, 468] on div at bounding box center [624, 469] width 494 height 19
click at [495, 448] on span "18" at bounding box center [493, 449] width 7 height 7
type input "18 Sep 2025"
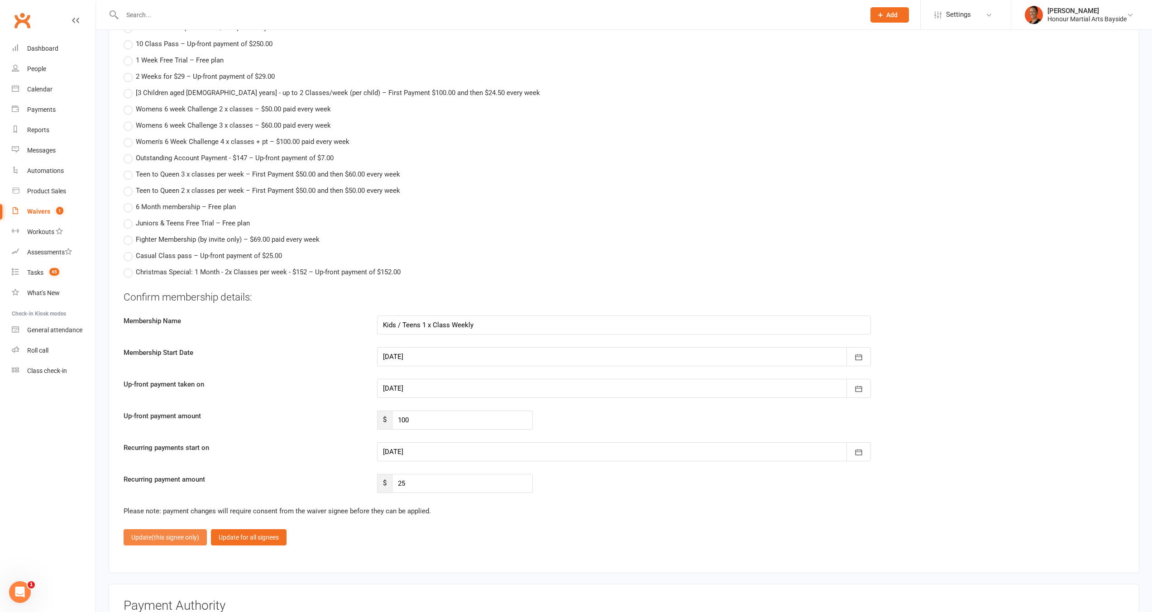
click at [169, 534] on span "(this signee only)" at bounding box center [176, 537] width 48 height 7
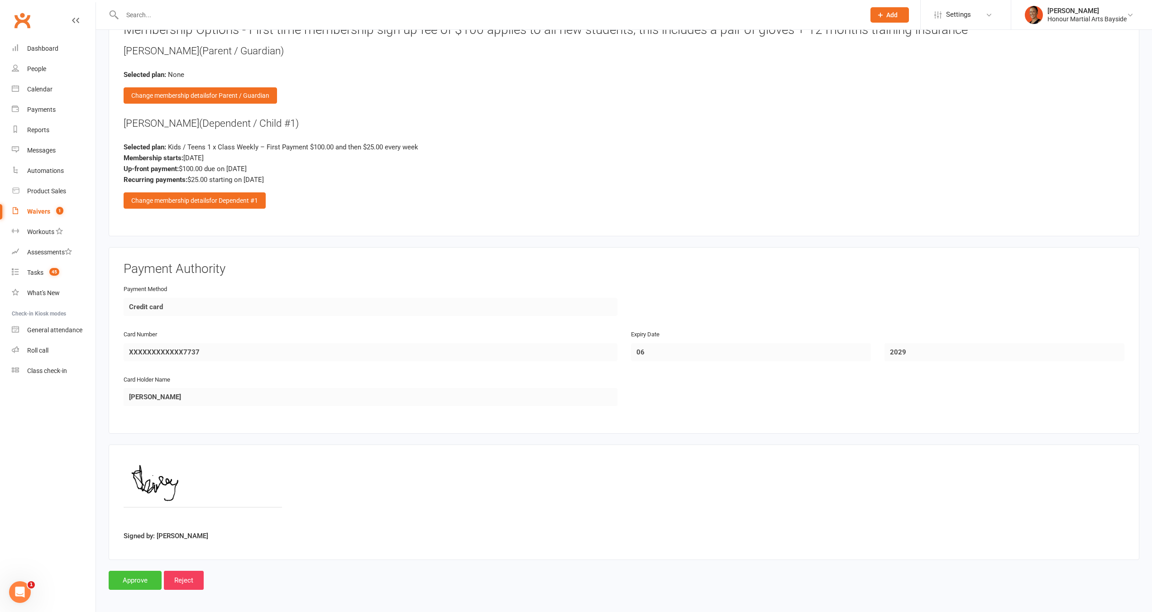
click at [138, 571] on input "Approve" at bounding box center [135, 580] width 53 height 19
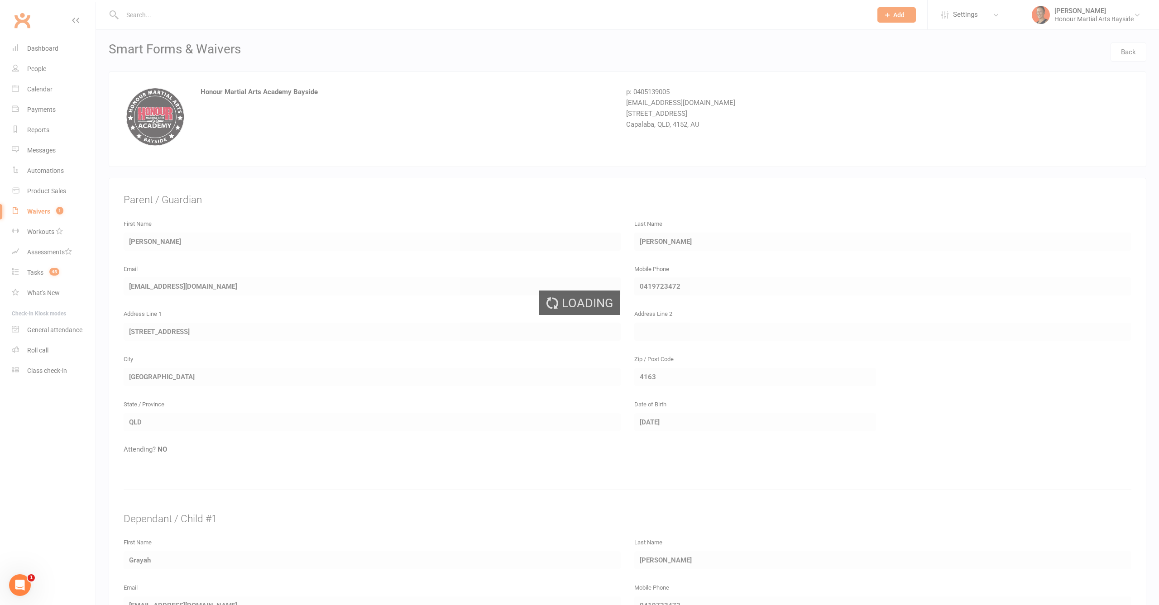
select select "100"
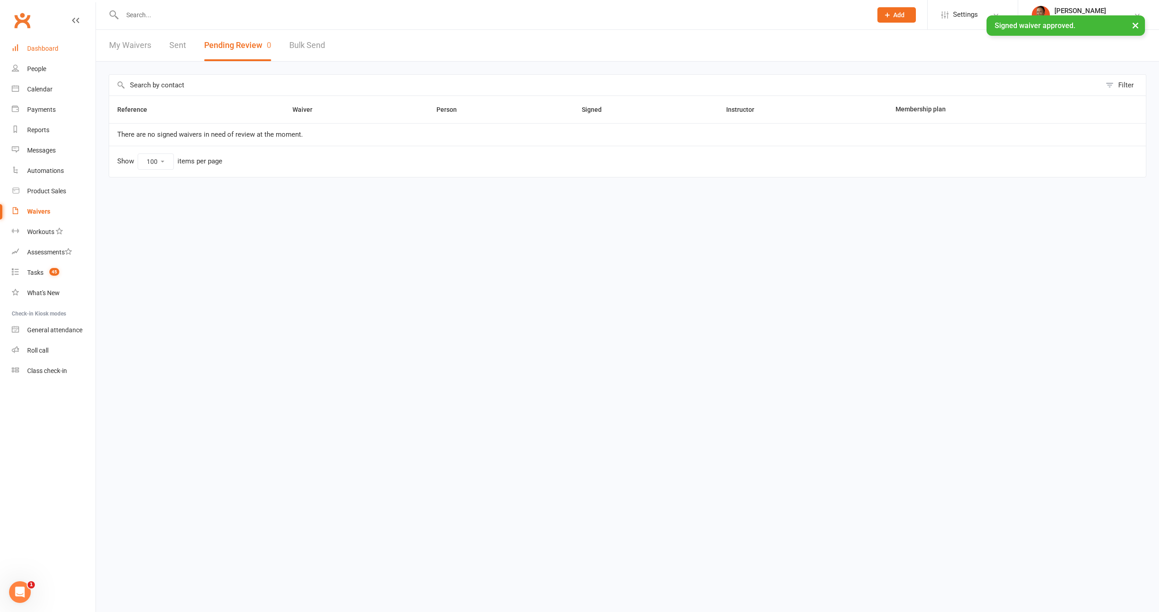
click at [12, 56] on link "Dashboard" at bounding box center [54, 48] width 84 height 20
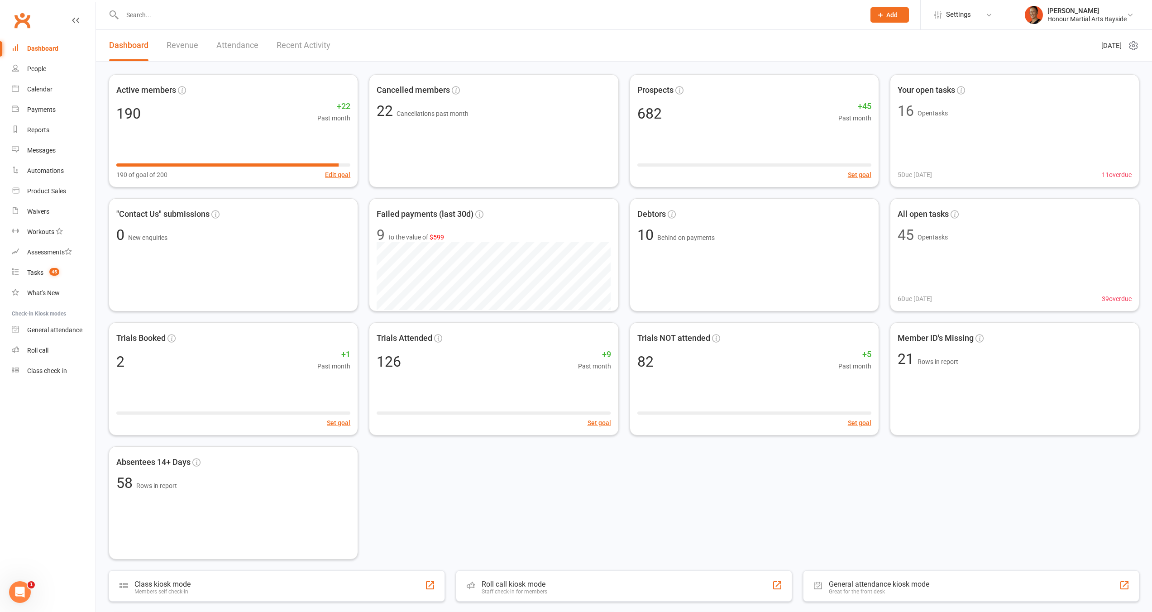
click at [332, 42] on div "Dashboard Revenue Attendance Recent Activity" at bounding box center [220, 45] width 248 height 31
click at [317, 44] on link "Recent Activity" at bounding box center [304, 45] width 54 height 31
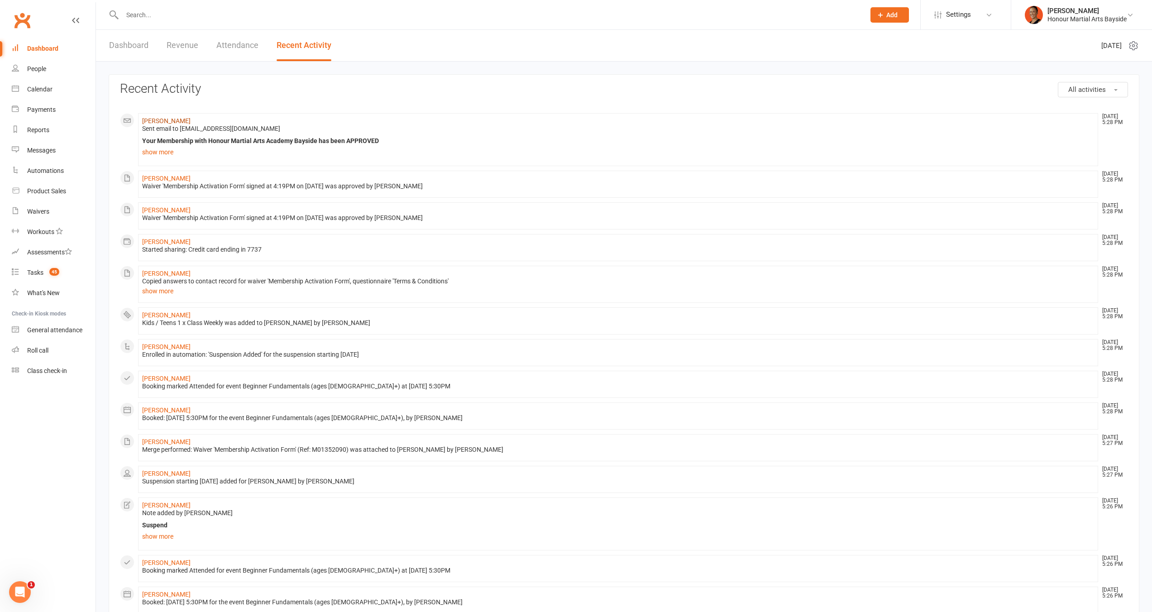
click at [155, 120] on link "Emma Bailey" at bounding box center [166, 120] width 48 height 7
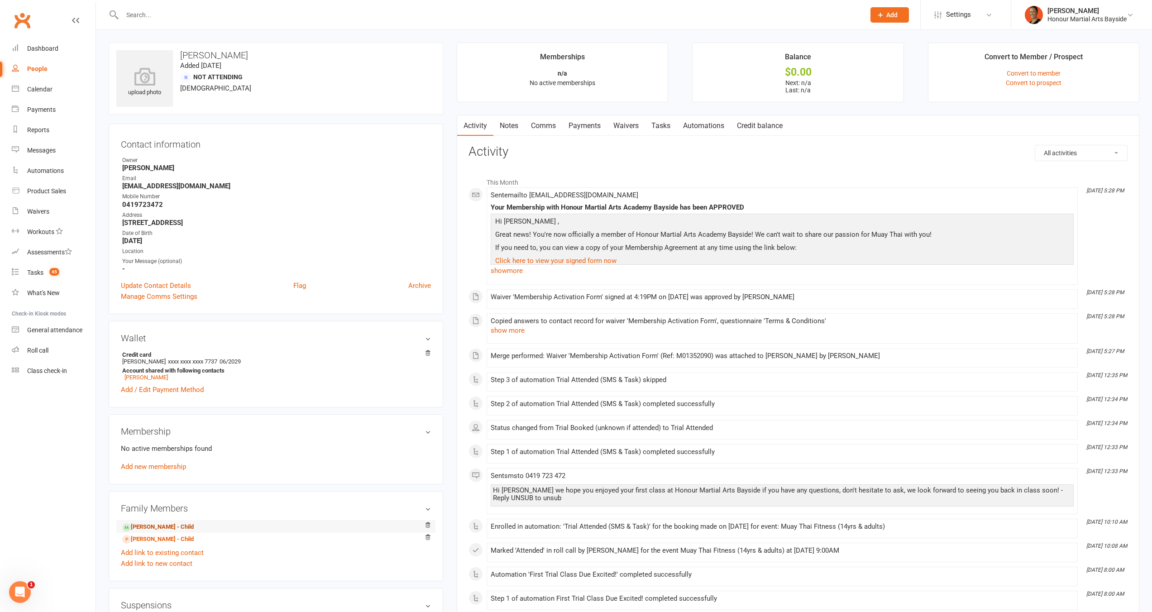
click at [169, 527] on link "Grayah Campbell - Child" at bounding box center [158, 528] width 72 height 10
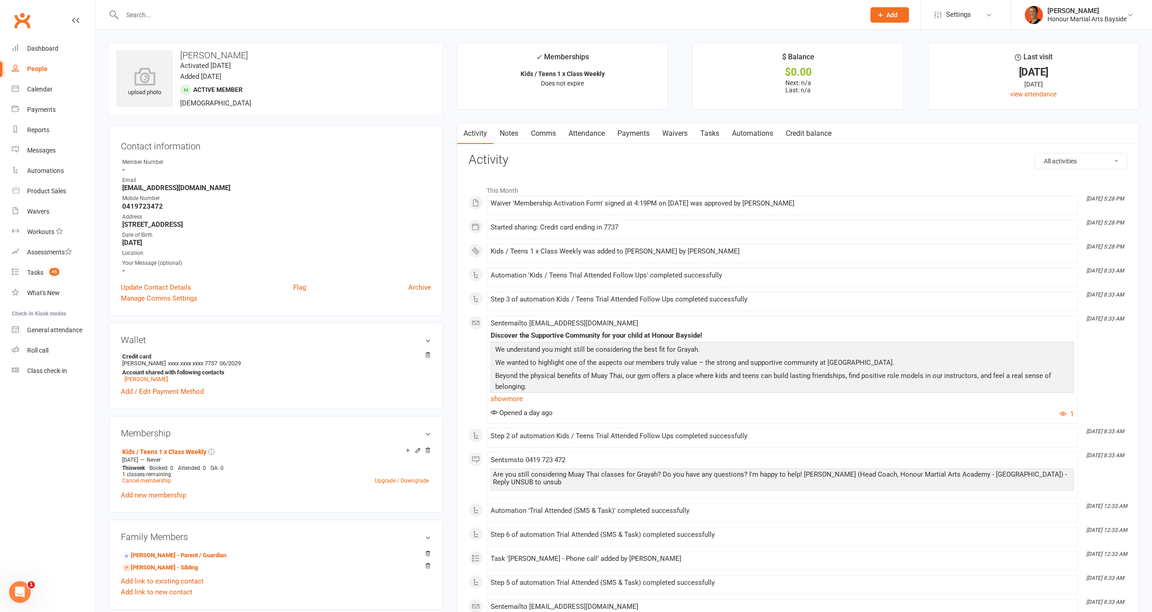
click at [801, 130] on link "Credit balance" at bounding box center [809, 133] width 58 height 21
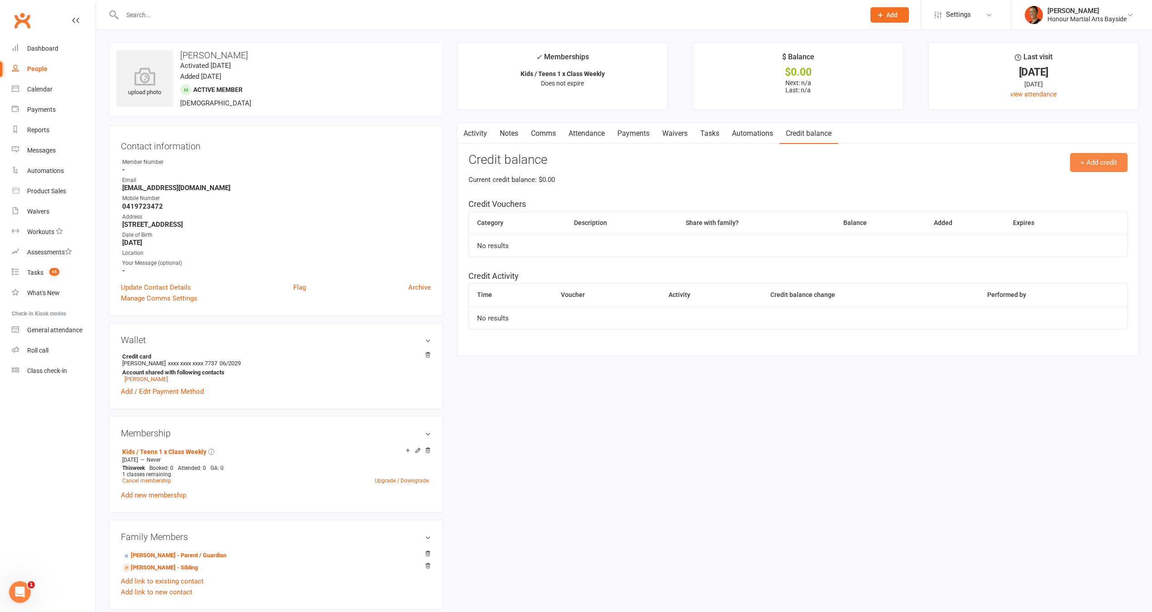
click at [1094, 161] on button "+ Add credit" at bounding box center [1099, 162] width 58 height 19
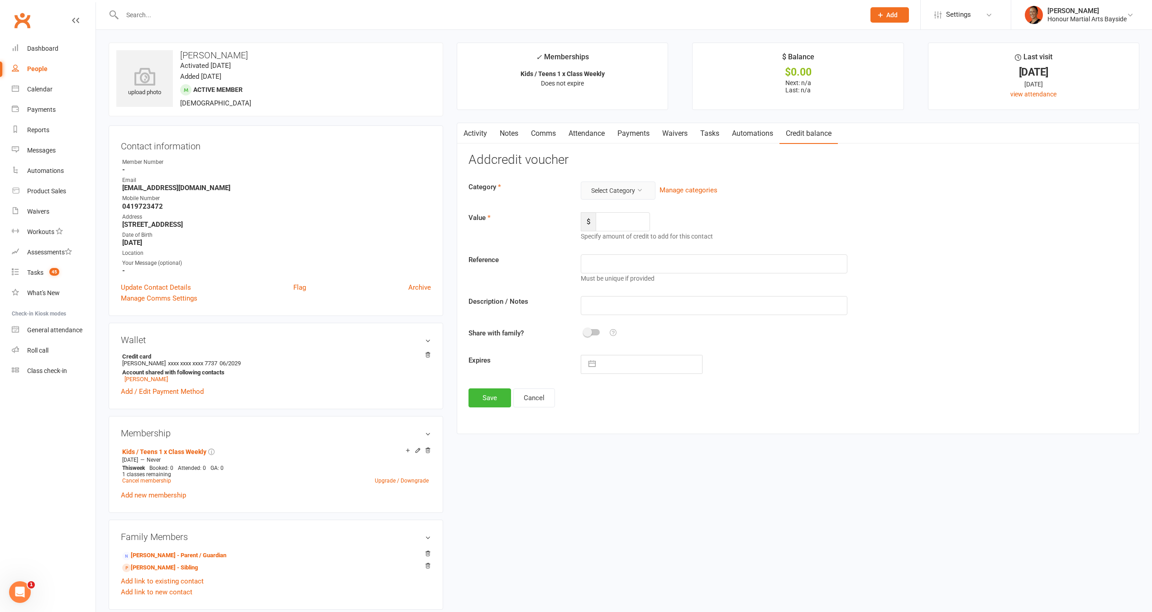
click at [638, 197] on button "Select Category" at bounding box center [618, 191] width 75 height 18
click at [627, 244] on link "PlayOn Voucher" at bounding box center [604, 248] width 90 height 18
click at [617, 220] on input "number" at bounding box center [623, 221] width 54 height 19
type input "200"
click at [618, 258] on input "text" at bounding box center [714, 263] width 267 height 19
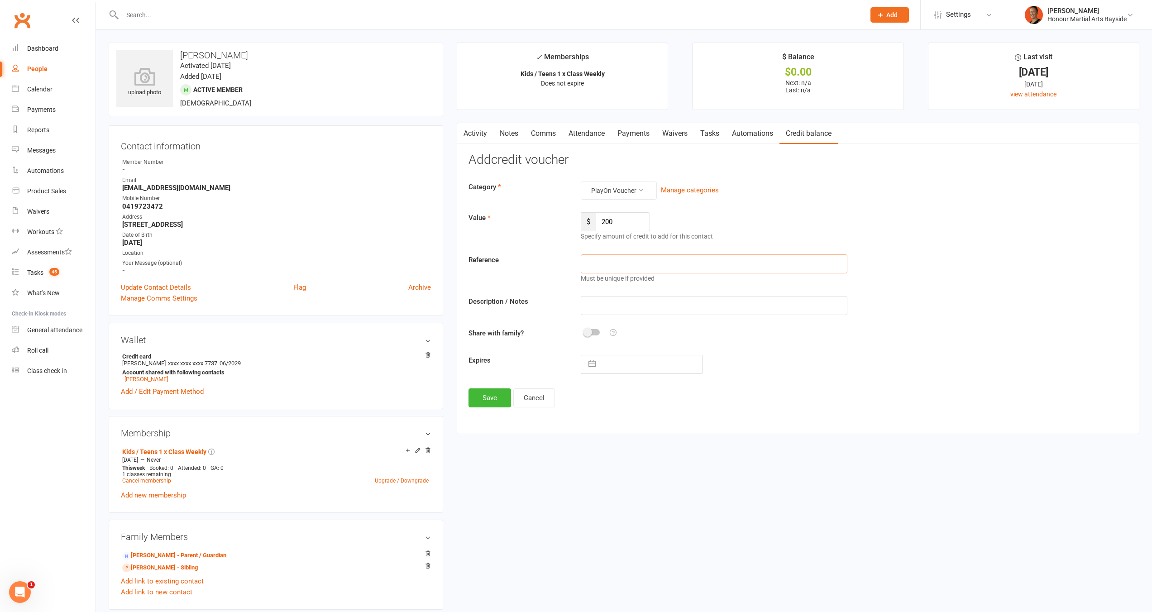
paste input "NCLE3GNT"
type input "NCLE3GNT"
click at [496, 398] on button "Save" at bounding box center [490, 398] width 43 height 19
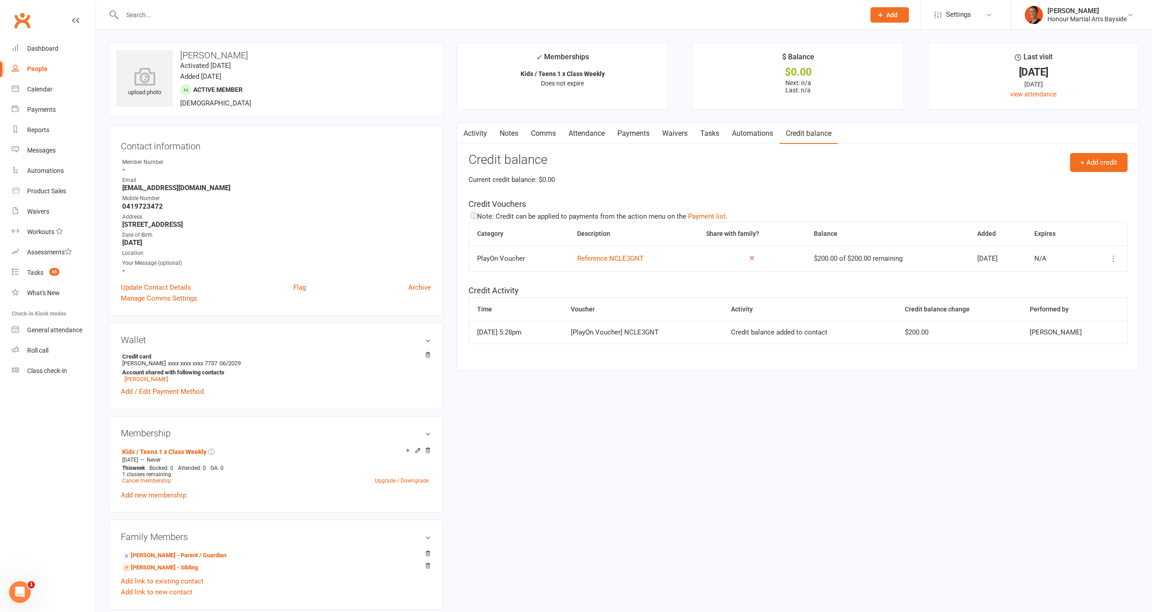
click at [208, 20] on input "text" at bounding box center [489, 15] width 739 height 13
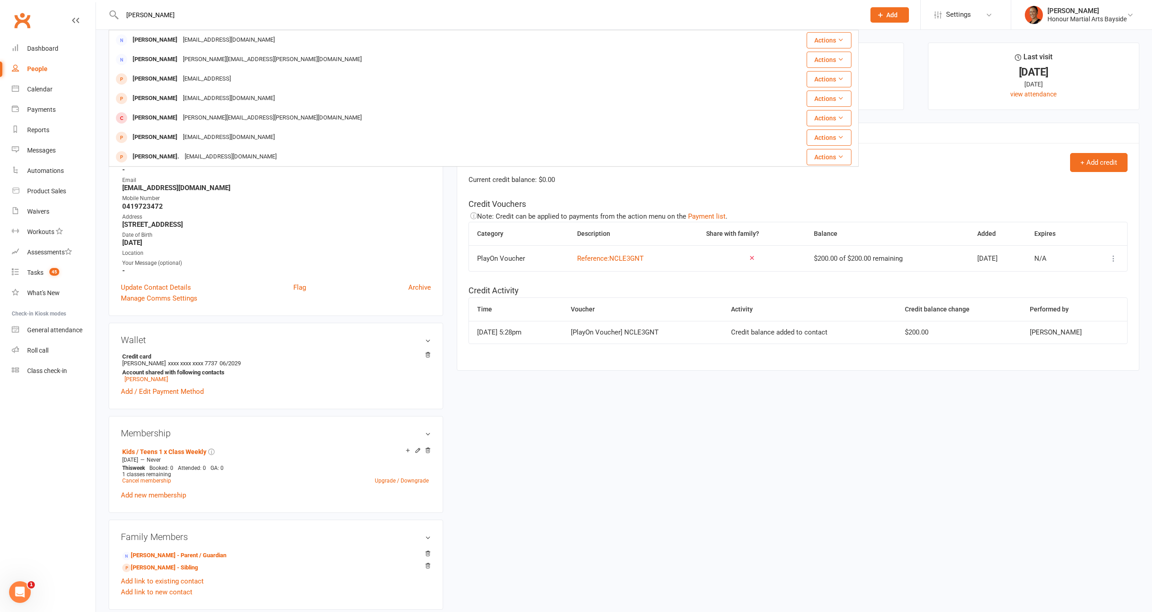
click at [165, 19] on input "Emma Bailey" at bounding box center [489, 15] width 739 height 13
paste input "emkbailey@hotmail.com"
type input "emkbailey@hotmail.com"
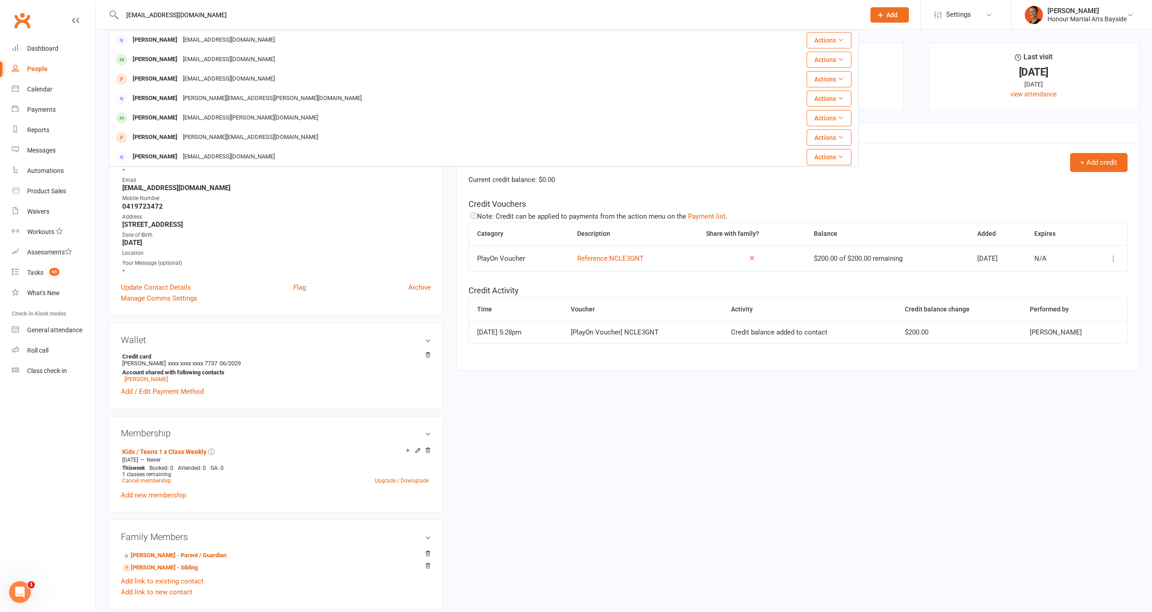
click at [551, 375] on main "✓ Memberships Kids / Teens 1 x Class Weekly Does not expire $ Balance $0.00 Nex…" at bounding box center [798, 211] width 696 height 337
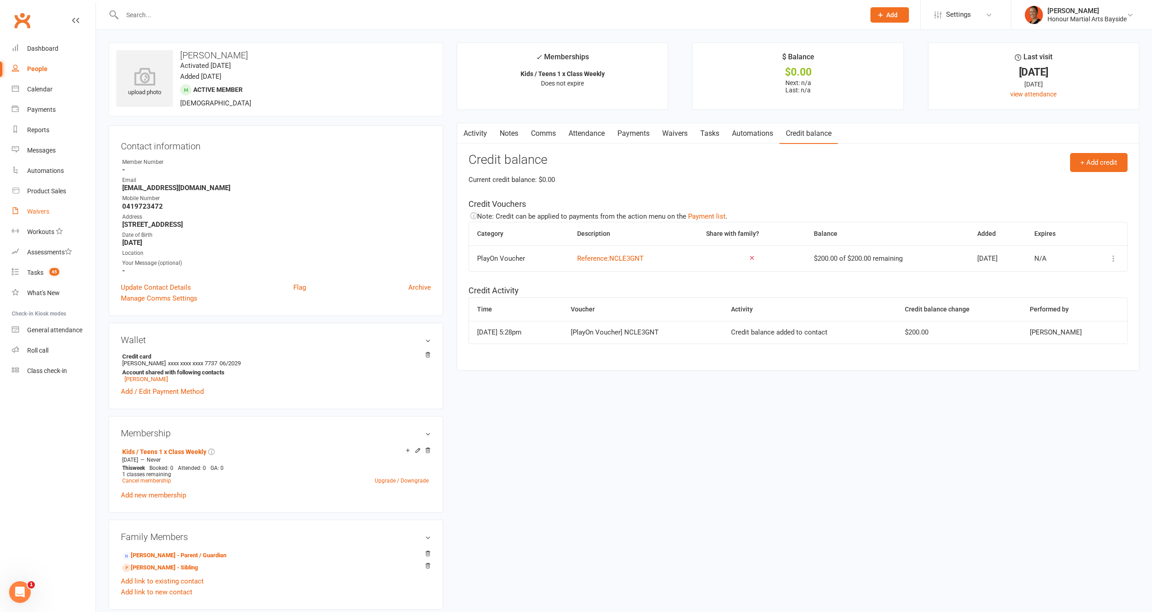
click at [33, 217] on link "Waivers" at bounding box center [54, 212] width 84 height 20
click at [156, 557] on link "Emma Bailey - Parent / Guardian" at bounding box center [174, 556] width 104 height 10
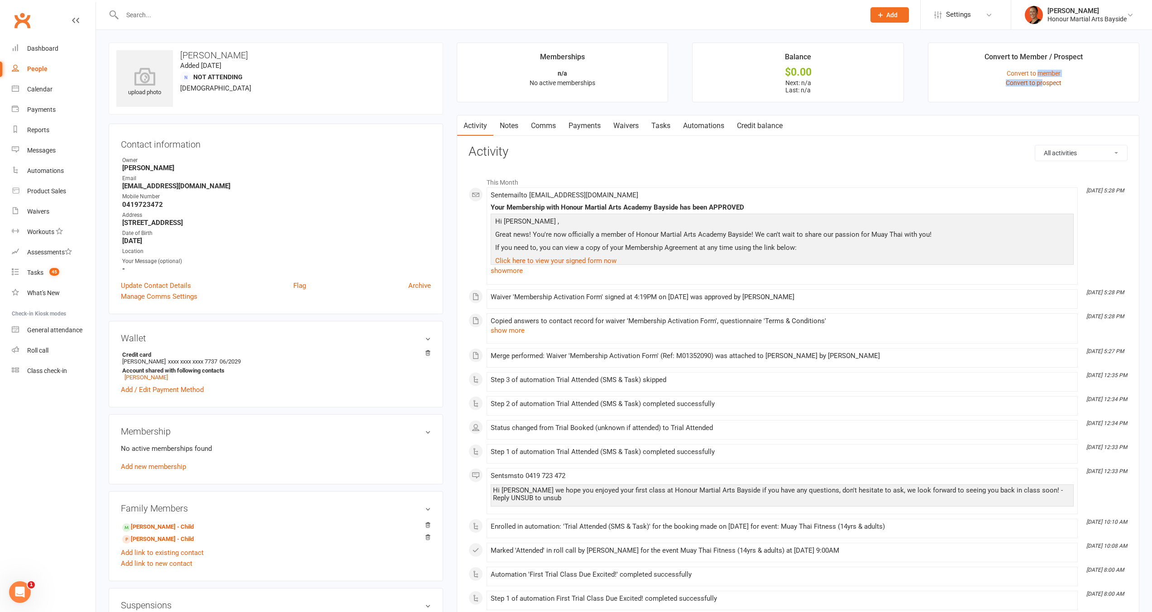
drag, startPoint x: 1038, startPoint y: 73, endPoint x: 1042, endPoint y: 79, distance: 6.9
click at [1042, 79] on li "Convert to Member / Prospect Convert to member Convert to prospect" at bounding box center [1033, 73] width 211 height 60
click at [1041, 73] on link "Convert to member" at bounding box center [1034, 73] width 54 height 7
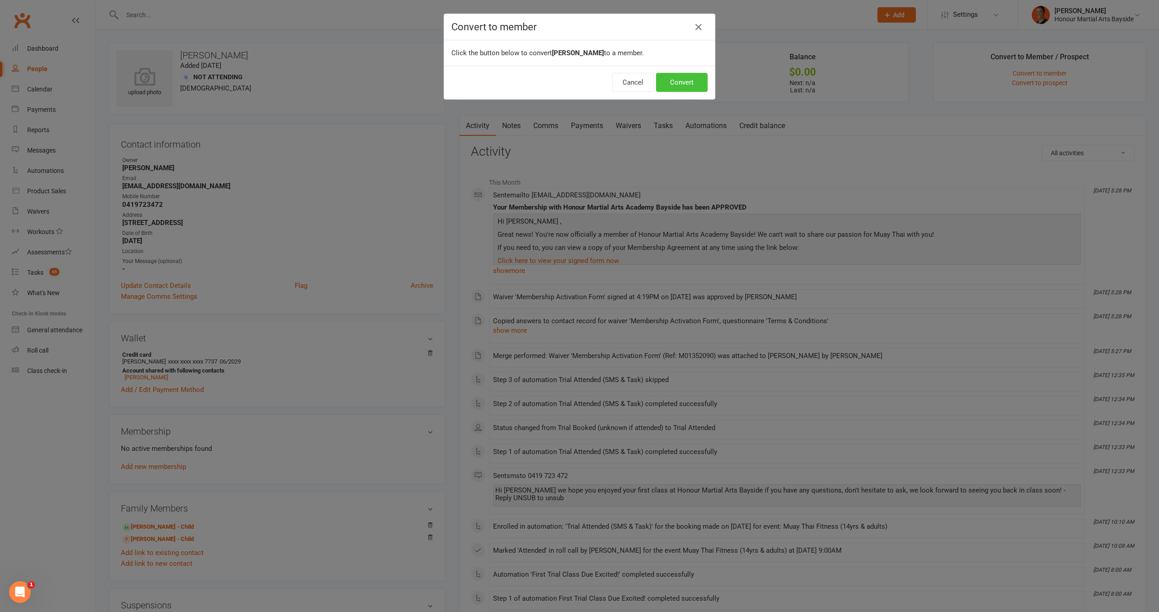
click at [691, 85] on button "Convert" at bounding box center [682, 82] width 52 height 19
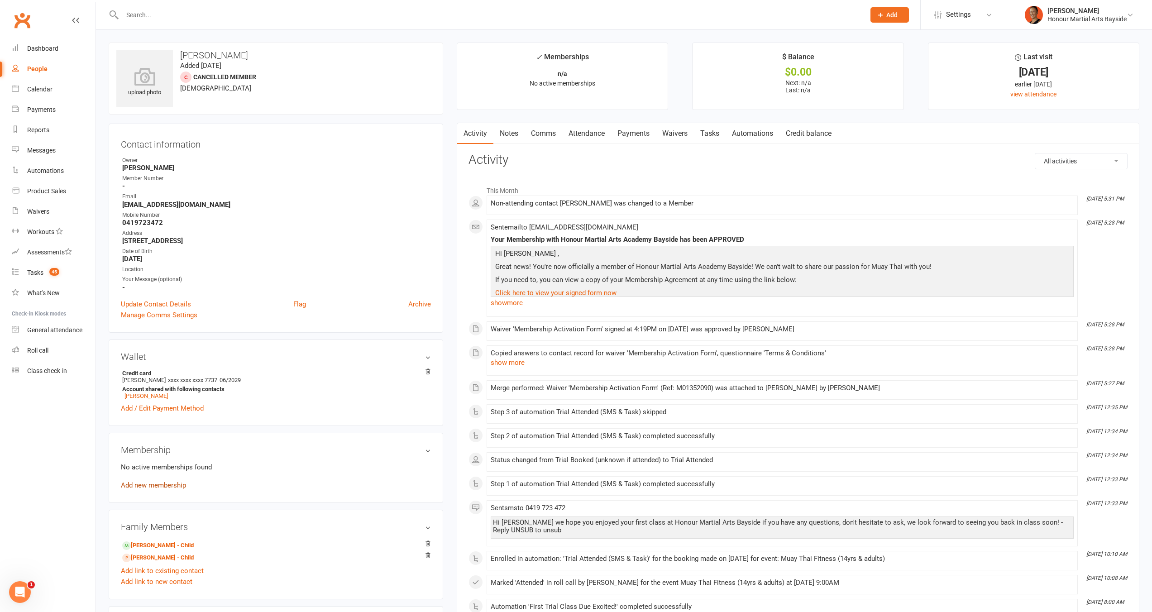
click at [165, 484] on link "Add new membership" at bounding box center [153, 485] width 65 height 8
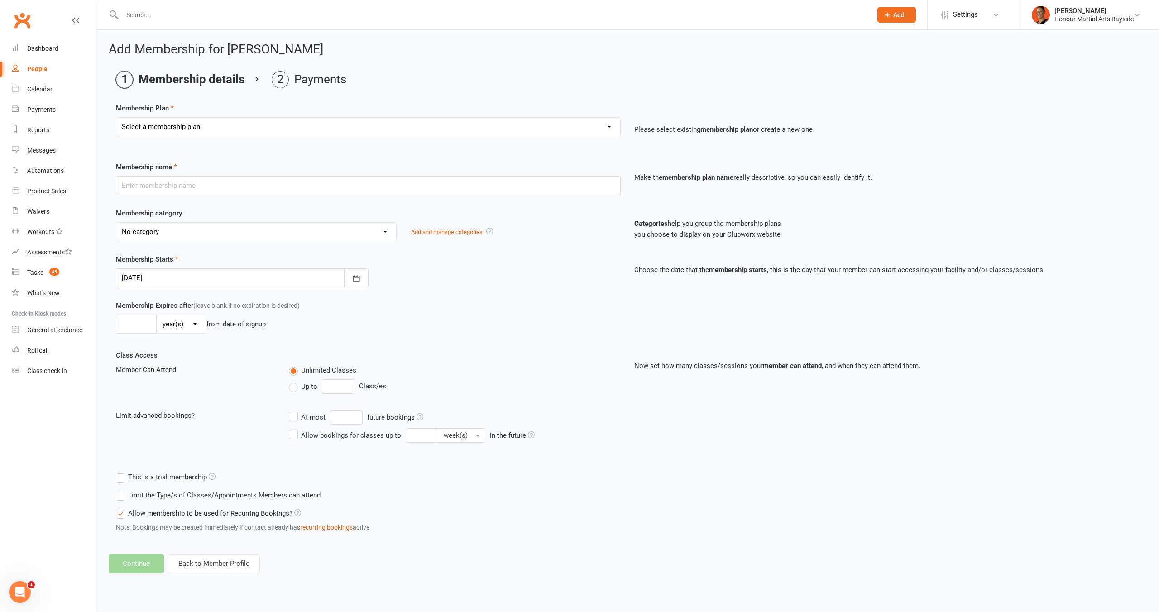
click at [205, 124] on select "Select a membership plan Create new Membership Plan Kids / Teens 1 x Class Week…" at bounding box center [368, 127] width 504 height 18
select select "12"
click at [116, 118] on select "Select a membership plan Create new Membership Plan Kids / Teens 1 x Class Week…" at bounding box center [368, 127] width 504 height 18
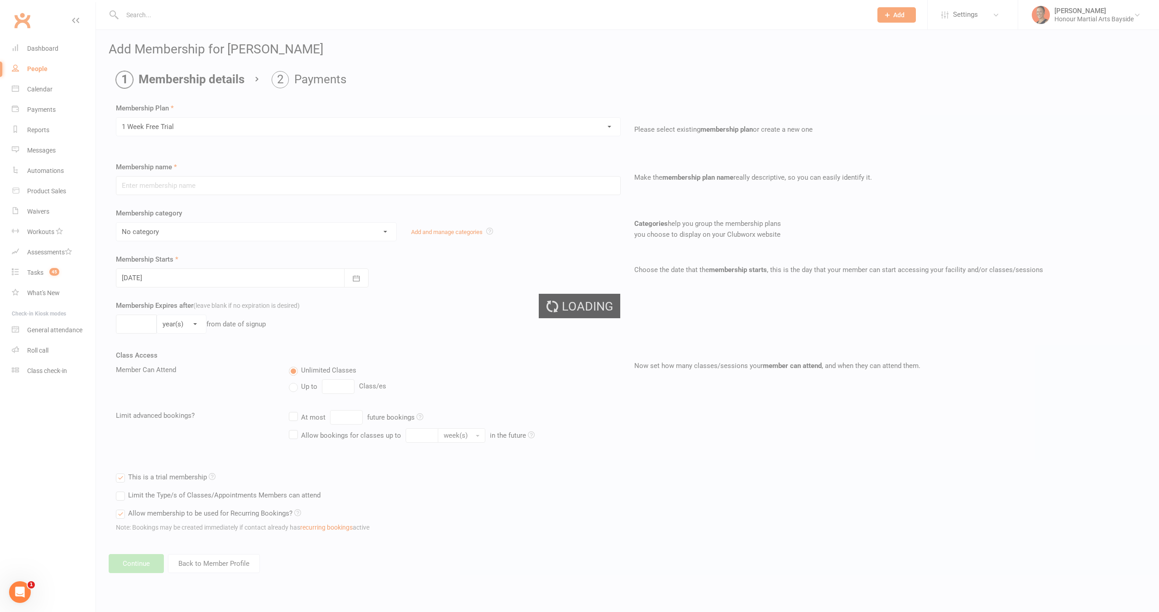
type input "1 Week Free Trial"
select select "0"
type input "1"
select select "1"
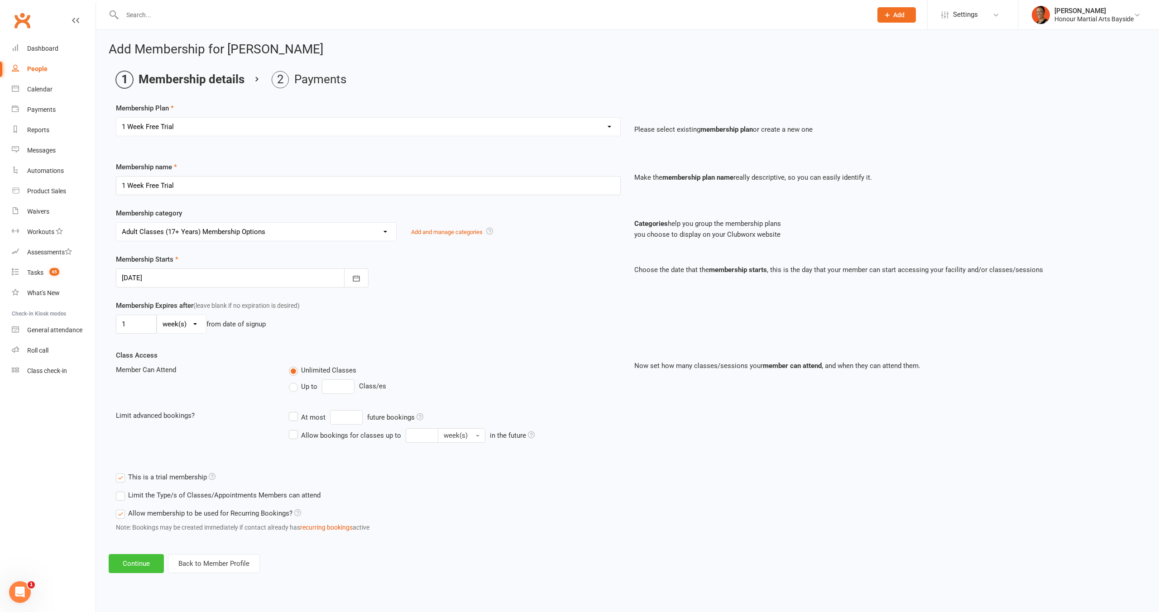
click at [146, 561] on button "Continue" at bounding box center [136, 563] width 55 height 19
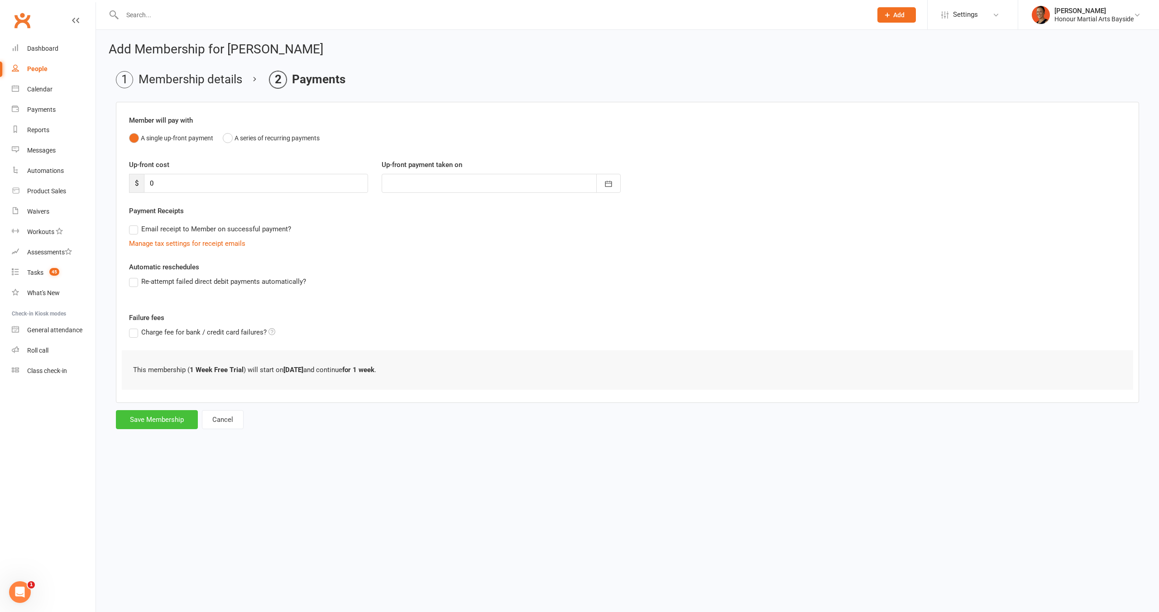
click at [155, 419] on button "Save Membership" at bounding box center [157, 419] width 82 height 19
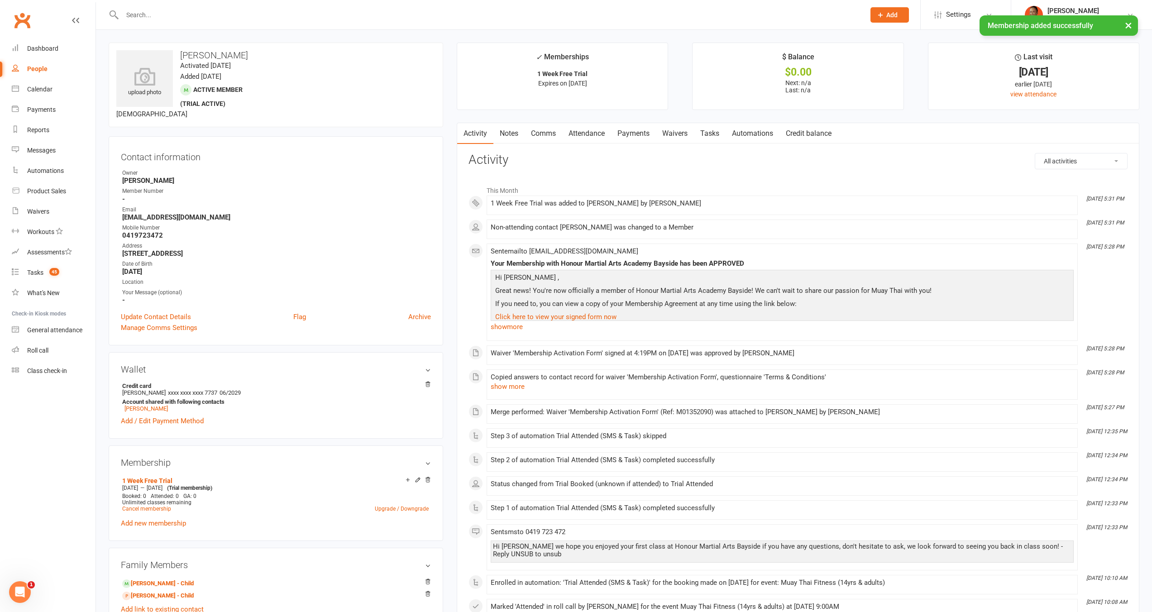
click at [749, 133] on link "Automations" at bounding box center [753, 133] width 54 height 21
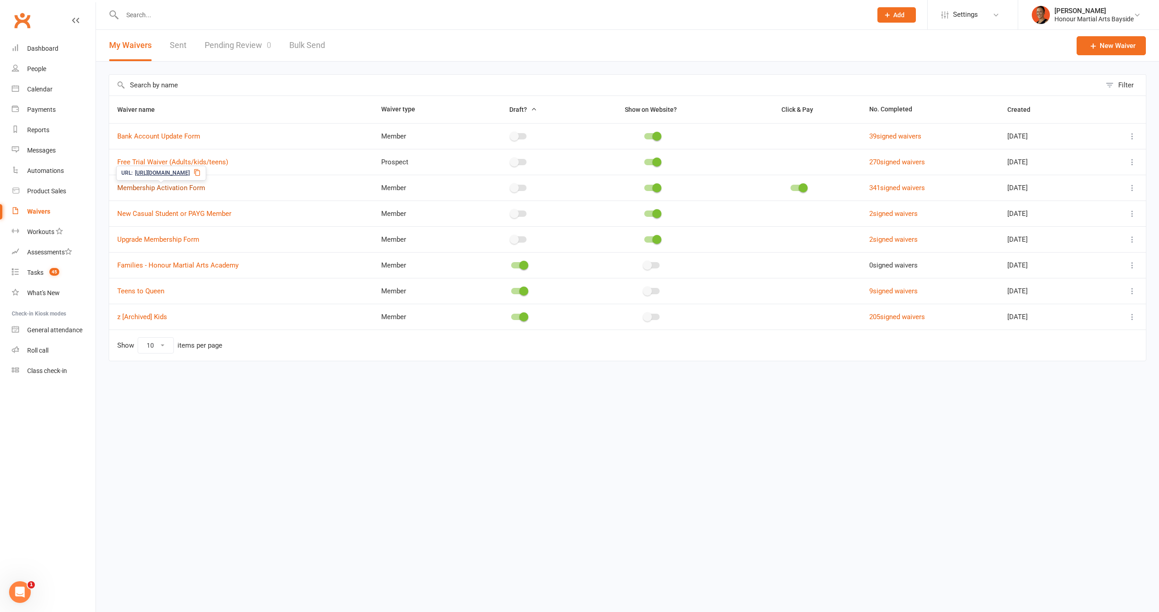
click at [190, 187] on link "Membership Activation Form" at bounding box center [161, 188] width 88 height 8
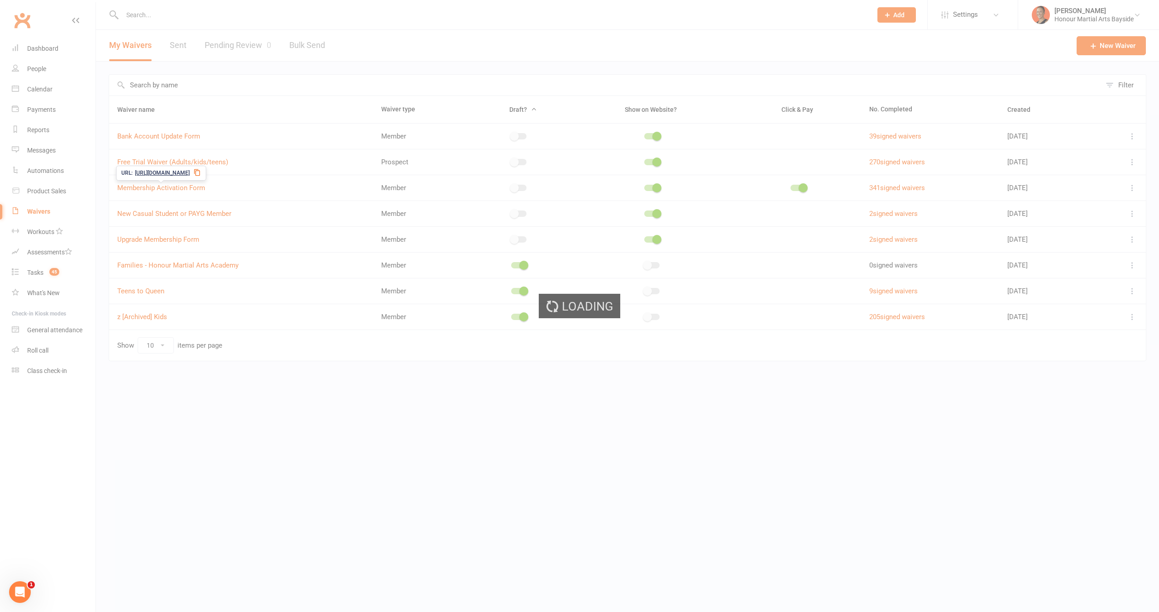
select select "applies_to_primary_signee"
select select "checkbox"
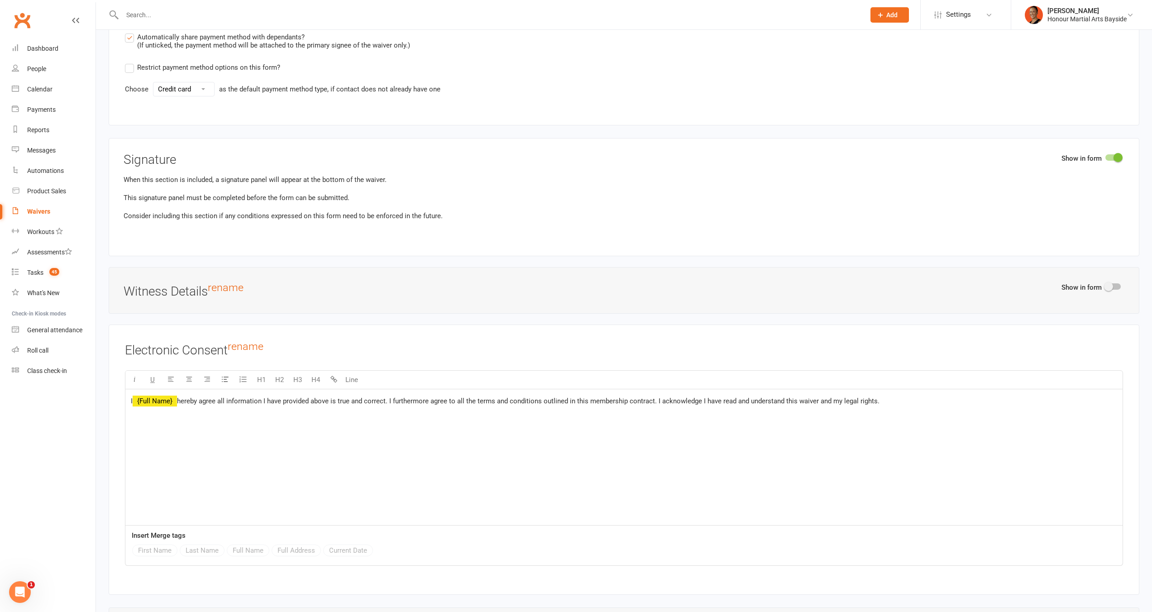
scroll to position [3335, 0]
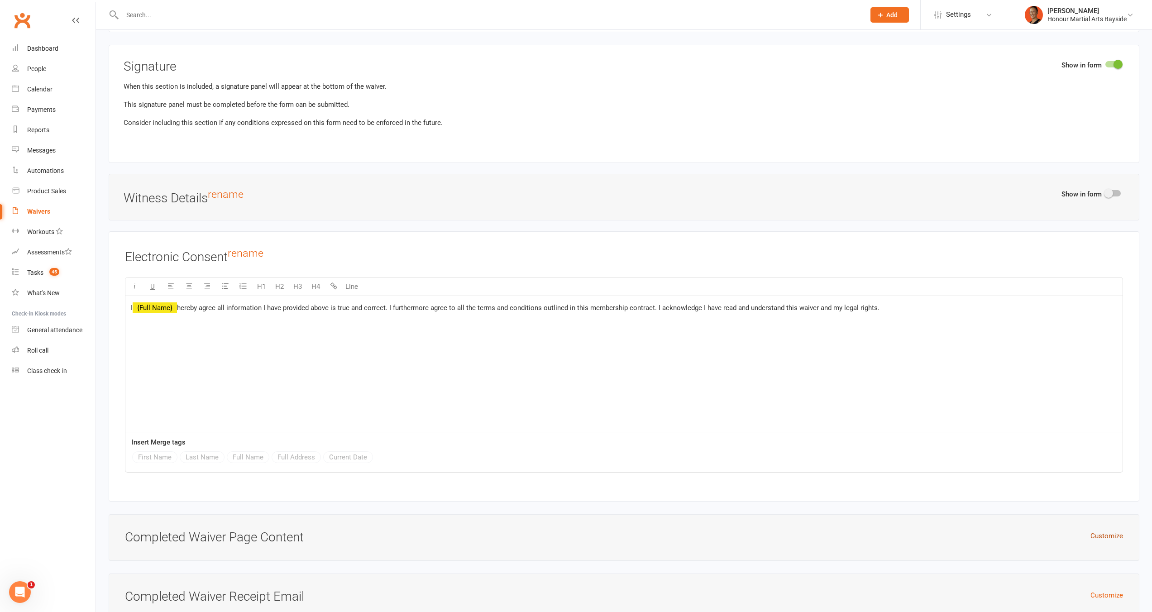
click at [1122, 531] on button "Customize" at bounding box center [1107, 536] width 33 height 11
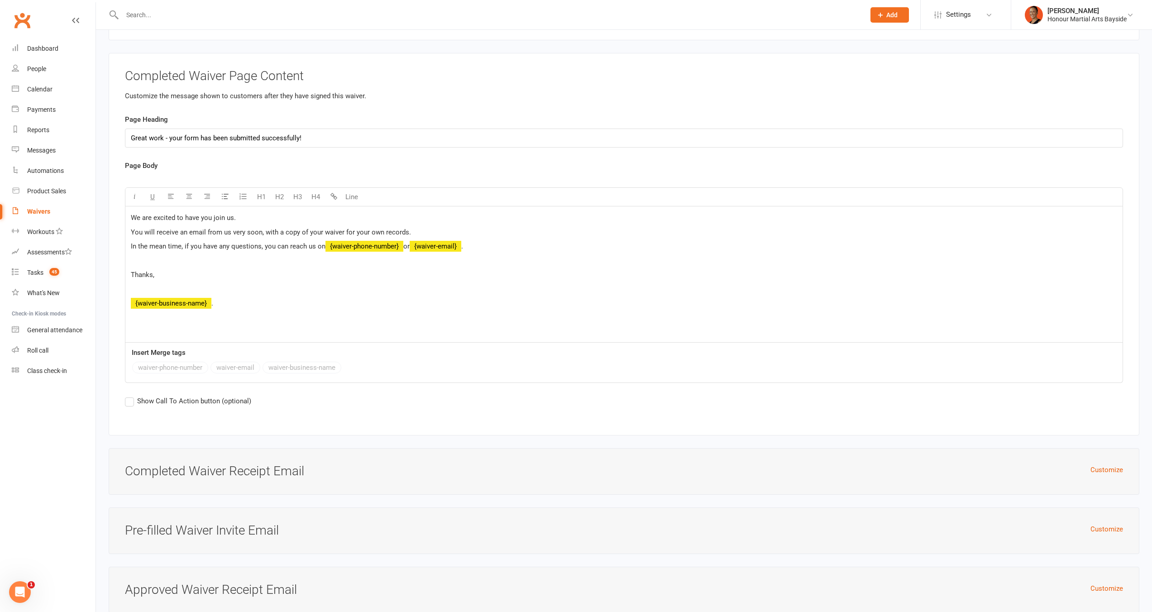
scroll to position [3841, 0]
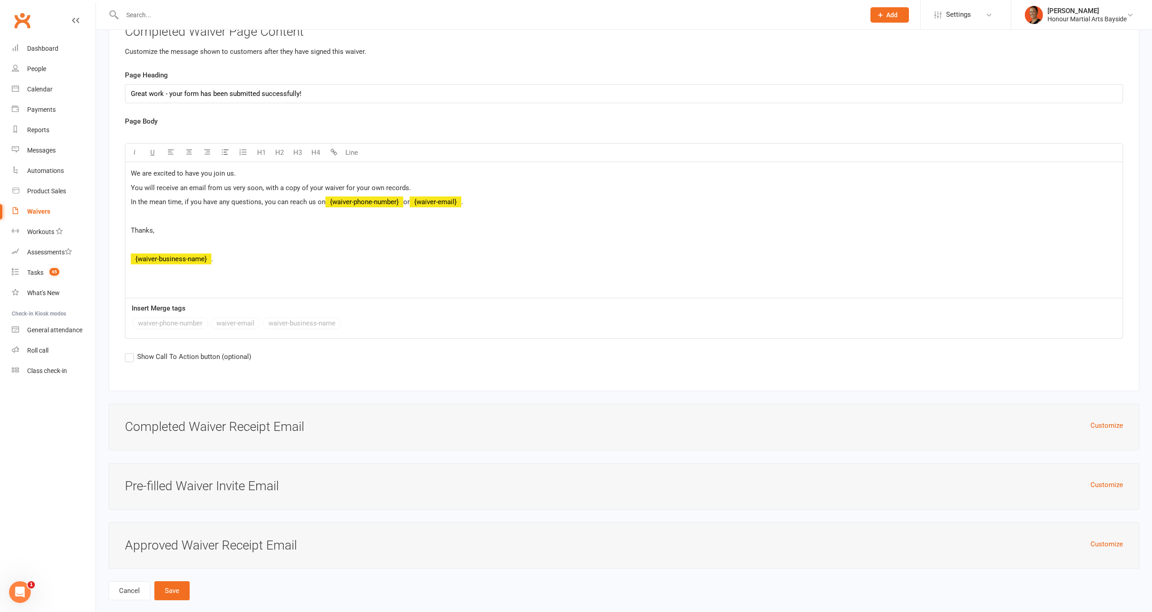
click at [1099, 420] on h3 "Completed Waiver Receipt Email" at bounding box center [624, 427] width 998 height 14
click at [1100, 420] on button "Customize" at bounding box center [1107, 425] width 33 height 11
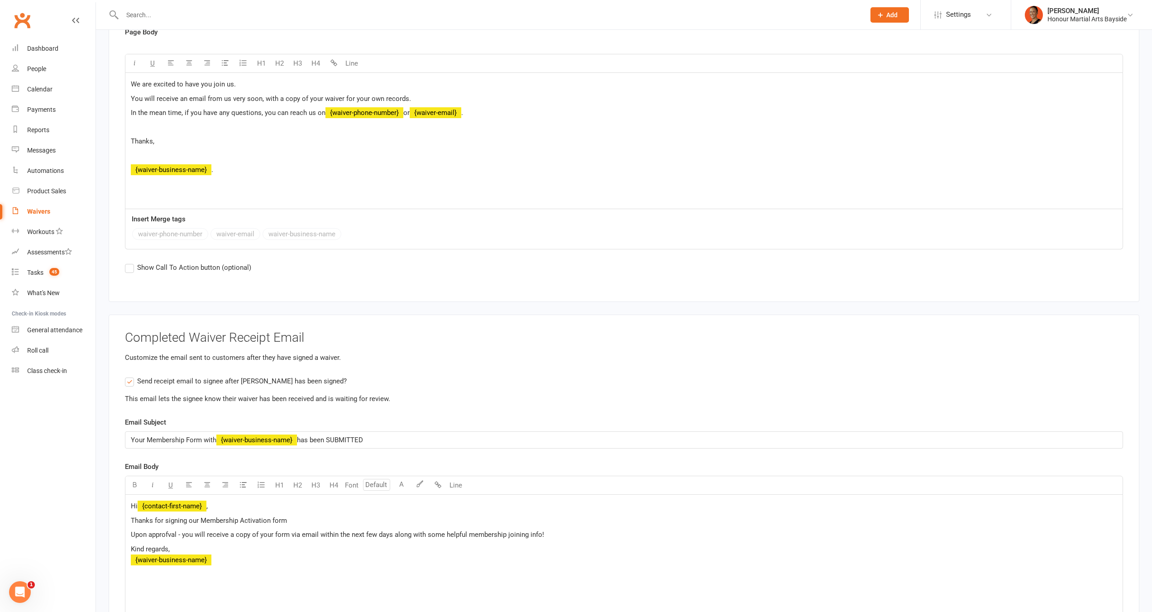
scroll to position [4023, 0]
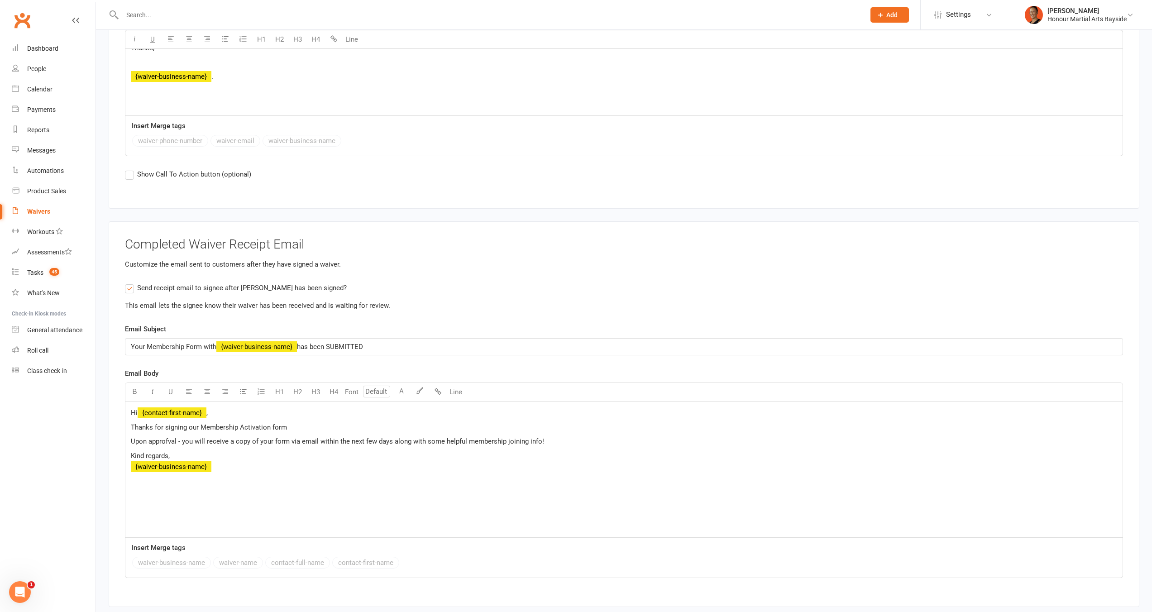
click at [170, 437] on span "Upon approfval - you will receive a copy of your form via email within the next…" at bounding box center [337, 441] width 413 height 8
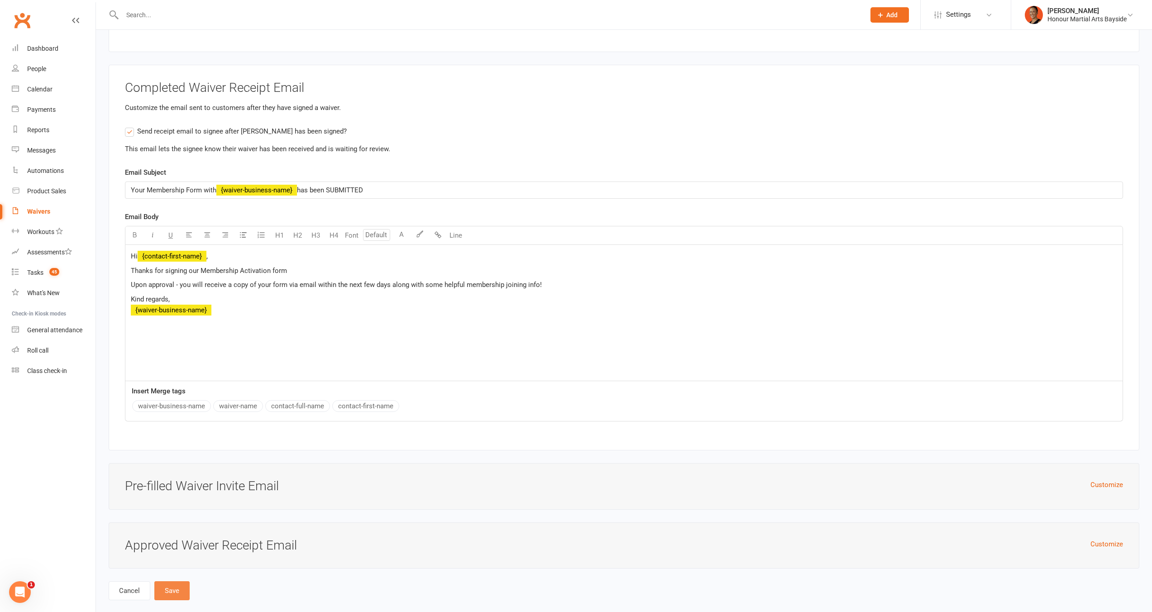
click at [169, 581] on button "Save" at bounding box center [171, 590] width 35 height 19
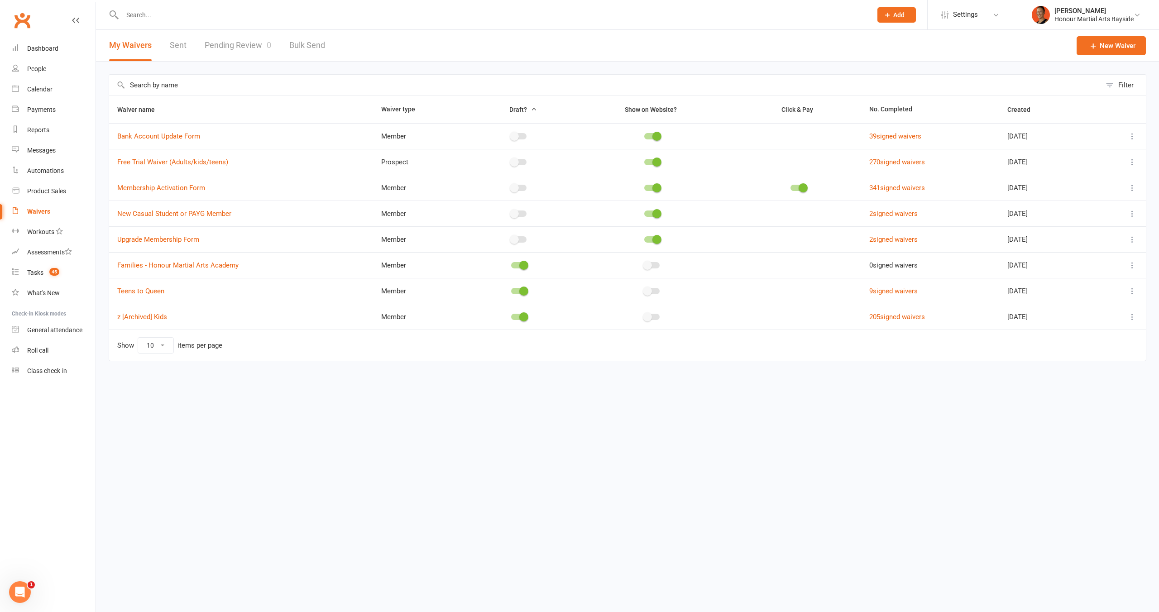
click at [213, 13] on input "text" at bounding box center [493, 15] width 746 height 13
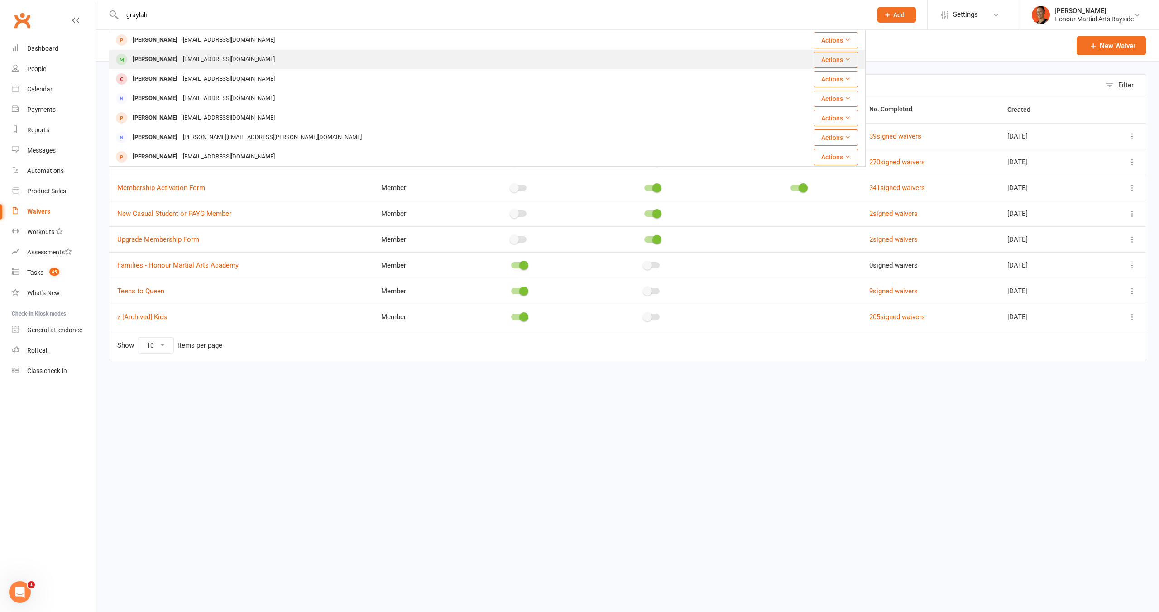
type input "graylah"
click at [232, 58] on div "[EMAIL_ADDRESS][DOMAIN_NAME]" at bounding box center [228, 59] width 97 height 13
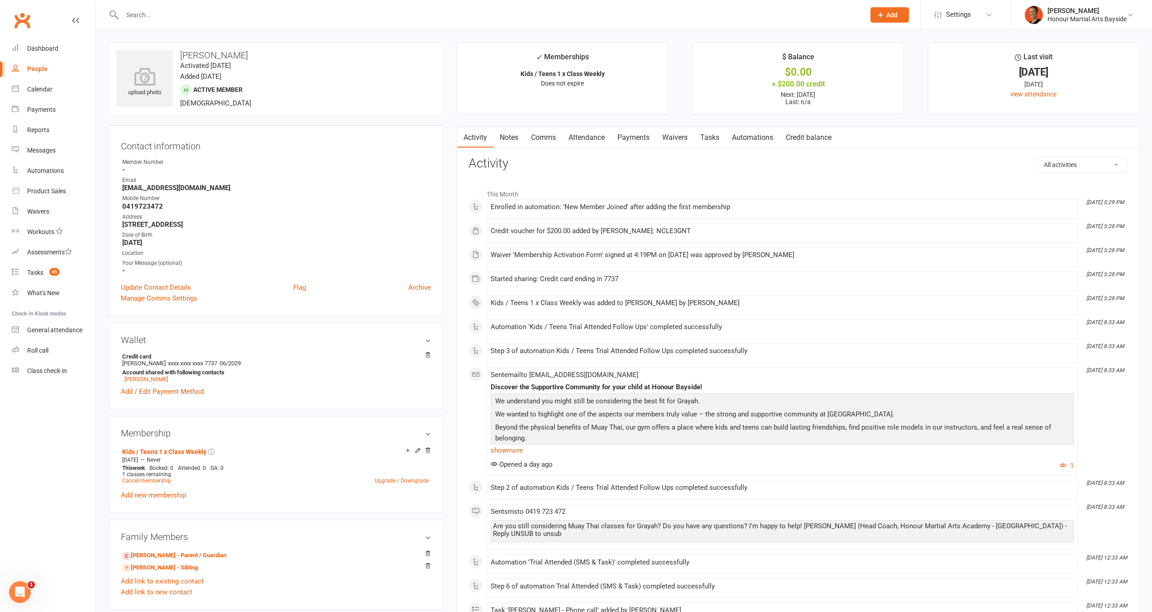
click at [643, 135] on link "Payments" at bounding box center [633, 137] width 45 height 21
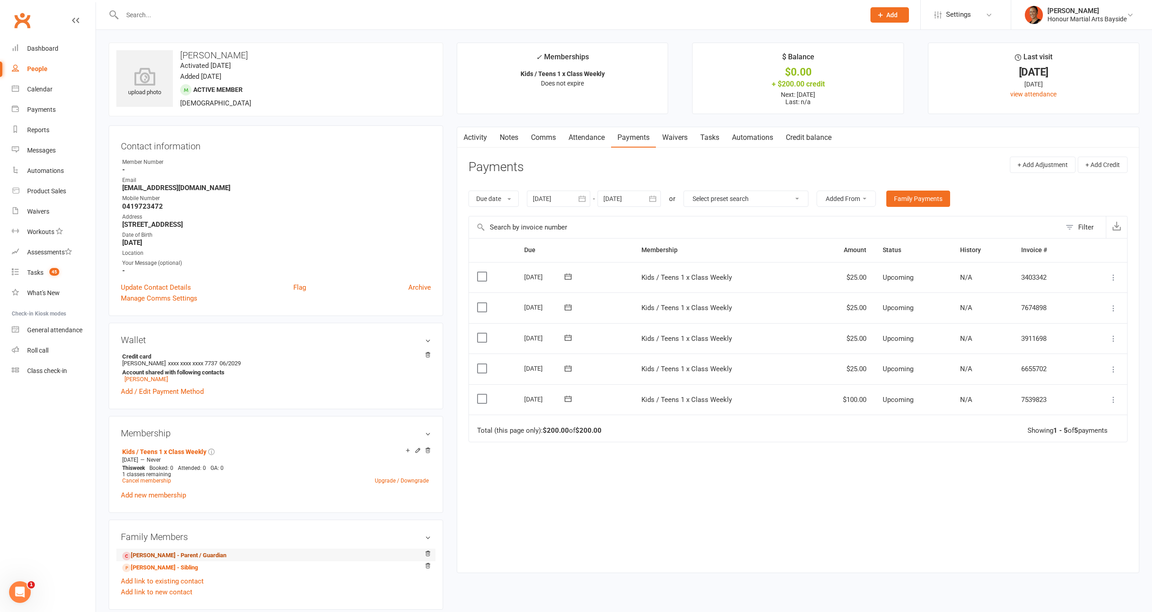
click at [170, 556] on link "Emma Bailey - Parent / Guardian" at bounding box center [174, 556] width 104 height 10
click at [179, 557] on link "Emma Bailey - Parent / Guardian" at bounding box center [174, 556] width 104 height 10
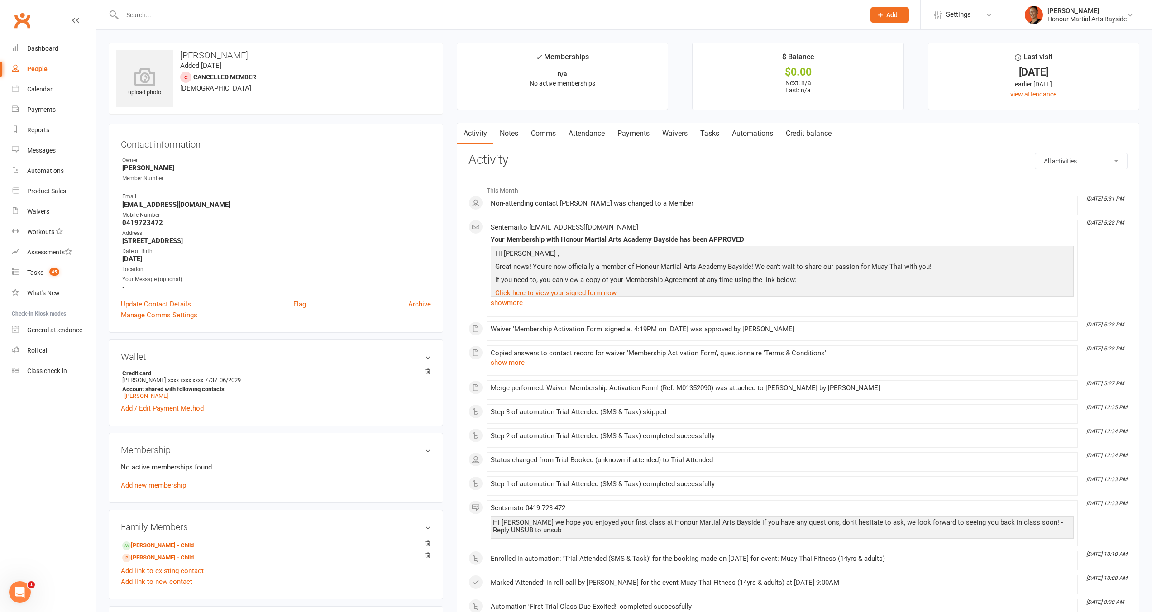
click at [595, 138] on link "Attendance" at bounding box center [586, 133] width 49 height 21
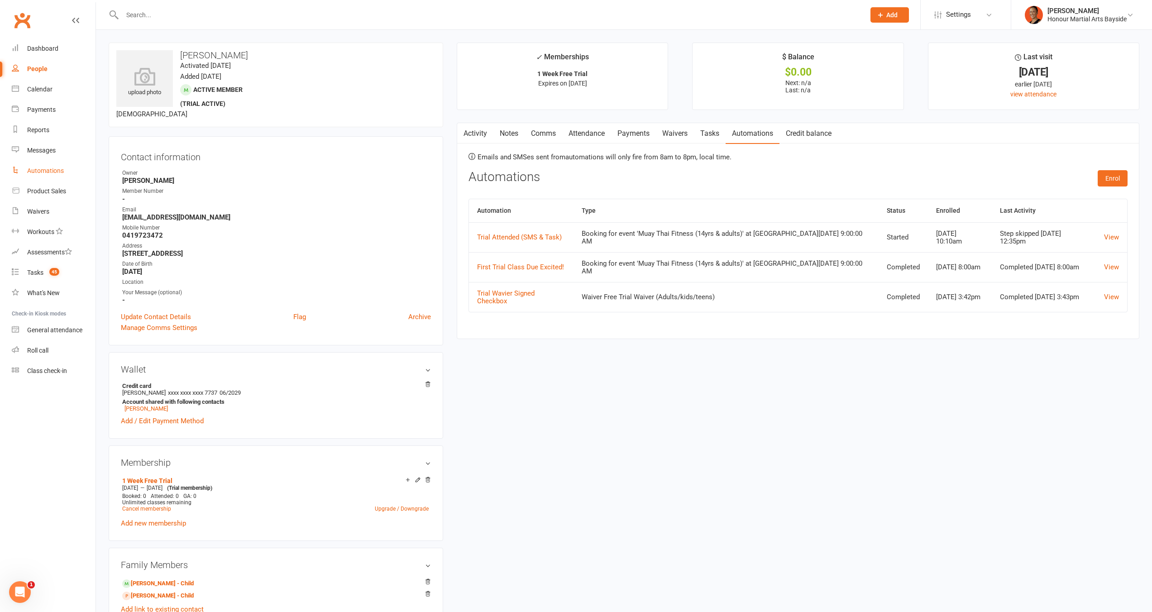
click at [53, 167] on div "Automations" at bounding box center [45, 170] width 37 height 7
click at [180, 584] on link "[PERSON_NAME] - Child" at bounding box center [158, 584] width 72 height 10
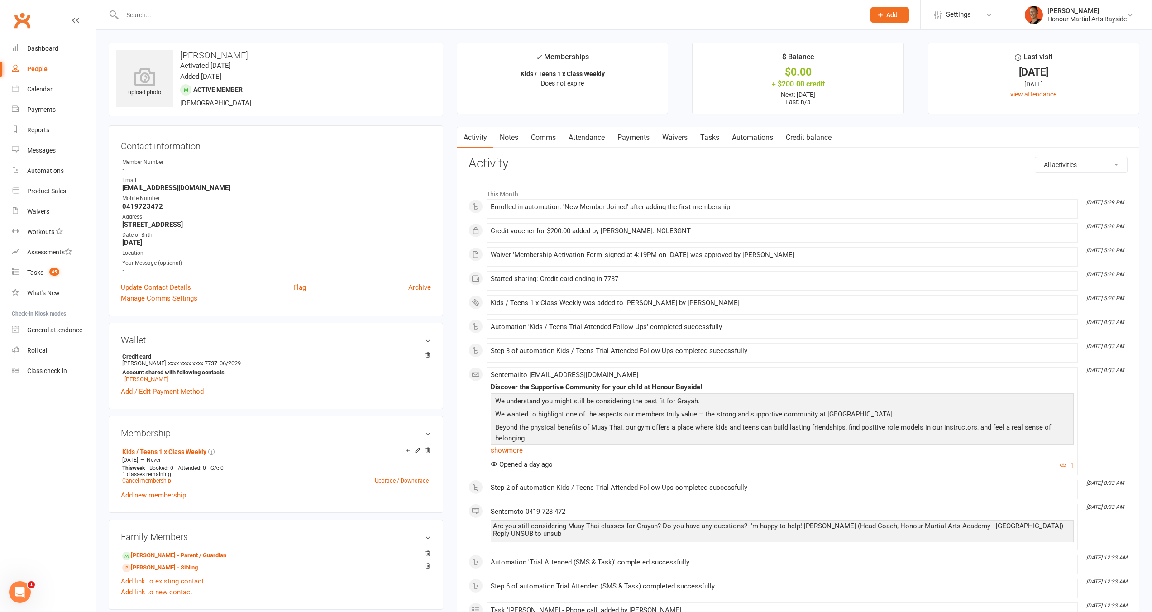
click at [337, 12] on input "text" at bounding box center [489, 15] width 739 height 13
paste input "Beresford"
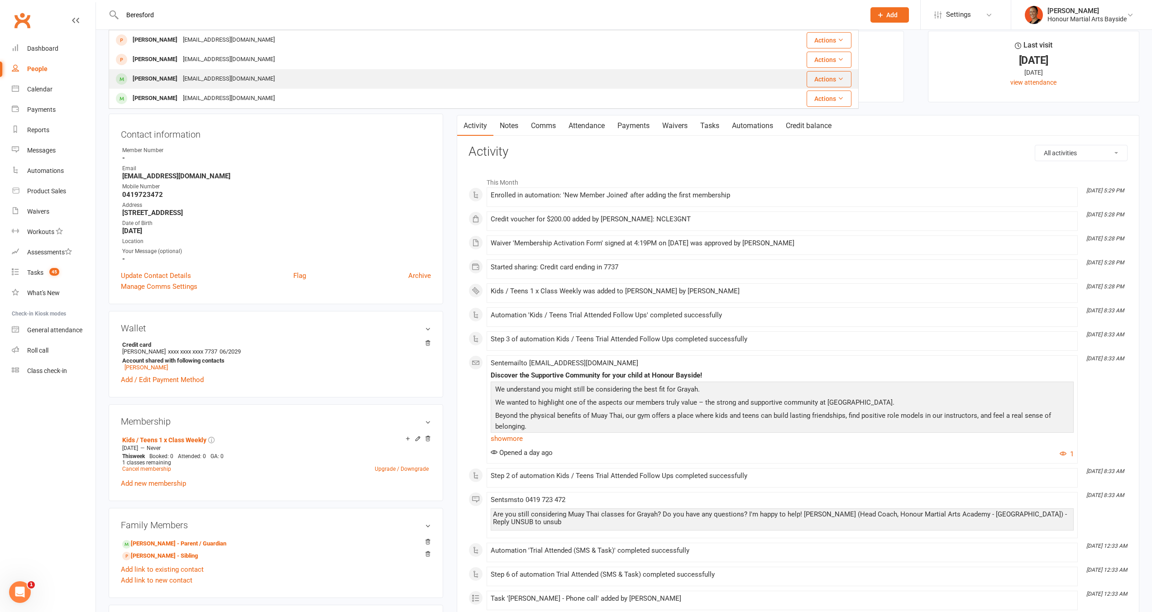
scroll to position [18, 0]
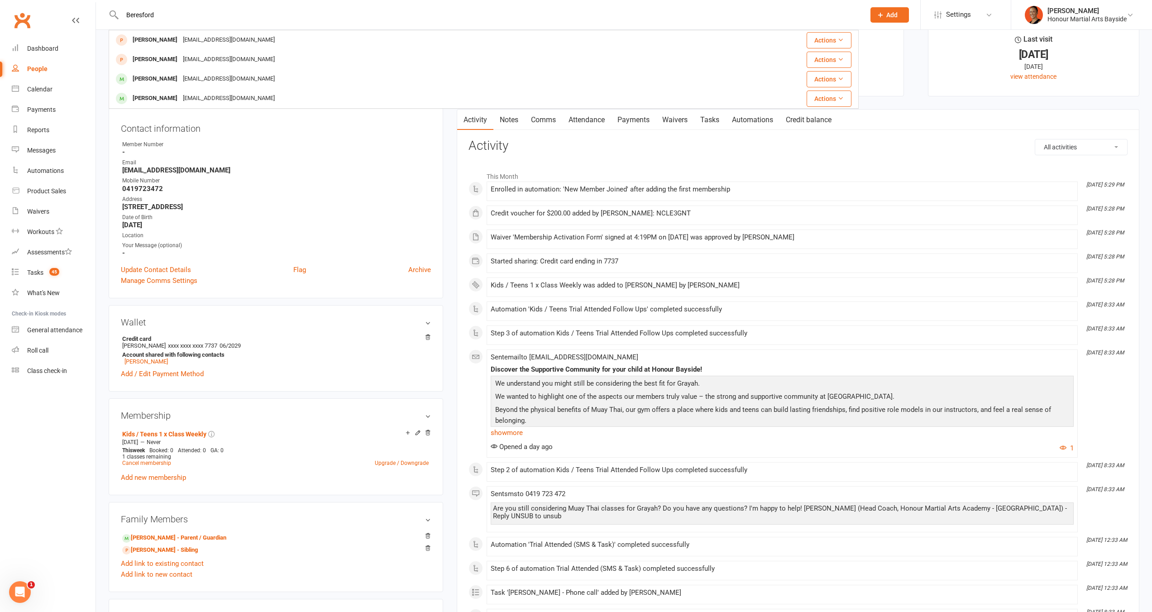
type input "Beresford"
click at [440, 158] on div "Contact information Owner Member Number - Email [EMAIL_ADDRESS][DOMAIN_NAME] Mo…" at bounding box center [276, 203] width 335 height 191
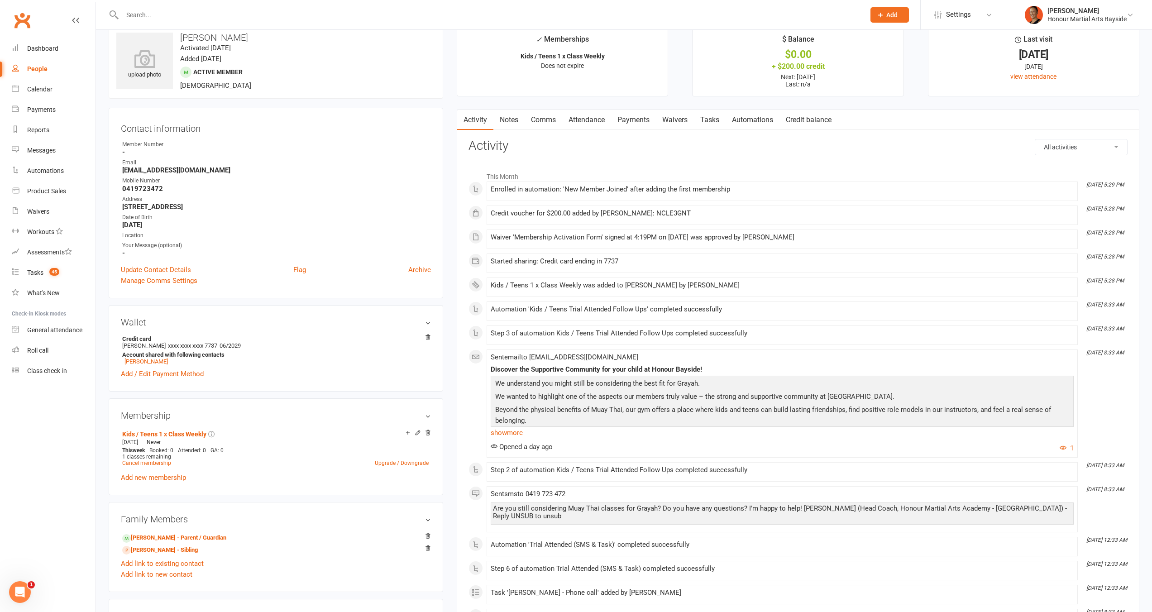
click at [349, 7] on div at bounding box center [484, 14] width 750 height 29
click at [355, 14] on input "text" at bounding box center [489, 15] width 739 height 13
paste input "[PERSON_NAME]"
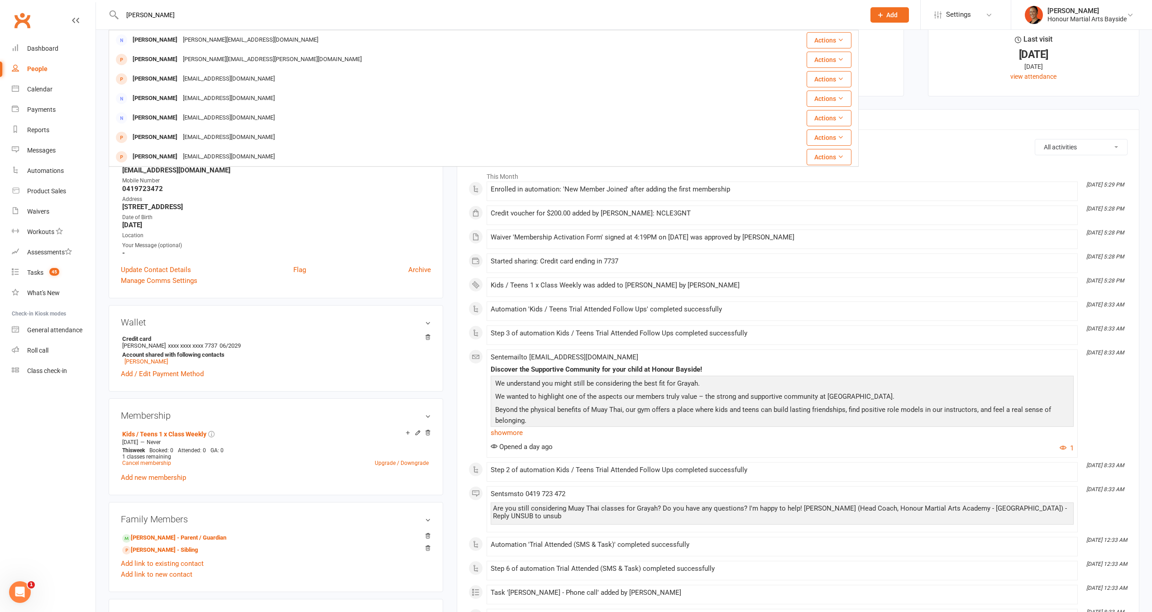
click at [249, 19] on input "[PERSON_NAME]" at bounding box center [489, 15] width 739 height 13
paste input "[EMAIL_ADDRESS][DOMAIN_NAME]"
type input "[EMAIL_ADDRESS][DOMAIN_NAME]"
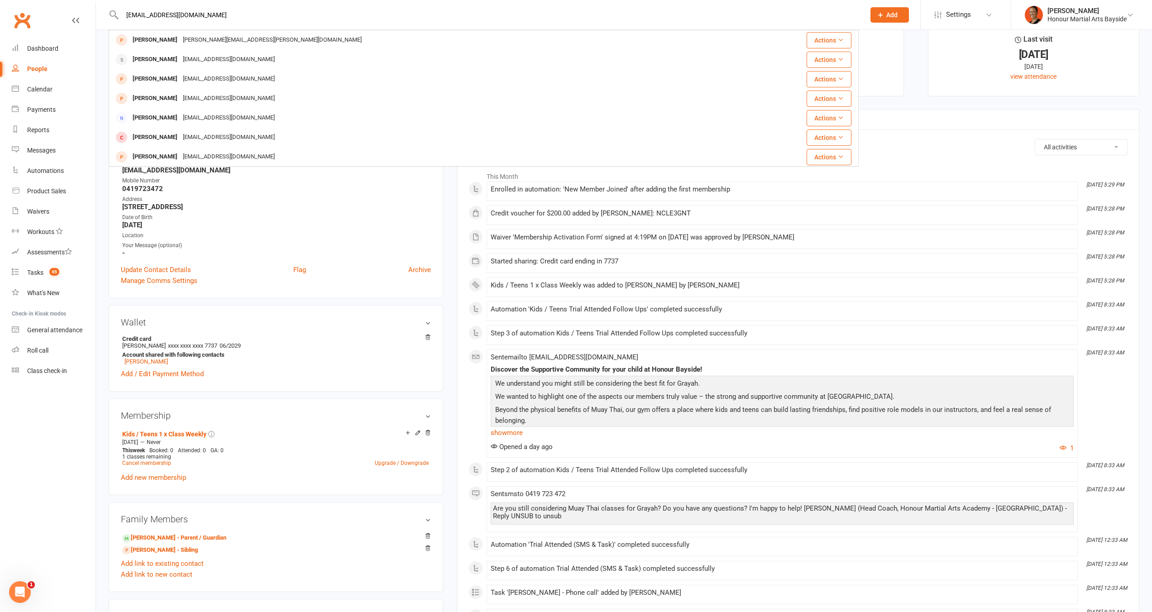
click at [456, 199] on main "✓ Memberships Kids / Teens 1 x Class Weekly Does not expire $ Balance $0.00 + $…" at bounding box center [798, 576] width 696 height 1102
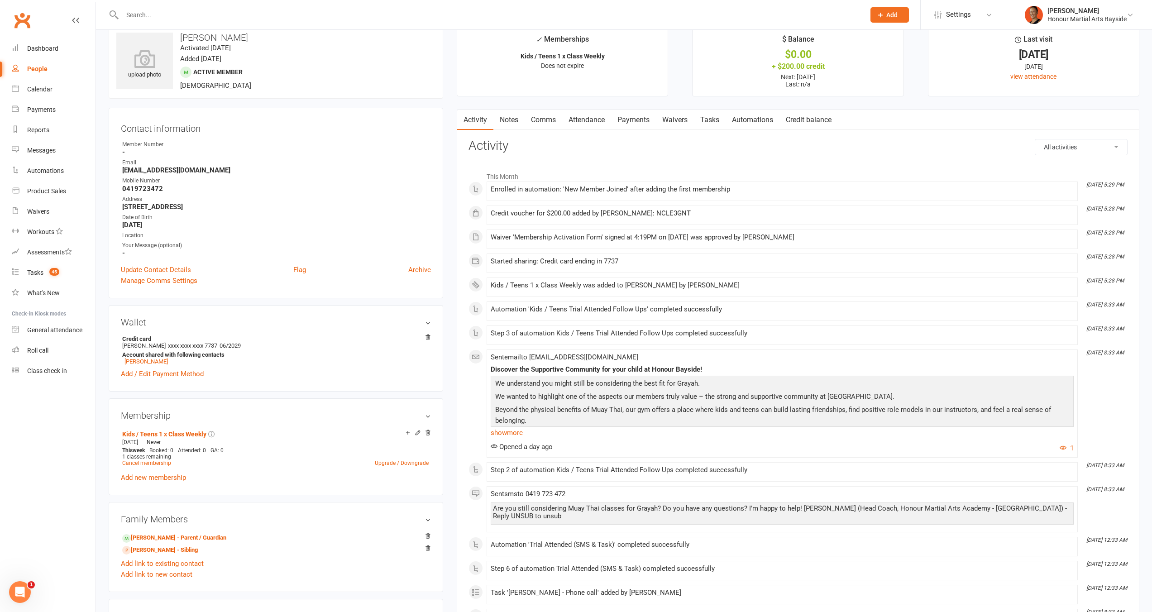
click at [254, 18] on input "text" at bounding box center [489, 15] width 739 height 13
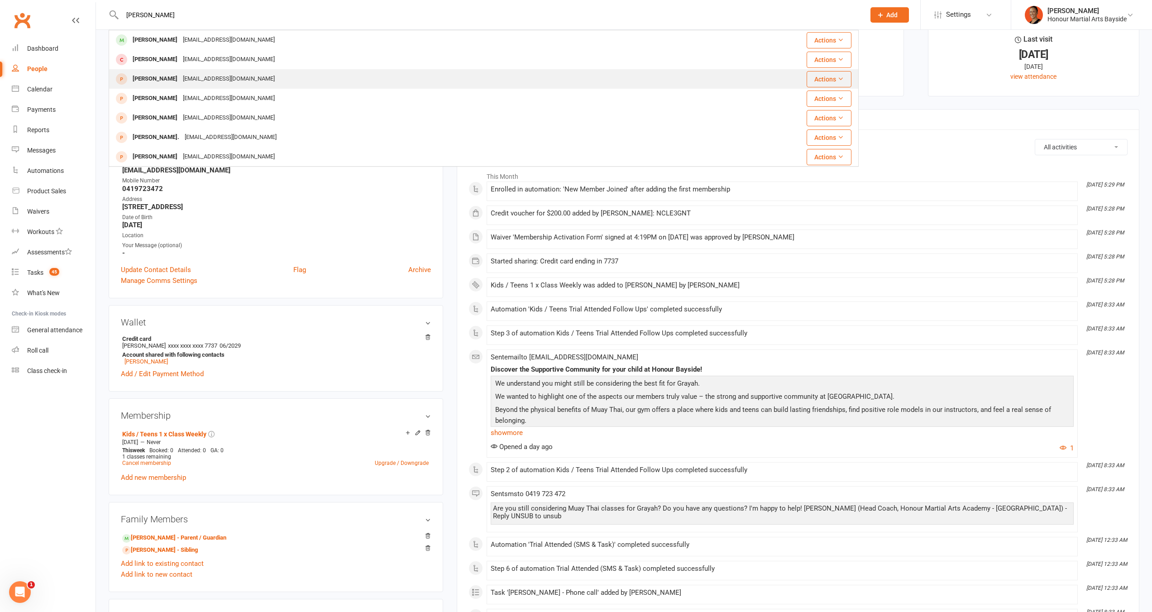
scroll to position [0, 0]
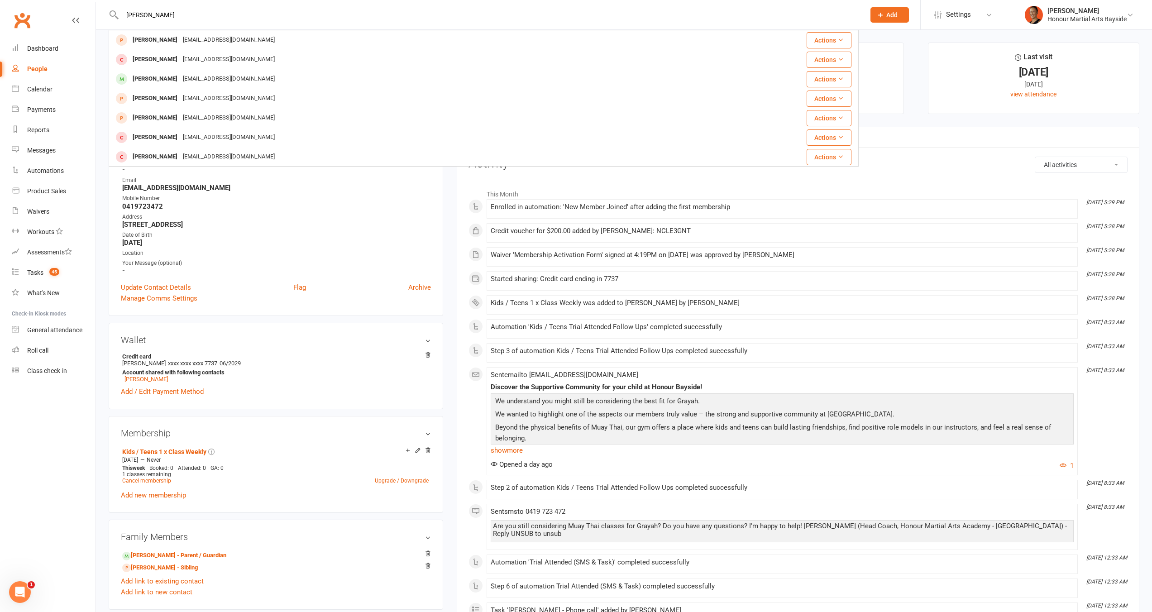
type input "[PERSON_NAME]"
click at [884, 228] on div "Credit voucher for $200.00 added by [PERSON_NAME]: NCLE3GNT" at bounding box center [782, 231] width 583 height 8
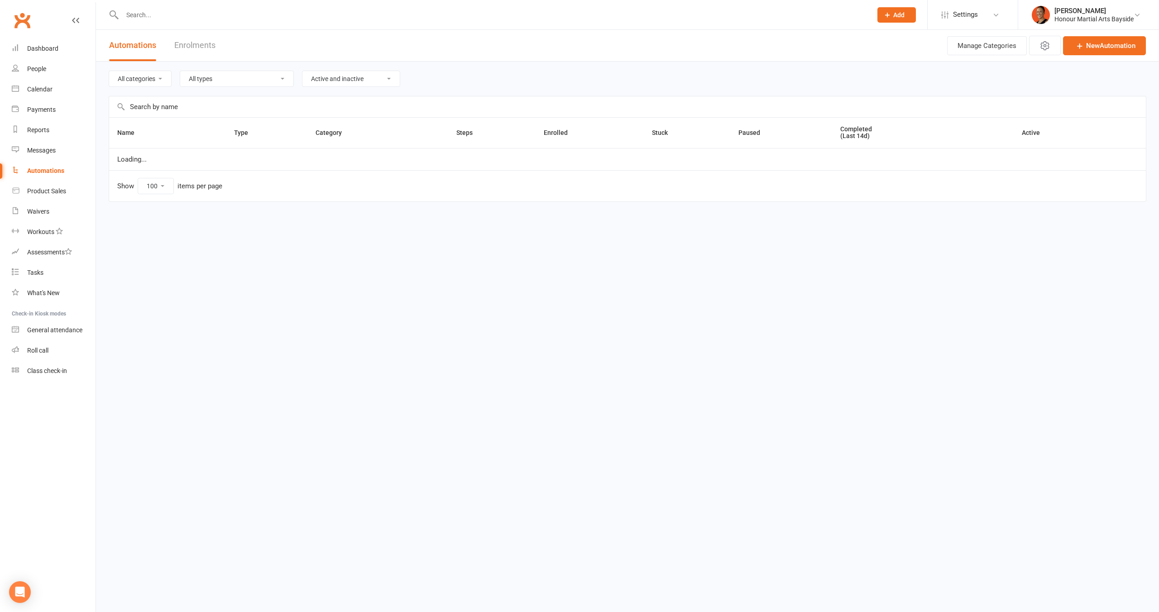
select select "100"
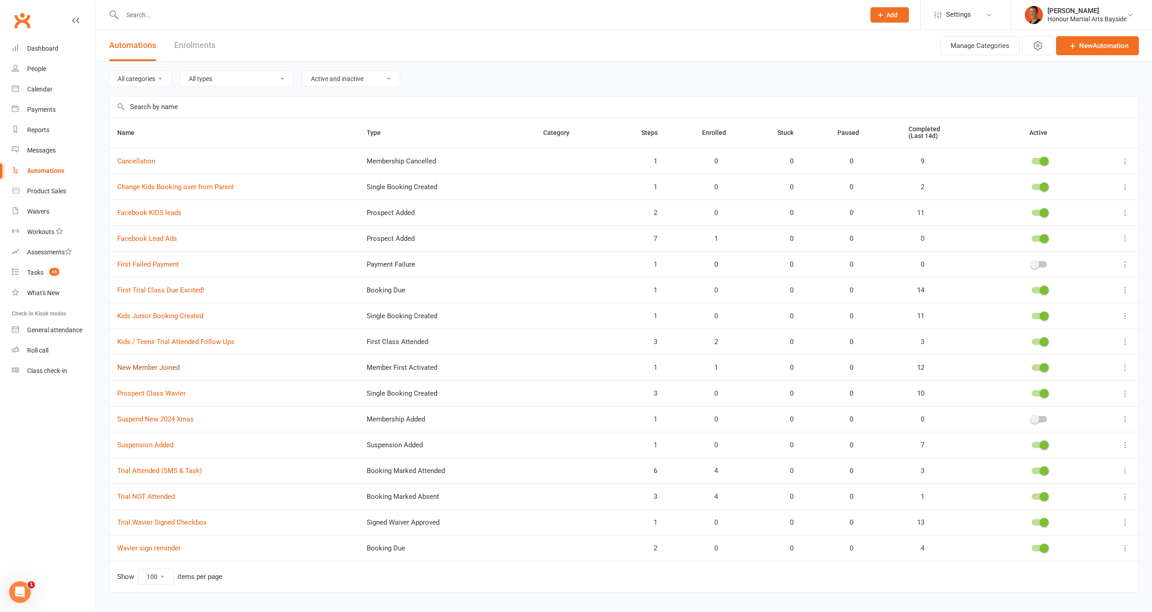
click at [166, 365] on link "New Member Joined" at bounding box center [148, 368] width 62 height 8
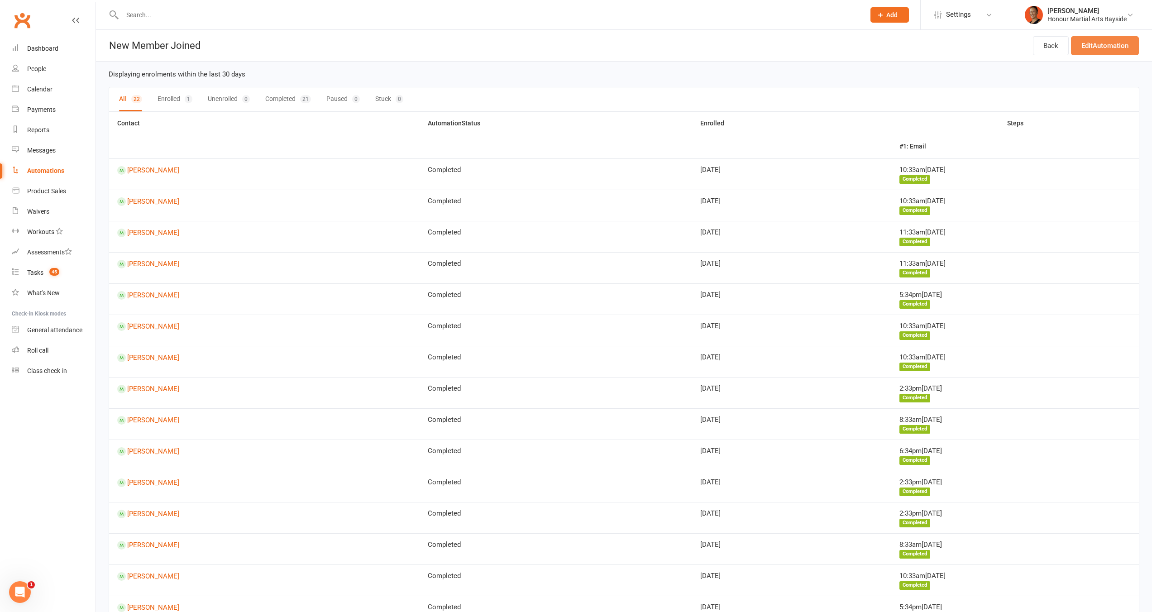
click at [1103, 45] on link "Edit Automation" at bounding box center [1105, 45] width 68 height 19
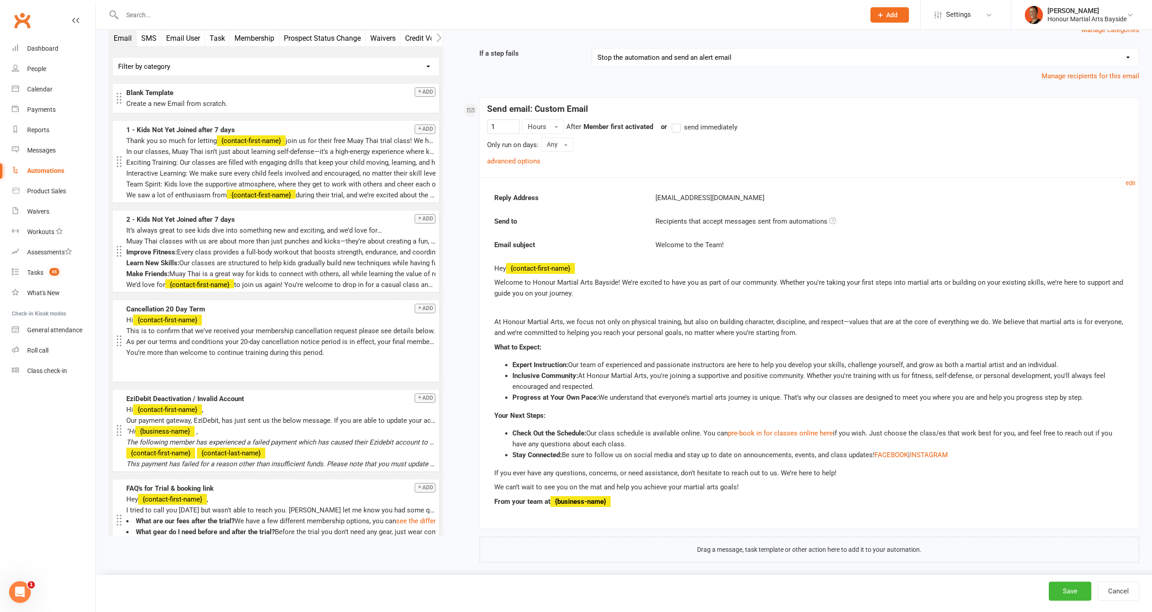
scroll to position [115, 0]
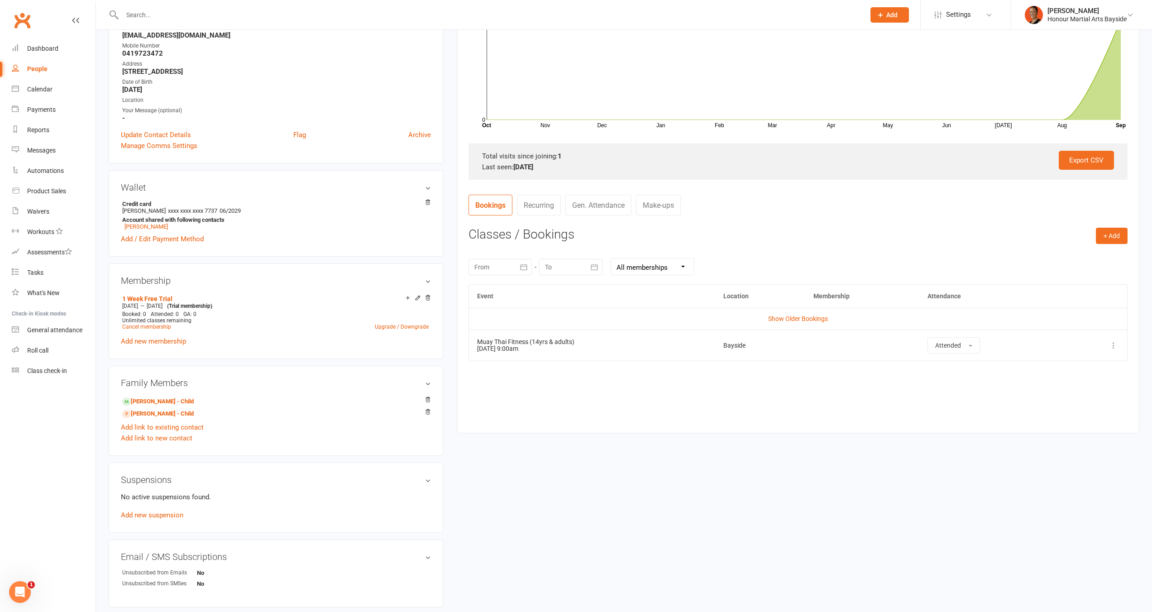
scroll to position [275, 0]
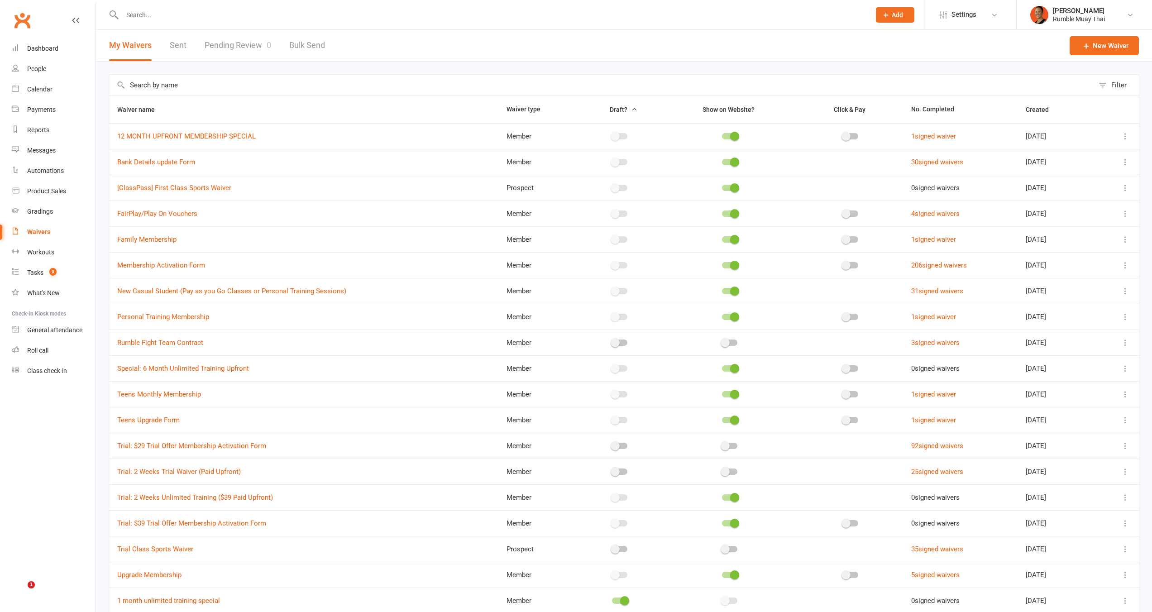
select select "100"
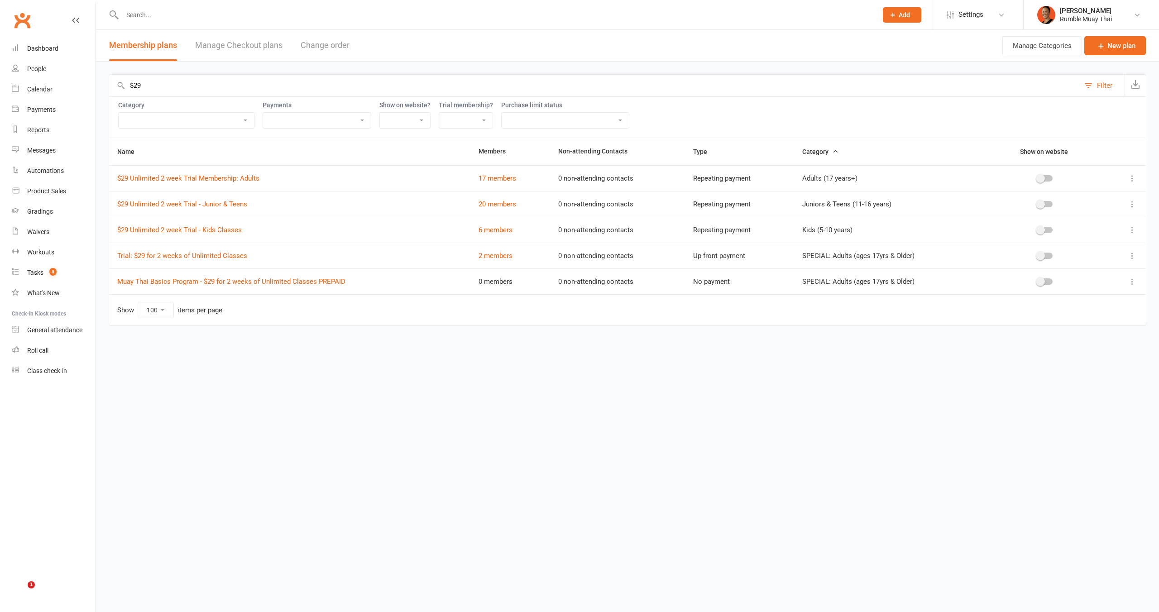
select select "100"
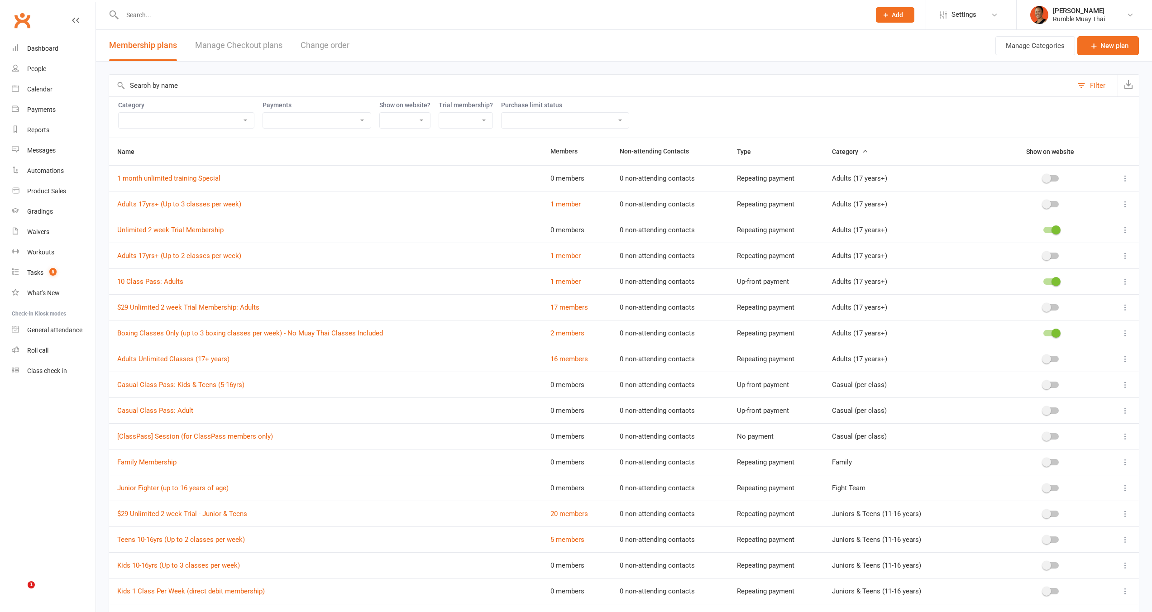
select select "100"
click at [45, 233] on div "Waivers" at bounding box center [38, 231] width 22 height 7
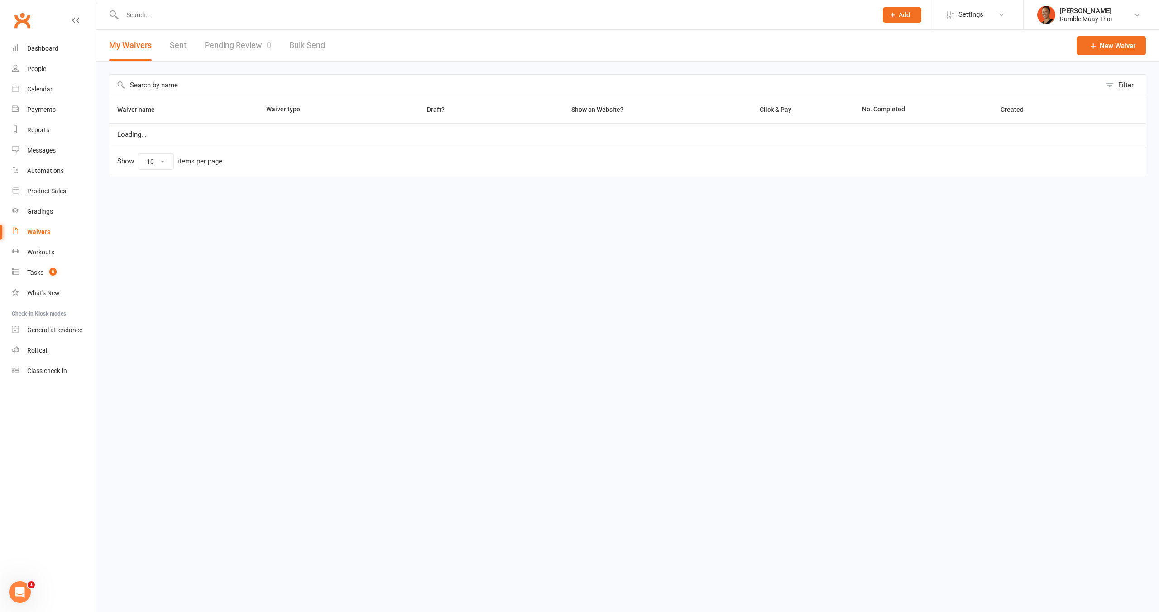
select select "100"
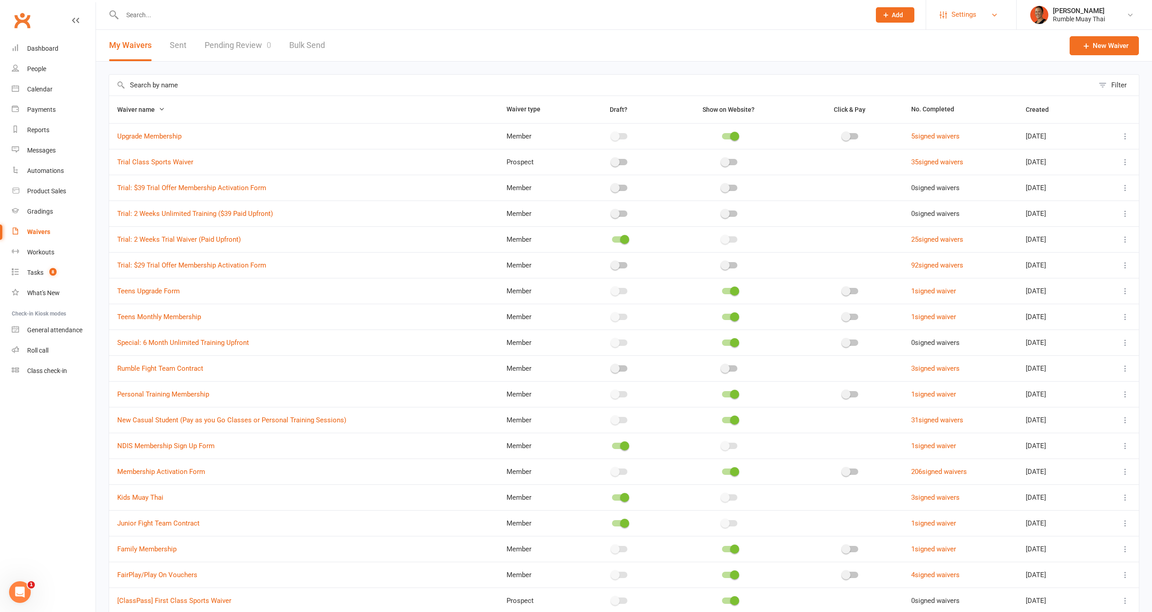
click at [952, 14] on span "Settings" at bounding box center [964, 15] width 25 height 20
click at [58, 175] on link "Automations" at bounding box center [54, 171] width 84 height 20
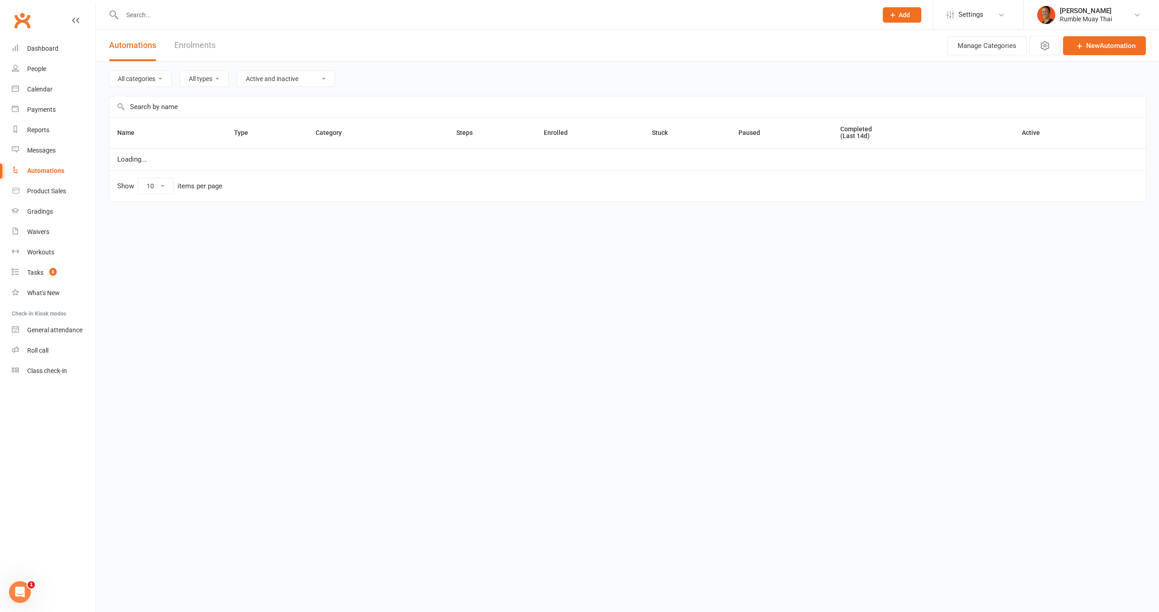
select select "100"
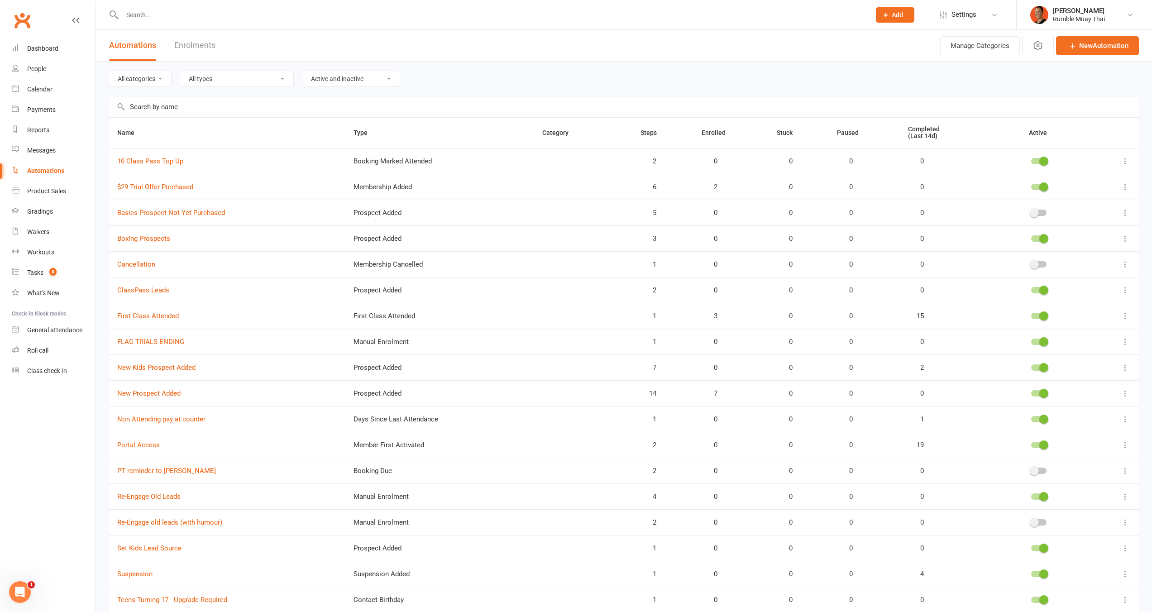
click at [1044, 394] on span at bounding box center [1044, 393] width 9 height 9
click at [1032, 392] on input "checkbox" at bounding box center [1032, 392] width 0 height 0
click at [1041, 367] on span at bounding box center [1044, 367] width 9 height 9
click at [1032, 366] on input "checkbox" at bounding box center [1032, 366] width 0 height 0
click at [1043, 185] on span at bounding box center [1044, 186] width 9 height 9
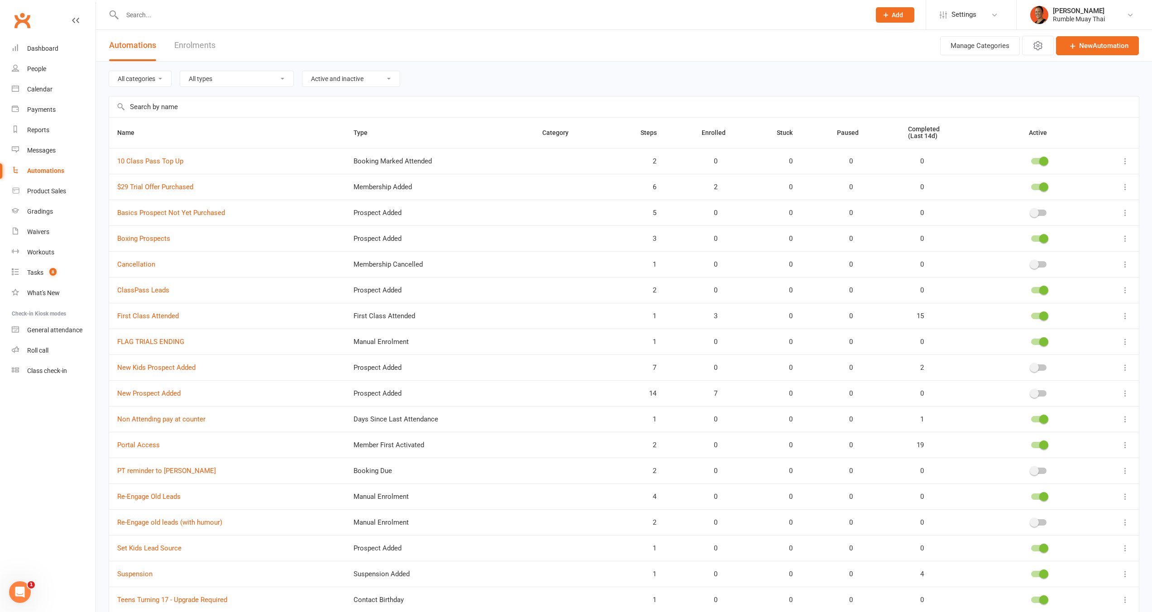
click at [1032, 186] on input "checkbox" at bounding box center [1032, 186] width 0 height 0
click at [1039, 236] on div at bounding box center [1039, 238] width 15 height 6
click at [1032, 237] on input "checkbox" at bounding box center [1032, 237] width 0 height 0
click at [357, 139] on th "Type" at bounding box center [440, 133] width 189 height 30
click at [366, 81] on select "Active and inactive Active automations only Inactive automations only" at bounding box center [350, 78] width 97 height 15
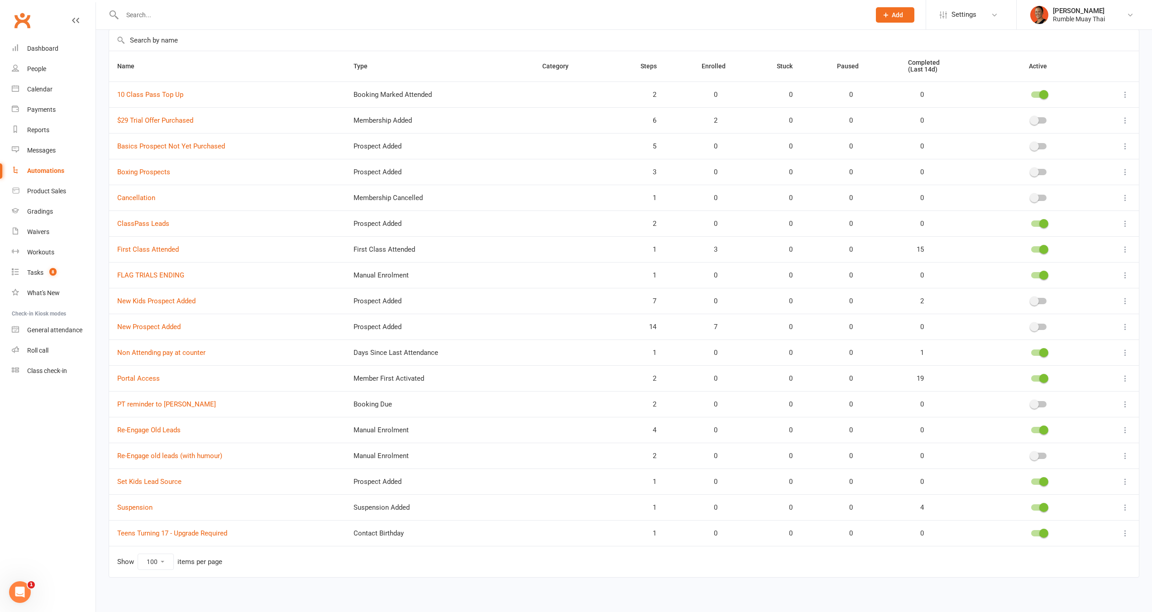
scroll to position [71, 0]
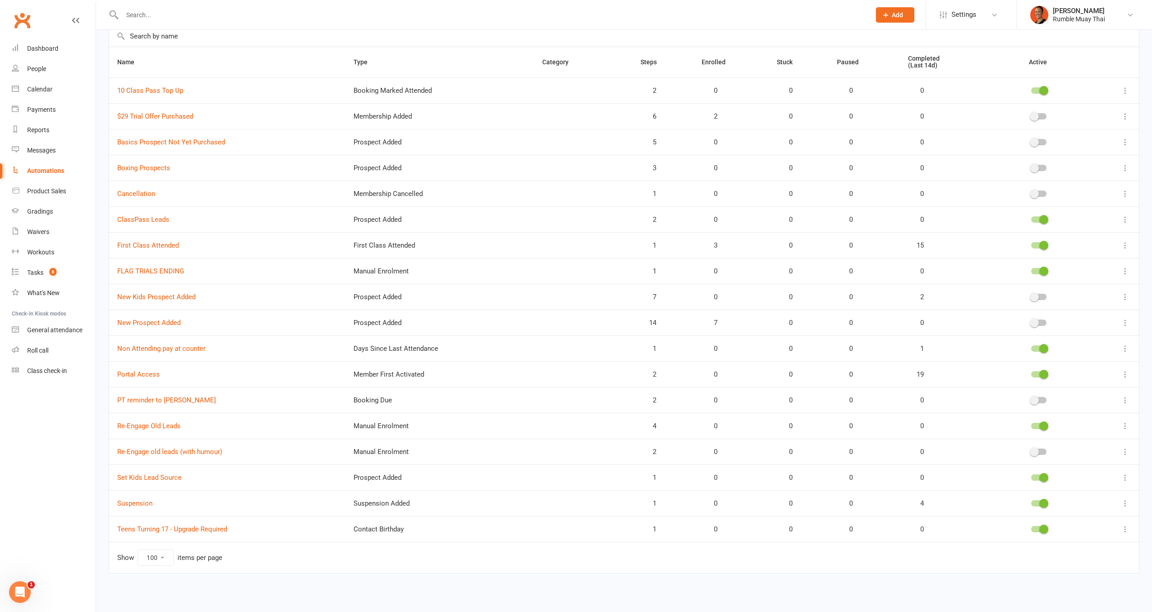
click at [1039, 427] on div at bounding box center [1039, 426] width 15 height 6
click at [1032, 425] on input "checkbox" at bounding box center [1032, 425] width 0 height 0
click at [1041, 480] on div at bounding box center [1039, 478] width 82 height 10
click at [1042, 476] on span at bounding box center [1044, 477] width 9 height 9
click at [1032, 476] on input "checkbox" at bounding box center [1032, 476] width 0 height 0
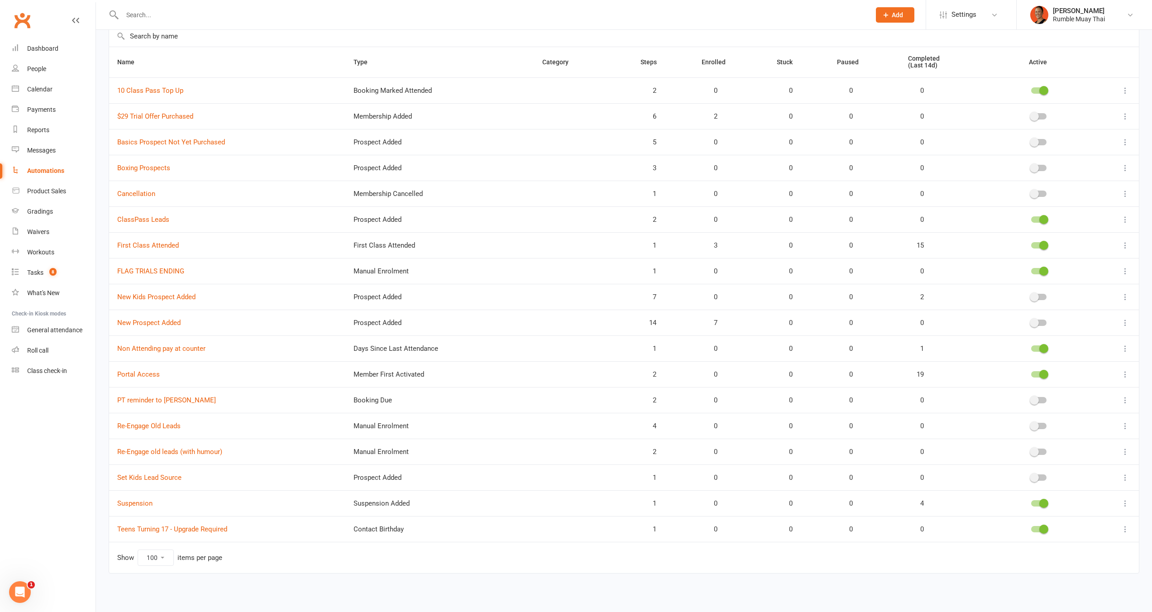
scroll to position [0, 0]
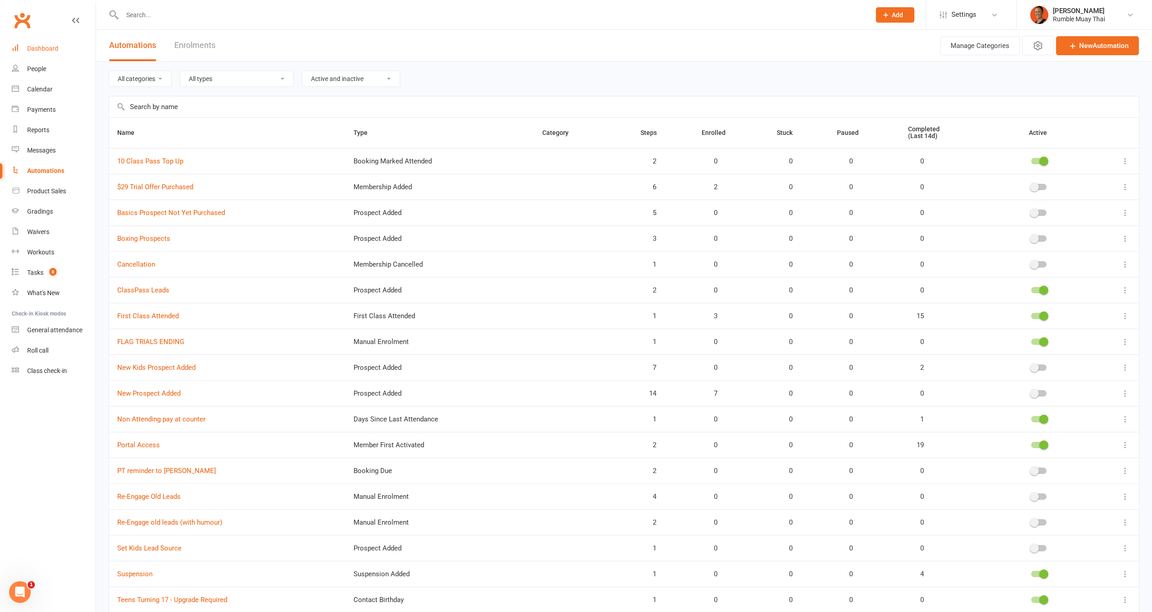
click at [39, 48] on div "Dashboard" at bounding box center [42, 48] width 31 height 7
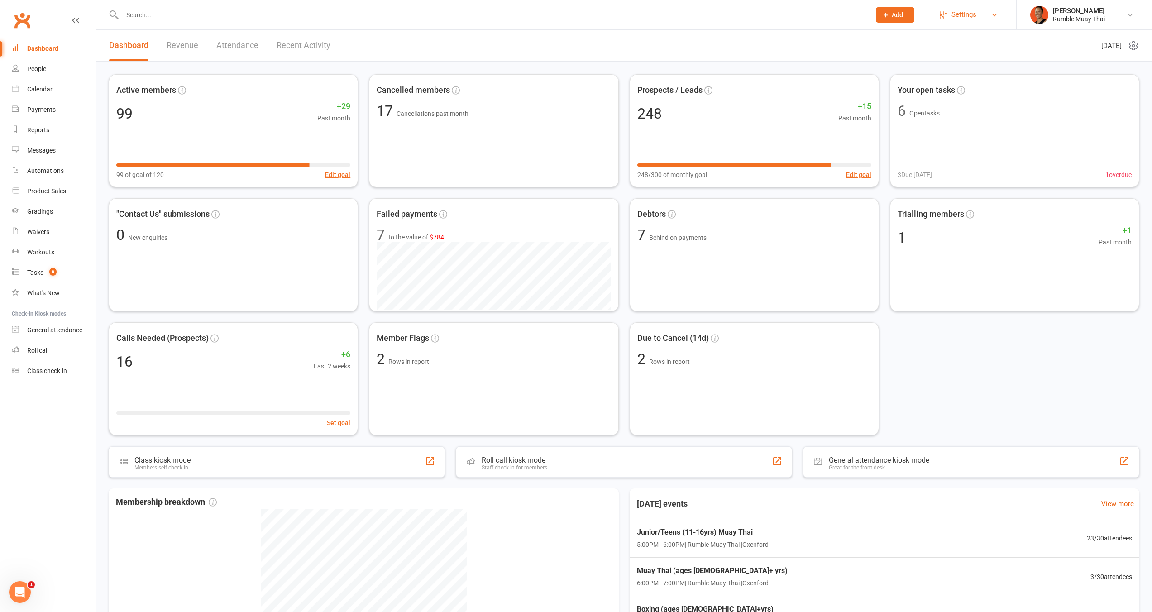
click at [974, 18] on span "Settings" at bounding box center [964, 15] width 25 height 20
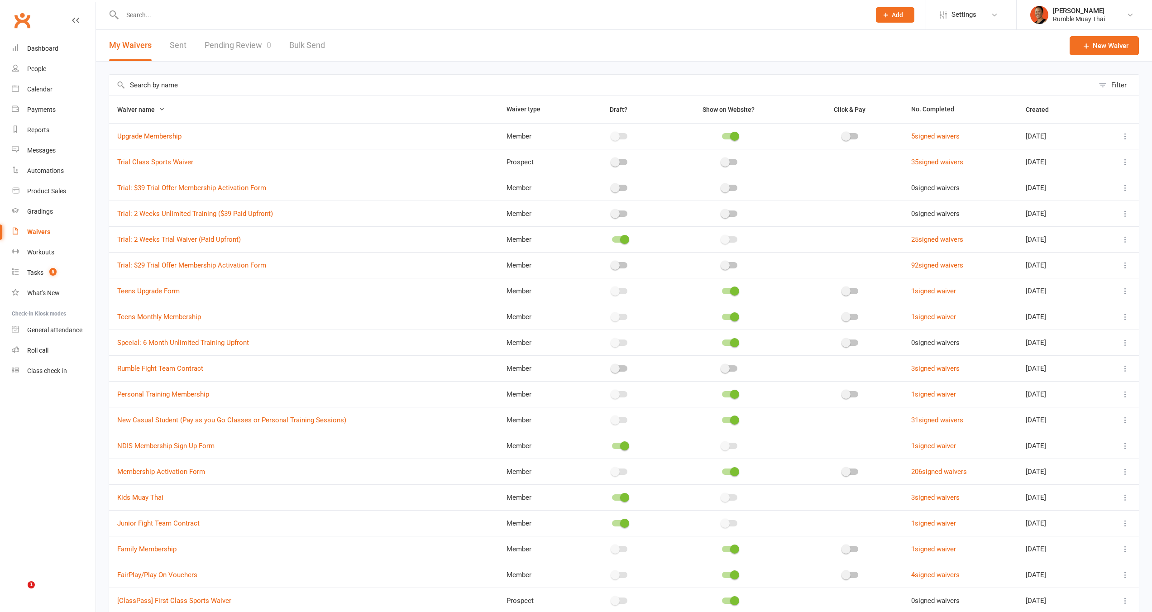
select select "100"
click at [978, 6] on link "Settings" at bounding box center [971, 15] width 63 height 20
click at [983, 255] on link "Account Profile" at bounding box center [971, 253] width 90 height 21
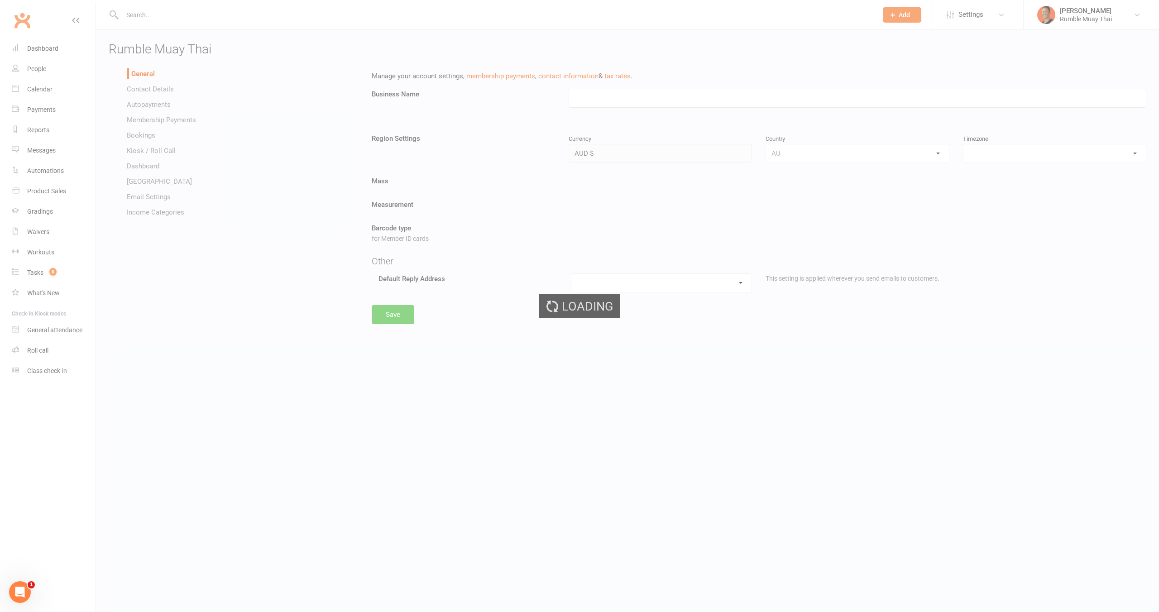
type input "Rumble Muay Thai"
select select "Australia/Brisbane"
select select "info@rumblemuaythai.com.au"
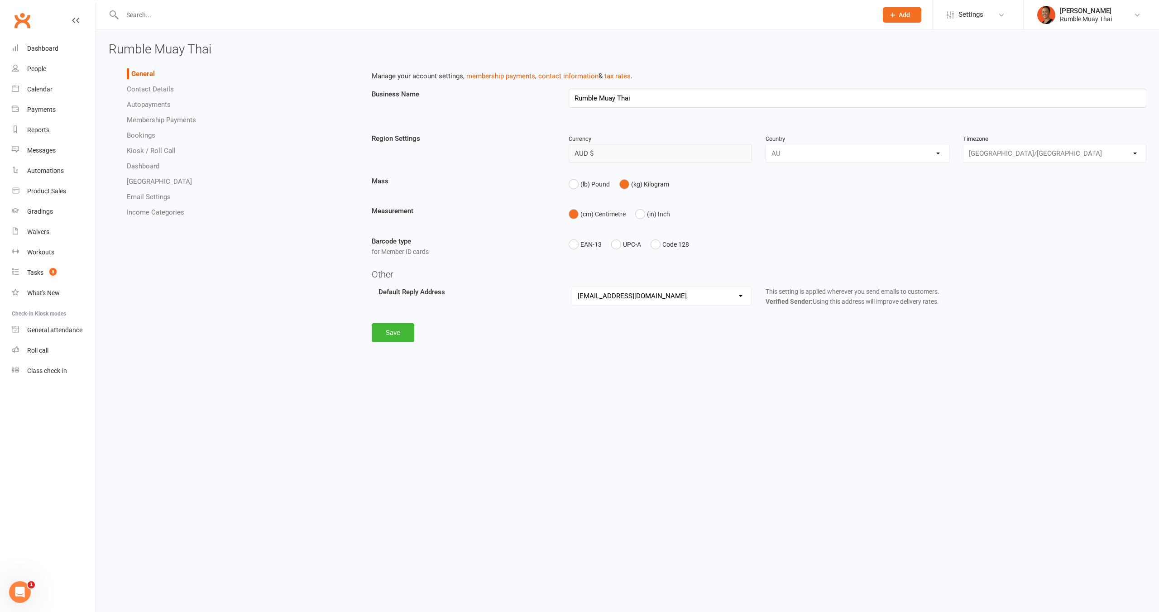
click at [148, 139] on link "Bookings" at bounding box center [141, 135] width 29 height 8
select select "send_booking_confirmation_email_to_all"
select select "send_member_booking_reminder_via_all"
select select "send_prospect_booking_reminder_via_all"
select select "send_waitlist_booking_confirmation_via_all"
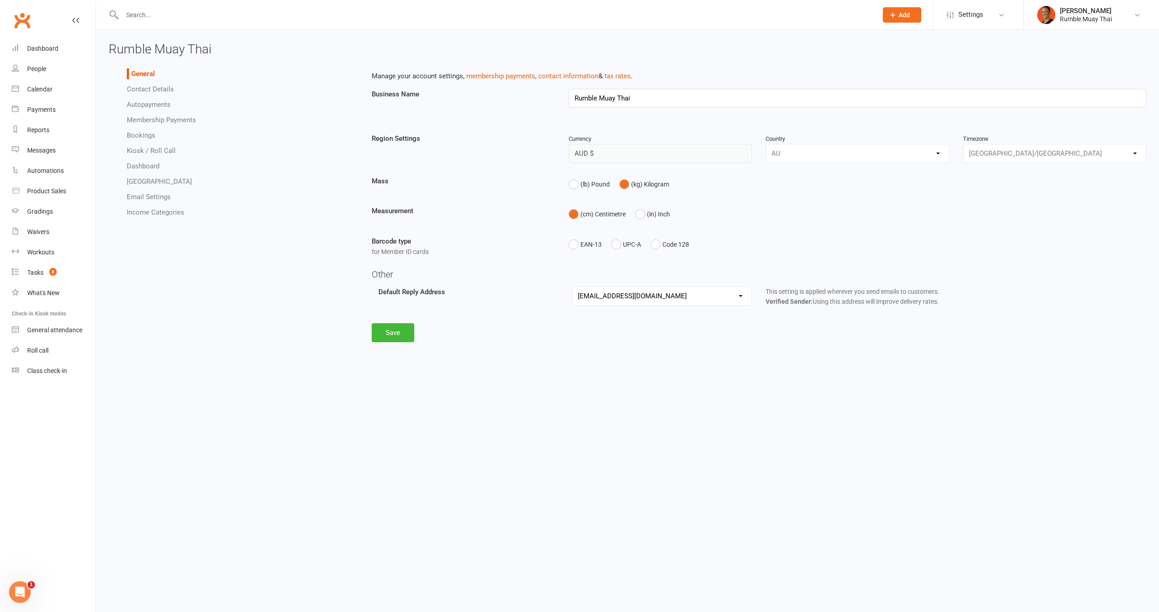
select select "1"
select select "mark_bookings_absent_based_on_event_end"
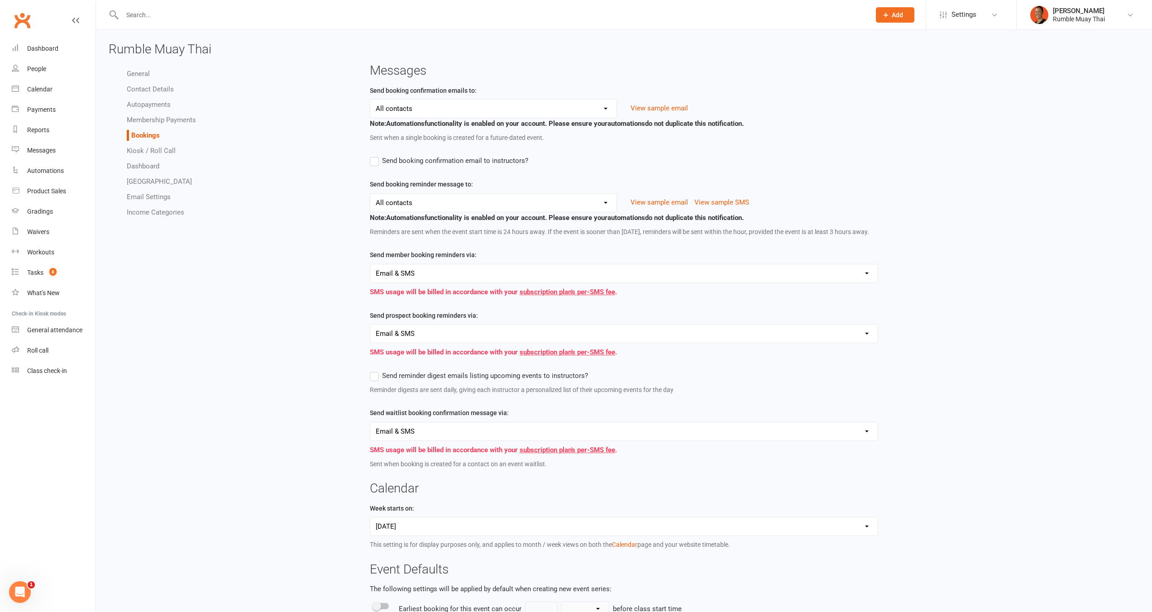
click at [523, 201] on select "All contacts Members only Prospects only None" at bounding box center [493, 203] width 247 height 18
click at [493, 234] on div "Reminders are sent when the event start time is 24 hours away. If the event is …" at bounding box center [624, 232] width 509 height 10
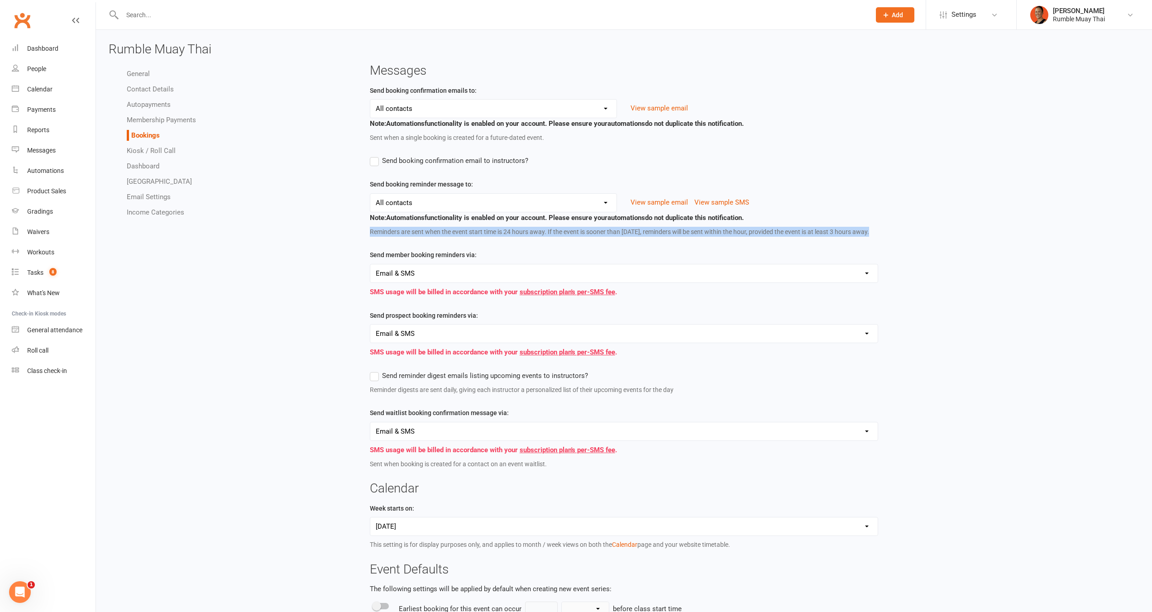
click at [493, 234] on div "Reminders are sent when the event start time is 24 hours away. If the event is …" at bounding box center [624, 232] width 509 height 10
click at [474, 380] on span "Send reminder digest emails listing upcoming events to instructors?" at bounding box center [485, 375] width 206 height 10
click at [474, 370] on input "Send reminder digest emails listing upcoming events to instructors?" at bounding box center [479, 370] width 218 height 0
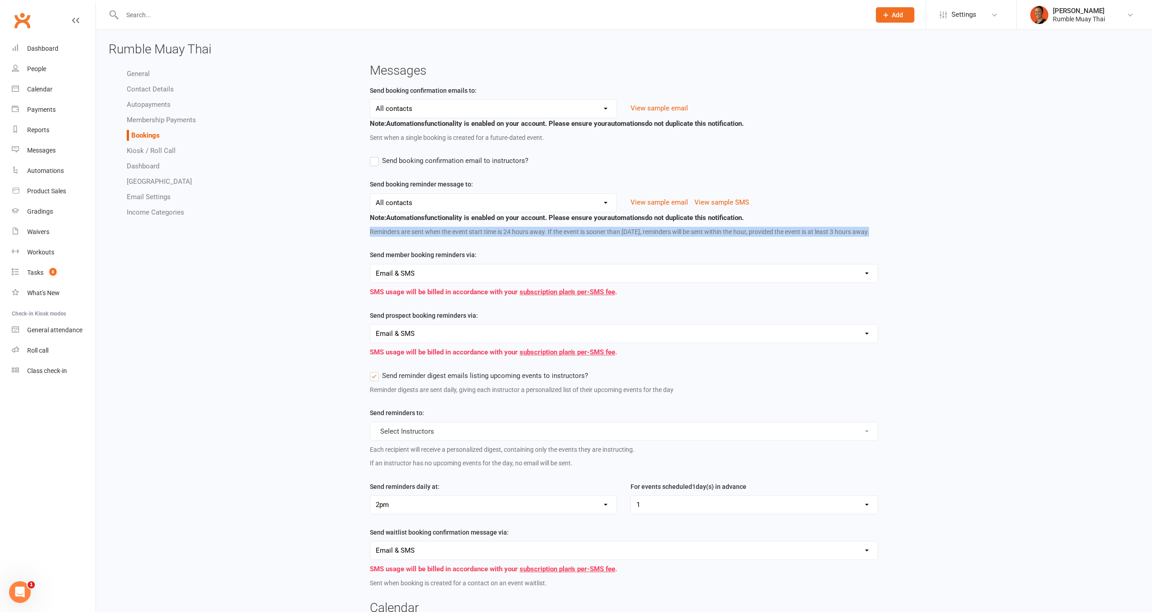
click at [421, 439] on button "Select Instructors" at bounding box center [624, 431] width 509 height 19
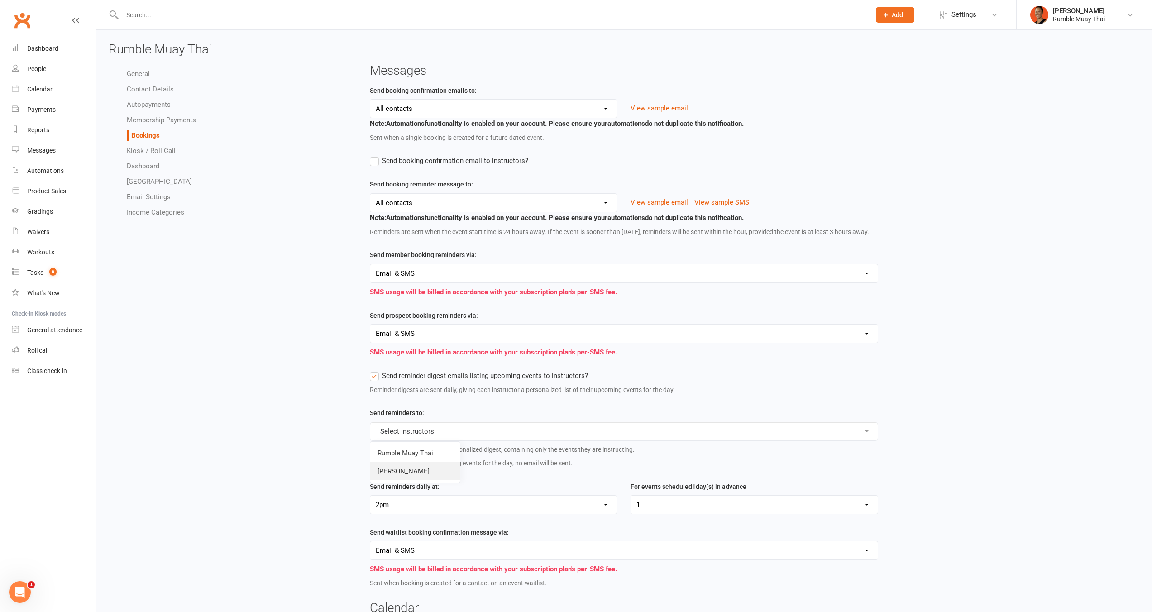
click at [430, 477] on link "Brooke Okeeffe" at bounding box center [415, 471] width 90 height 18
click at [424, 437] on button "Brooke Okeeffe" at bounding box center [624, 431] width 509 height 19
click at [414, 462] on link "Rumble Muay Thai" at bounding box center [415, 453] width 90 height 18
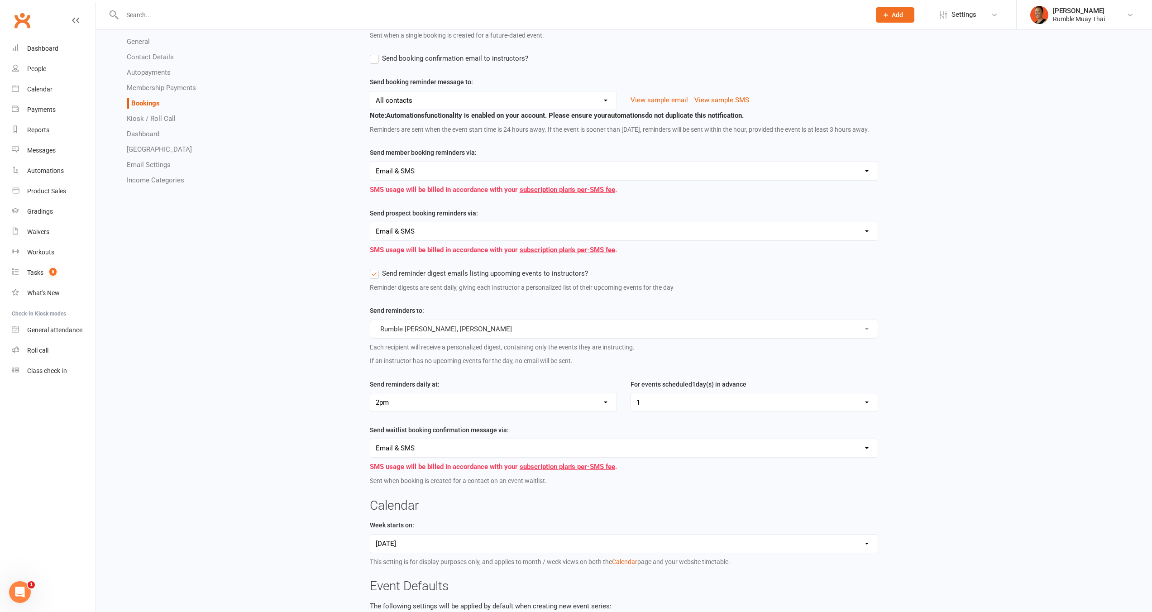
scroll to position [108, 0]
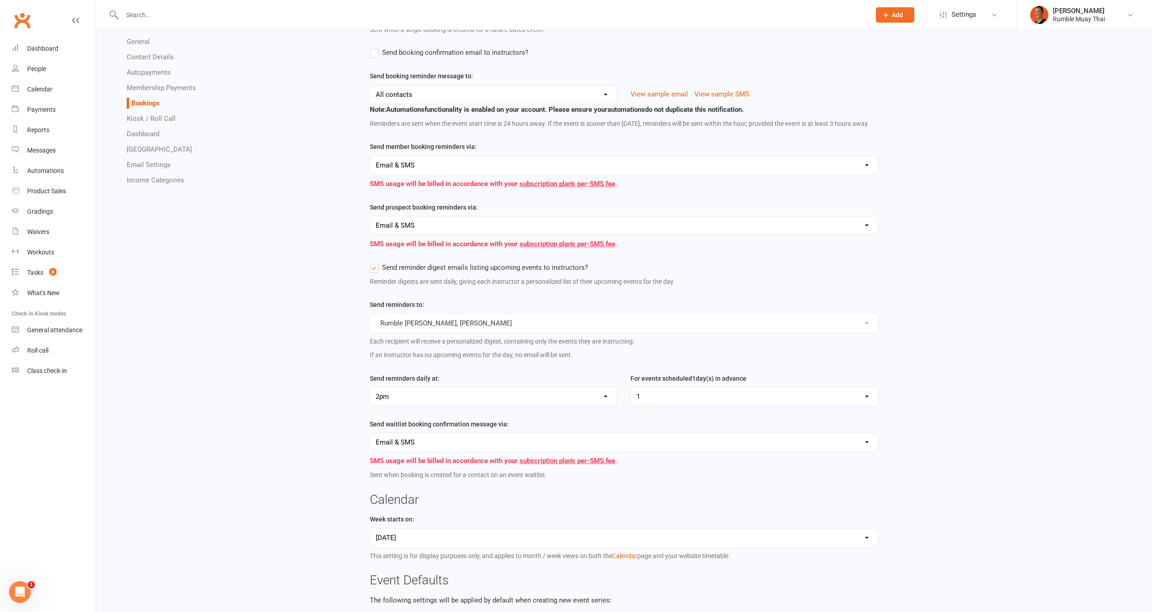
click at [432, 406] on select "12am 1am 2am 3am 4am 5am 6am 7am 8am 9am 10am 11am 12pm 1pm 2pm 3pm 4pm 5pm 6pm…" at bounding box center [493, 397] width 247 height 18
click at [688, 406] on select "1 2 3 4 5 6 7 8 9 10 11 12 13 14 15 16 17 18 19 20 21 22 23 24 25 26 27 28 29 30" at bounding box center [754, 397] width 247 height 18
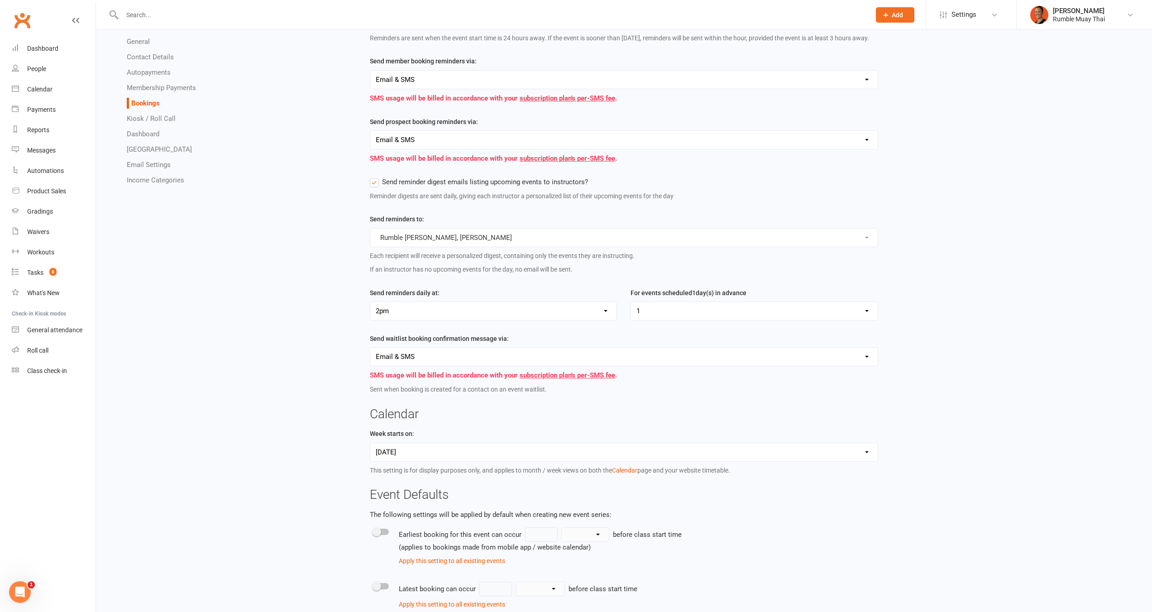
scroll to position [240, 0]
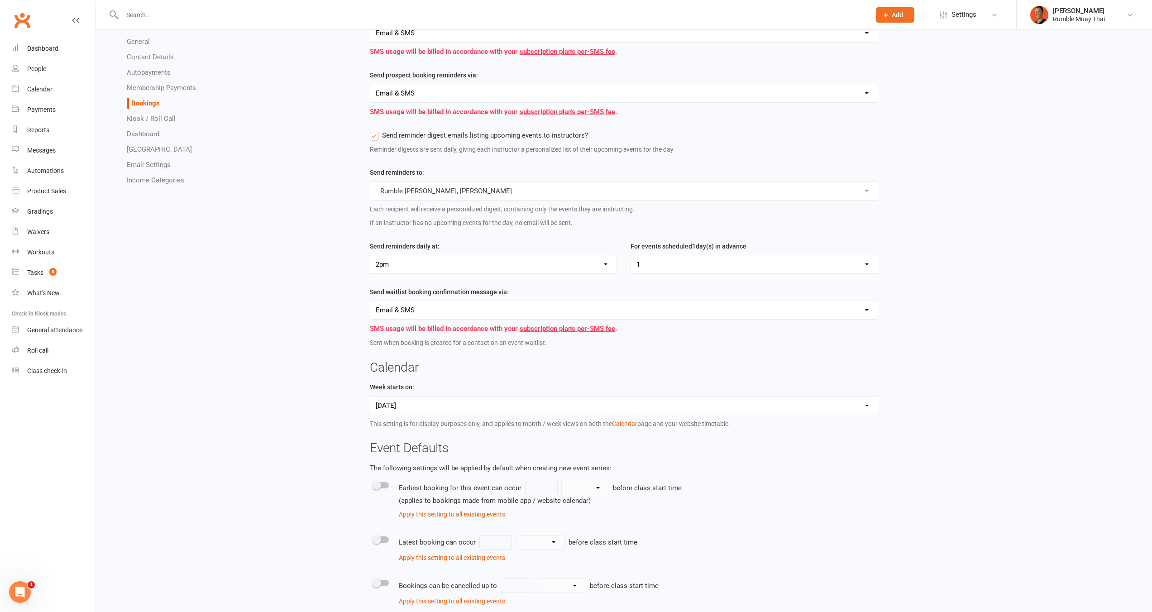
click at [459, 274] on select "12am 1am 2am 3am 4am 5am 6am 7am 8am 9am 10am 11am 12pm 1pm 2pm 3pm 4pm 5pm 6pm…" at bounding box center [493, 264] width 247 height 18
select select "20"
click at [370, 267] on select "12am 1am 2am 3am 4am 5am 6am 7am 8am 9am 10am 11am 12pm 1pm 2pm 3pm 4pm 5pm 6pm…" at bounding box center [493, 264] width 247 height 18
click at [735, 369] on div "Messages Send booking confirmation emails to: Members only Prospects only All c…" at bounding box center [624, 376] width 522 height 1107
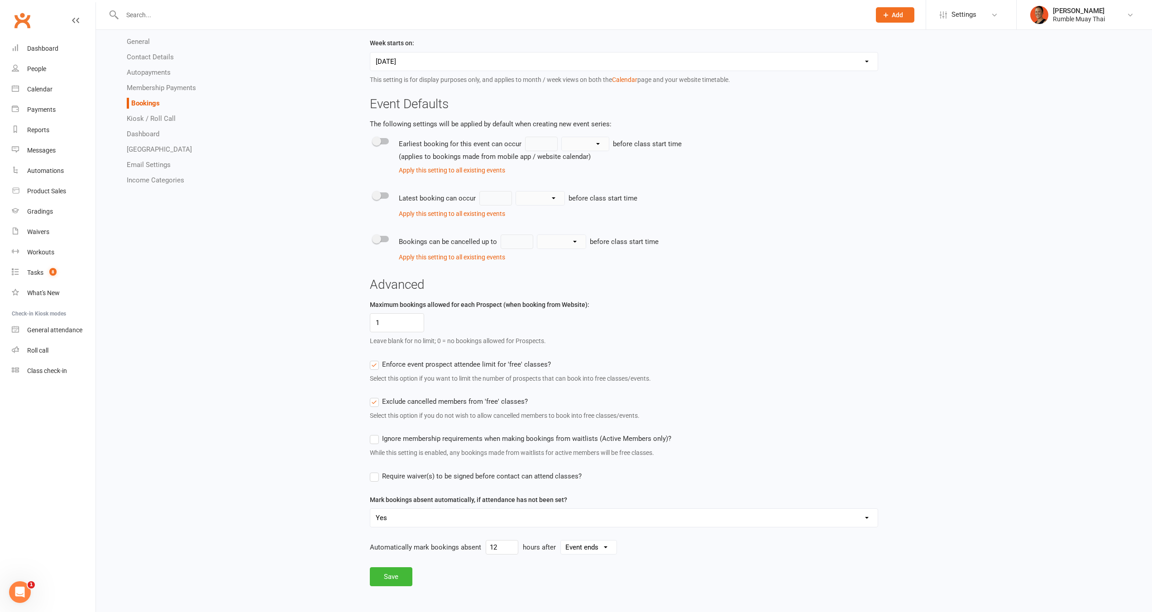
scroll to position [597, 0]
click at [397, 576] on button "Save" at bounding box center [391, 576] width 43 height 19
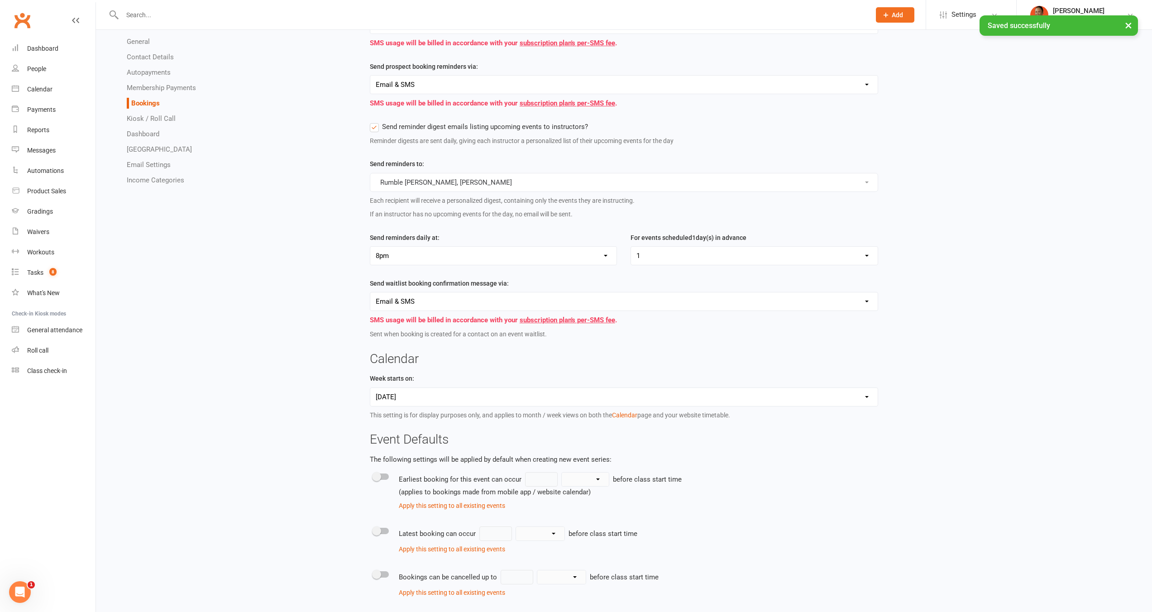
scroll to position [0, 0]
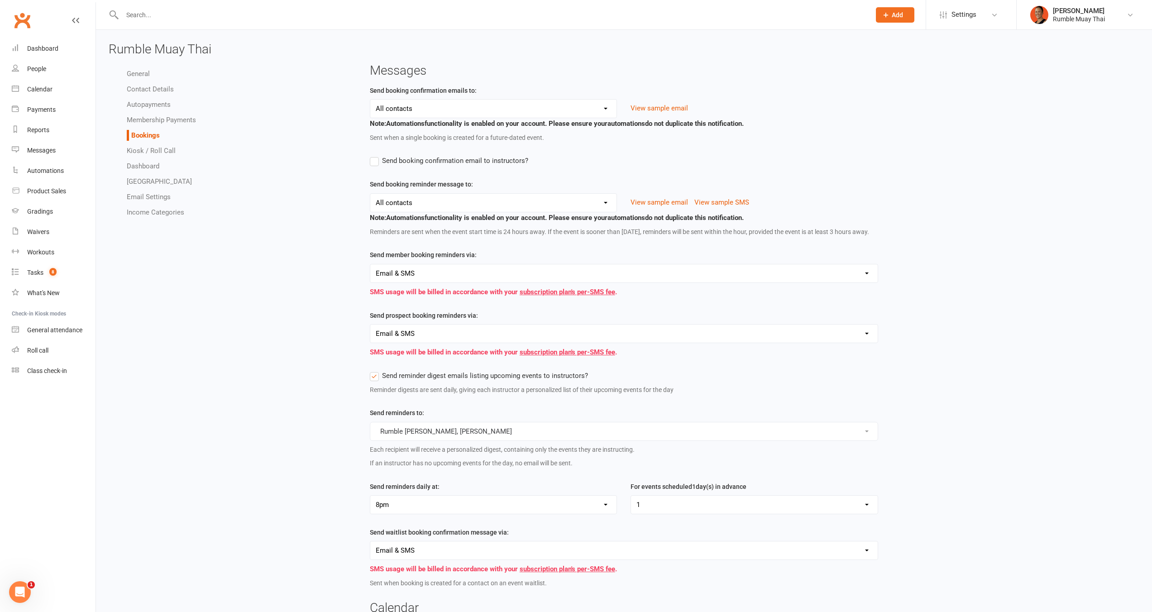
click at [453, 283] on select "Email SMS Email & SMS" at bounding box center [624, 273] width 508 height 18
click at [532, 140] on div "Sent when a single booking is created for a future-dated event." at bounding box center [624, 138] width 509 height 10
click at [538, 78] on div "Messages Send booking confirmation emails to: Members only Prospects only All c…" at bounding box center [624, 617] width 522 height 1107
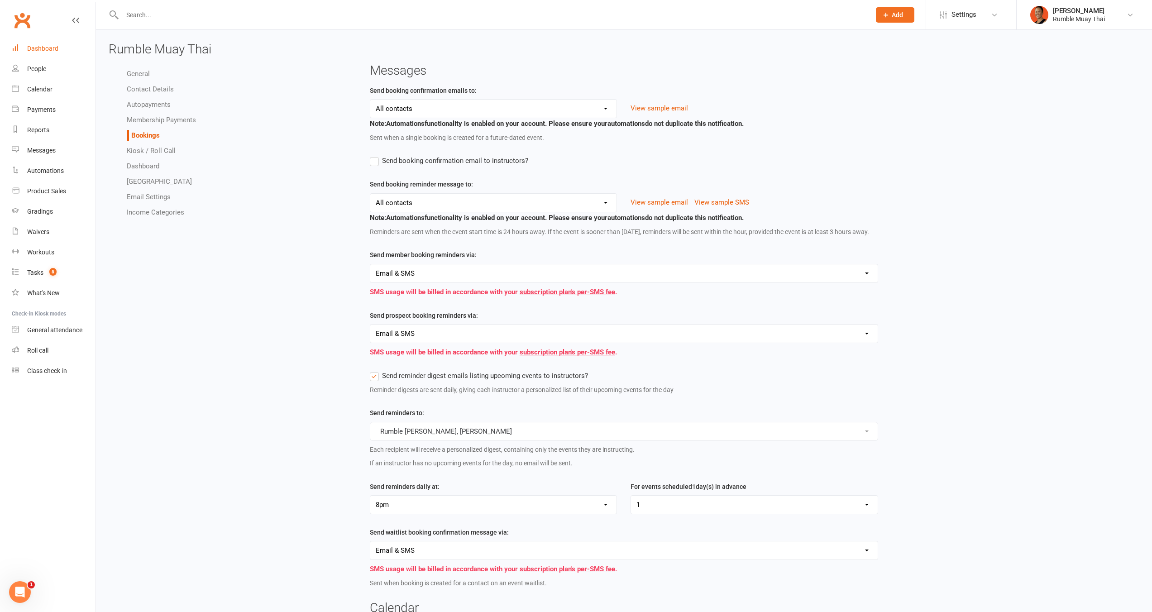
click at [48, 51] on div "Dashboard" at bounding box center [42, 48] width 31 height 7
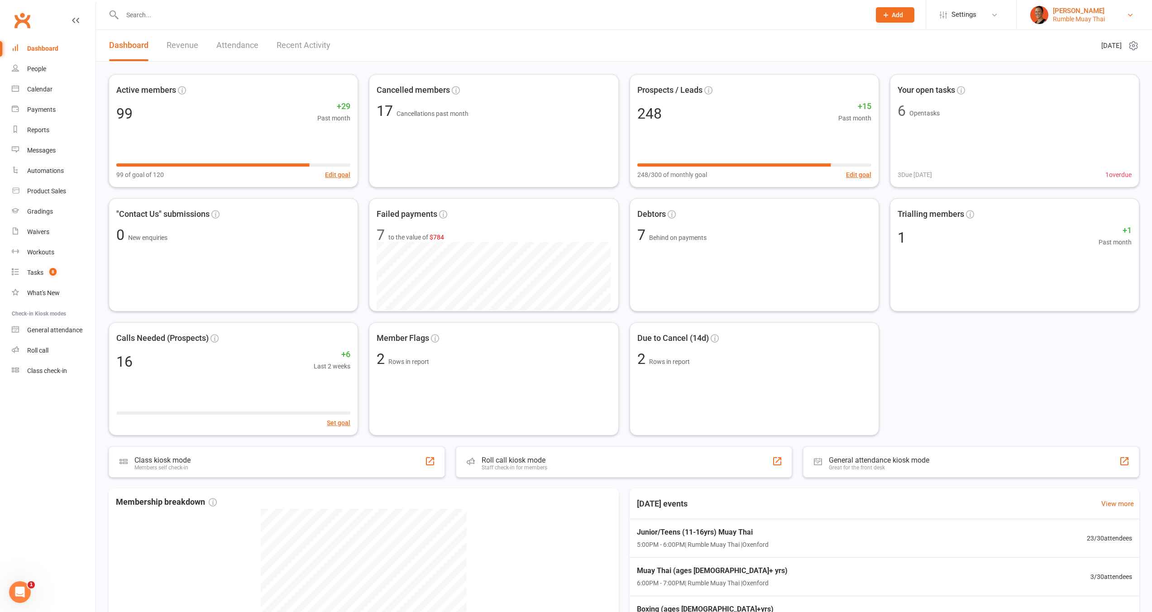
click at [1081, 11] on div "[PERSON_NAME]" at bounding box center [1079, 11] width 52 height 8
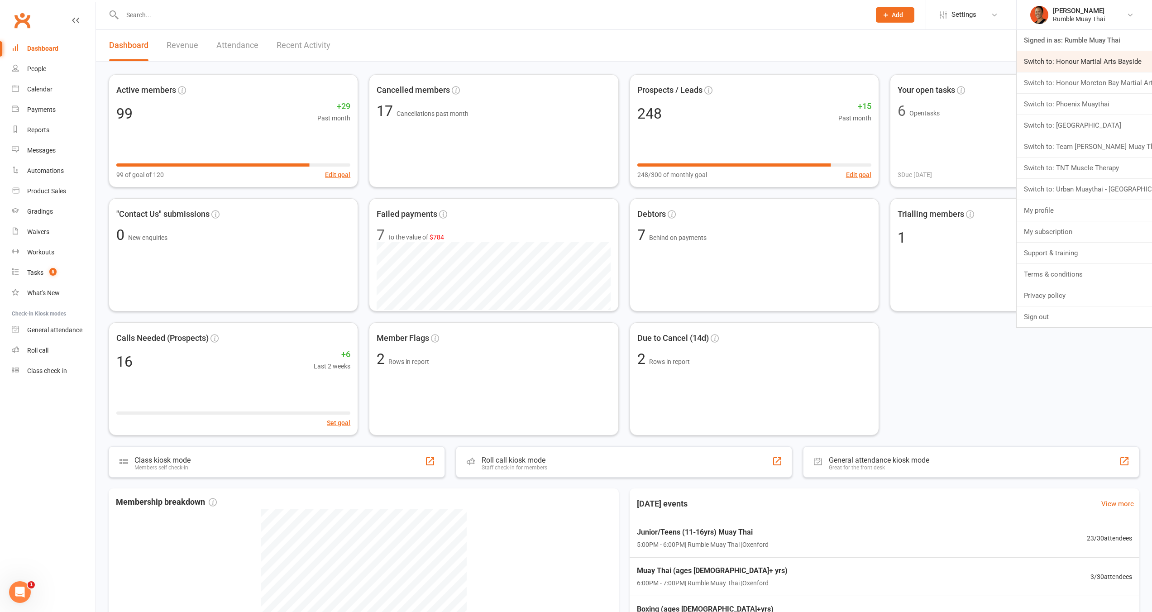
click at [1074, 59] on link "Switch to: Honour Martial Arts Bayside" at bounding box center [1084, 61] width 135 height 21
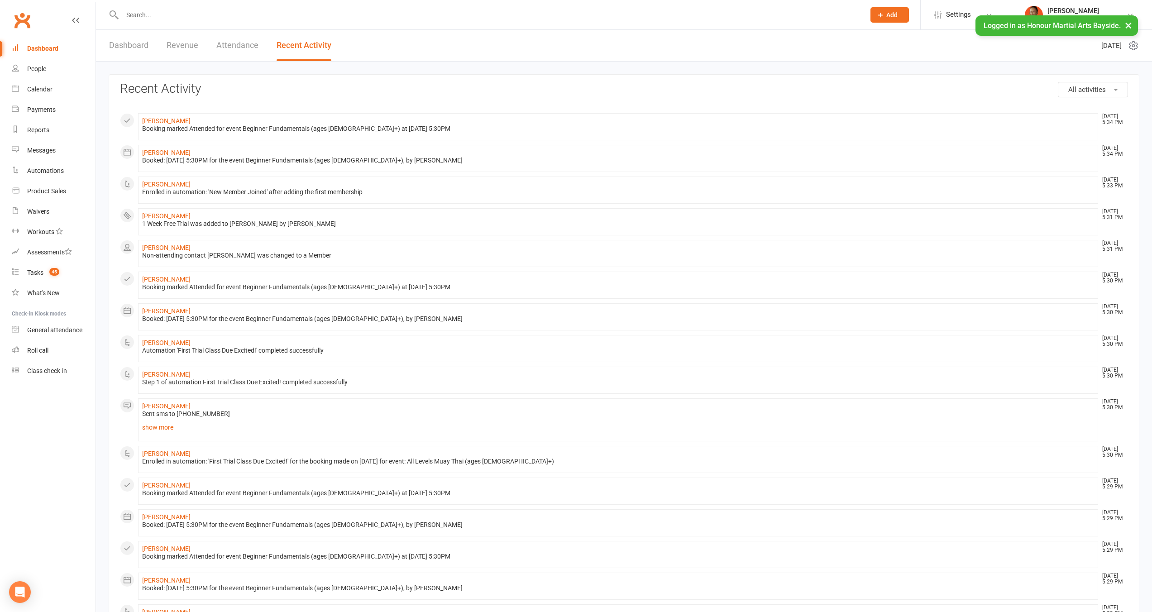
click at [1071, 15] on div "Honour Martial Arts Bayside" at bounding box center [1087, 19] width 79 height 8
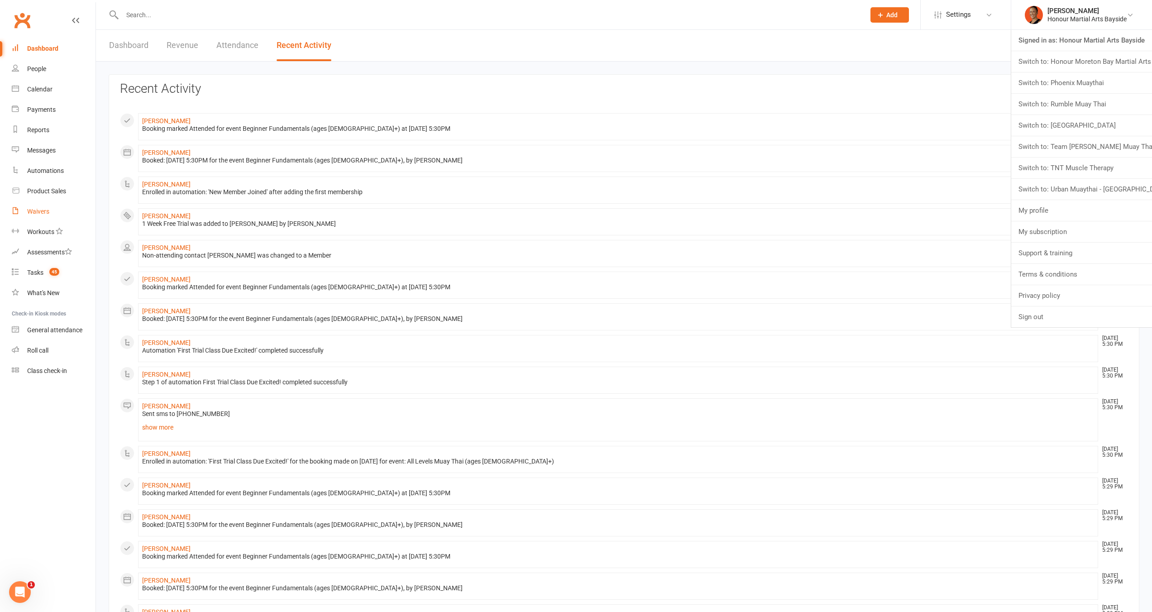
click at [30, 208] on div "Waivers" at bounding box center [38, 211] width 22 height 7
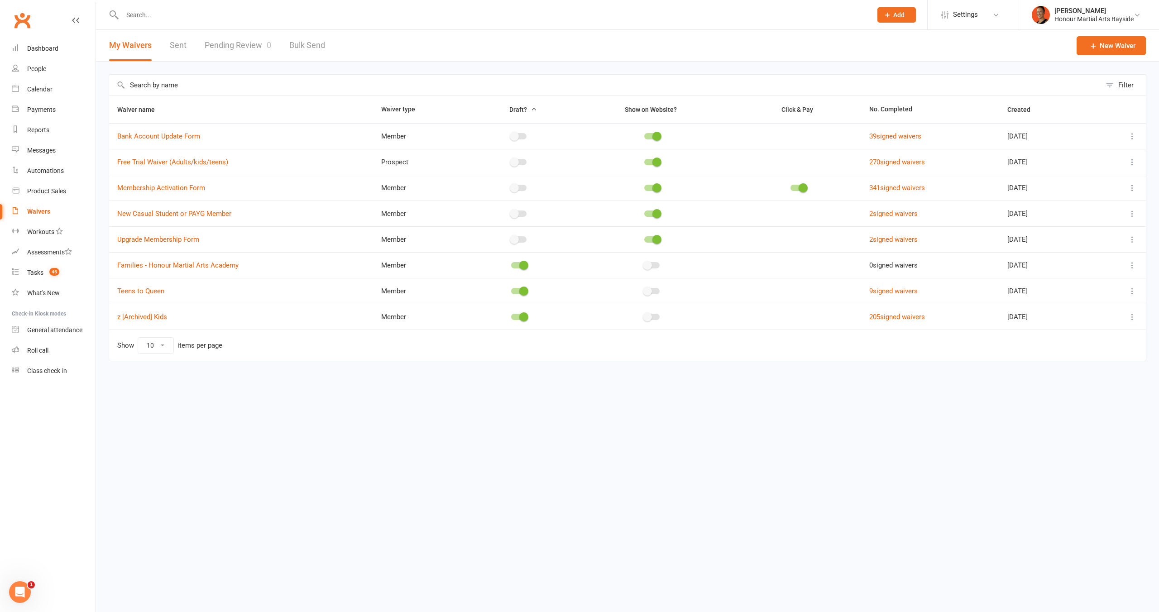
click at [175, 21] on div at bounding box center [487, 14] width 757 height 29
click at [180, 14] on input "text" at bounding box center [493, 15] width 746 height 13
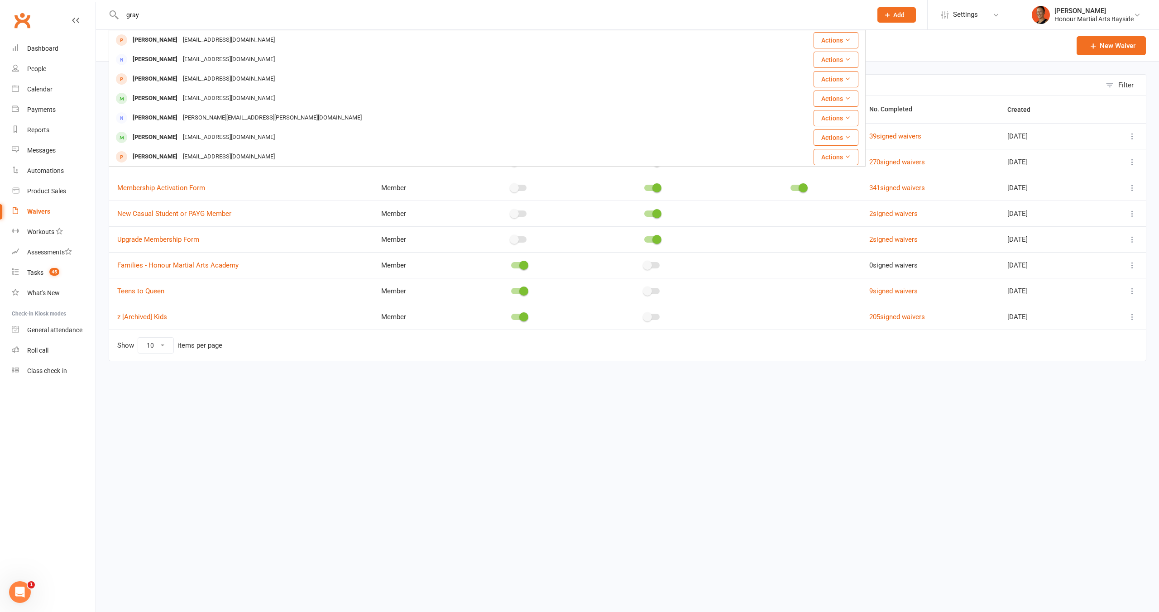
type input "gray"
click at [223, 140] on div "[EMAIL_ADDRESS][DOMAIN_NAME]" at bounding box center [228, 137] width 97 height 13
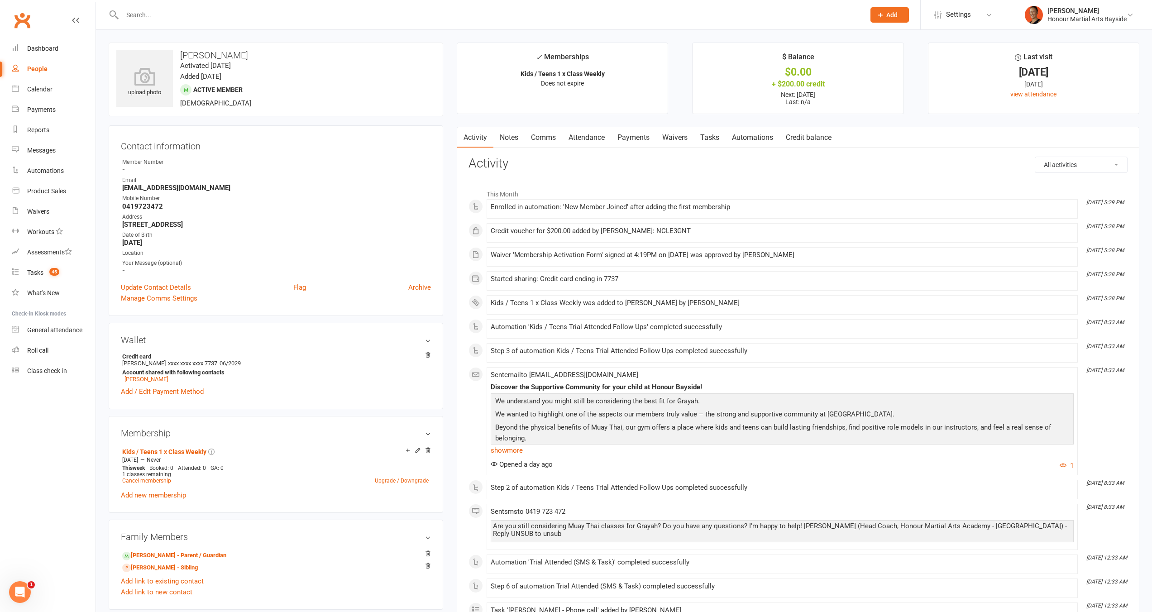
click at [648, 138] on link "Payments" at bounding box center [633, 137] width 45 height 21
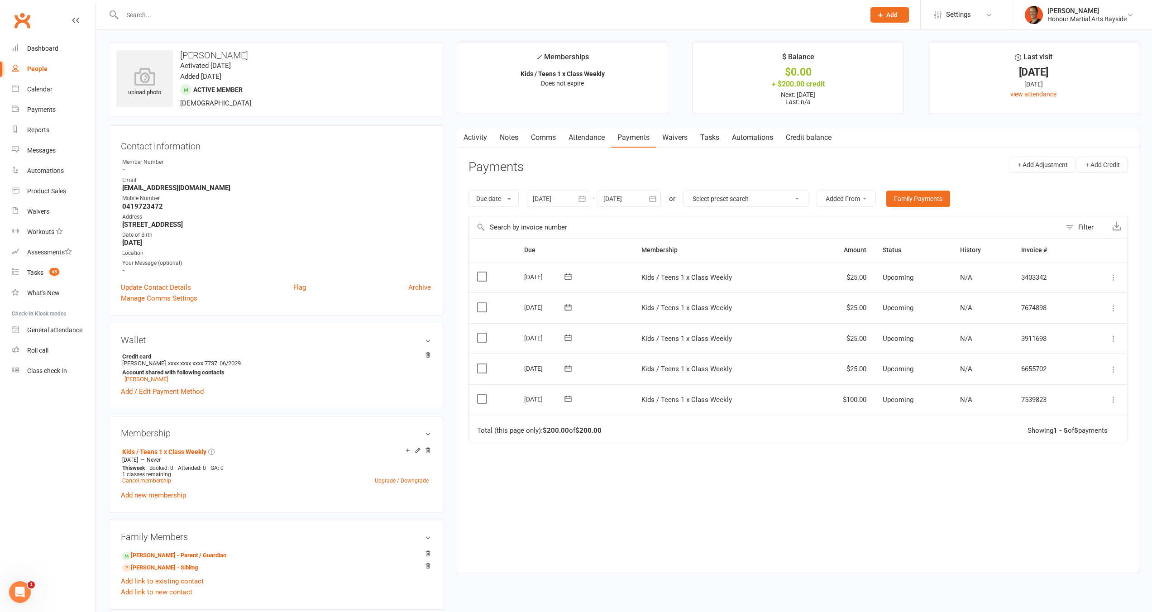
click at [1111, 398] on icon at bounding box center [1113, 399] width 9 height 9
click at [1075, 513] on link "Apply credit" at bounding box center [1065, 508] width 107 height 18
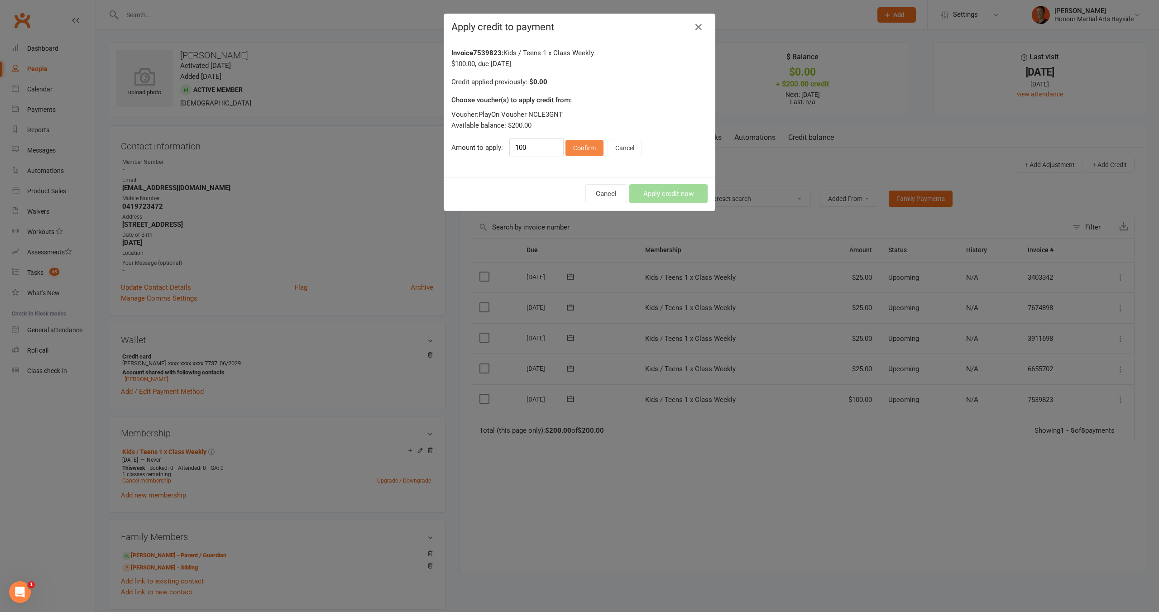
click at [570, 156] on button "Confirm" at bounding box center [585, 148] width 38 height 16
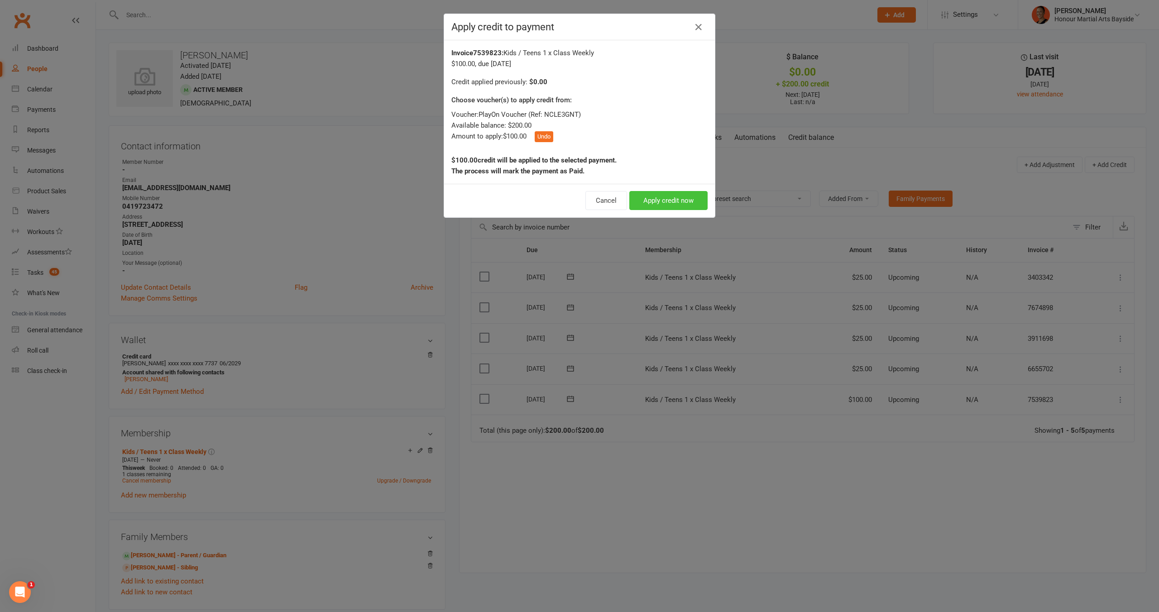
click at [652, 201] on button "Apply credit now" at bounding box center [668, 200] width 78 height 19
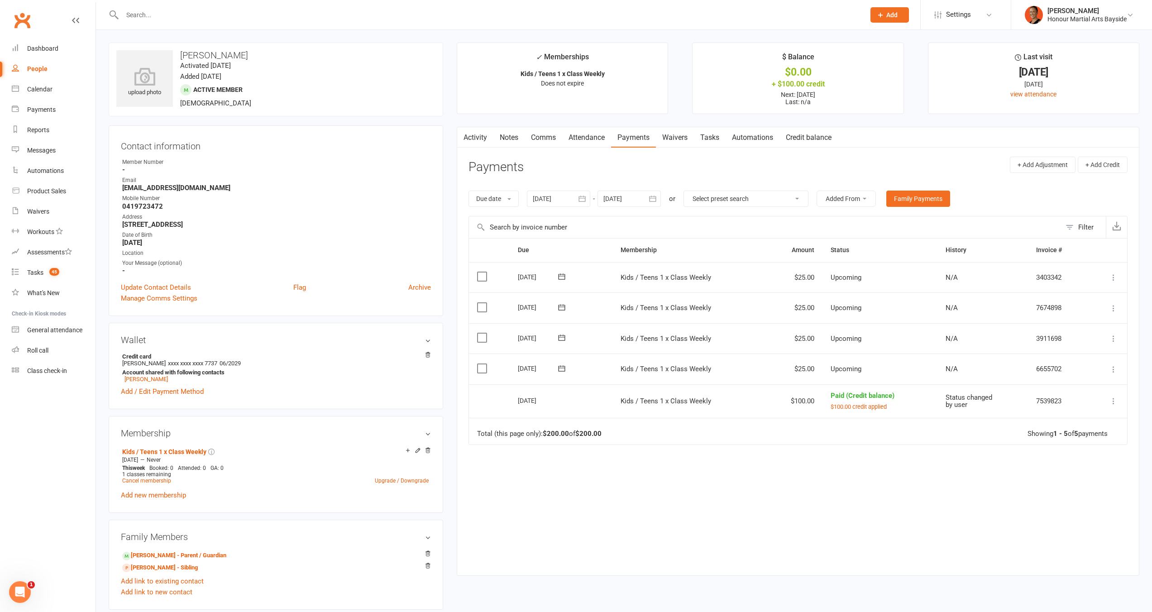
click at [1116, 373] on button at bounding box center [1114, 369] width 11 height 11
click at [1094, 483] on link "Apply credit" at bounding box center [1065, 478] width 107 height 18
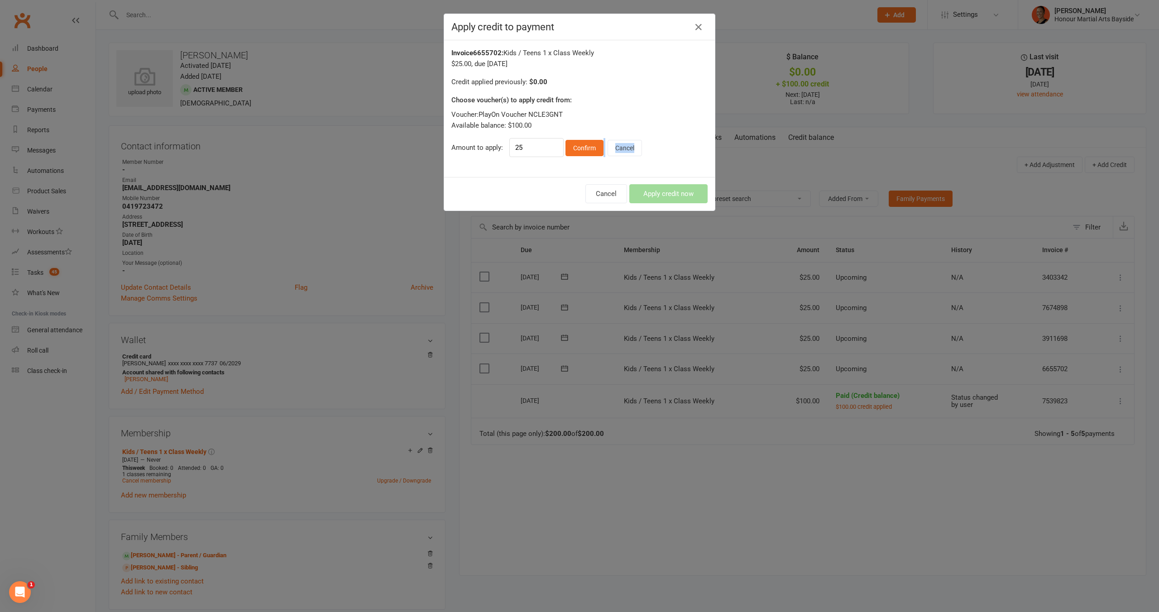
click at [584, 156] on div "Invoice 6655702 : Kids / Teens 1 x Class Weekly $25.00 , due [DATE] Credit appl…" at bounding box center [579, 108] width 271 height 137
click at [586, 154] on button "Confirm" at bounding box center [585, 148] width 38 height 16
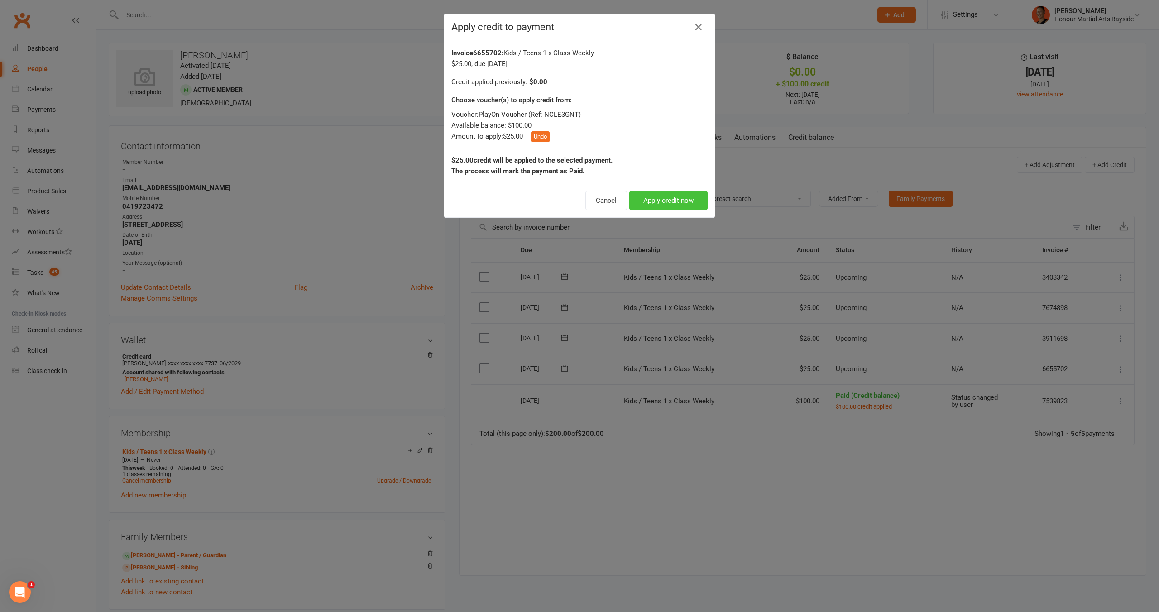
click at [655, 201] on button "Apply credit now" at bounding box center [668, 200] width 78 height 19
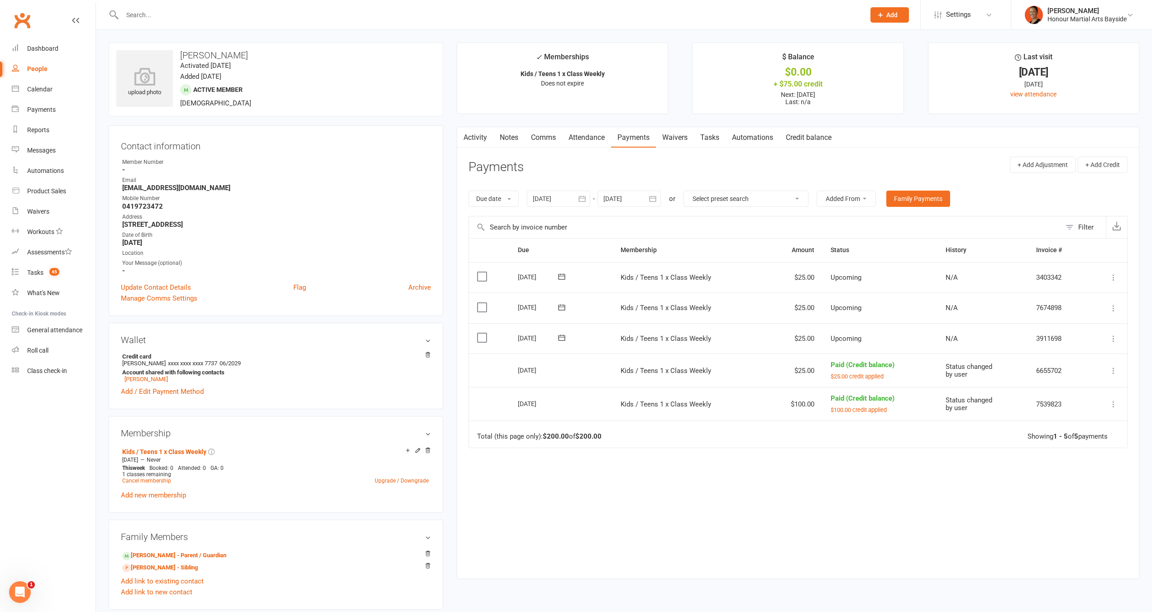
click at [1118, 344] on td "Mark as Paid (Cash) [PERSON_NAME] as Paid (POS) Mark as Paid (Other) Skip Chang…" at bounding box center [1108, 338] width 39 height 31
click at [1114, 335] on icon at bounding box center [1113, 338] width 9 height 9
click at [1066, 451] on link "Apply credit" at bounding box center [1065, 447] width 107 height 18
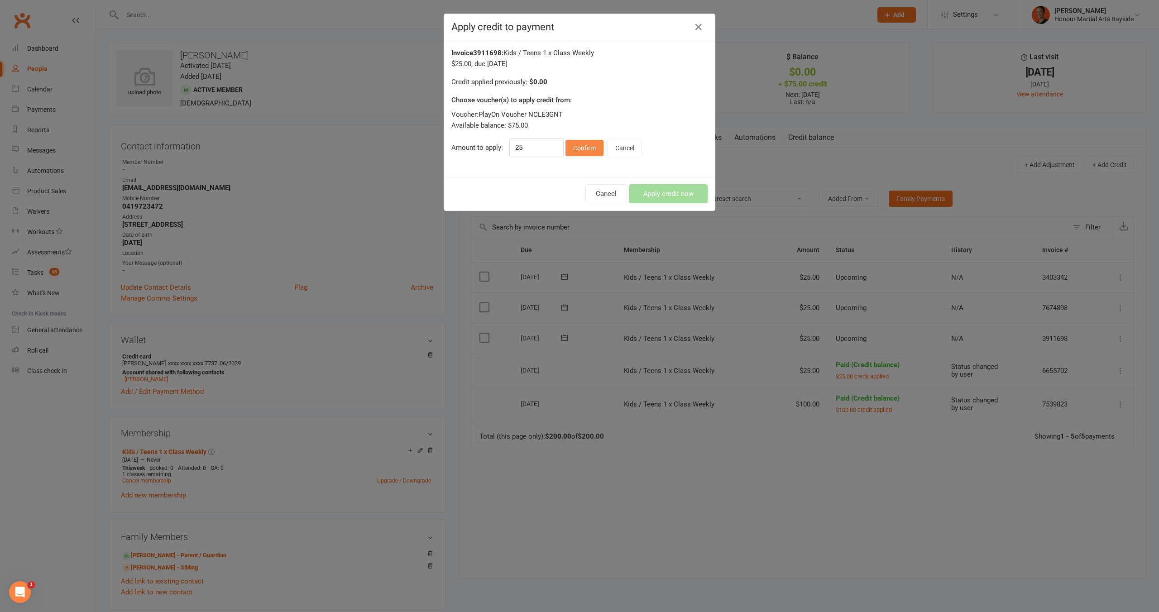
click at [572, 149] on button "Confirm" at bounding box center [585, 148] width 38 height 16
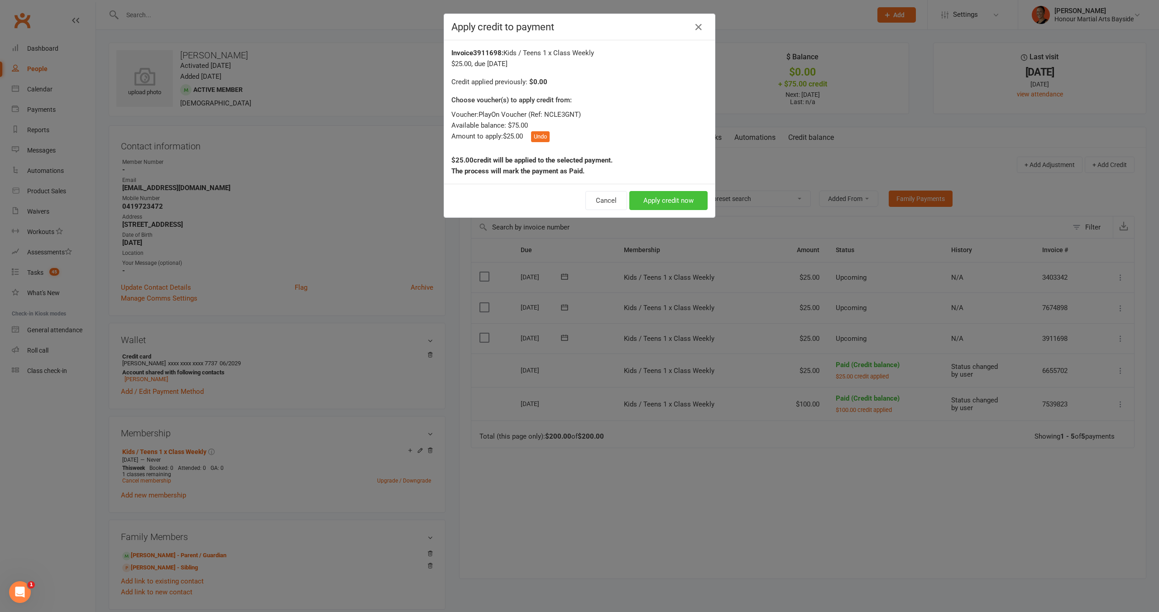
click at [655, 197] on button "Apply credit now" at bounding box center [668, 200] width 78 height 19
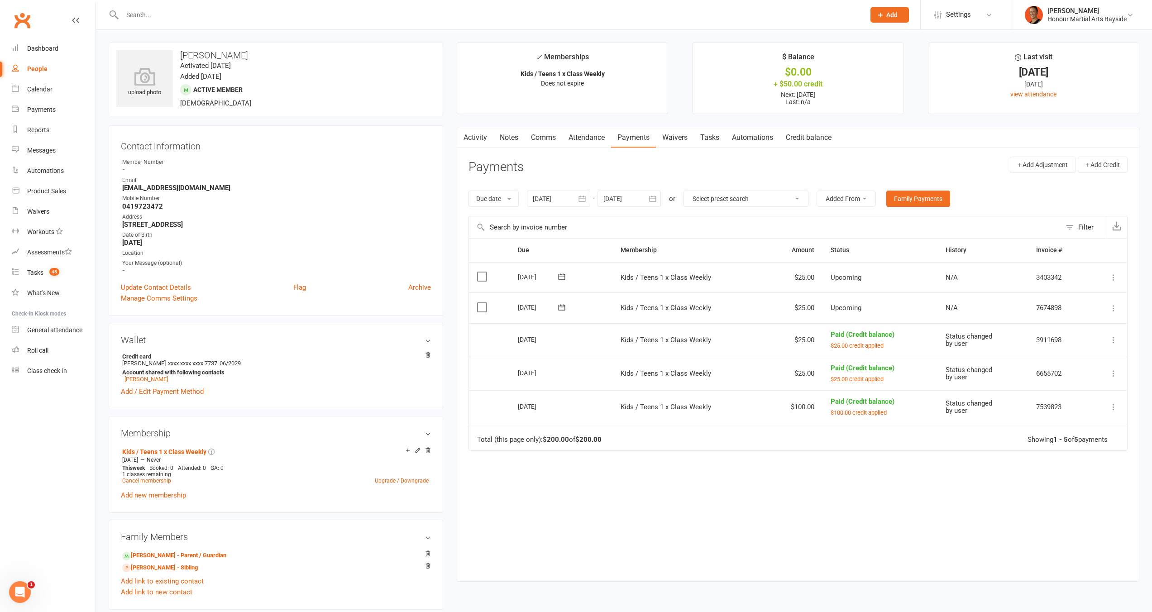
click at [1115, 306] on icon at bounding box center [1113, 308] width 9 height 9
click at [1080, 419] on link "Apply credit" at bounding box center [1065, 417] width 107 height 18
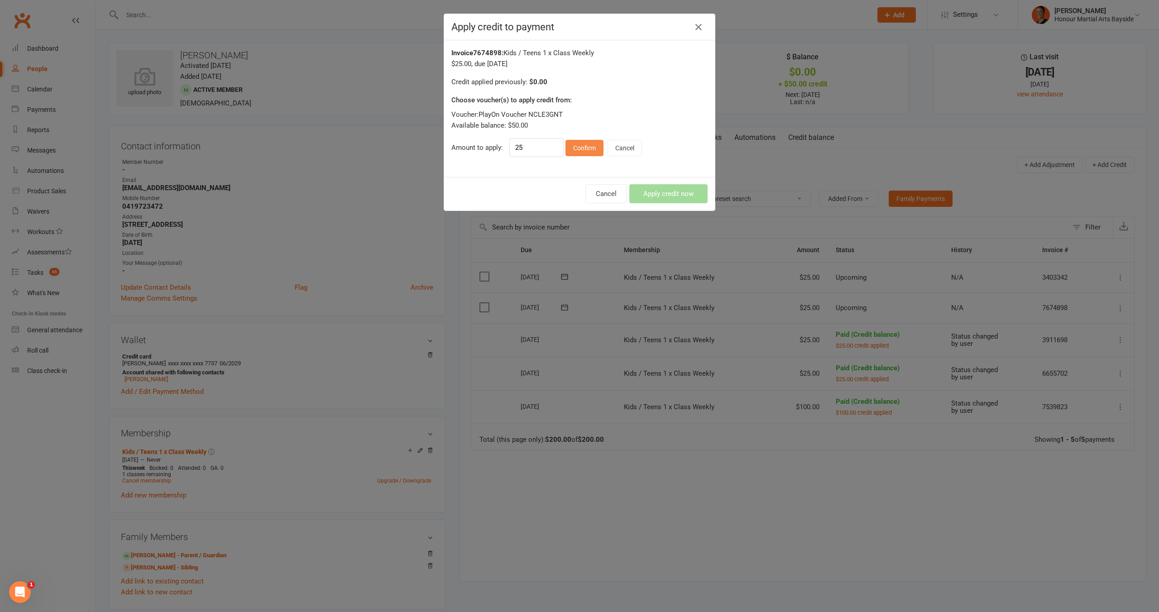
click at [577, 150] on button "Confirm" at bounding box center [585, 148] width 38 height 16
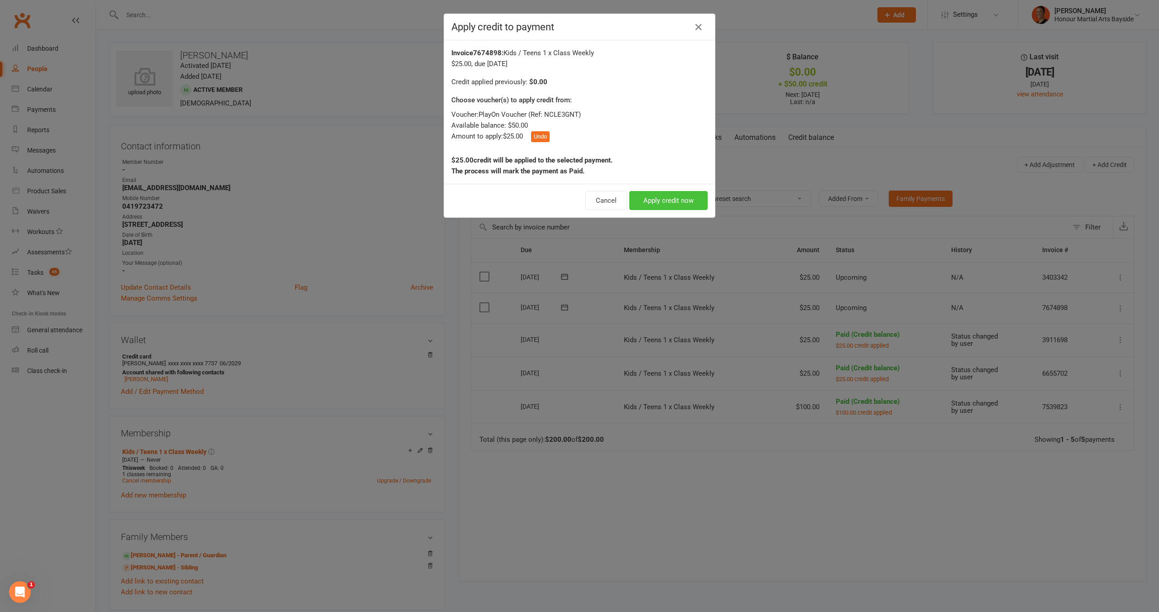
click at [661, 204] on button "Apply credit now" at bounding box center [668, 200] width 78 height 19
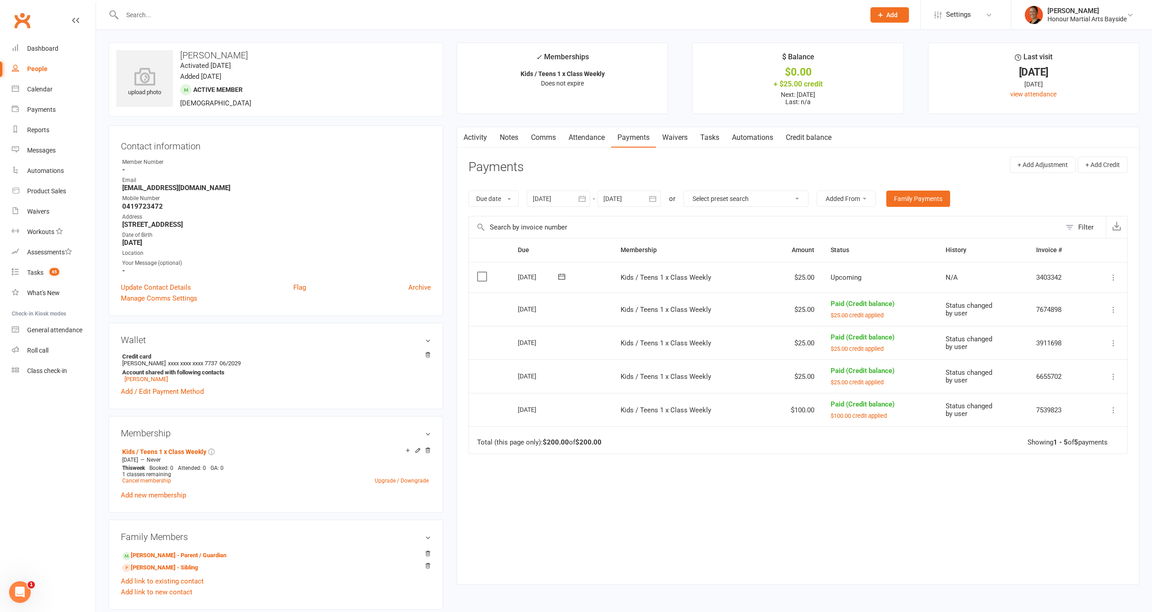
click at [1122, 274] on td "Mark as Paid (Cash) [PERSON_NAME] as Paid (POS) Mark as Paid (Other) Skip Chang…" at bounding box center [1108, 277] width 39 height 31
click at [1110, 281] on icon at bounding box center [1113, 277] width 9 height 9
click at [1069, 389] on link "Apply credit" at bounding box center [1065, 386] width 107 height 18
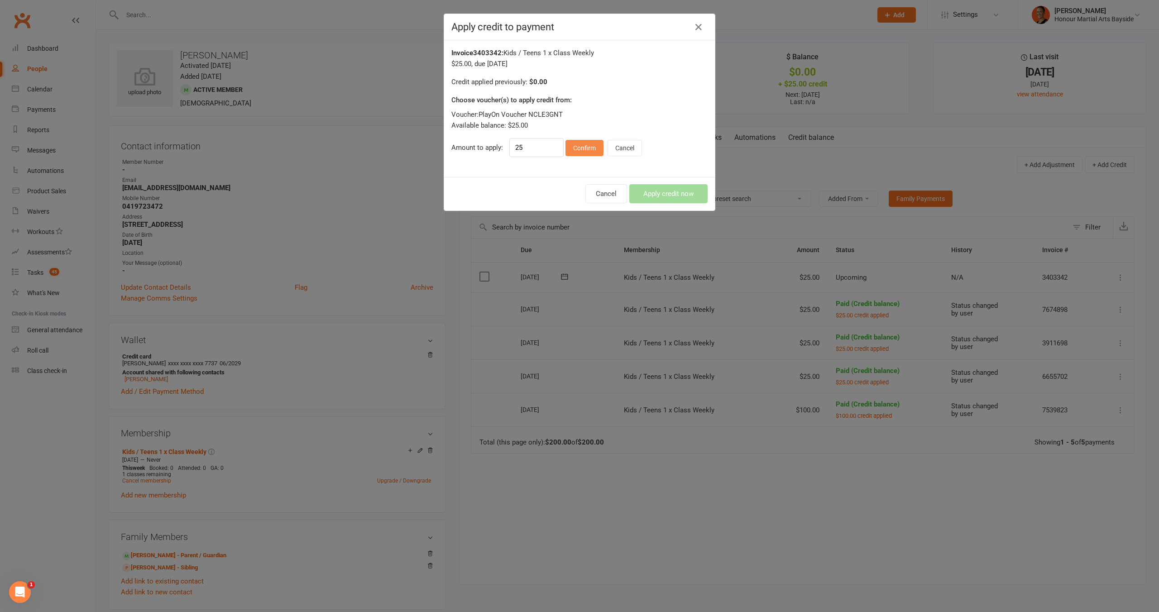
click at [592, 144] on button "Confirm" at bounding box center [585, 148] width 38 height 16
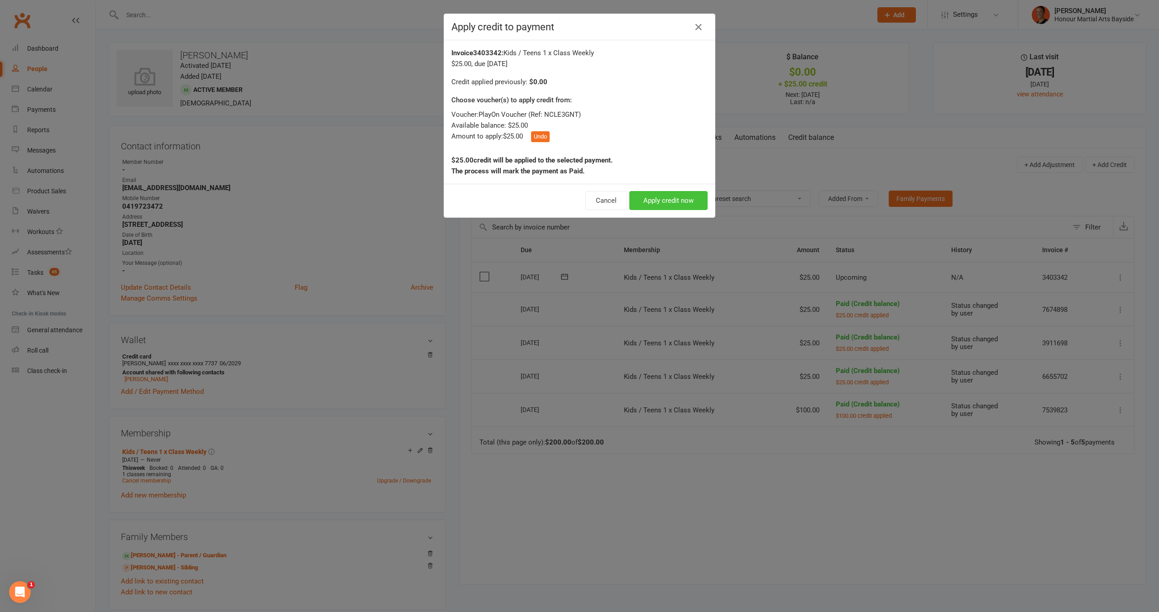
click at [677, 202] on button "Apply credit now" at bounding box center [668, 200] width 78 height 19
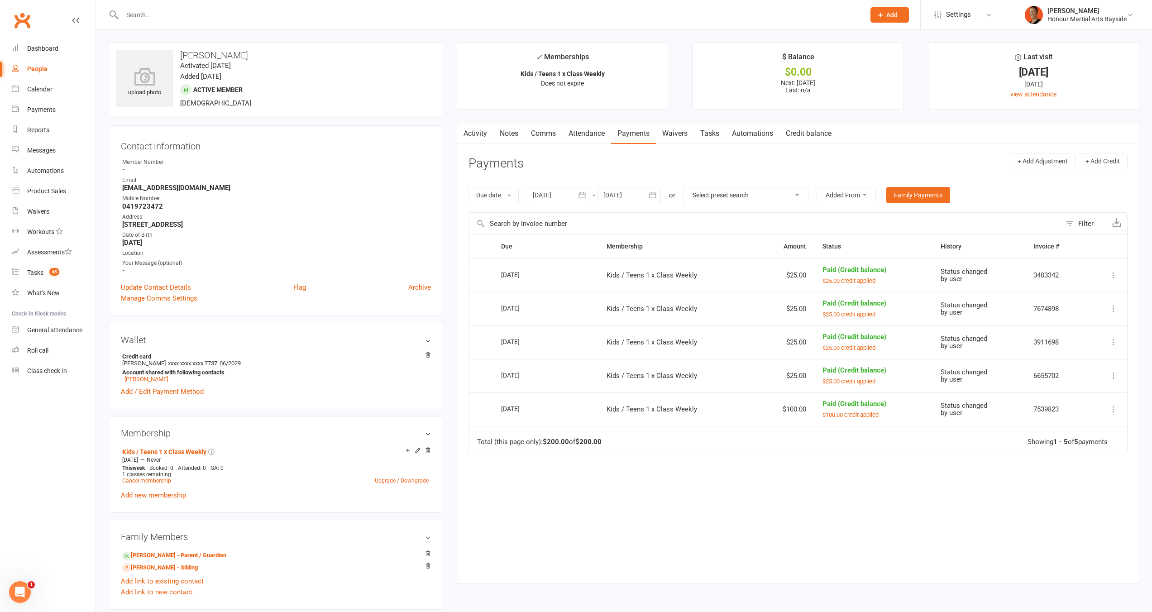
click at [651, 197] on icon "button" at bounding box center [652, 195] width 9 height 9
click at [670, 320] on button "28" at bounding box center [674, 320] width 19 height 16
type input "[DATE]"
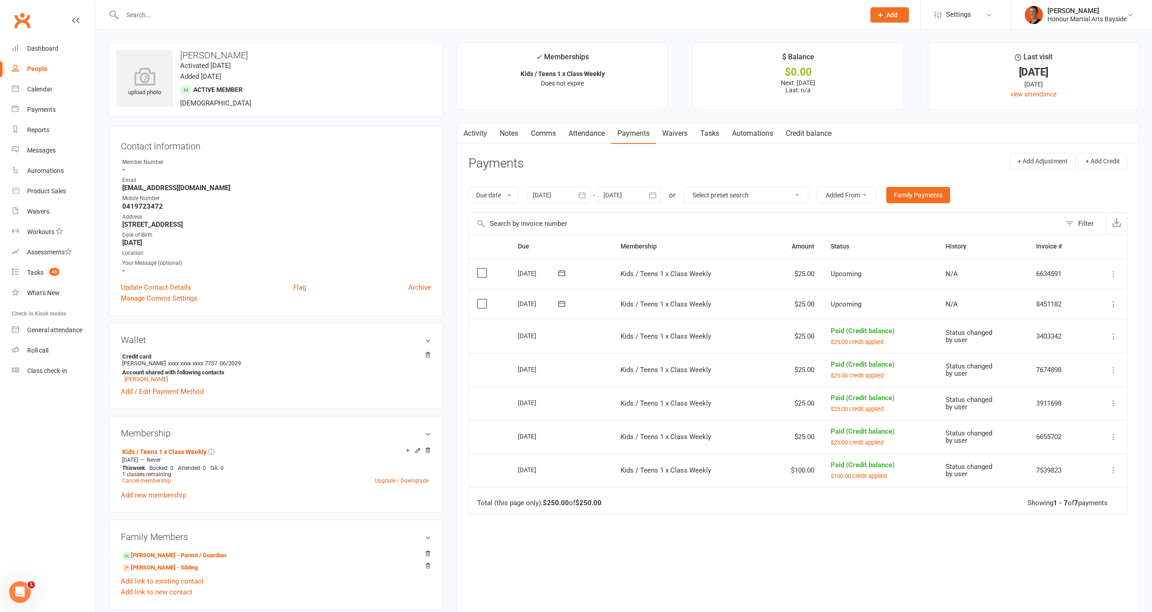
click at [529, 301] on div "[DATE]" at bounding box center [539, 304] width 42 height 14
click at [518, 135] on link "Notes" at bounding box center [509, 133] width 31 height 21
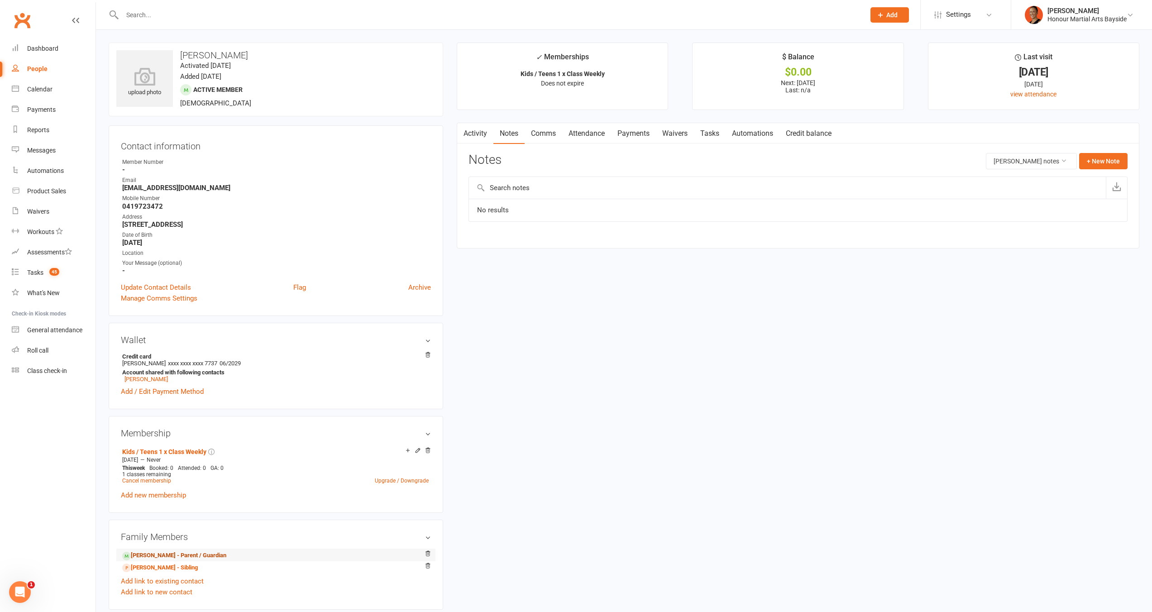
click at [189, 557] on link "[PERSON_NAME] - Parent / Guardian" at bounding box center [174, 556] width 104 height 10
click at [643, 134] on link "Payments" at bounding box center [633, 133] width 45 height 21
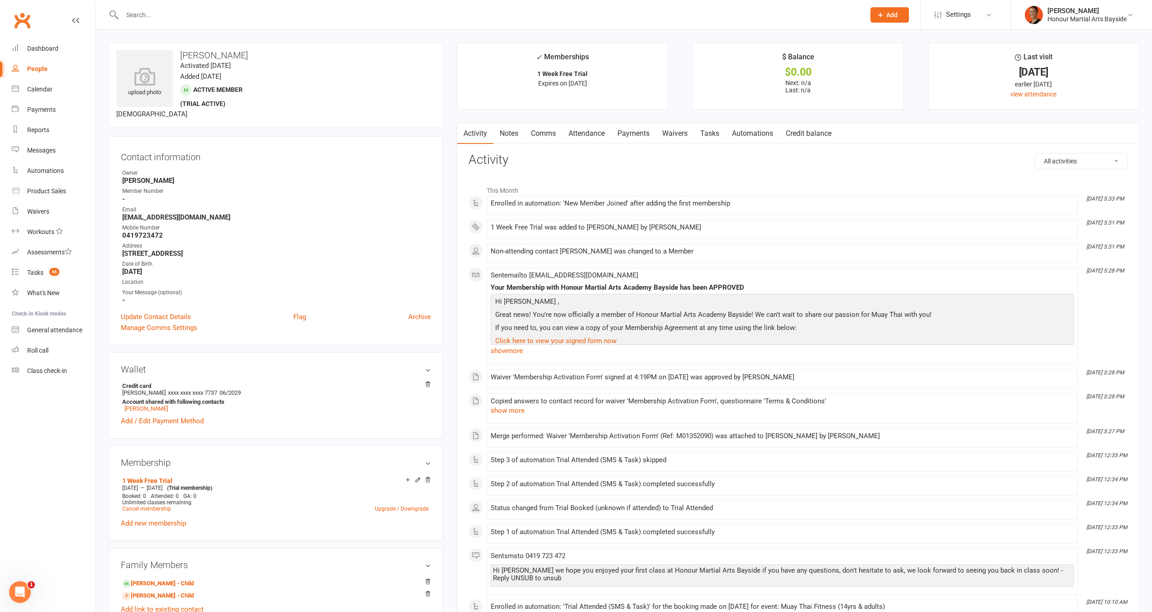
click at [509, 137] on link "Notes" at bounding box center [509, 133] width 31 height 21
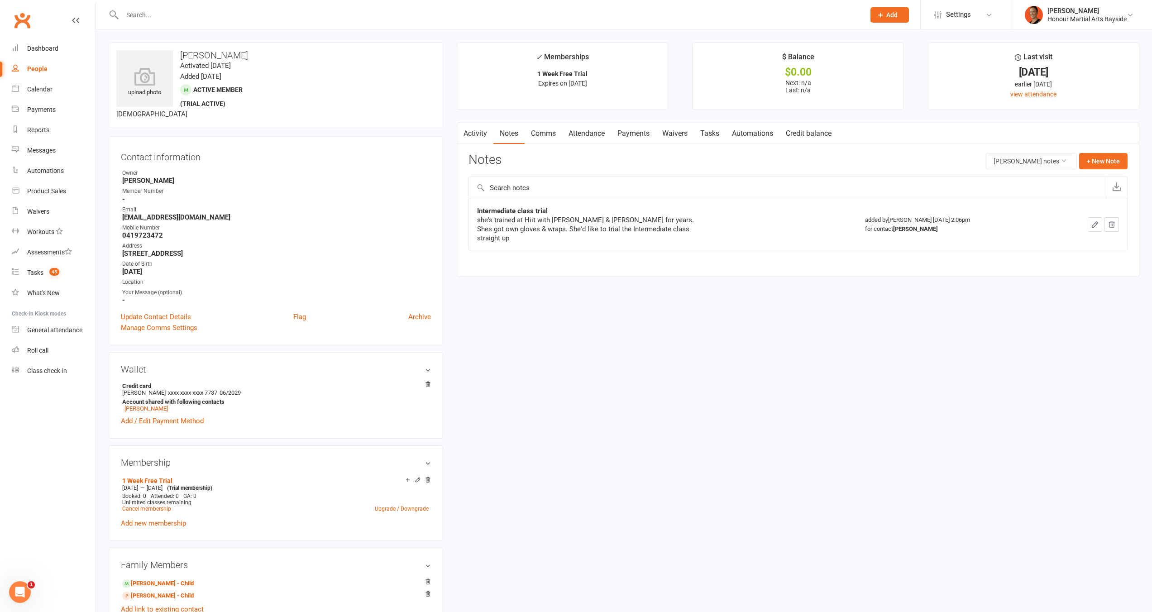
click at [484, 128] on link "Activity" at bounding box center [475, 133] width 36 height 21
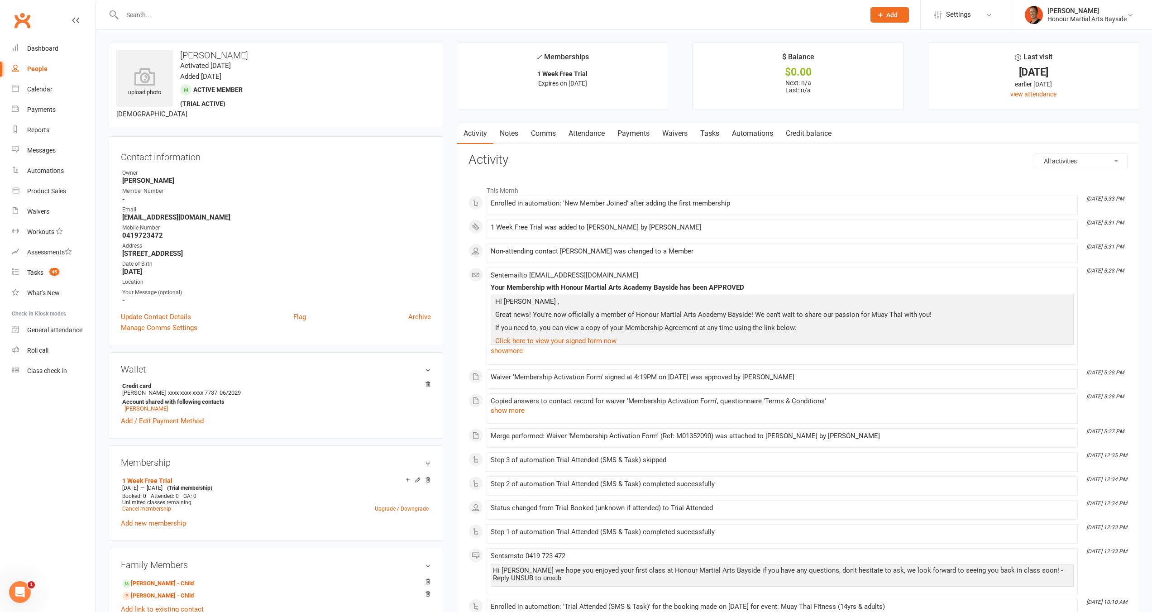
click at [649, 129] on link "Payments" at bounding box center [633, 133] width 45 height 21
